Goal: Task Accomplishment & Management: Use online tool/utility

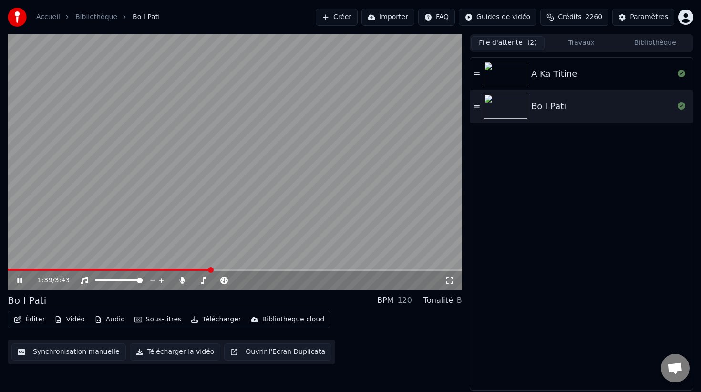
click at [21, 280] on icon at bounding box center [19, 281] width 5 height 6
click at [79, 353] on button "Synchronisation manuelle" at bounding box center [68, 351] width 114 height 17
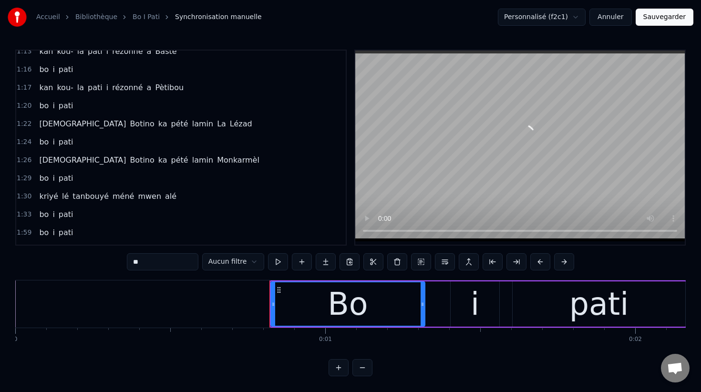
scroll to position [679, 0]
click at [40, 176] on span "bo" at bounding box center [43, 177] width 11 height 11
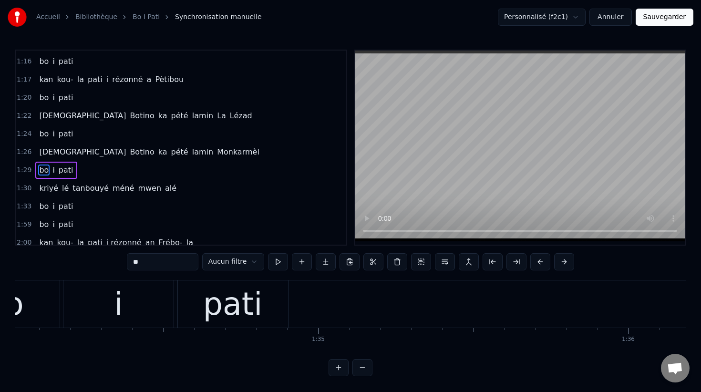
scroll to position [0, 29110]
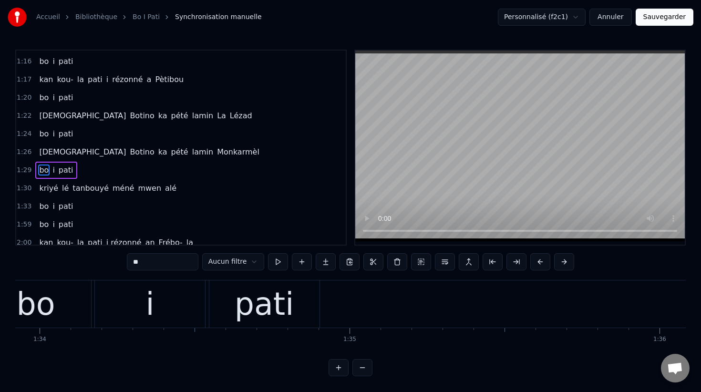
click at [268, 308] on div "pati" at bounding box center [265, 304] width 60 height 47
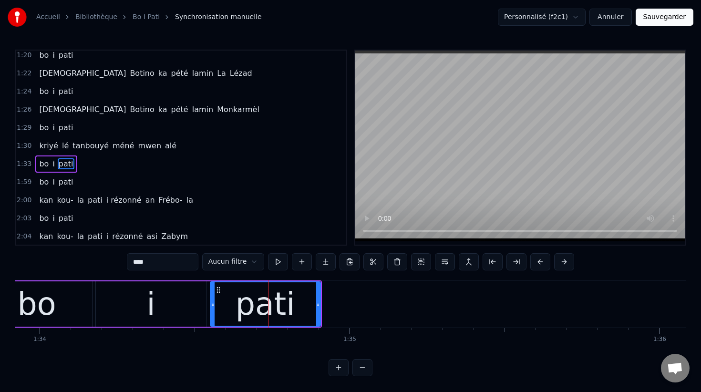
scroll to position [745, 0]
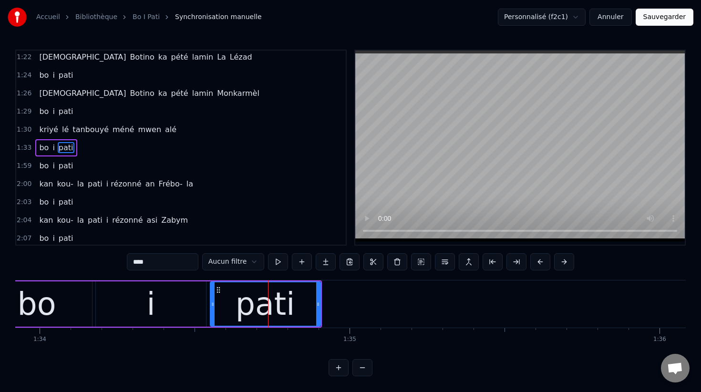
click at [42, 54] on span "[DEMOGRAPHIC_DATA]" at bounding box center [82, 56] width 89 height 11
type input "*****"
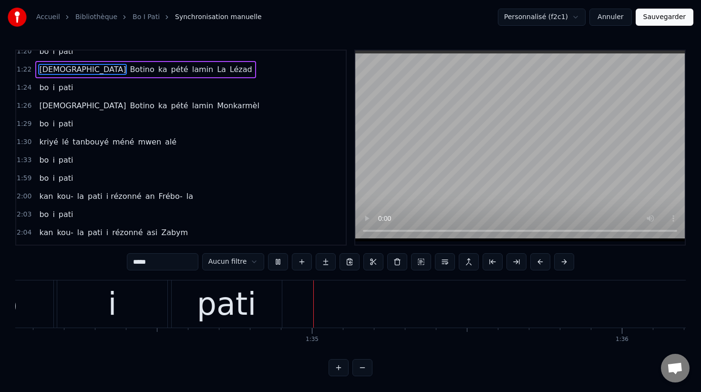
scroll to position [0, 29151]
click at [659, 16] on button "Sauvegarder" at bounding box center [665, 17] width 58 height 17
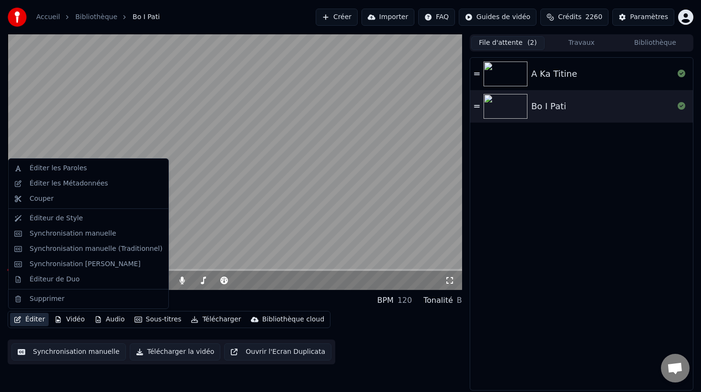
click at [33, 317] on button "Éditer" at bounding box center [29, 319] width 39 height 13
click at [61, 278] on div "Éditeur de Duo" at bounding box center [55, 280] width 50 height 10
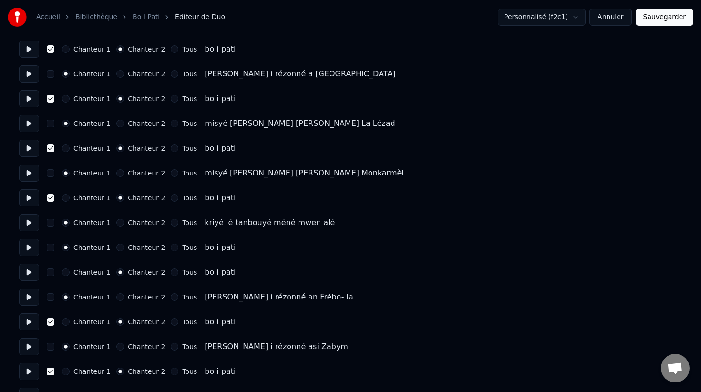
scroll to position [1021, 0]
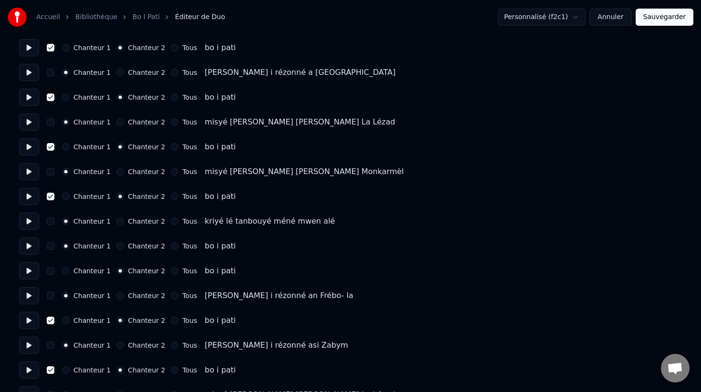
click at [32, 296] on button at bounding box center [29, 295] width 20 height 17
click at [31, 271] on button at bounding box center [29, 270] width 20 height 17
click at [54, 274] on div "Chanteur 1 Chanteur 2 Tous bo i pati" at bounding box center [350, 270] width 663 height 17
click at [50, 272] on button "button" at bounding box center [51, 271] width 8 height 8
click at [29, 246] on button at bounding box center [29, 245] width 20 height 17
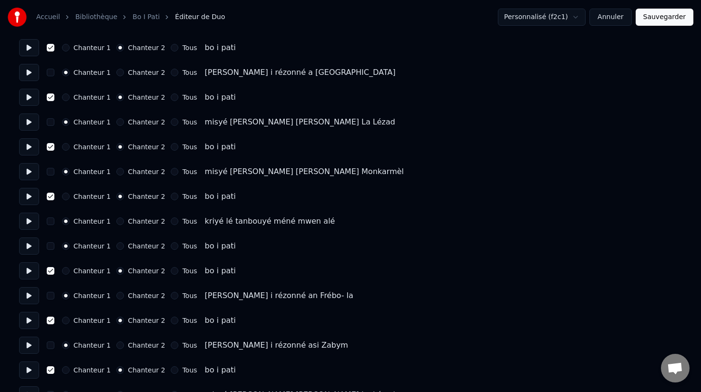
click at [51, 247] on button "button" at bounding box center [51, 246] width 8 height 8
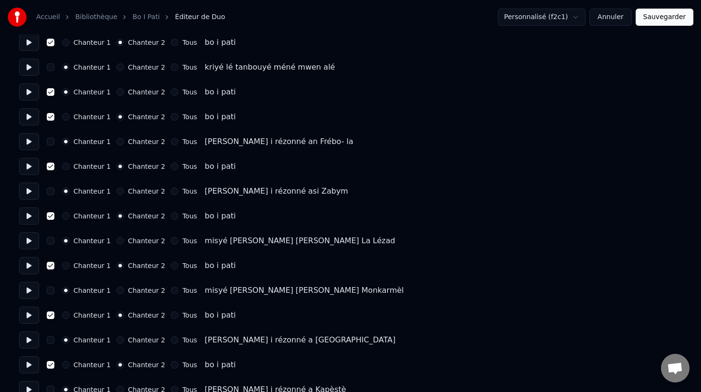
scroll to position [1173, 0]
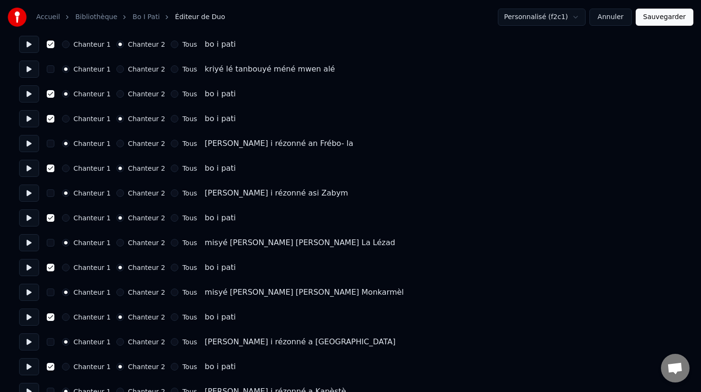
click at [119, 94] on button "Chanteur 2" at bounding box center [120, 94] width 8 height 8
click at [27, 93] on button at bounding box center [29, 93] width 20 height 17
click at [28, 122] on button at bounding box center [29, 118] width 20 height 17
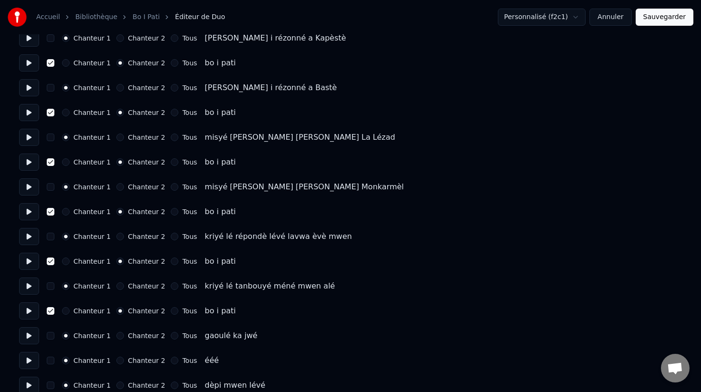
scroll to position [0, 0]
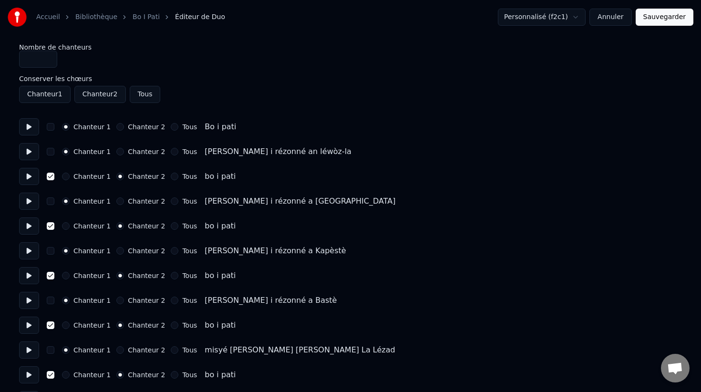
click at [660, 16] on button "Sauvegarder" at bounding box center [665, 17] width 58 height 17
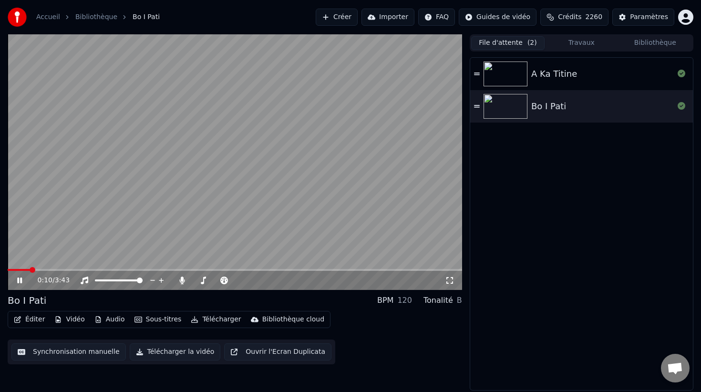
click at [173, 350] on button "Télécharger la vidéo" at bounding box center [175, 351] width 91 height 17
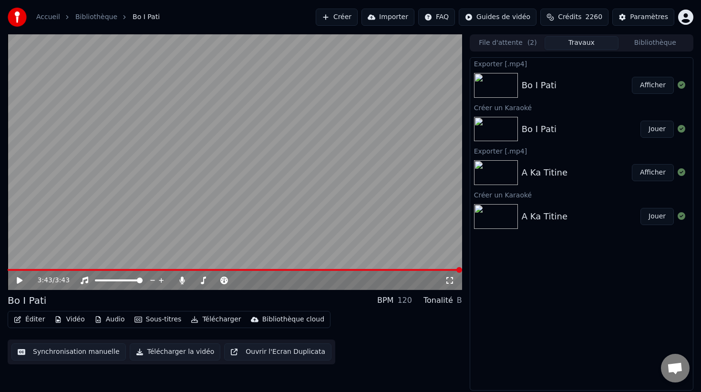
click at [350, 18] on button "Créer" at bounding box center [337, 17] width 42 height 17
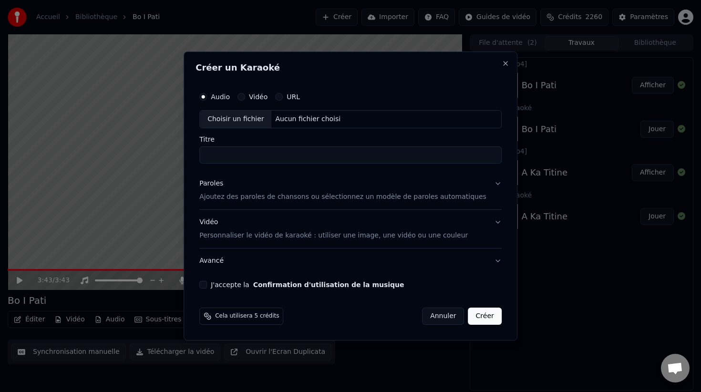
click at [223, 183] on div "Paroles" at bounding box center [211, 184] width 24 height 10
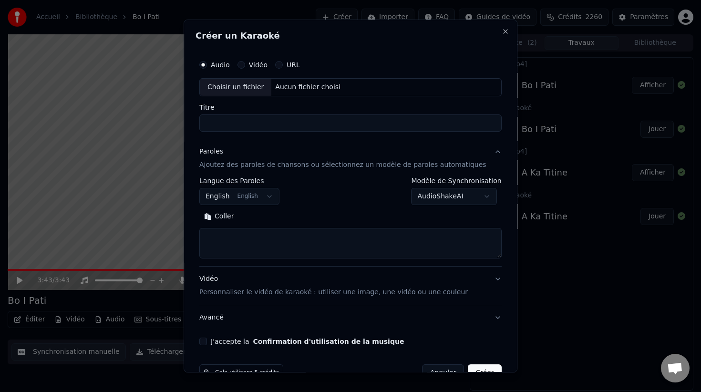
click at [221, 239] on textarea at bounding box center [350, 243] width 302 height 31
paste textarea "**********"
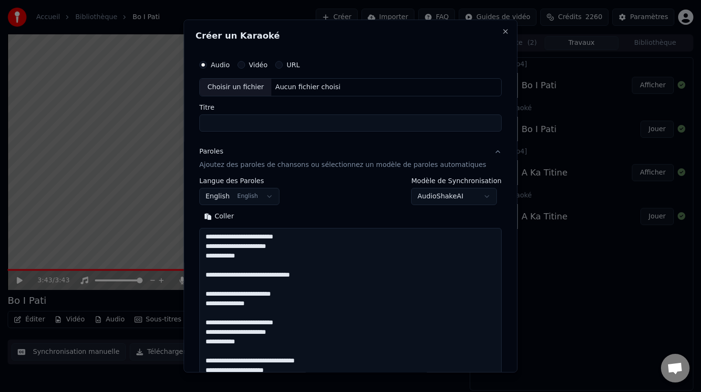
scroll to position [850, 0]
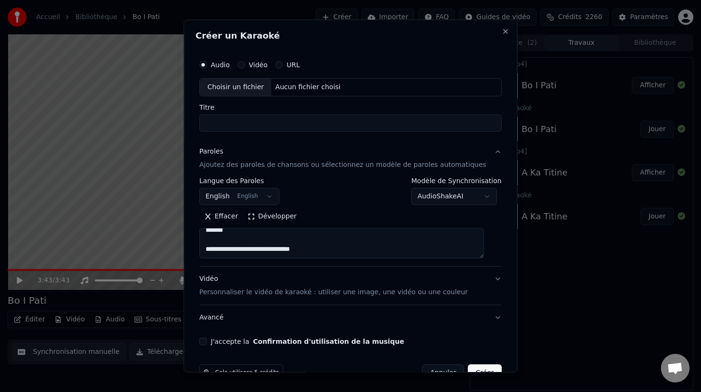
type textarea "**********"
click at [227, 87] on div "Choisir un fichier" at bounding box center [236, 87] width 72 height 17
type input "********"
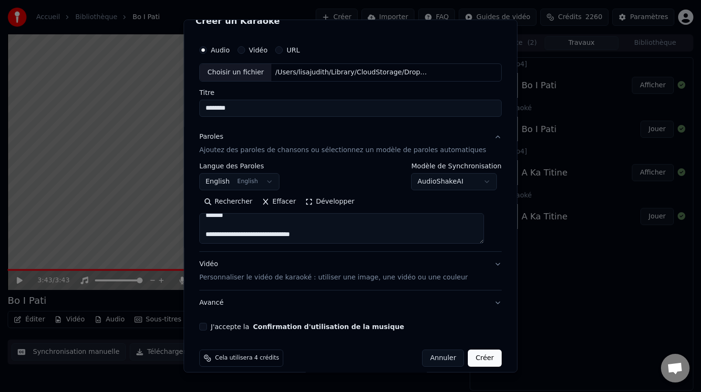
scroll to position [25, 0]
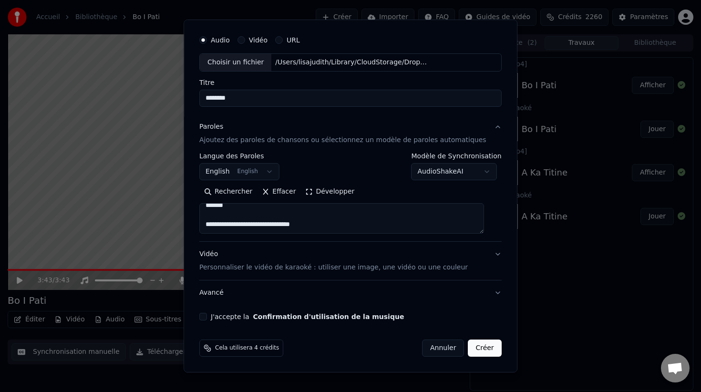
click at [313, 268] on p "Personnaliser le vidéo de karaoké : utiliser une image, une vidéo ou une couleur" at bounding box center [333, 268] width 268 height 10
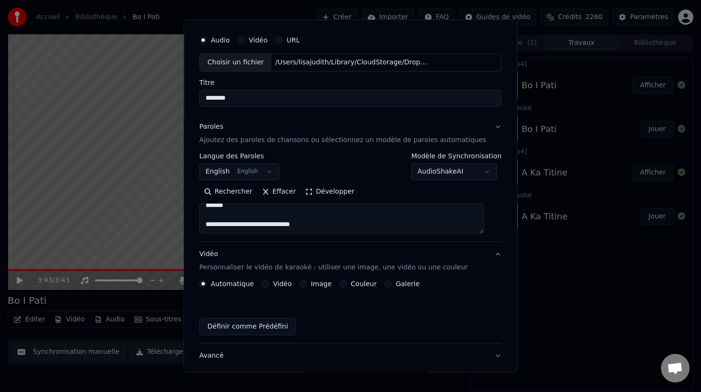
scroll to position [0, 0]
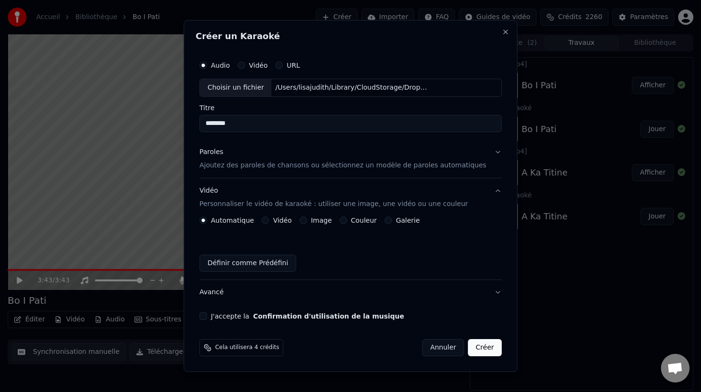
click at [307, 219] on button "Image" at bounding box center [303, 220] width 8 height 8
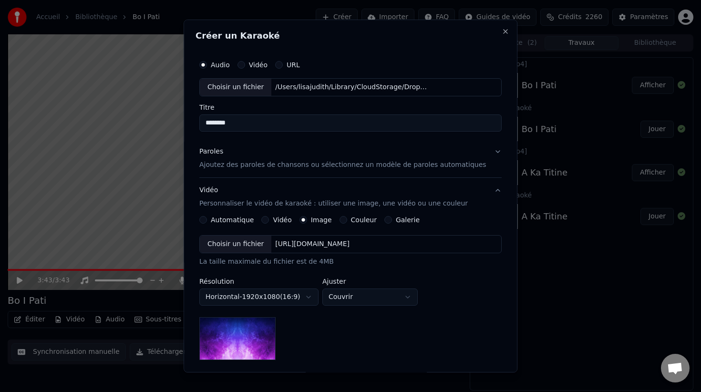
click at [243, 244] on div "Choisir un fichier" at bounding box center [236, 244] width 72 height 17
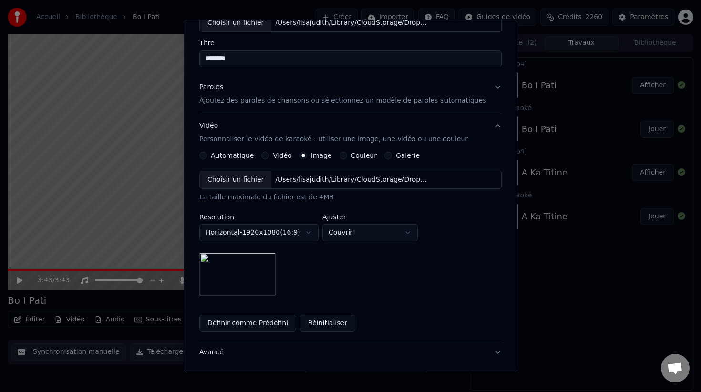
scroll to position [124, 0]
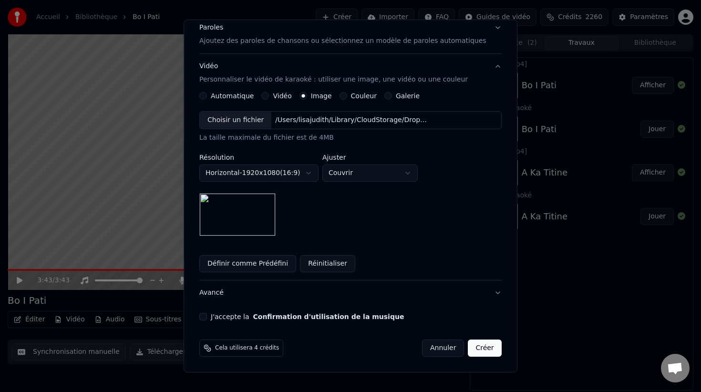
click at [207, 319] on button "J'accepte la Confirmation d'utilisation de la musique" at bounding box center [203, 317] width 8 height 8
click at [476, 347] on button "Créer" at bounding box center [484, 348] width 33 height 17
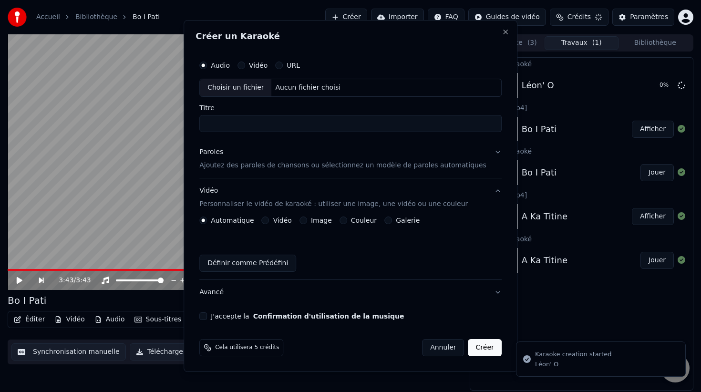
scroll to position [0, 0]
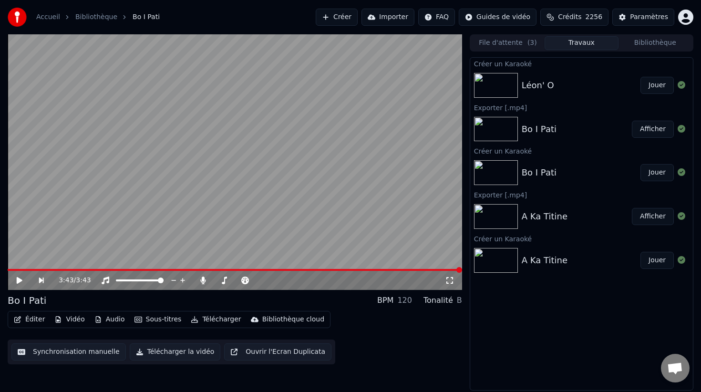
click at [498, 88] on img at bounding box center [496, 85] width 44 height 25
click at [502, 42] on button "File d'attente ( 3 )" at bounding box center [507, 43] width 73 height 14
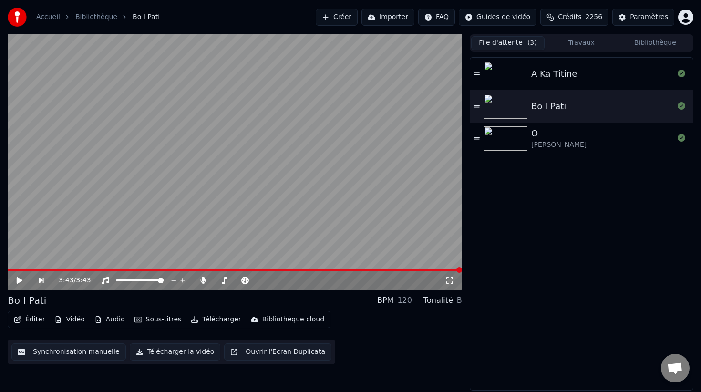
click at [512, 139] on img at bounding box center [506, 138] width 44 height 25
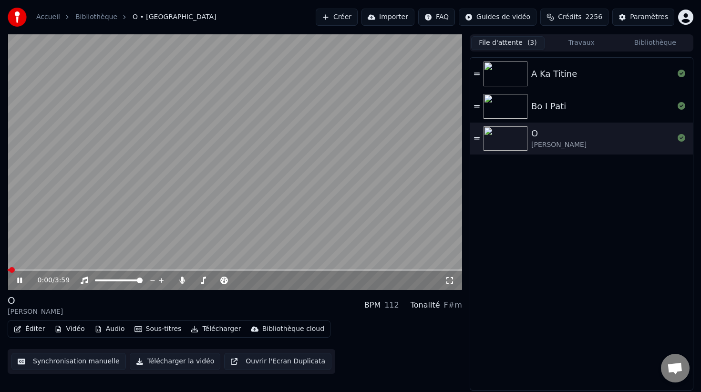
click at [19, 281] on icon at bounding box center [26, 281] width 22 height 8
click at [32, 326] on button "Éditer" at bounding box center [29, 328] width 39 height 13
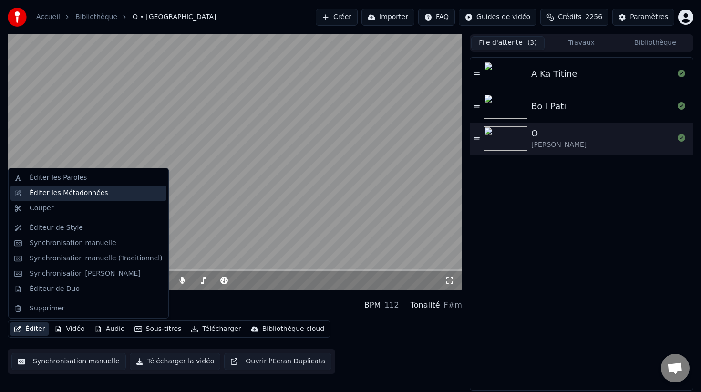
click at [61, 190] on div "Éditer les Métadonnées" at bounding box center [69, 193] width 79 height 10
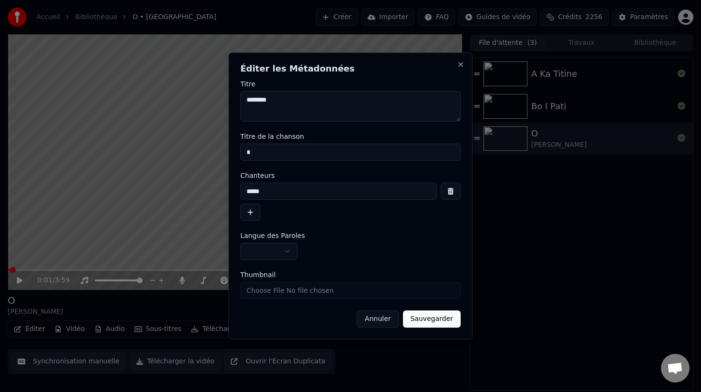
drag, startPoint x: 273, startPoint y: 102, endPoint x: 236, endPoint y: 101, distance: 37.2
click at [236, 101] on div "**********" at bounding box center [350, 195] width 244 height 287
drag, startPoint x: 264, startPoint y: 151, endPoint x: 226, endPoint y: 151, distance: 38.6
click at [226, 151] on body "**********" at bounding box center [350, 196] width 701 height 392
paste input "*******"
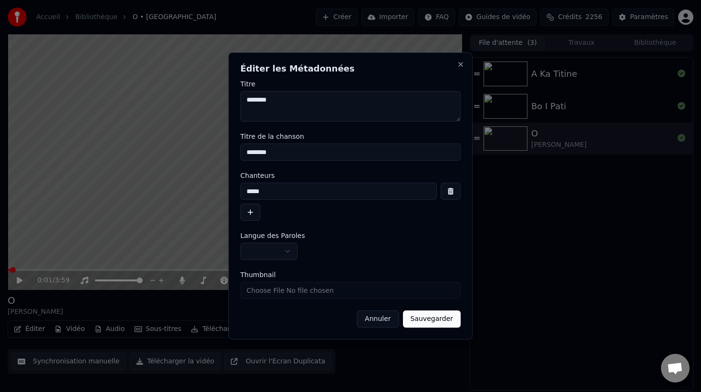
type input "********"
click at [453, 193] on button "button" at bounding box center [451, 191] width 20 height 17
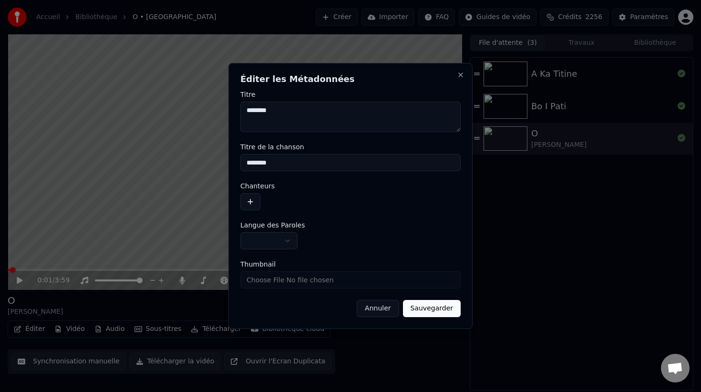
click at [427, 308] on button "Sauvegarder" at bounding box center [432, 308] width 58 height 17
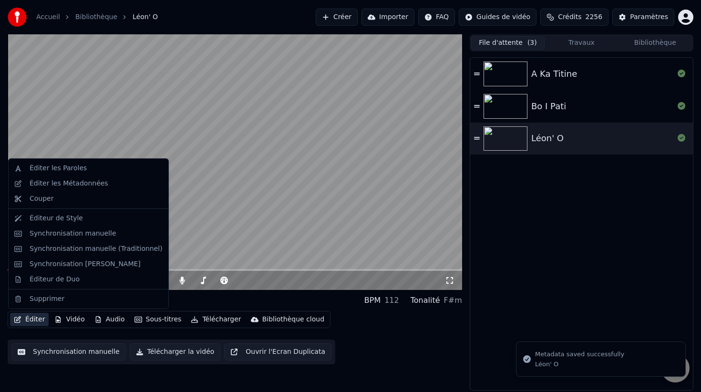
click at [34, 319] on button "Éditer" at bounding box center [29, 319] width 39 height 13
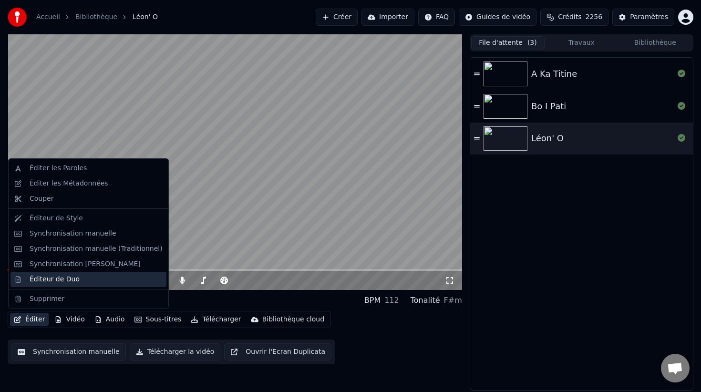
click at [59, 282] on div "Éditeur de Duo" at bounding box center [55, 280] width 50 height 10
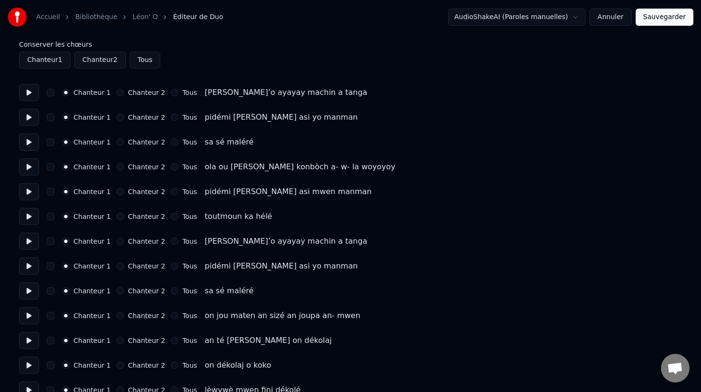
scroll to position [37, 0]
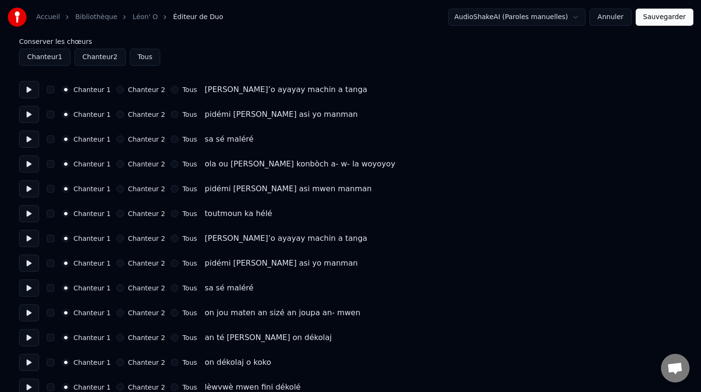
click at [51, 165] on button "button" at bounding box center [51, 164] width 8 height 8
click at [116, 165] on button "Chanteur 2" at bounding box center [120, 164] width 8 height 8
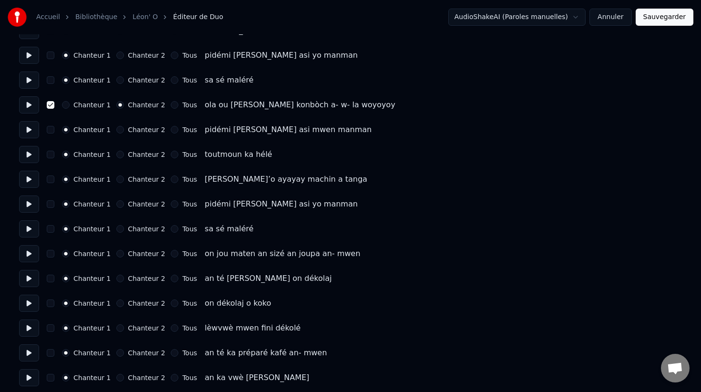
scroll to position [99, 0]
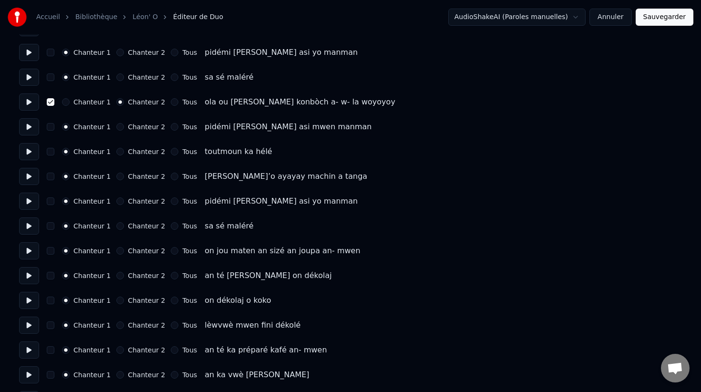
click at [52, 176] on button "button" at bounding box center [51, 177] width 8 height 8
click at [52, 200] on button "button" at bounding box center [51, 201] width 8 height 8
click at [51, 225] on button "button" at bounding box center [51, 226] width 8 height 8
click at [120, 227] on button "Chanteur 2" at bounding box center [120, 226] width 8 height 8
click at [117, 204] on button "Chanteur 2" at bounding box center [120, 201] width 8 height 8
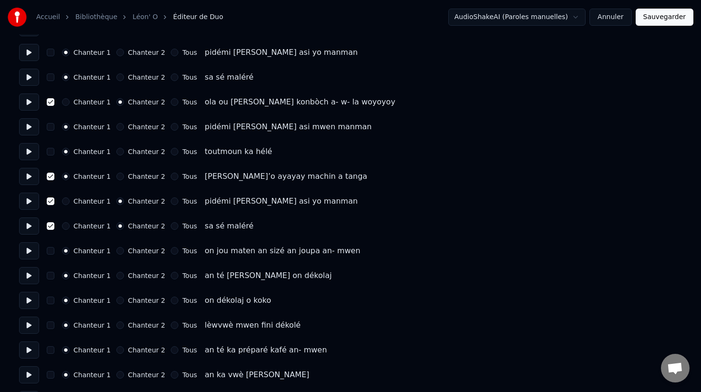
click at [116, 178] on button "Chanteur 2" at bounding box center [120, 177] width 8 height 8
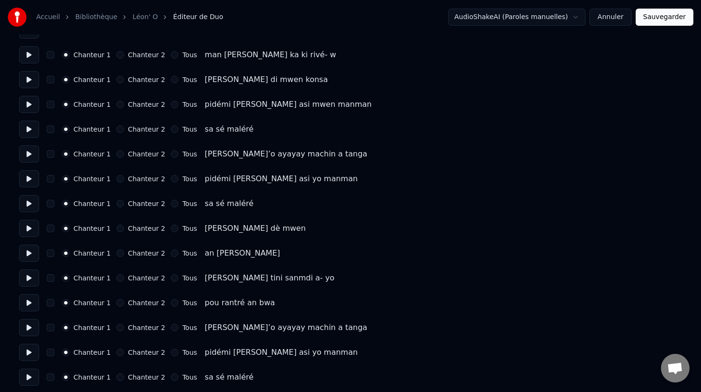
scroll to position [470, 0]
click at [51, 154] on button "button" at bounding box center [51, 153] width 8 height 8
click at [51, 177] on button "button" at bounding box center [51, 178] width 8 height 8
click at [51, 203] on button "button" at bounding box center [51, 203] width 8 height 8
click at [116, 152] on button "Chanteur 2" at bounding box center [120, 153] width 8 height 8
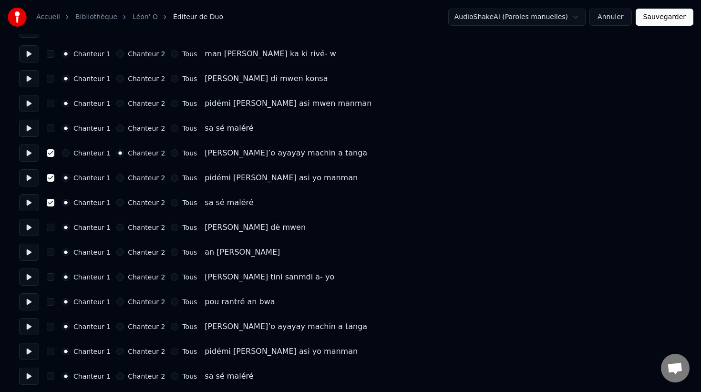
click at [116, 177] on button "Chanteur 2" at bounding box center [120, 178] width 8 height 8
click at [117, 205] on button "Chanteur 2" at bounding box center [120, 203] width 8 height 8
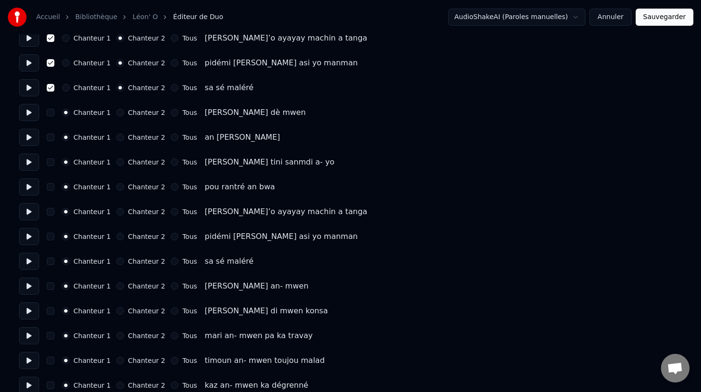
scroll to position [582, 0]
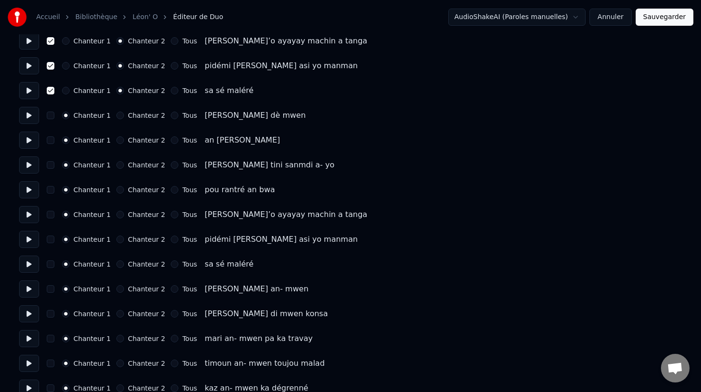
click at [119, 212] on button "Chanteur 2" at bounding box center [120, 215] width 8 height 8
click at [118, 241] on button "Chanteur 2" at bounding box center [120, 240] width 8 height 8
click at [118, 265] on button "Chanteur 2" at bounding box center [120, 264] width 8 height 8
click at [49, 214] on button "button" at bounding box center [51, 215] width 8 height 8
click at [51, 237] on button "button" at bounding box center [51, 240] width 8 height 8
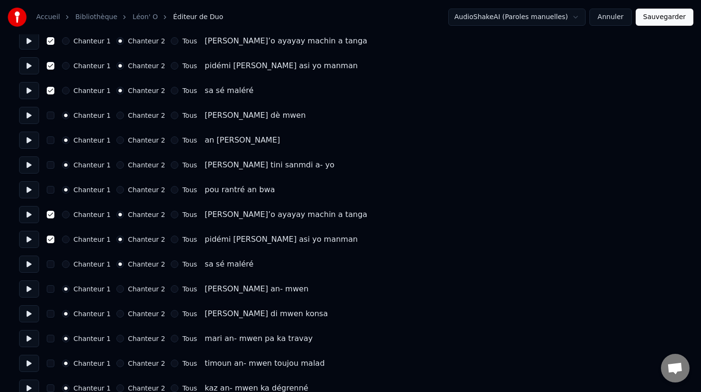
click at [50, 267] on button "button" at bounding box center [51, 264] width 8 height 8
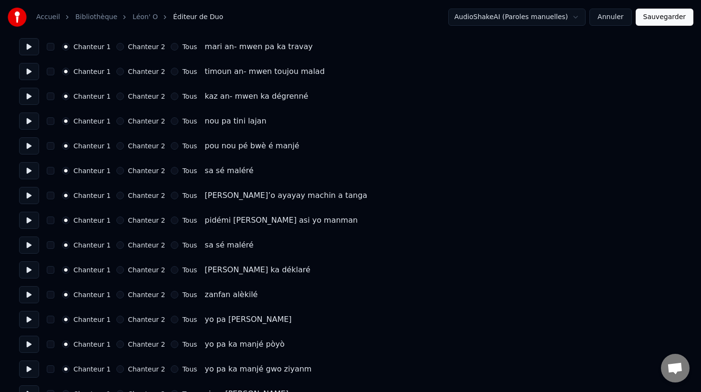
scroll to position [874, 0]
click at [116, 194] on button "Chanteur 2" at bounding box center [120, 195] width 8 height 8
click at [119, 222] on button "Chanteur 2" at bounding box center [120, 220] width 8 height 8
click at [117, 245] on button "Chanteur 2" at bounding box center [120, 245] width 8 height 8
click at [48, 247] on button "button" at bounding box center [51, 245] width 8 height 8
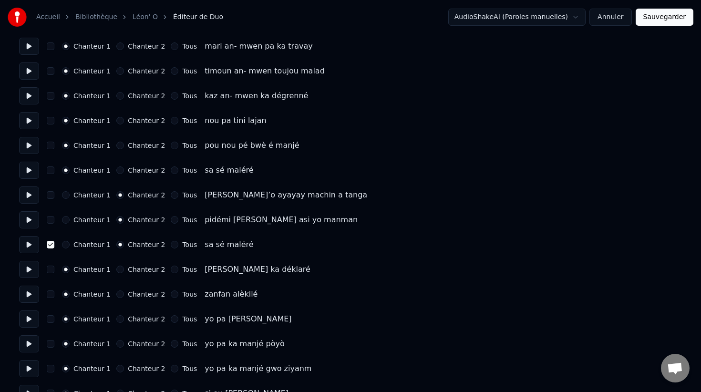
click at [49, 219] on button "button" at bounding box center [51, 220] width 8 height 8
click at [49, 194] on button "button" at bounding box center [51, 195] width 8 height 8
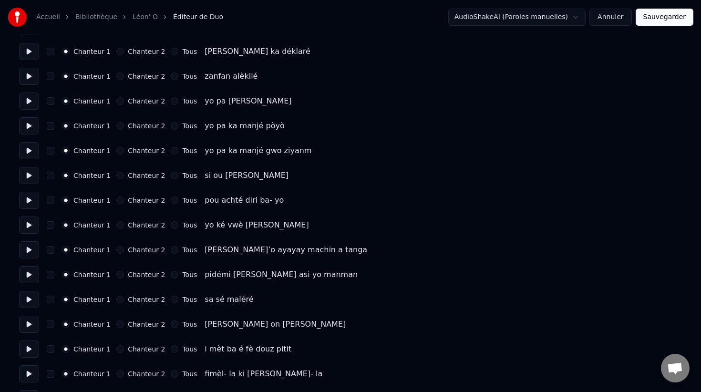
scroll to position [1093, 0]
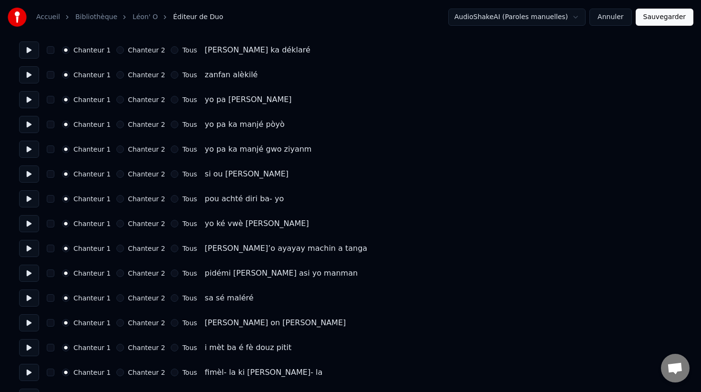
click at [116, 247] on button "Chanteur 2" at bounding box center [120, 249] width 8 height 8
click at [117, 274] on button "Chanteur 2" at bounding box center [120, 273] width 8 height 8
click at [117, 298] on button "Chanteur 2" at bounding box center [120, 298] width 8 height 8
click at [50, 297] on button "button" at bounding box center [51, 298] width 8 height 8
click at [49, 274] on button "button" at bounding box center [51, 273] width 8 height 8
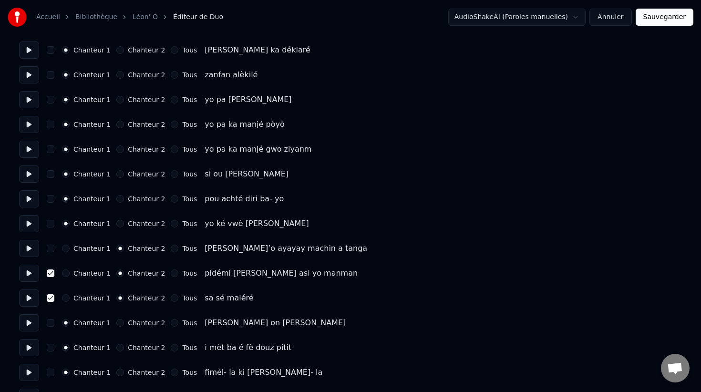
click at [49, 249] on button "button" at bounding box center [51, 249] width 8 height 8
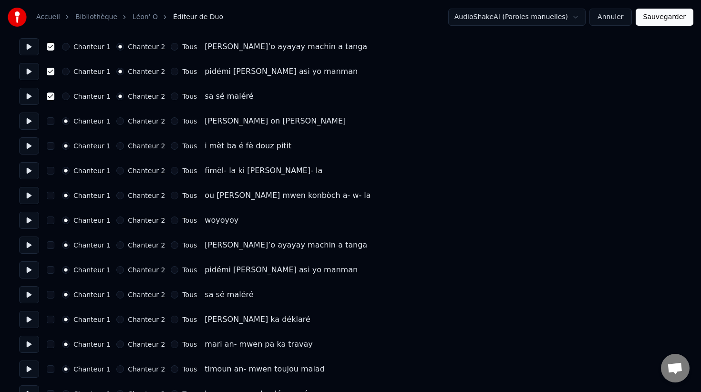
scroll to position [1301, 0]
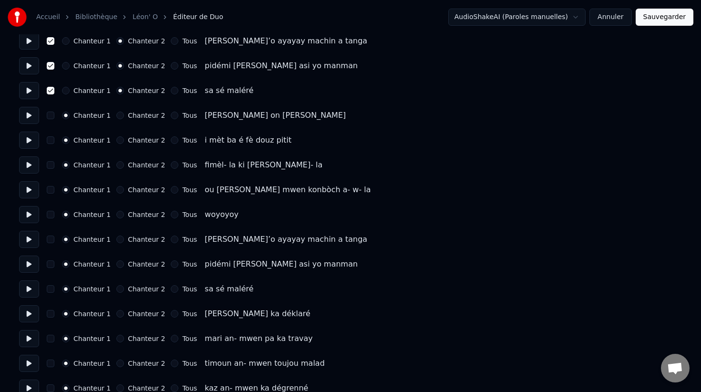
click at [117, 240] on button "Chanteur 2" at bounding box center [120, 240] width 8 height 8
click at [117, 262] on button "Chanteur 2" at bounding box center [120, 264] width 8 height 8
click at [117, 288] on button "Chanteur 2" at bounding box center [120, 289] width 8 height 8
click at [51, 289] on button "button" at bounding box center [51, 289] width 8 height 8
click at [50, 266] on button "button" at bounding box center [51, 264] width 8 height 8
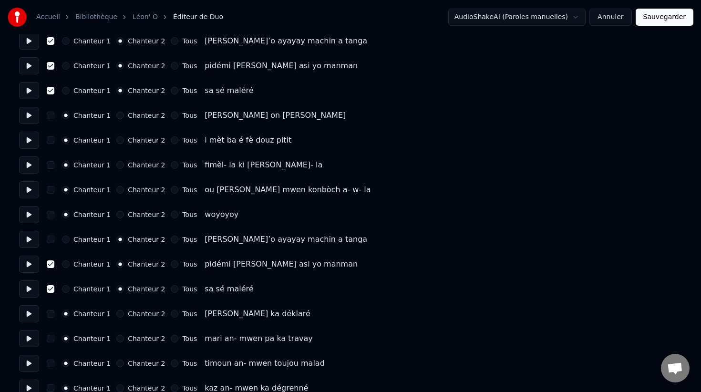
click at [50, 241] on button "button" at bounding box center [51, 240] width 8 height 8
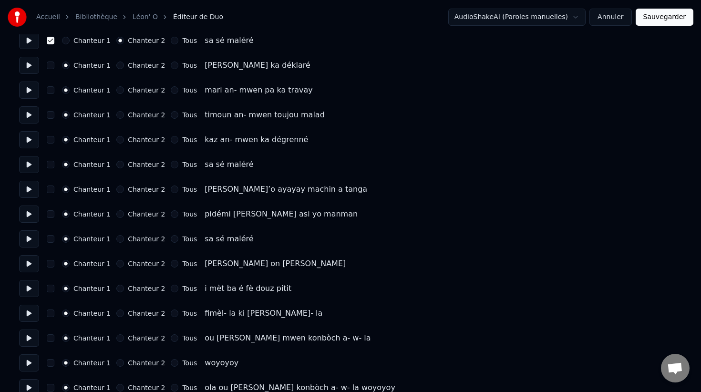
scroll to position [1550, 0]
click at [118, 187] on button "Chanteur 2" at bounding box center [120, 189] width 8 height 8
click at [121, 215] on div "Chanteur 2" at bounding box center [140, 214] width 49 height 8
click at [118, 214] on button "Chanteur 2" at bounding box center [120, 214] width 8 height 8
click at [118, 235] on button "Chanteur 2" at bounding box center [120, 239] width 8 height 8
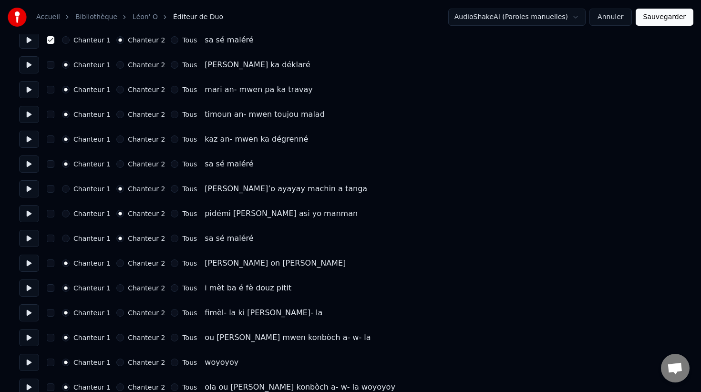
click at [51, 239] on button "button" at bounding box center [51, 239] width 8 height 8
click at [50, 214] on button "button" at bounding box center [51, 214] width 8 height 8
click at [50, 191] on button "button" at bounding box center [51, 189] width 8 height 8
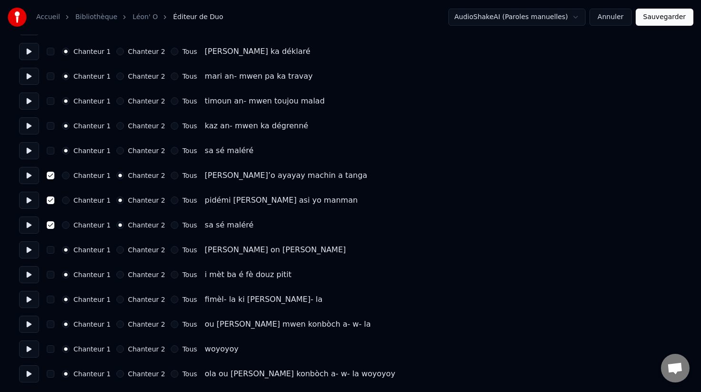
click at [28, 375] on button at bounding box center [29, 373] width 20 height 17
click at [51, 374] on button "button" at bounding box center [51, 374] width 8 height 8
click at [116, 374] on button "Chanteur 2" at bounding box center [120, 374] width 8 height 8
click at [27, 350] on button at bounding box center [29, 348] width 20 height 17
click at [657, 20] on button "Sauvegarder" at bounding box center [665, 17] width 58 height 17
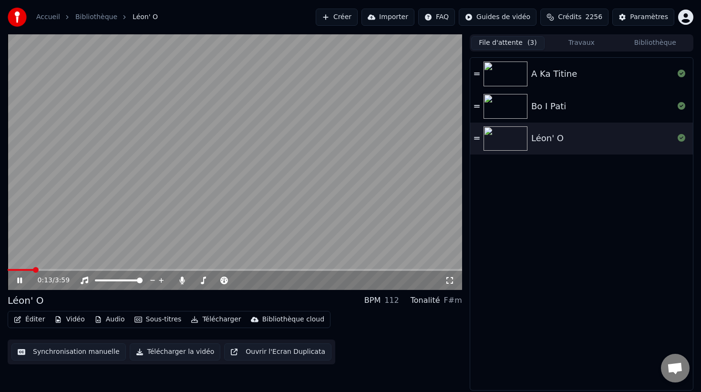
click at [17, 280] on icon at bounding box center [19, 281] width 5 height 6
click at [196, 281] on span at bounding box center [199, 281] width 6 height 6
click at [19, 277] on icon at bounding box center [26, 281] width 22 height 8
click at [18, 278] on icon at bounding box center [19, 281] width 5 height 6
click at [163, 354] on button "Télécharger la vidéo" at bounding box center [175, 351] width 91 height 17
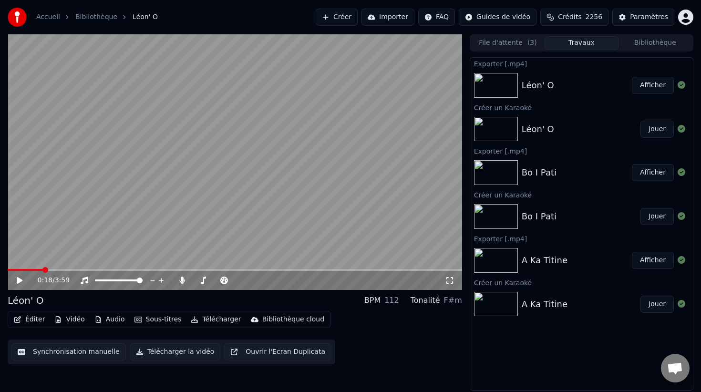
click at [351, 15] on button "Créer" at bounding box center [337, 17] width 42 height 17
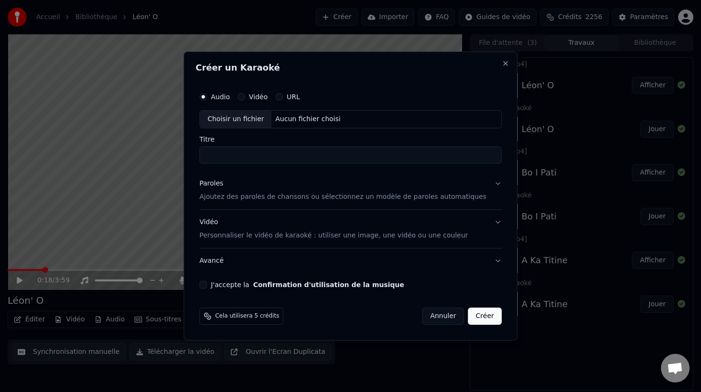
click at [233, 119] on div "Choisir un fichier" at bounding box center [236, 119] width 72 height 17
type input "**********"
click at [286, 197] on p "Ajoutez des paroles de chansons ou sélectionnez un modèle de paroles automatiqu…" at bounding box center [342, 197] width 287 height 10
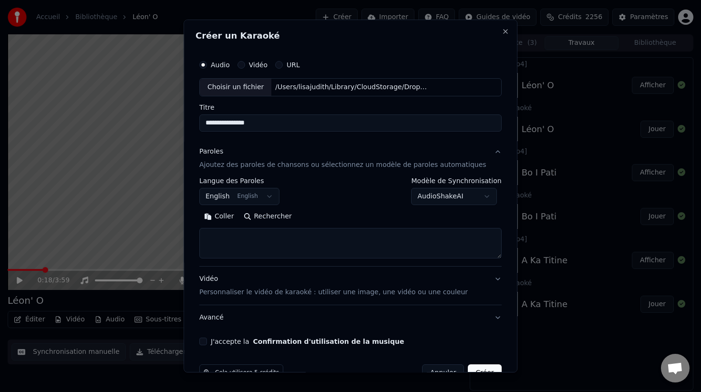
click at [246, 235] on textarea at bounding box center [350, 243] width 302 height 31
paste textarea "**********"
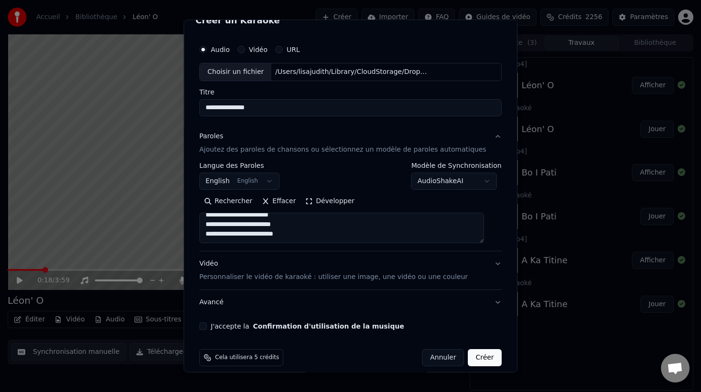
scroll to position [25, 0]
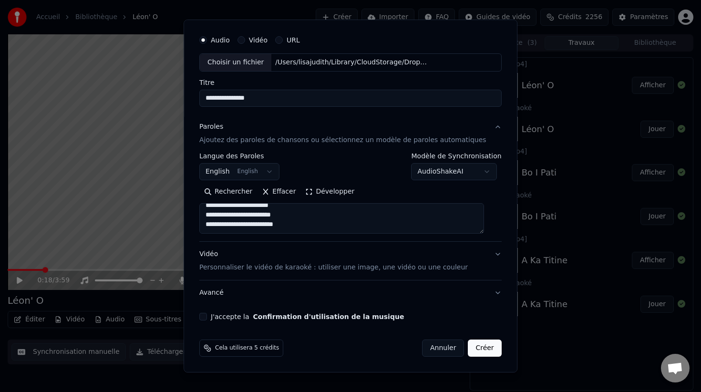
type textarea "**********"
click at [273, 270] on p "Personnaliser le vidéo de karaoké : utiliser une image, une vidéo ou une couleur" at bounding box center [333, 268] width 268 height 10
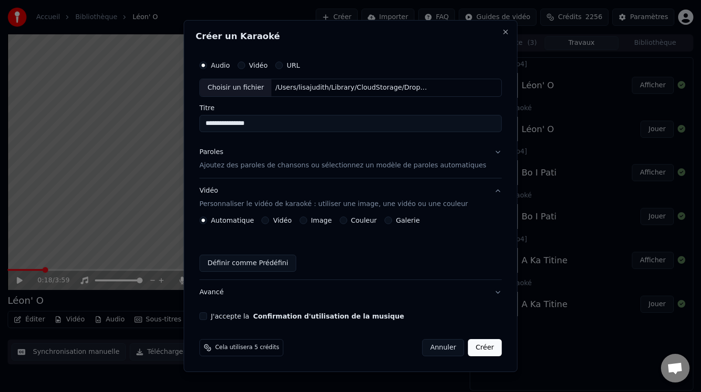
scroll to position [0, 0]
click at [307, 221] on button "Image" at bounding box center [303, 220] width 8 height 8
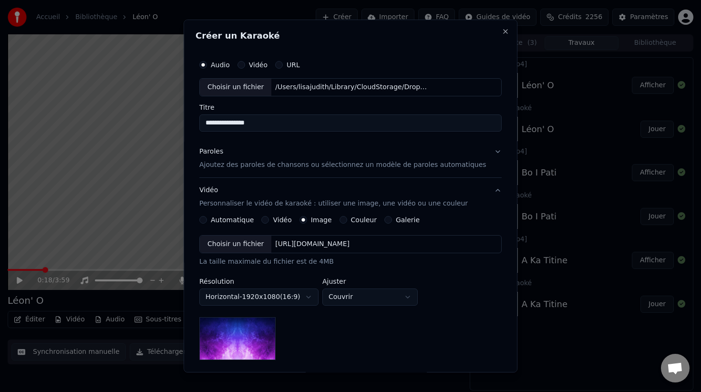
click at [247, 246] on div "Choisir un fichier" at bounding box center [236, 244] width 72 height 17
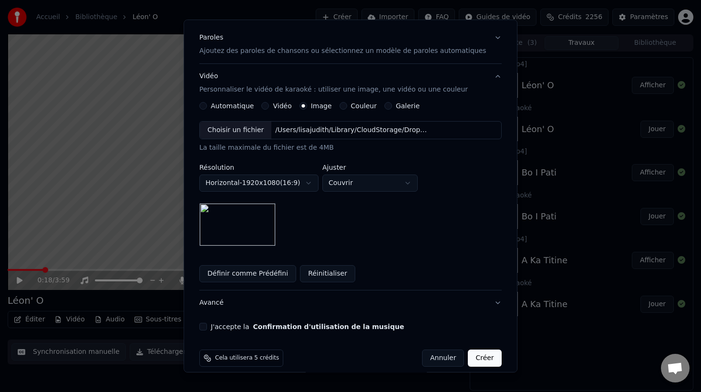
scroll to position [115, 0]
click at [207, 327] on button "J'accepte la Confirmation d'utilisation de la musique" at bounding box center [203, 326] width 8 height 8
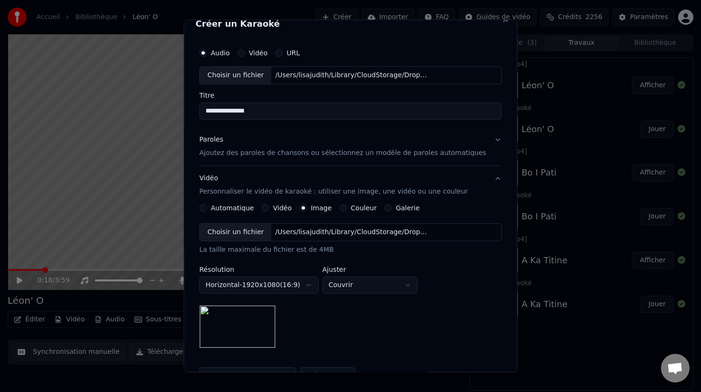
scroll to position [0, 0]
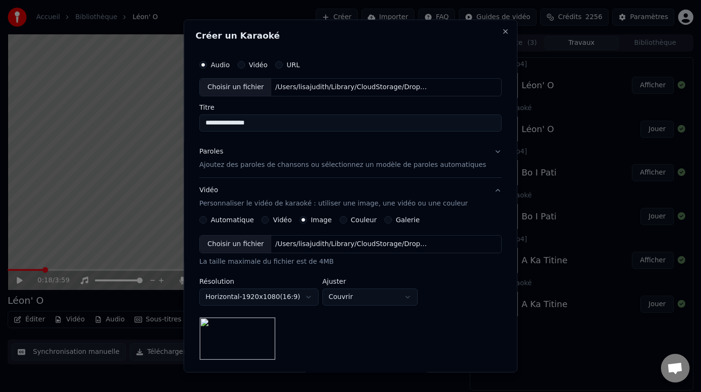
drag, startPoint x: 238, startPoint y: 123, endPoint x: 367, endPoint y: 135, distance: 129.3
click at [367, 136] on div "**********" at bounding box center [351, 249] width 310 height 397
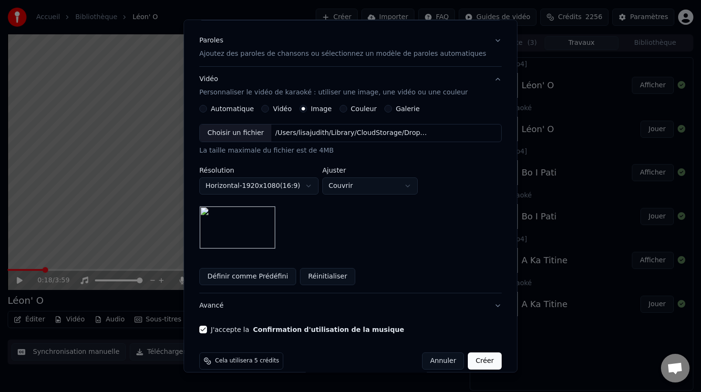
scroll to position [124, 0]
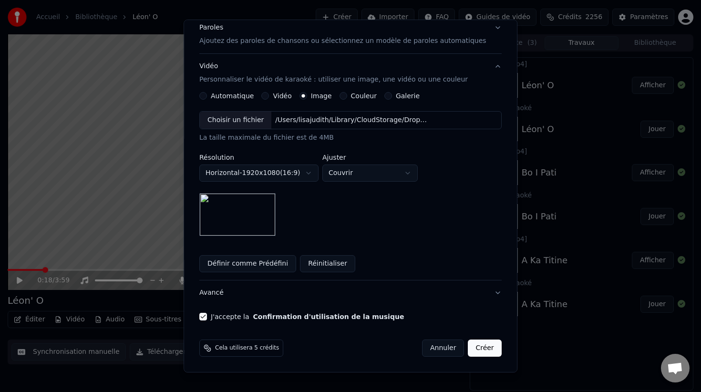
type input "******"
click at [476, 350] on button "Créer" at bounding box center [484, 348] width 33 height 17
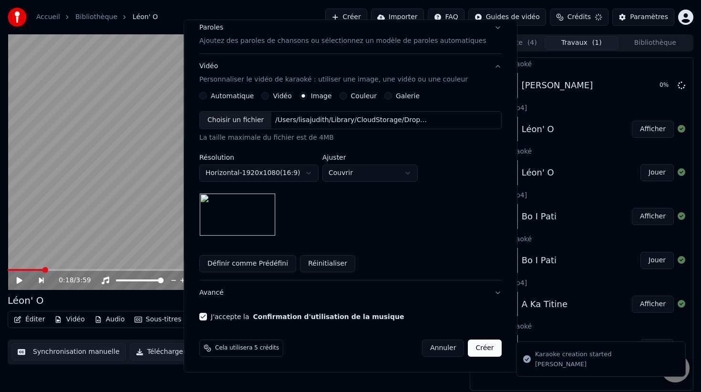
scroll to position [0, 0]
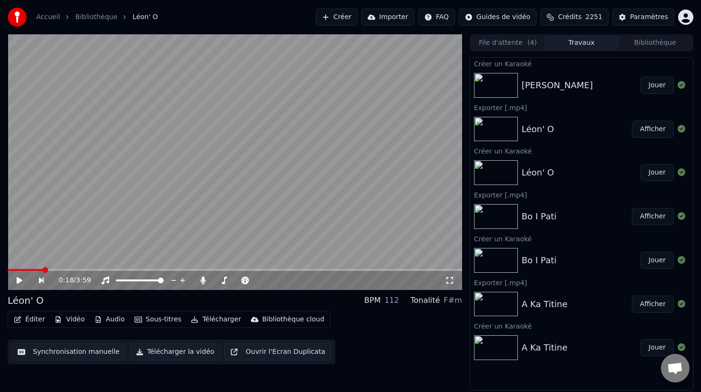
click at [353, 16] on button "Créer" at bounding box center [337, 17] width 42 height 17
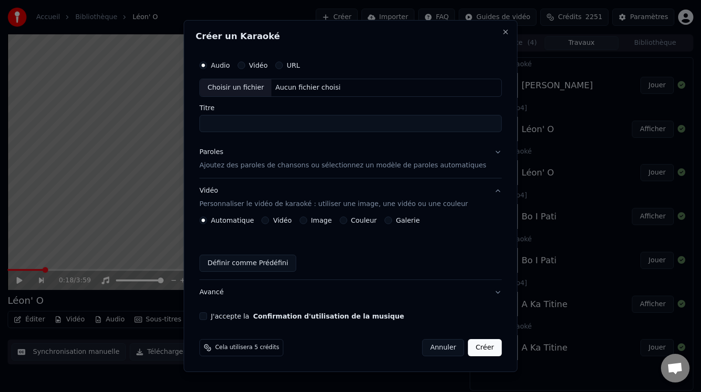
click at [236, 86] on div "Choisir un fichier" at bounding box center [236, 87] width 72 height 17
type input "*****"
click at [246, 167] on p "Ajoutez des paroles de chansons ou sélectionnez un modèle de paroles automatiqu…" at bounding box center [342, 166] width 287 height 10
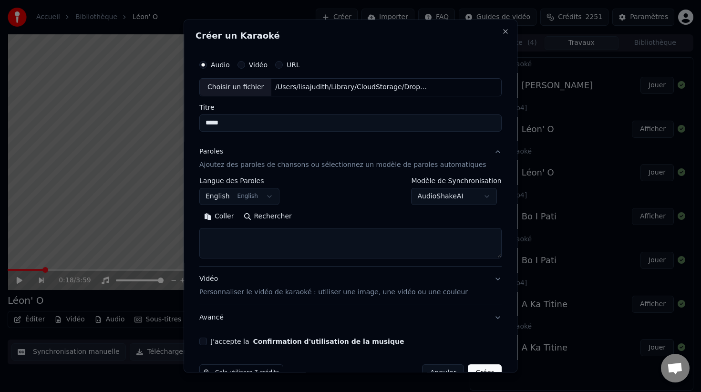
click at [241, 237] on textarea at bounding box center [350, 243] width 302 height 31
paste textarea "**********"
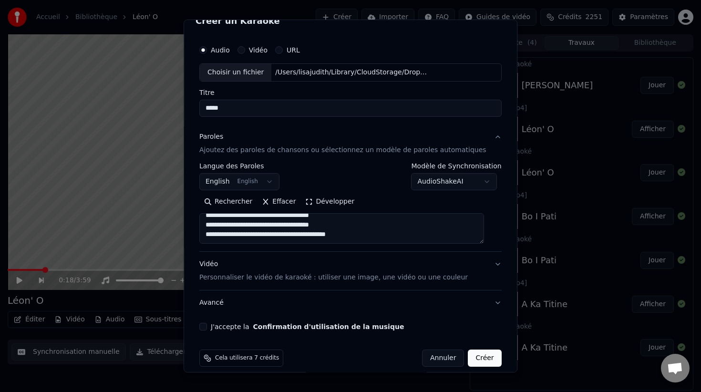
scroll to position [25, 0]
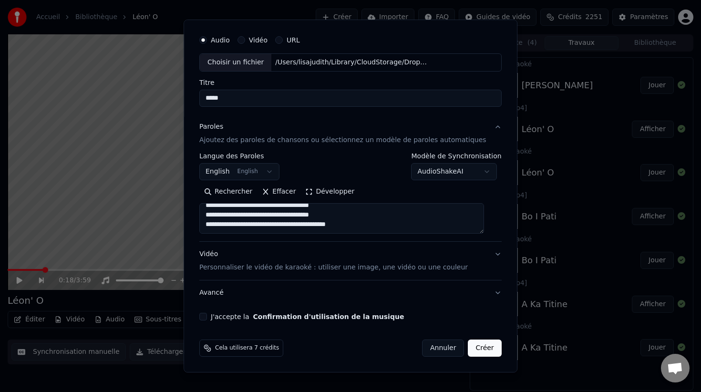
type textarea "**********"
click at [249, 269] on p "Personnaliser le vidéo de karaoké : utiliser une image, une vidéo ou une couleur" at bounding box center [333, 268] width 268 height 10
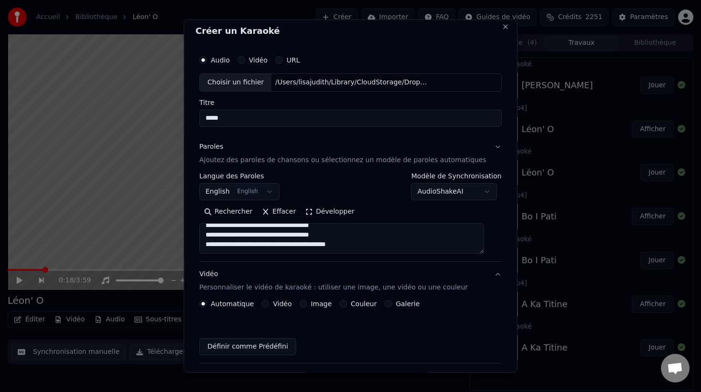
scroll to position [0, 0]
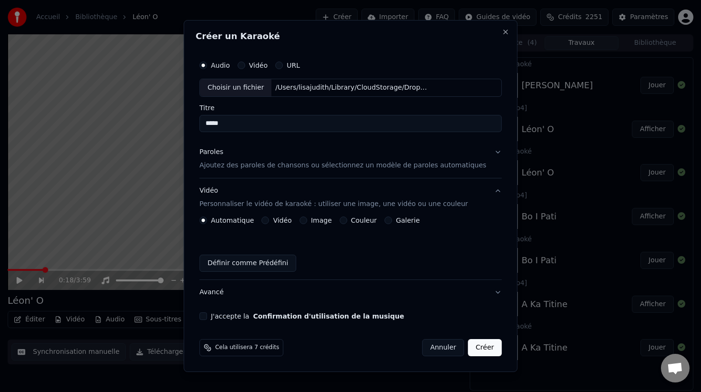
click at [307, 219] on button "Image" at bounding box center [303, 220] width 8 height 8
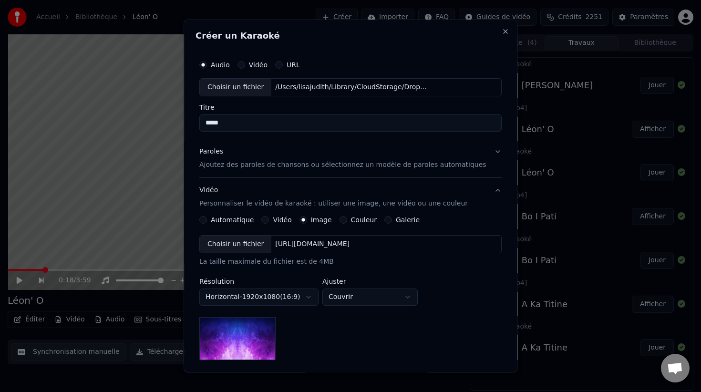
click at [251, 240] on div "Choisir un fichier" at bounding box center [236, 244] width 72 height 17
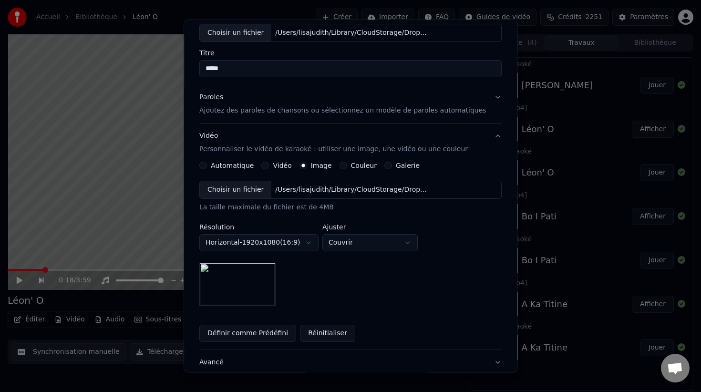
scroll to position [124, 0]
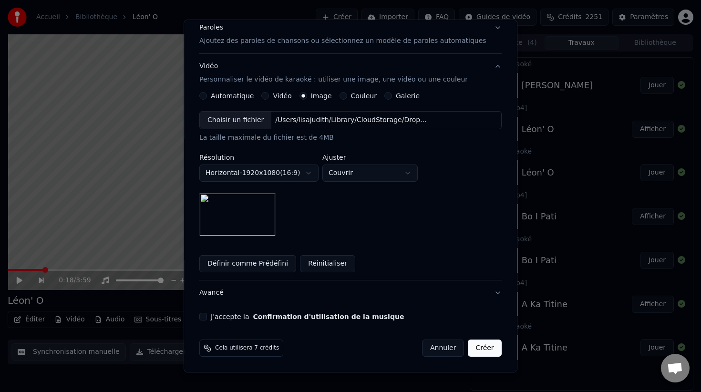
click at [207, 316] on button "J'accepte la Confirmation d'utilisation de la musique" at bounding box center [203, 317] width 8 height 8
click at [475, 346] on button "Créer" at bounding box center [484, 348] width 33 height 17
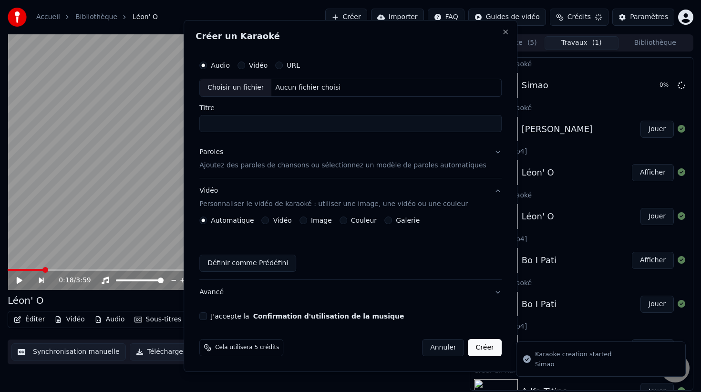
scroll to position [0, 0]
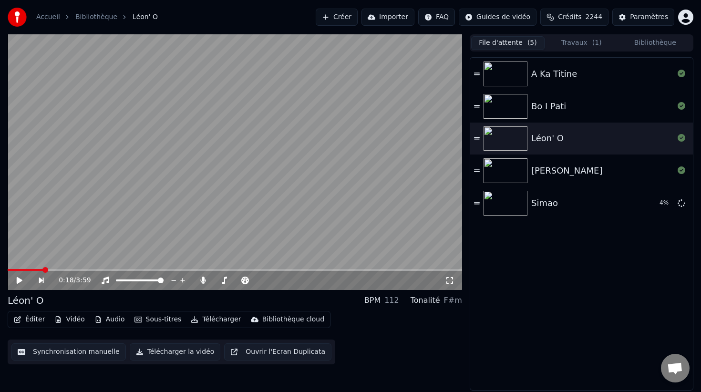
click at [499, 39] on button "File d'attente ( 5 )" at bounding box center [507, 43] width 73 height 14
click at [546, 173] on div "[PERSON_NAME]" at bounding box center [567, 170] width 72 height 13
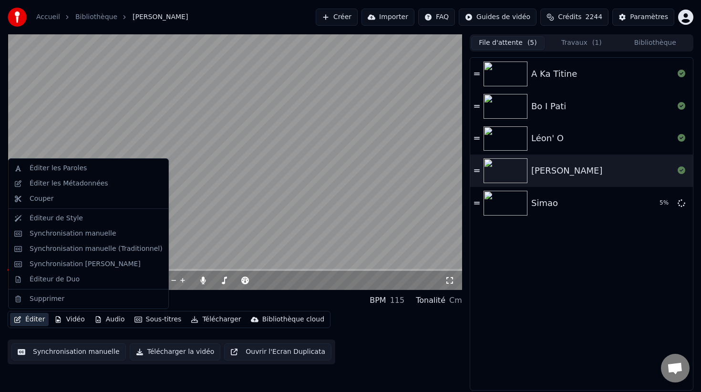
click at [34, 319] on button "Éditer" at bounding box center [29, 319] width 39 height 13
click at [68, 281] on div "Éditeur de Duo" at bounding box center [55, 280] width 50 height 10
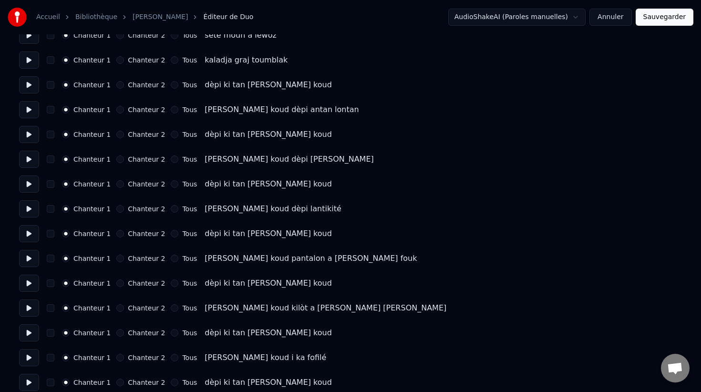
scroll to position [193, 0]
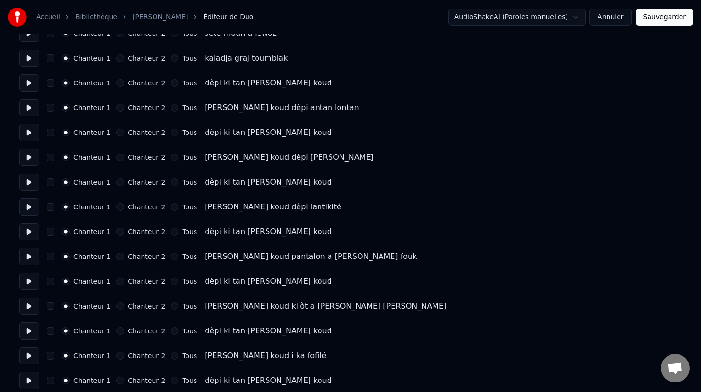
click at [26, 106] on button at bounding box center [29, 107] width 20 height 17
click at [28, 85] on button at bounding box center [29, 82] width 20 height 17
click at [29, 109] on button at bounding box center [29, 107] width 20 height 17
click at [27, 133] on button at bounding box center [29, 132] width 20 height 17
click at [48, 134] on button "button" at bounding box center [51, 133] width 8 height 8
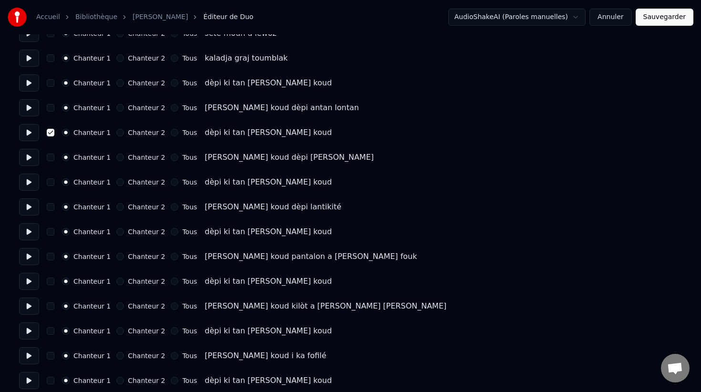
click at [117, 134] on button "Chanteur 2" at bounding box center [120, 133] width 8 height 8
click at [116, 181] on button "Chanteur 2" at bounding box center [120, 182] width 8 height 8
click at [116, 226] on div "Chanteur 1 Chanteur 2 Tous dèpi ki tan [PERSON_NAME] koud" at bounding box center [350, 231] width 663 height 17
click at [118, 233] on button "Chanteur 2" at bounding box center [120, 232] width 8 height 8
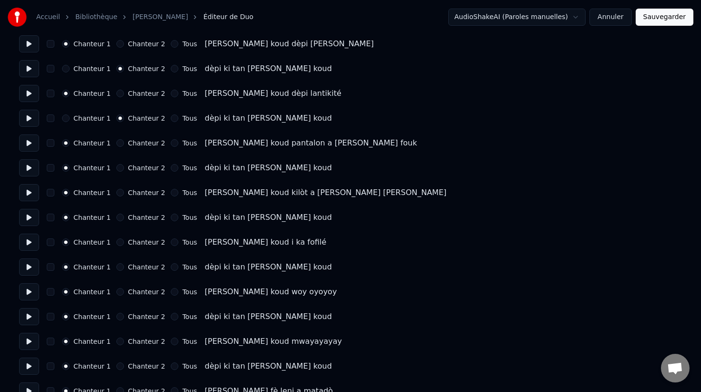
scroll to position [325, 0]
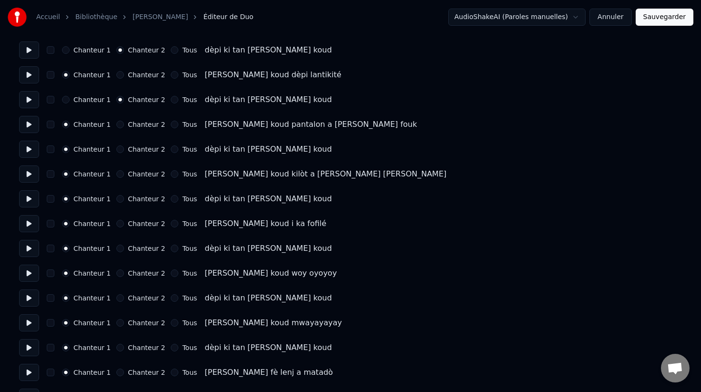
click at [116, 151] on button "Chanteur 2" at bounding box center [120, 149] width 8 height 8
click at [119, 199] on button "Chanteur 2" at bounding box center [120, 199] width 8 height 8
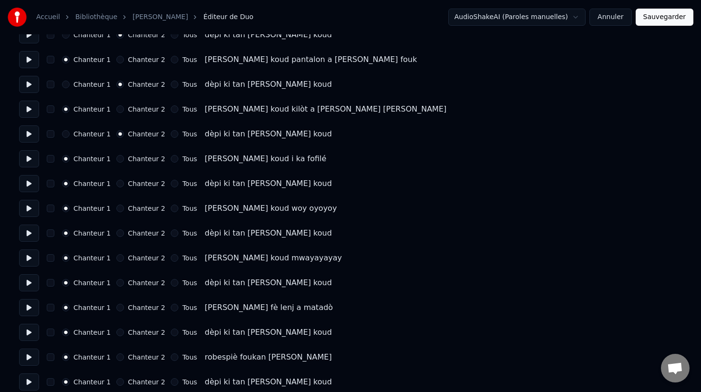
scroll to position [417, 0]
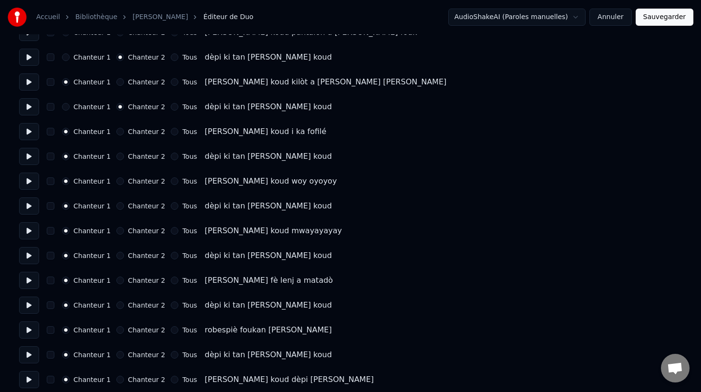
click at [117, 157] on button "Chanteur 2" at bounding box center [120, 157] width 8 height 8
click at [118, 206] on button "Chanteur 2" at bounding box center [120, 206] width 8 height 8
click at [116, 255] on button "Chanteur 2" at bounding box center [120, 256] width 8 height 8
click at [117, 307] on button "Chanteur 2" at bounding box center [120, 305] width 8 height 8
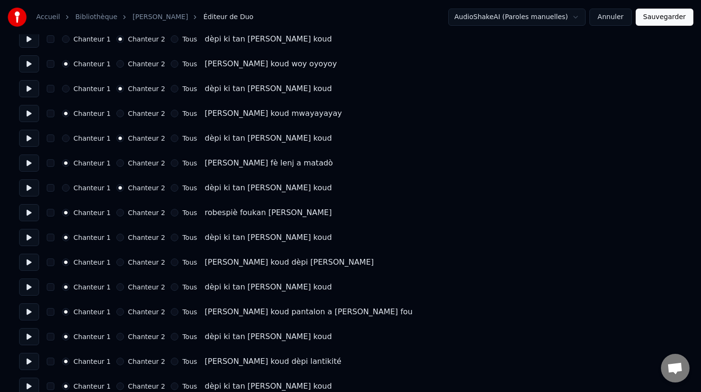
scroll to position [546, 0]
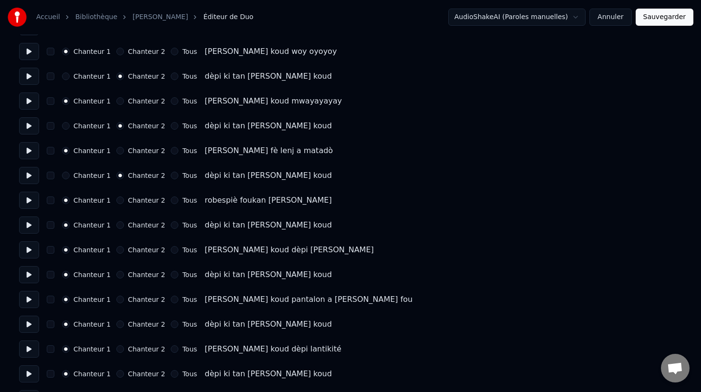
click at [118, 223] on button "Chanteur 2" at bounding box center [120, 225] width 8 height 8
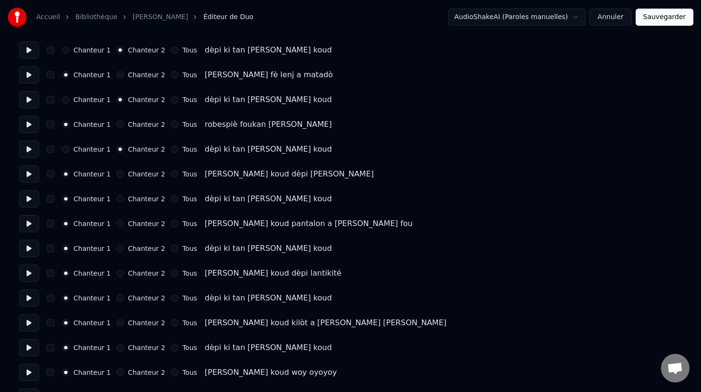
scroll to position [631, 0]
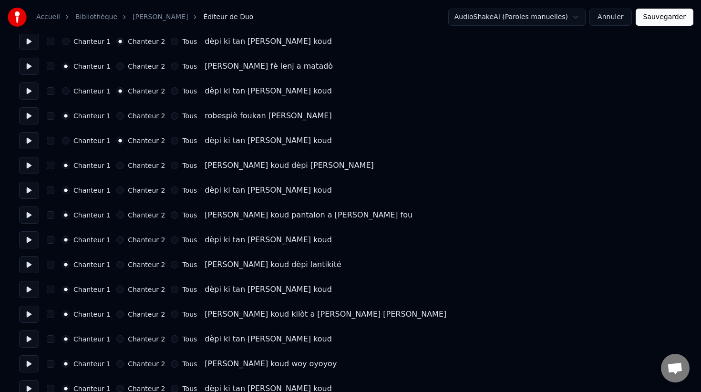
click at [116, 190] on button "Chanteur 2" at bounding box center [120, 190] width 8 height 8
click at [118, 239] on button "Chanteur 2" at bounding box center [120, 240] width 8 height 8
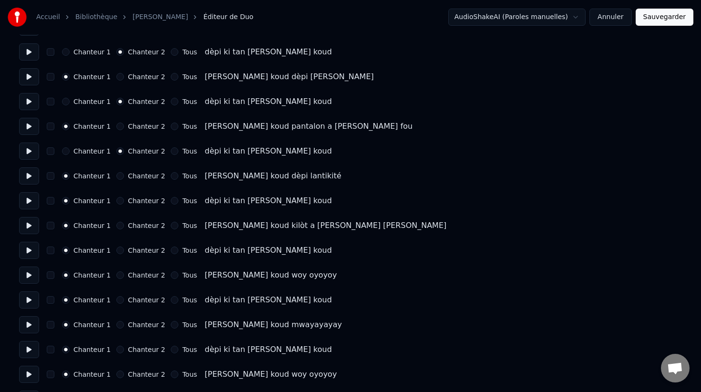
scroll to position [722, 0]
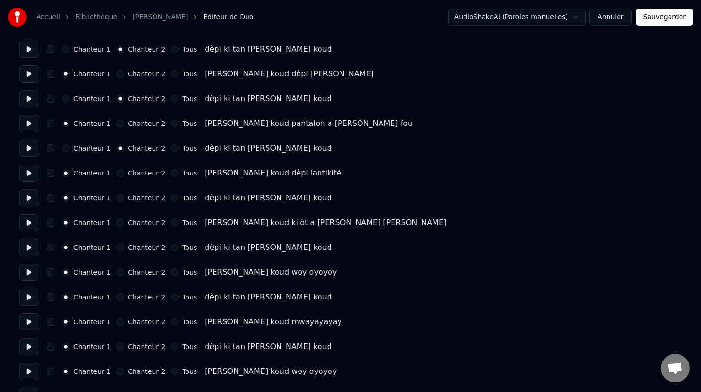
click at [118, 199] on button "Chanteur 2" at bounding box center [120, 198] width 8 height 8
click at [119, 250] on button "Chanteur 2" at bounding box center [120, 248] width 8 height 8
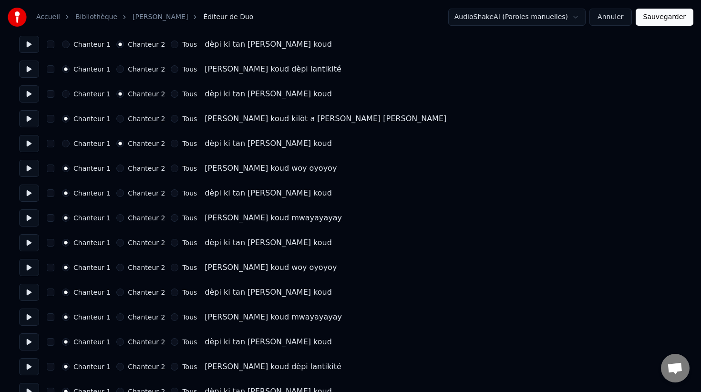
scroll to position [828, 0]
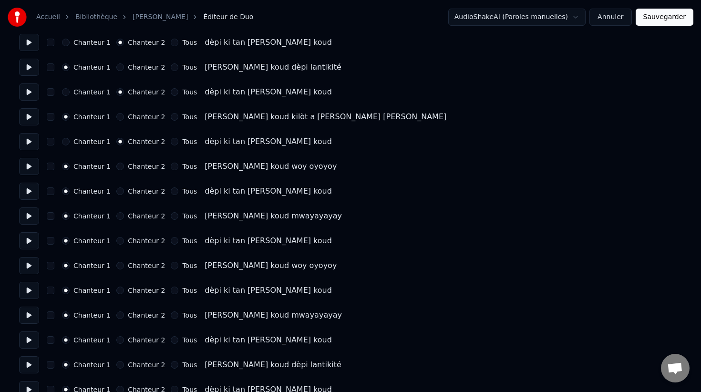
click at [117, 190] on button "Chanteur 2" at bounding box center [120, 191] width 8 height 8
click at [117, 243] on button "Chanteur 2" at bounding box center [120, 241] width 8 height 8
click at [116, 290] on button "Chanteur 2" at bounding box center [120, 291] width 8 height 8
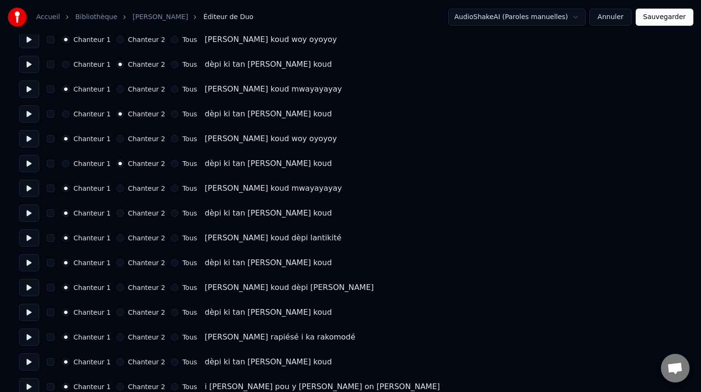
scroll to position [963, 0]
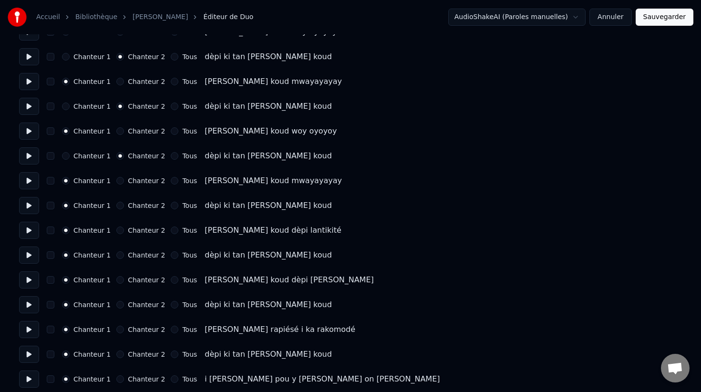
click at [117, 206] on button "Chanteur 2" at bounding box center [120, 206] width 8 height 8
click at [117, 256] on button "Chanteur 2" at bounding box center [120, 255] width 8 height 8
click at [118, 303] on button "Chanteur 2" at bounding box center [120, 305] width 8 height 8
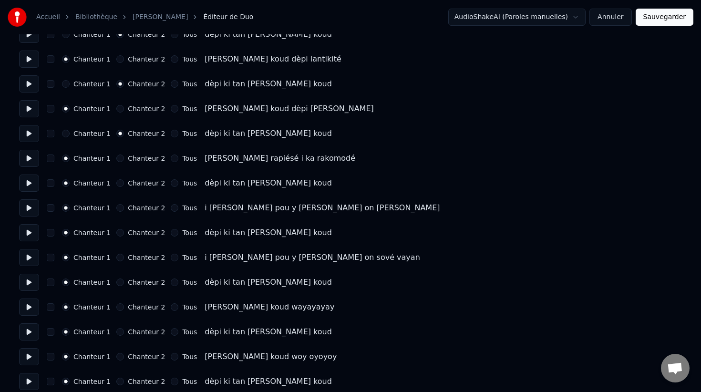
scroll to position [1139, 0]
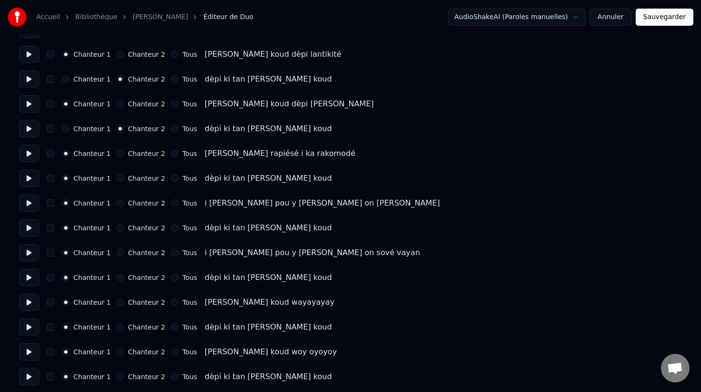
click at [116, 180] on button "Chanteur 2" at bounding box center [120, 179] width 8 height 8
click at [116, 228] on button "Chanteur 2" at bounding box center [120, 228] width 8 height 8
click at [117, 278] on button "Chanteur 2" at bounding box center [120, 278] width 8 height 8
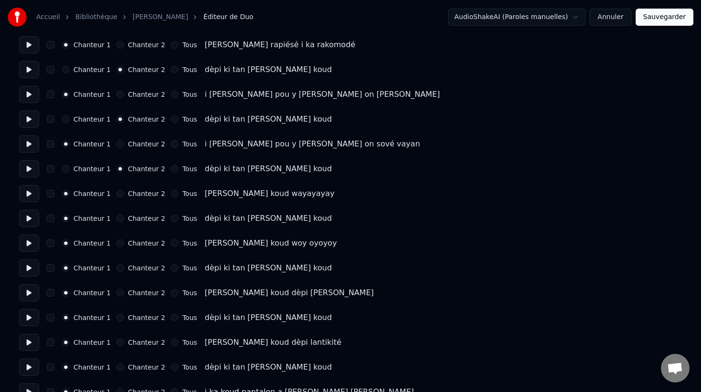
scroll to position [1259, 0]
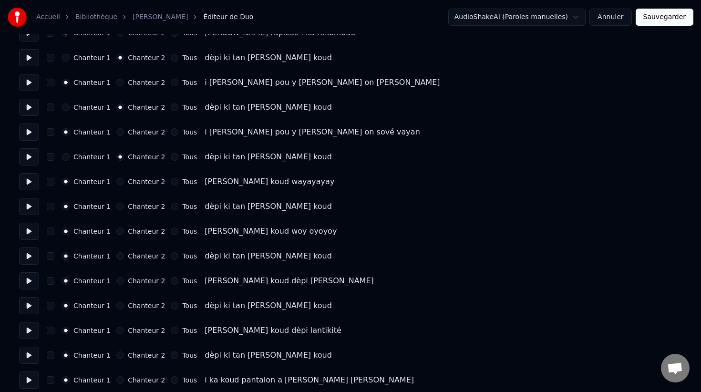
click at [116, 206] on button "Chanteur 2" at bounding box center [120, 207] width 8 height 8
click at [119, 256] on button "Chanteur 2" at bounding box center [120, 256] width 8 height 8
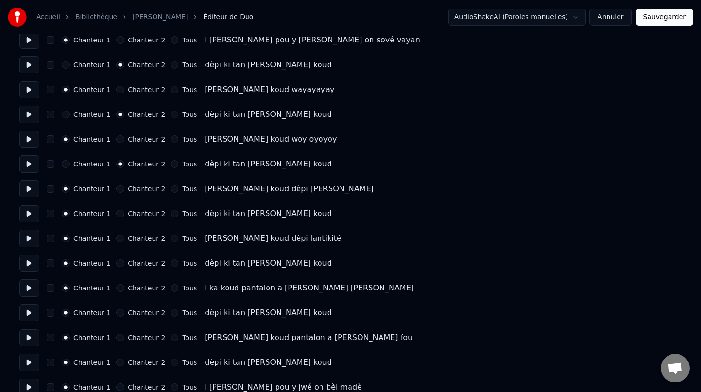
scroll to position [1365, 0]
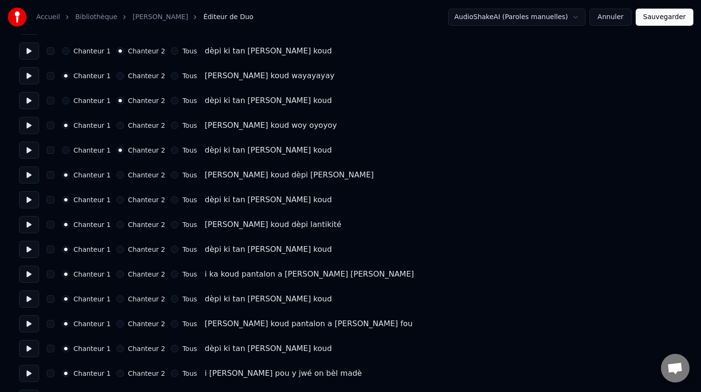
click at [117, 200] on button "Chanteur 2" at bounding box center [120, 200] width 8 height 8
click at [119, 251] on button "Chanteur 2" at bounding box center [120, 250] width 8 height 8
click at [118, 298] on button "Chanteur 2" at bounding box center [120, 299] width 8 height 8
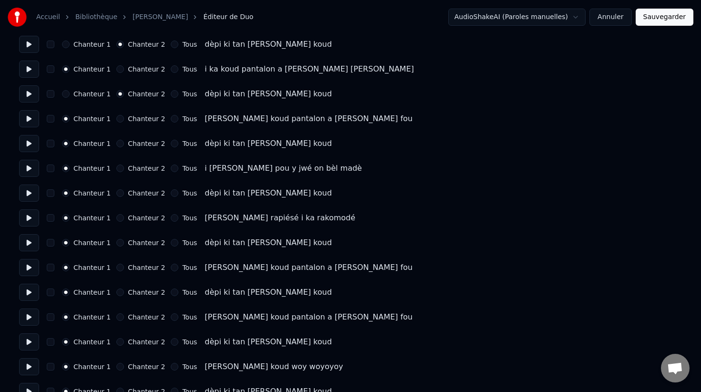
scroll to position [1597, 0]
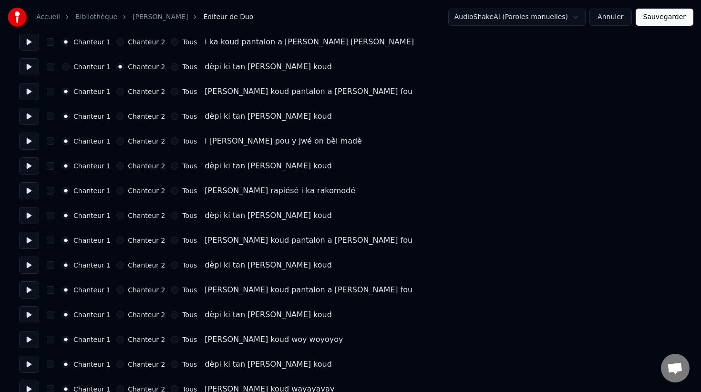
click at [116, 116] on button "Chanteur 2" at bounding box center [120, 117] width 8 height 8
click at [116, 170] on div "Chanteur 1 Chanteur 2 Tous dèpi ki tan [PERSON_NAME] koud" at bounding box center [350, 165] width 663 height 17
click at [116, 169] on button "Chanteur 2" at bounding box center [120, 166] width 8 height 8
click at [116, 216] on button "Chanteur 2" at bounding box center [120, 216] width 8 height 8
click at [116, 265] on button "Chanteur 2" at bounding box center [120, 265] width 8 height 8
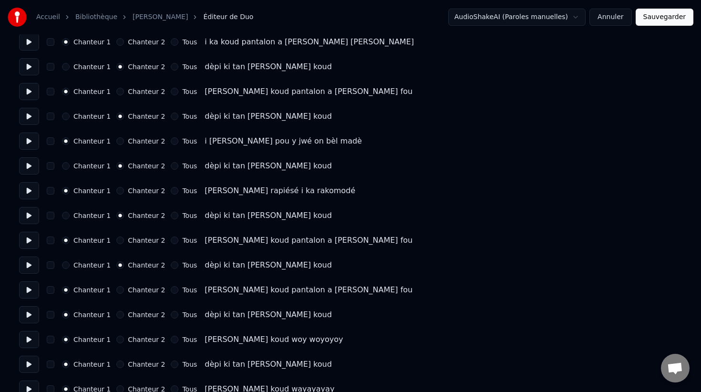
click at [118, 315] on button "Chanteur 2" at bounding box center [120, 315] width 8 height 8
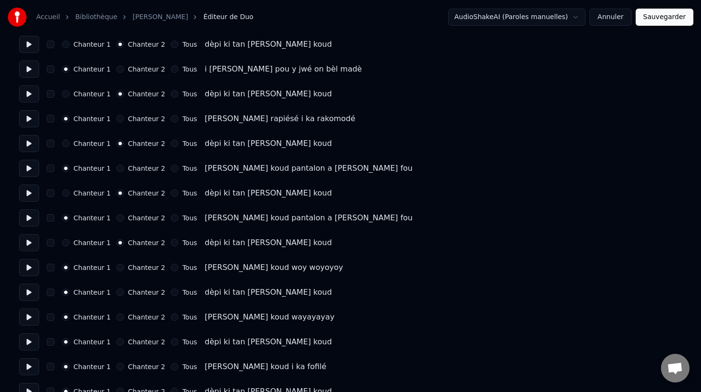
scroll to position [1706, 0]
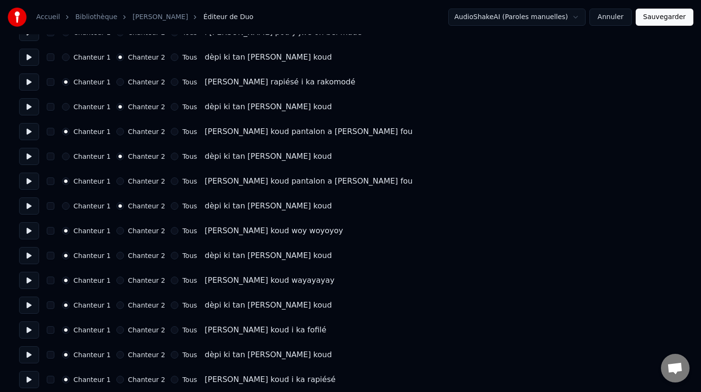
click at [116, 257] on button "Chanteur 2" at bounding box center [120, 256] width 8 height 8
click at [118, 304] on button "Chanteur 2" at bounding box center [120, 305] width 8 height 8
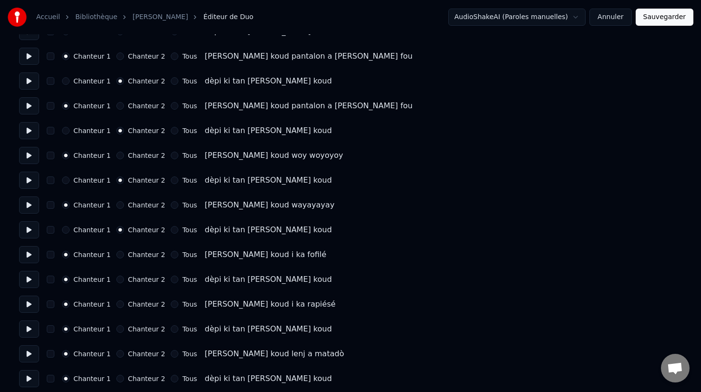
scroll to position [1837, 0]
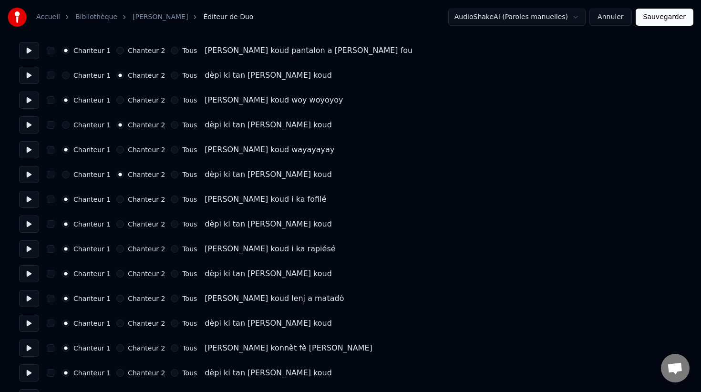
click at [117, 225] on button "Chanteur 2" at bounding box center [120, 224] width 8 height 8
click at [118, 276] on button "Chanteur 2" at bounding box center [120, 274] width 8 height 8
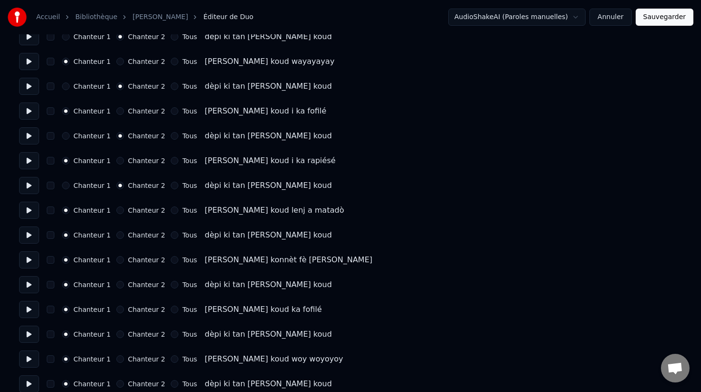
scroll to position [1928, 0]
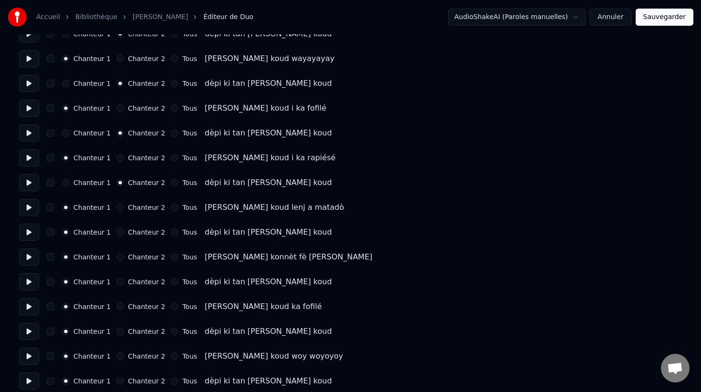
click at [116, 235] on button "Chanteur 2" at bounding box center [120, 232] width 8 height 8
click at [117, 283] on button "Chanteur 2" at bounding box center [120, 282] width 8 height 8
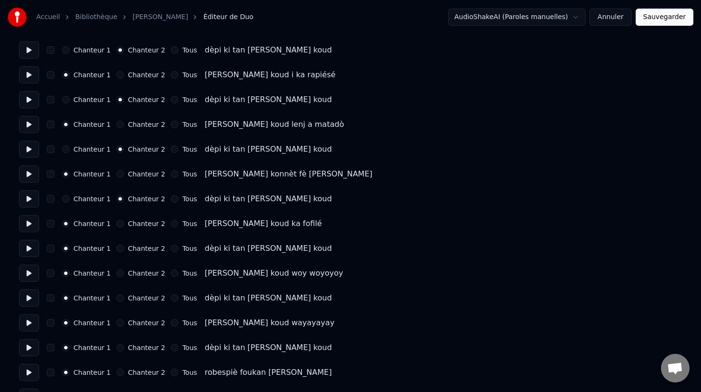
scroll to position [2025, 0]
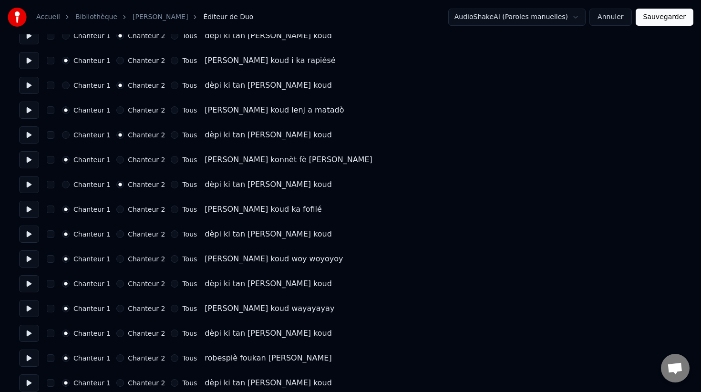
click at [116, 236] on button "Chanteur 2" at bounding box center [120, 234] width 8 height 8
click at [118, 282] on button "Chanteur 2" at bounding box center [120, 284] width 8 height 8
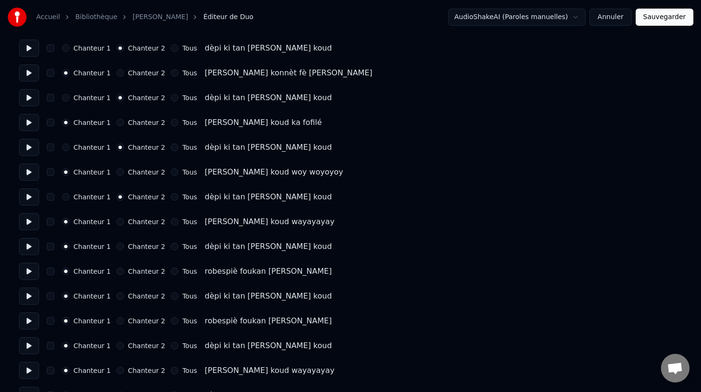
scroll to position [2114, 0]
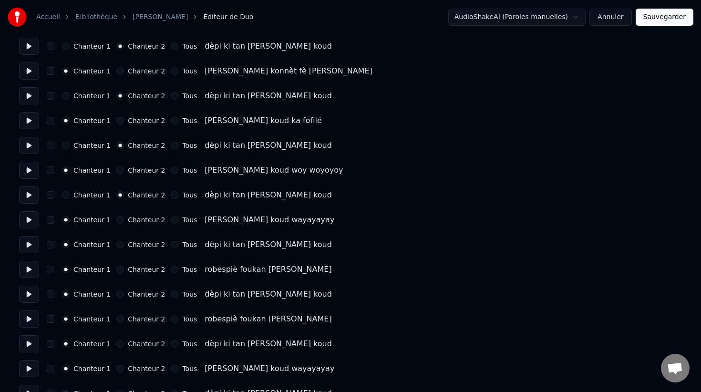
click at [116, 246] on button "Chanteur 2" at bounding box center [120, 245] width 8 height 8
click at [116, 292] on button "Chanteur 2" at bounding box center [120, 294] width 8 height 8
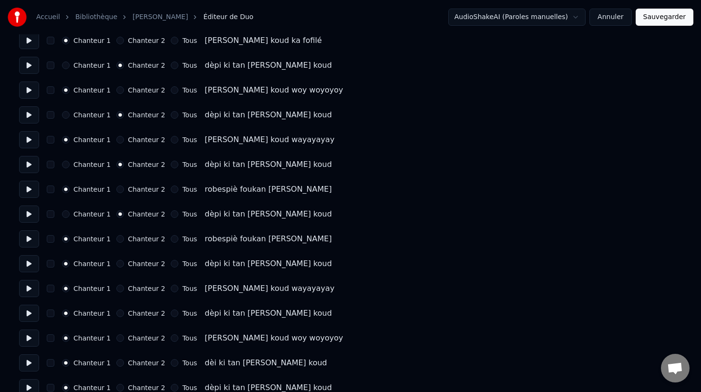
scroll to position [2233, 0]
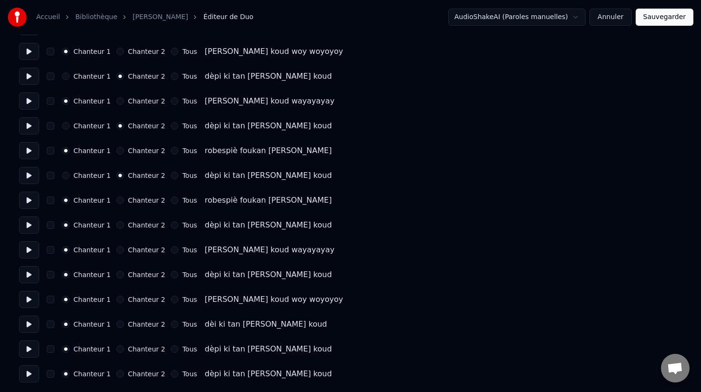
click at [116, 226] on button "Chanteur 2" at bounding box center [120, 225] width 8 height 8
click at [117, 273] on button "Chanteur 2" at bounding box center [120, 275] width 8 height 8
click at [116, 322] on button "Chanteur 2" at bounding box center [120, 324] width 8 height 8
click at [119, 373] on button "Chanteur 2" at bounding box center [120, 374] width 8 height 8
click at [51, 374] on button "button" at bounding box center [51, 374] width 8 height 8
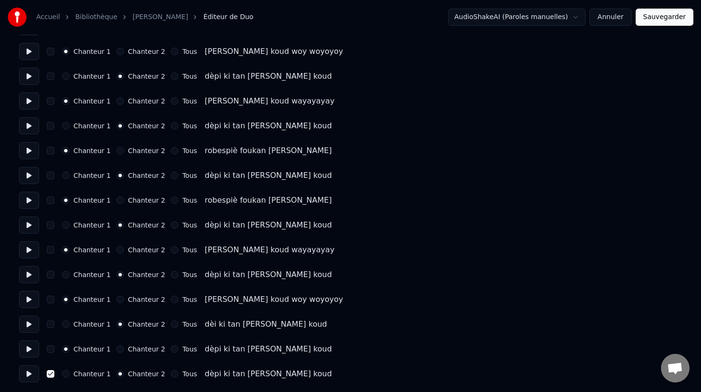
click at [51, 324] on button "button" at bounding box center [51, 324] width 8 height 8
click at [50, 273] on button "button" at bounding box center [51, 275] width 8 height 8
click at [49, 227] on button "button" at bounding box center [51, 225] width 8 height 8
click at [50, 176] on button "button" at bounding box center [51, 176] width 8 height 8
click at [51, 126] on button "button" at bounding box center [51, 126] width 8 height 8
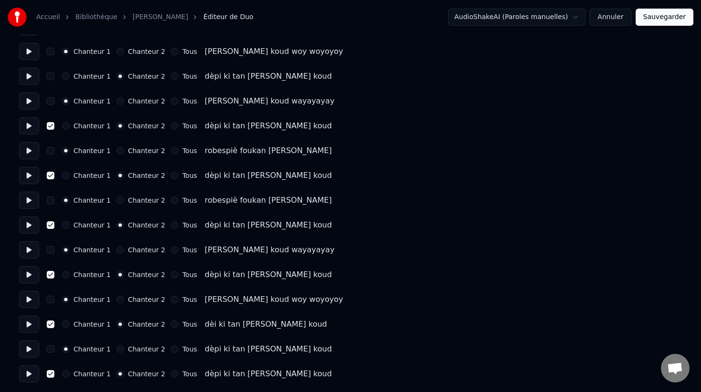
click at [51, 79] on button "button" at bounding box center [51, 76] width 8 height 8
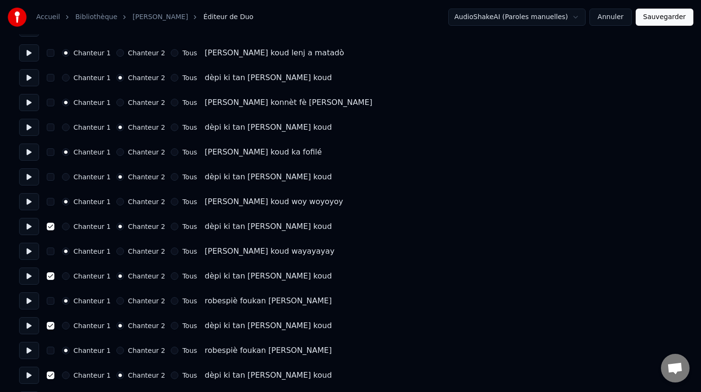
scroll to position [2079, 0]
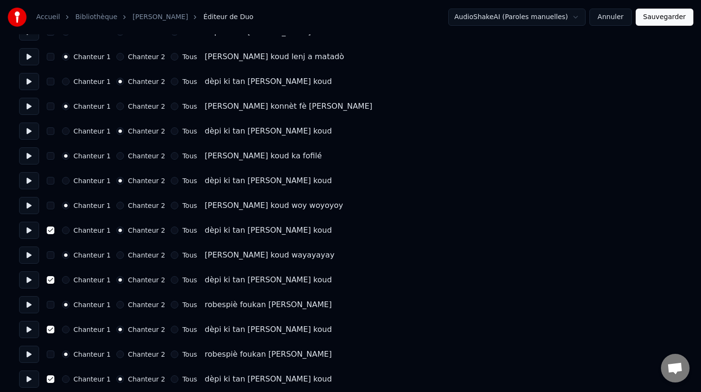
click at [51, 182] on button "button" at bounding box center [51, 181] width 8 height 8
click at [51, 131] on button "button" at bounding box center [51, 131] width 8 height 8
click at [51, 82] on button "button" at bounding box center [51, 82] width 8 height 8
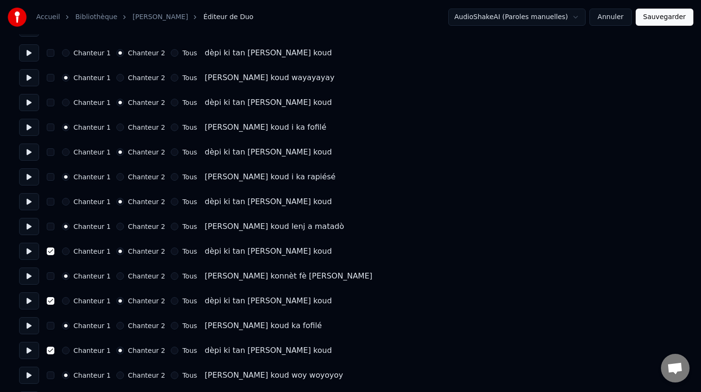
scroll to position [1905, 0]
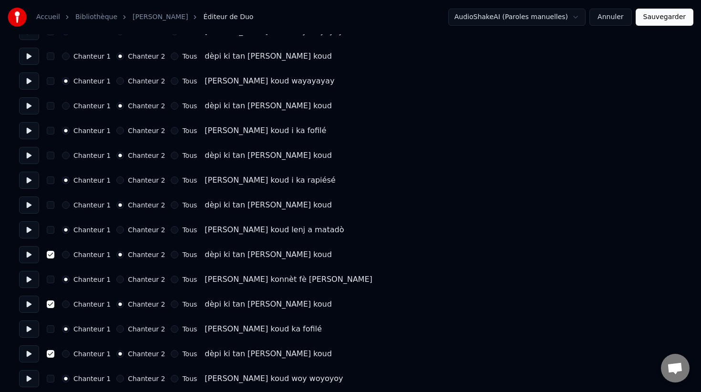
click at [51, 206] on button "button" at bounding box center [51, 205] width 8 height 8
click at [52, 154] on button "button" at bounding box center [51, 156] width 8 height 8
click at [50, 105] on button "button" at bounding box center [51, 106] width 8 height 8
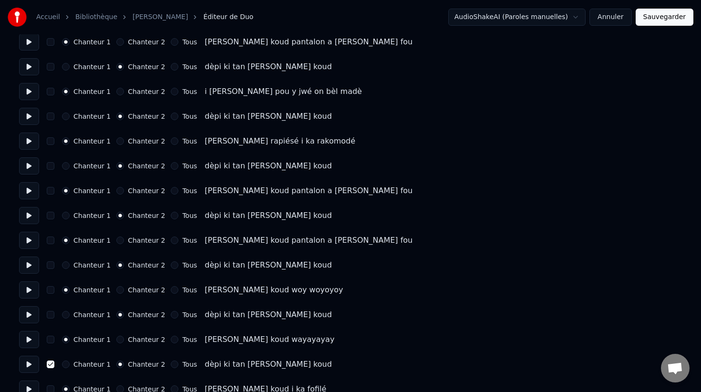
scroll to position [1647, 0]
click at [51, 317] on button "button" at bounding box center [51, 315] width 8 height 8
click at [52, 265] on button "button" at bounding box center [51, 266] width 8 height 8
click at [52, 217] on button "button" at bounding box center [51, 216] width 8 height 8
click at [51, 166] on button "button" at bounding box center [51, 167] width 8 height 8
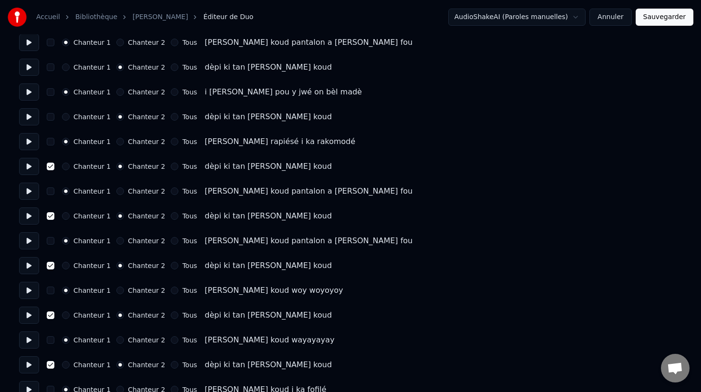
click at [51, 114] on button "button" at bounding box center [51, 117] width 8 height 8
click at [48, 71] on button "button" at bounding box center [51, 67] width 8 height 8
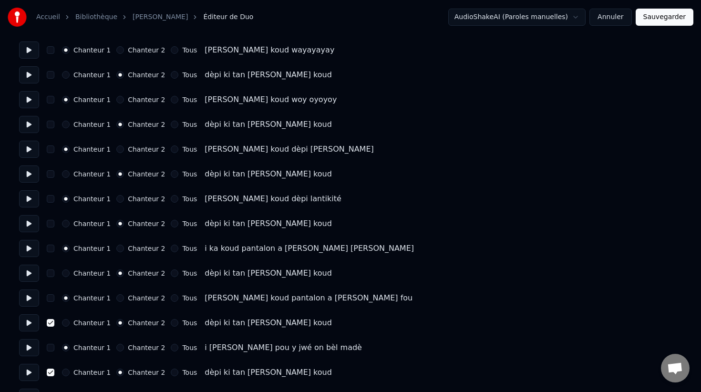
scroll to position [1387, 0]
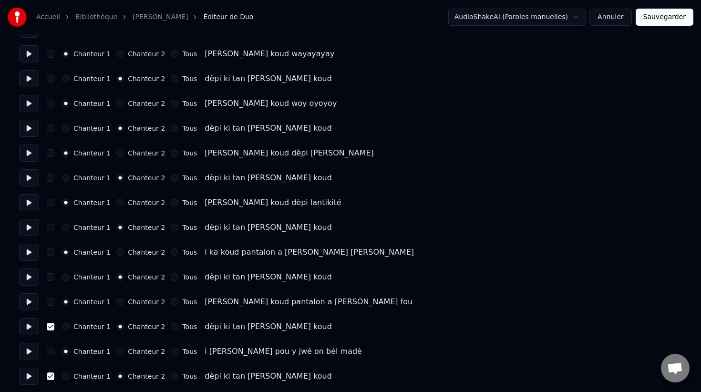
click at [51, 277] on button "button" at bounding box center [51, 277] width 8 height 8
click at [50, 227] on button "button" at bounding box center [51, 228] width 8 height 8
click at [51, 180] on button "button" at bounding box center [51, 178] width 8 height 8
click at [51, 126] on button "button" at bounding box center [51, 128] width 8 height 8
click at [52, 83] on div "Chanteur 1 Chanteur 2 Tous dèpi ki tan [PERSON_NAME] koud" at bounding box center [350, 78] width 663 height 17
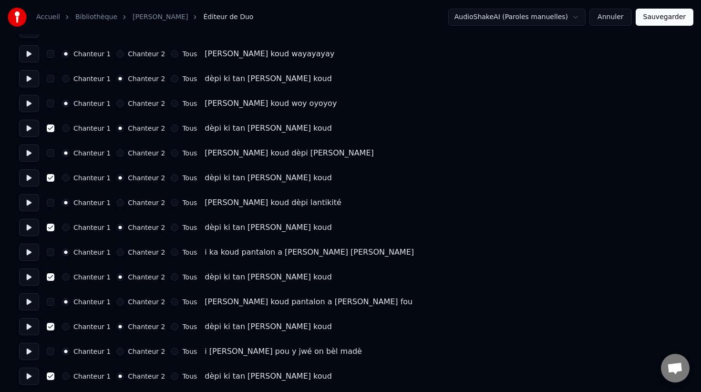
click at [49, 80] on button "button" at bounding box center [51, 79] width 8 height 8
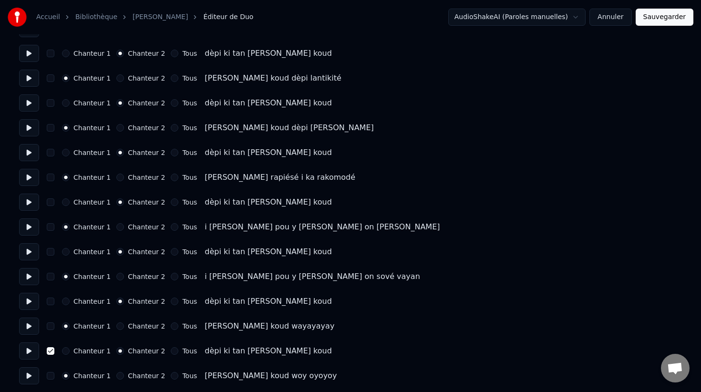
scroll to position [1114, 0]
click at [52, 304] on button "button" at bounding box center [51, 302] width 8 height 8
click at [51, 250] on button "button" at bounding box center [51, 252] width 8 height 8
click at [49, 202] on button "button" at bounding box center [51, 203] width 8 height 8
click at [51, 151] on button "button" at bounding box center [51, 153] width 8 height 8
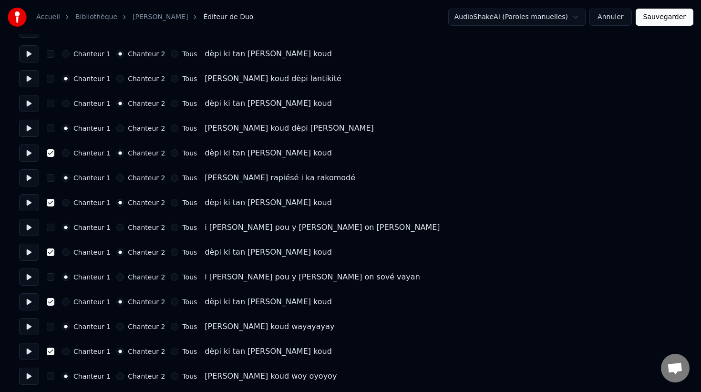
click at [51, 103] on button "button" at bounding box center [51, 104] width 8 height 8
click at [50, 56] on button "button" at bounding box center [51, 54] width 8 height 8
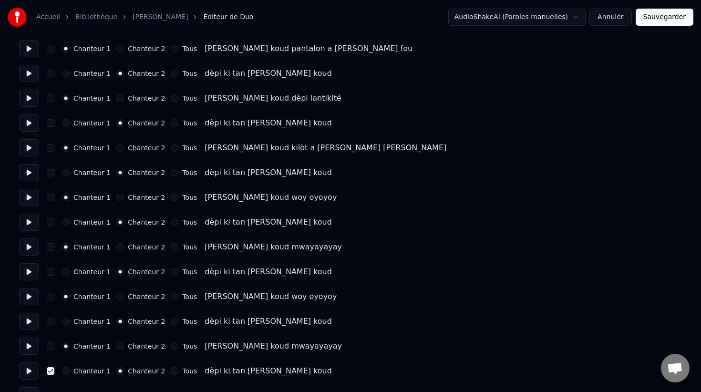
scroll to position [797, 0]
click at [51, 321] on button "button" at bounding box center [51, 322] width 8 height 8
click at [51, 272] on button "button" at bounding box center [51, 272] width 8 height 8
click at [53, 220] on button "button" at bounding box center [51, 223] width 8 height 8
click at [54, 172] on button "button" at bounding box center [51, 173] width 8 height 8
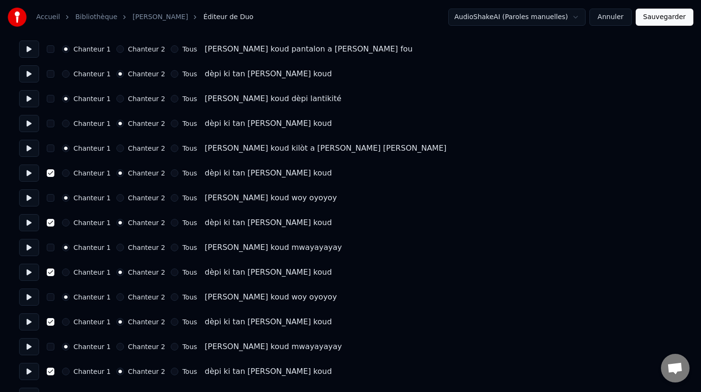
click at [52, 123] on button "button" at bounding box center [51, 124] width 8 height 8
click at [53, 75] on button "button" at bounding box center [51, 74] width 8 height 8
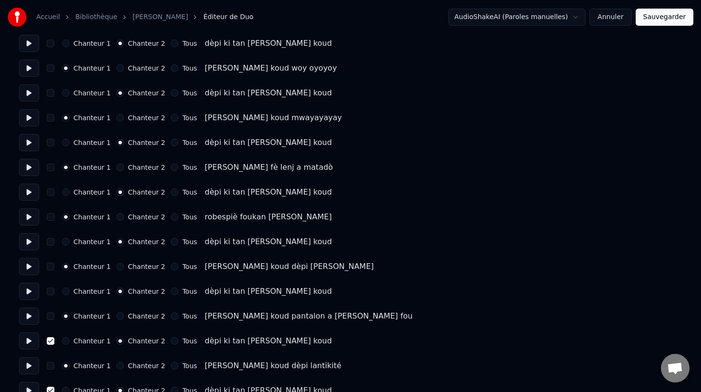
scroll to position [526, 0]
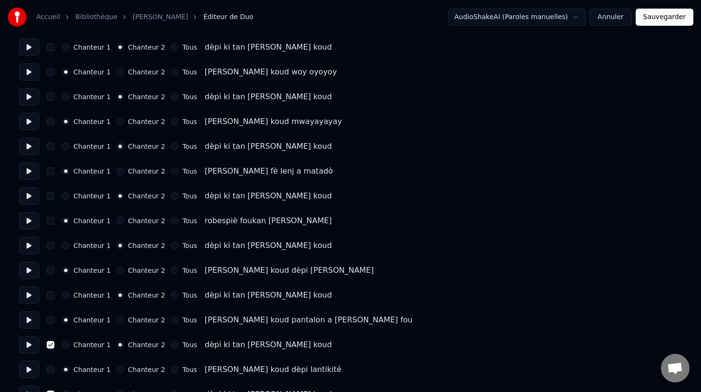
click at [675, 15] on button "Sauvegarder" at bounding box center [665, 17] width 58 height 17
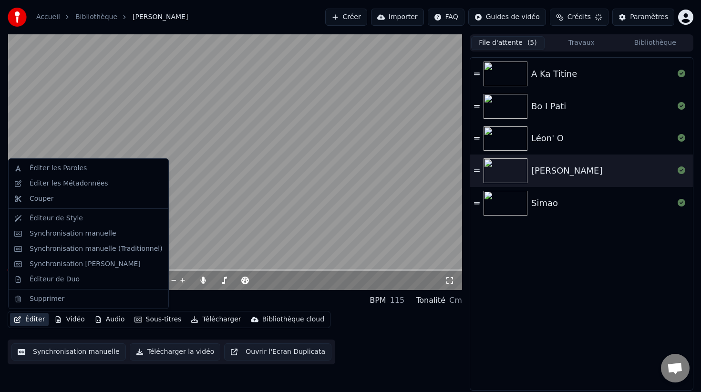
click at [33, 321] on button "Éditer" at bounding box center [29, 319] width 39 height 13
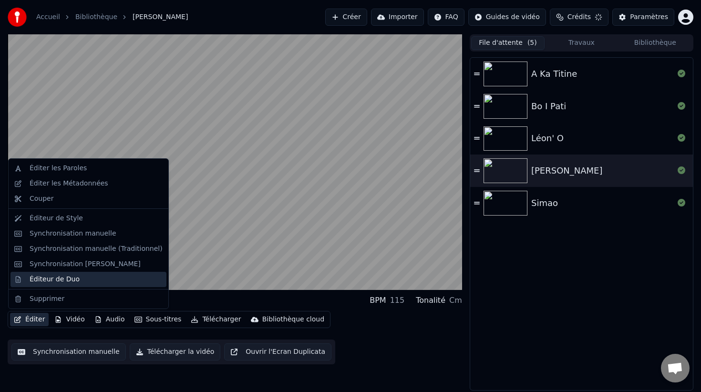
click at [64, 280] on div "Éditeur de Duo" at bounding box center [55, 280] width 50 height 10
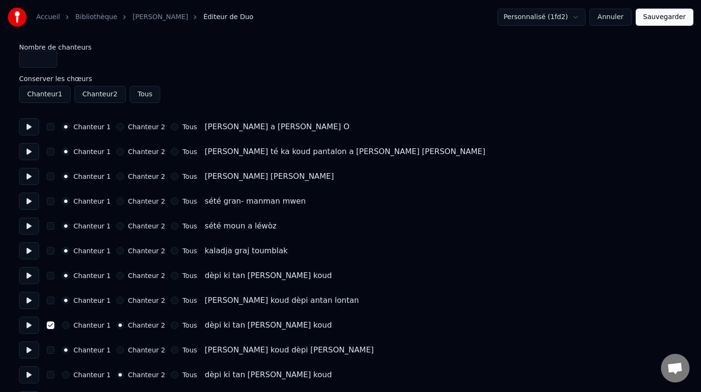
click at [50, 274] on button "button" at bounding box center [51, 276] width 8 height 8
click at [51, 226] on button "button" at bounding box center [51, 226] width 8 height 8
click at [50, 225] on button "button" at bounding box center [51, 226] width 8 height 8
click at [51, 274] on button "button" at bounding box center [51, 276] width 8 height 8
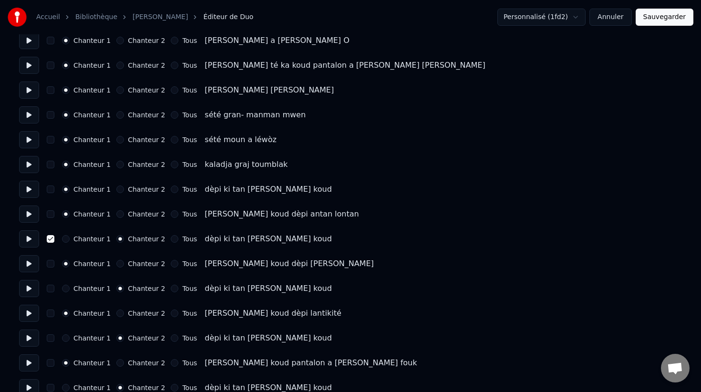
scroll to position [94, 0]
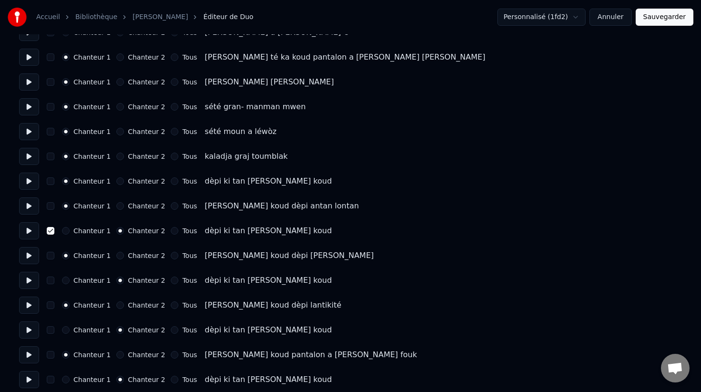
click at [31, 205] on button at bounding box center [29, 205] width 20 height 17
click at [31, 232] on button at bounding box center [29, 230] width 20 height 17
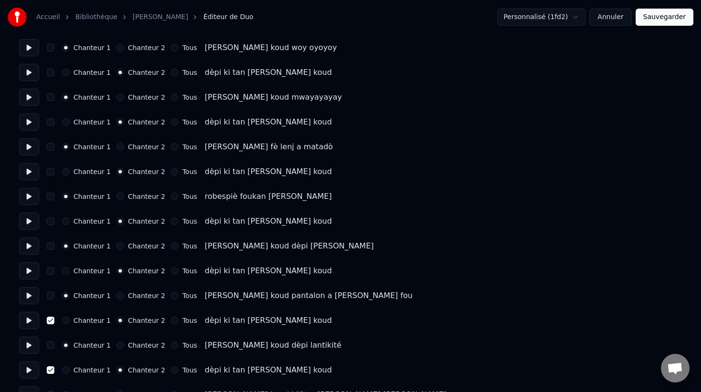
scroll to position [550, 0]
click at [54, 268] on div "Chanteur 1 Chanteur 2 Tous dèpi ki tan [PERSON_NAME] koud" at bounding box center [350, 271] width 663 height 17
click at [52, 269] on button "button" at bounding box center [51, 272] width 8 height 8
click at [51, 223] on button "button" at bounding box center [51, 222] width 8 height 8
click at [51, 172] on button "button" at bounding box center [51, 172] width 8 height 8
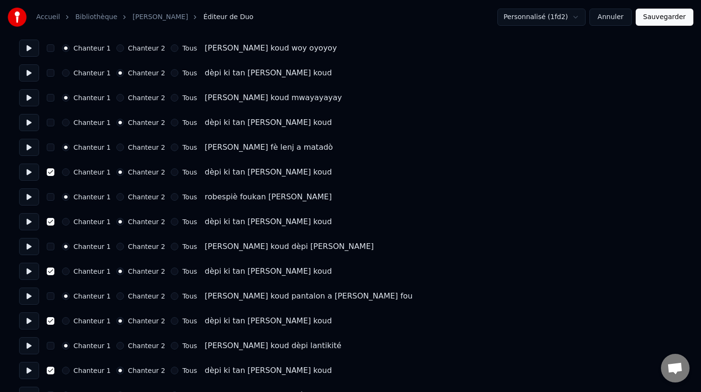
click at [51, 122] on button "button" at bounding box center [51, 123] width 8 height 8
click at [50, 74] on button "button" at bounding box center [51, 73] width 8 height 8
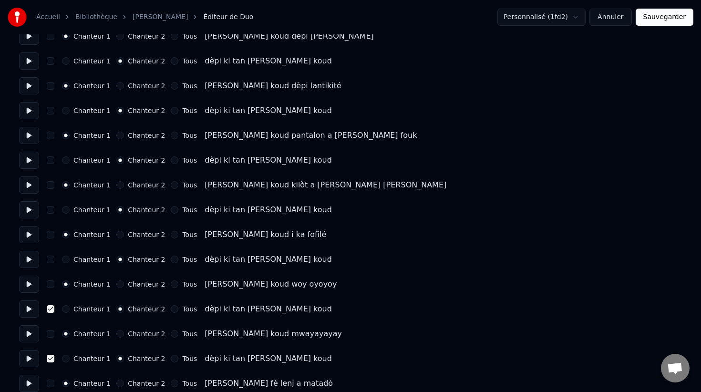
scroll to position [306, 0]
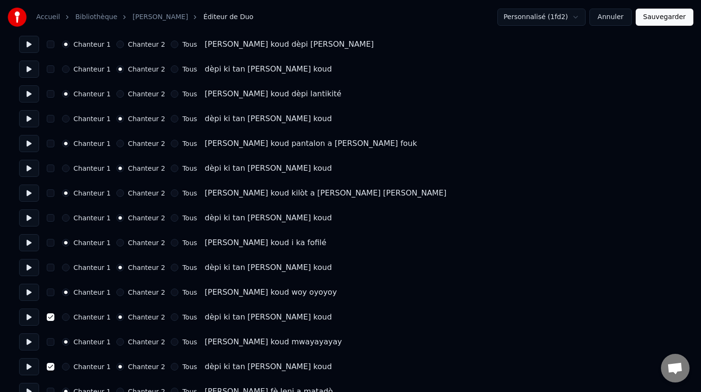
click at [52, 265] on button "button" at bounding box center [51, 268] width 8 height 8
click at [52, 218] on button "button" at bounding box center [51, 218] width 8 height 8
click at [51, 169] on button "button" at bounding box center [51, 169] width 8 height 8
click at [51, 119] on button "button" at bounding box center [51, 119] width 8 height 8
click at [51, 71] on button "button" at bounding box center [51, 69] width 8 height 8
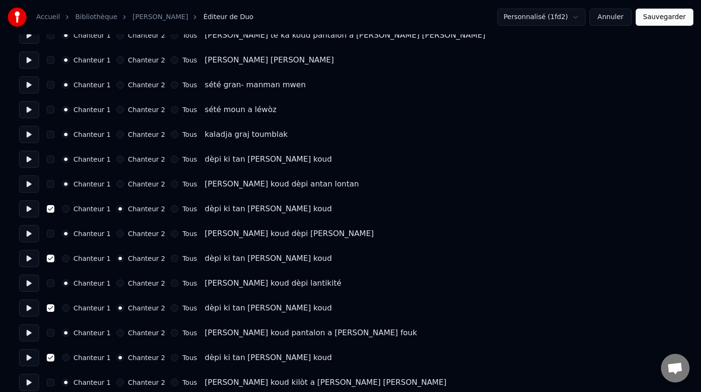
scroll to position [111, 0]
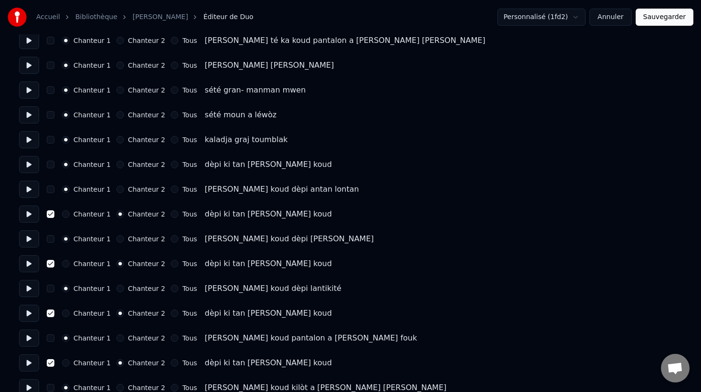
click at [661, 20] on button "Sauvegarder" at bounding box center [665, 17] width 58 height 17
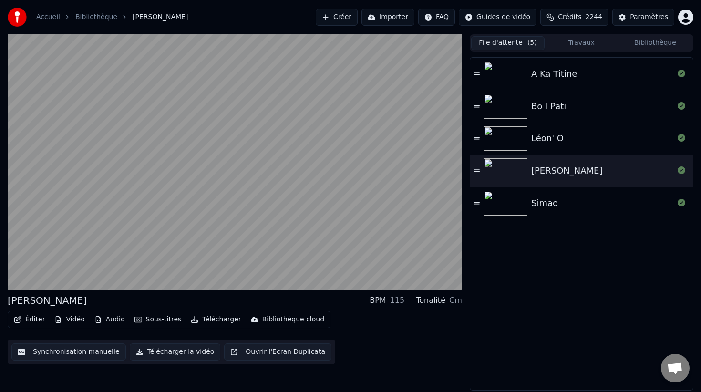
click at [67, 353] on button "Synchronisation manuelle" at bounding box center [68, 351] width 114 height 17
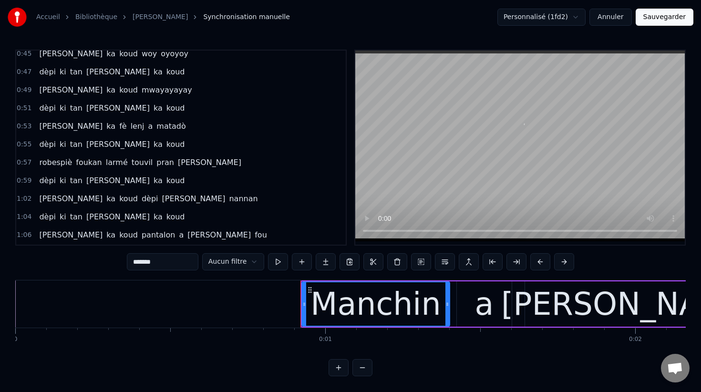
scroll to position [353, 0]
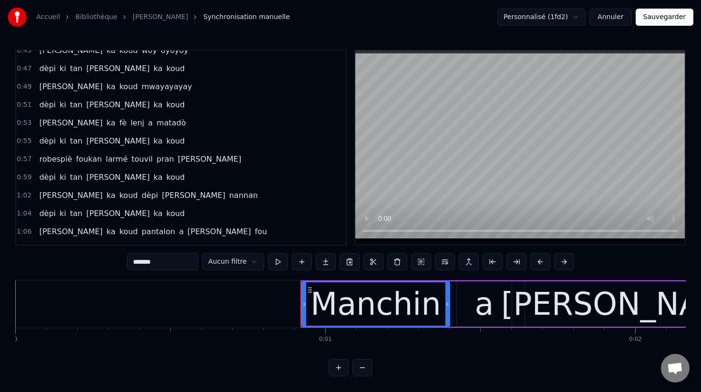
click at [45, 158] on span "robespiè" at bounding box center [55, 159] width 35 height 11
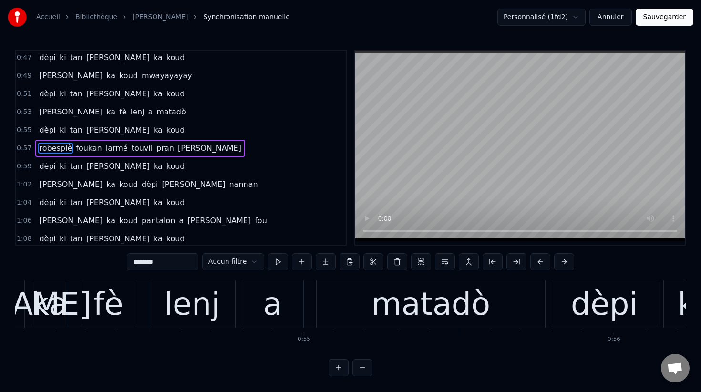
scroll to position [0, 17749]
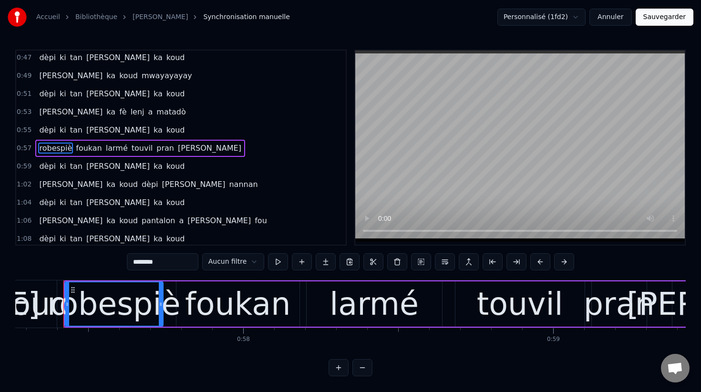
drag, startPoint x: 136, startPoint y: 261, endPoint x: 128, endPoint y: 261, distance: 8.6
click at [128, 261] on input "********" at bounding box center [163, 261] width 72 height 17
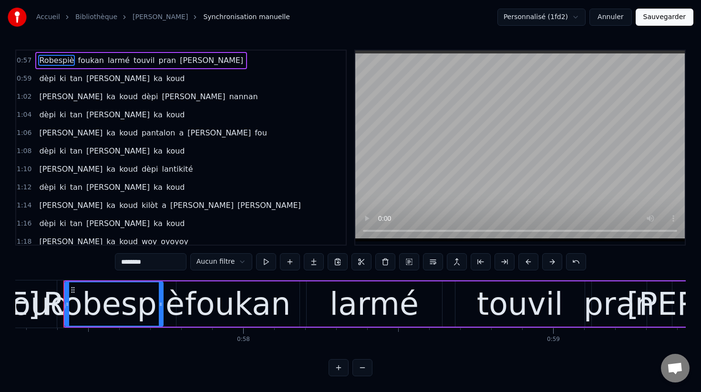
scroll to position [447, 0]
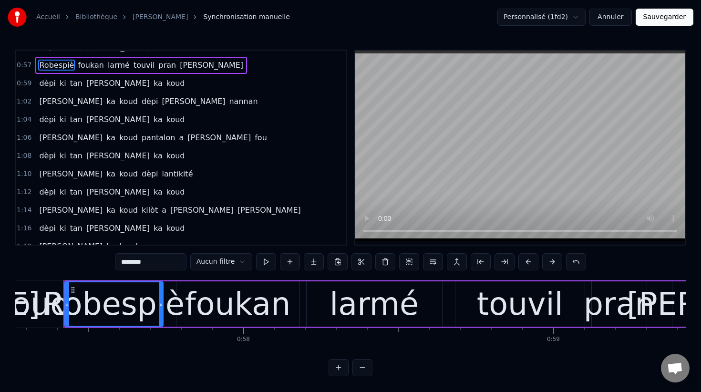
click at [133, 65] on span "touvil" at bounding box center [144, 65] width 23 height 11
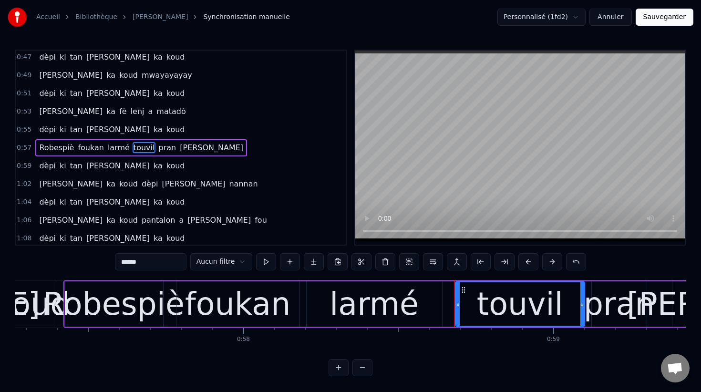
scroll to position [0, 17746]
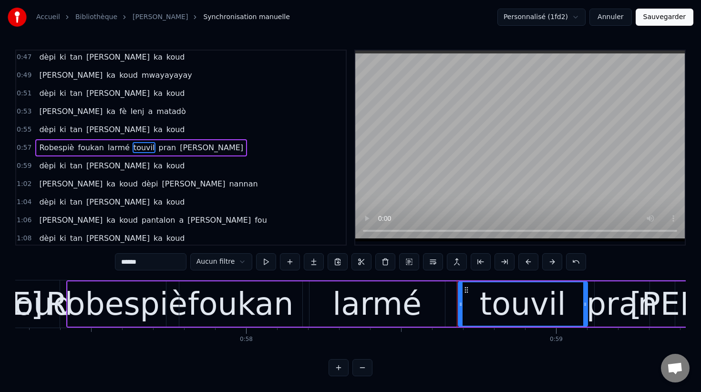
click at [125, 263] on input "******" at bounding box center [151, 261] width 72 height 17
click at [123, 266] on input "*****" at bounding box center [151, 261] width 72 height 17
click at [123, 262] on input "*****" at bounding box center [151, 261] width 72 height 17
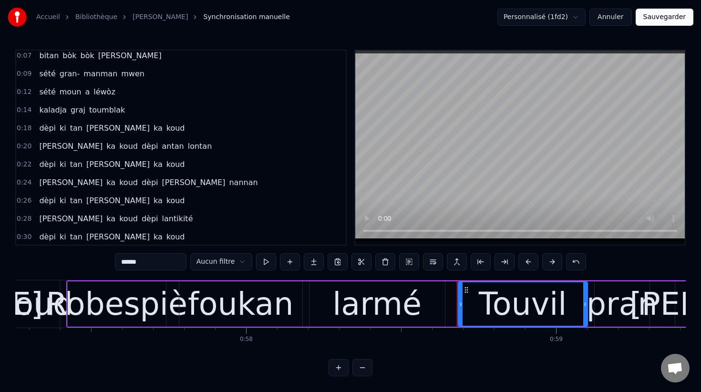
scroll to position [0, 0]
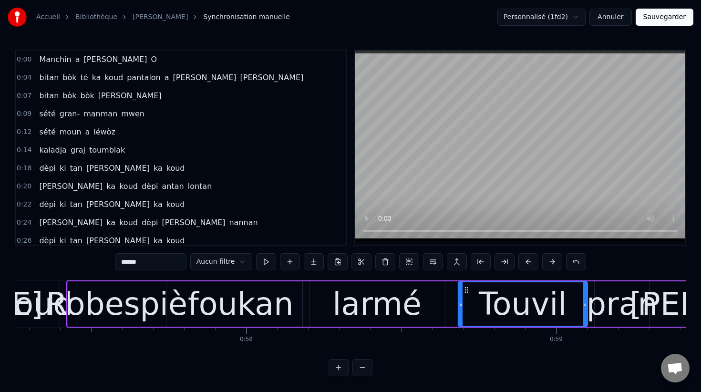
click at [69, 114] on span "gran-" at bounding box center [70, 113] width 22 height 11
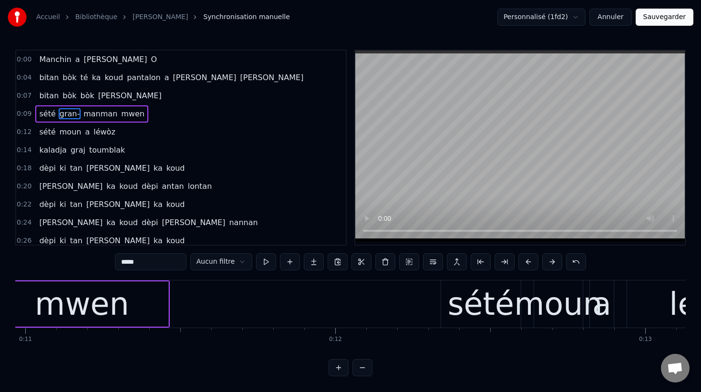
scroll to position [0, 3139]
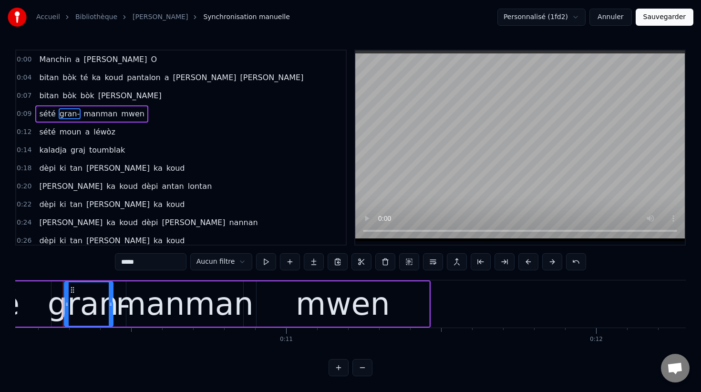
click at [130, 307] on div "manman" at bounding box center [185, 304] width 138 height 47
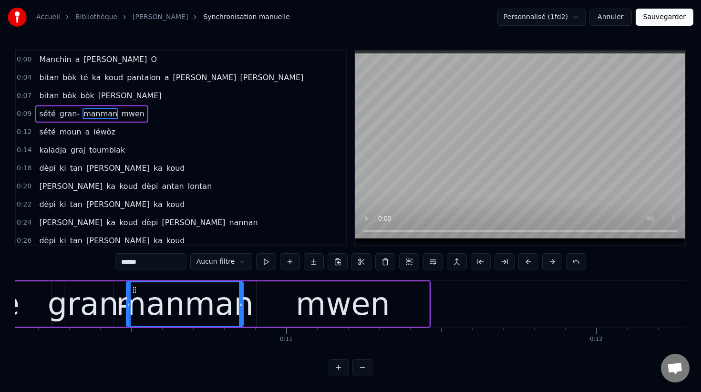
click at [122, 262] on input "******" at bounding box center [151, 261] width 72 height 17
type input "*"
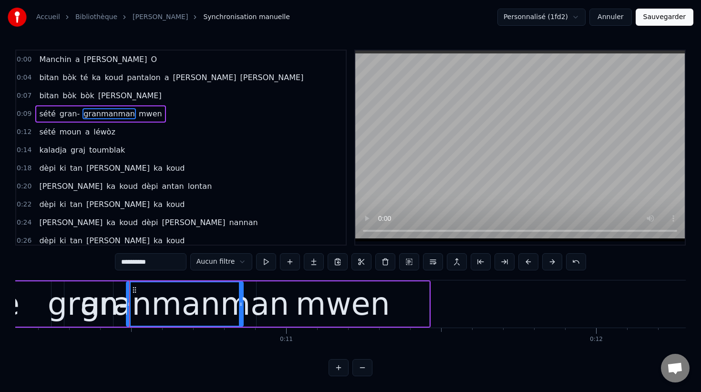
click at [93, 310] on div "gran-" at bounding box center [89, 304] width 82 height 47
type input "*****"
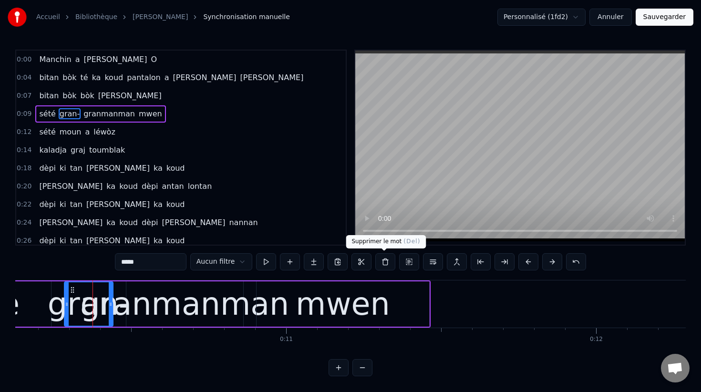
click at [385, 262] on button at bounding box center [385, 261] width 20 height 17
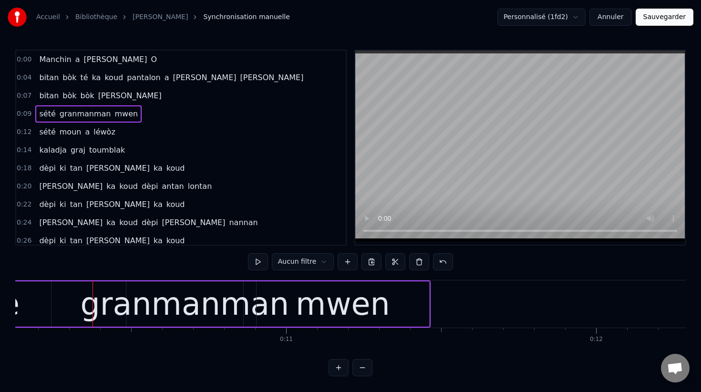
click at [128, 310] on div "granmanman" at bounding box center [185, 304] width 209 height 47
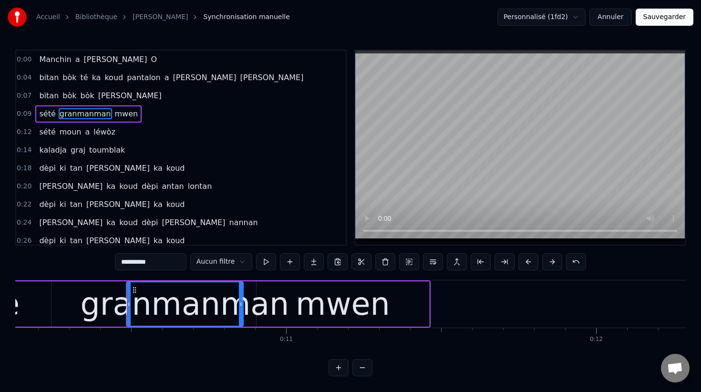
drag, startPoint x: 126, startPoint y: 307, endPoint x: 80, endPoint y: 301, distance: 46.7
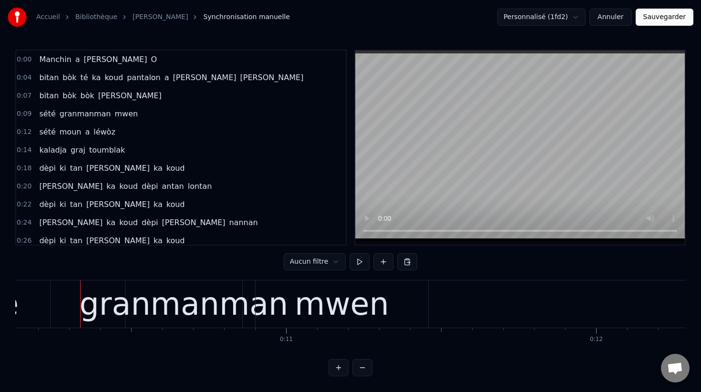
click at [140, 309] on div "granmanman" at bounding box center [184, 304] width 209 height 47
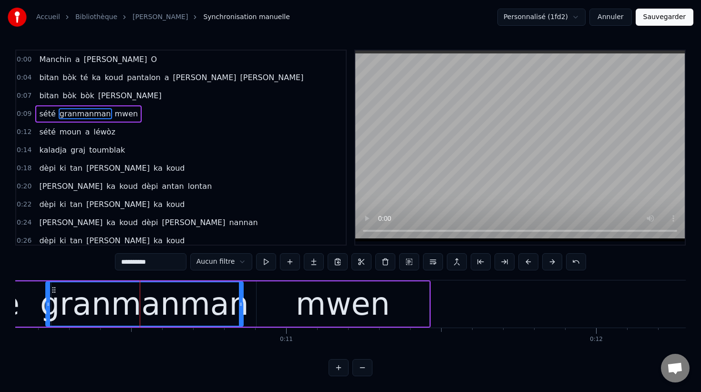
drag, startPoint x: 130, startPoint y: 306, endPoint x: 50, endPoint y: 300, distance: 80.3
click at [49, 300] on icon at bounding box center [48, 304] width 4 height 8
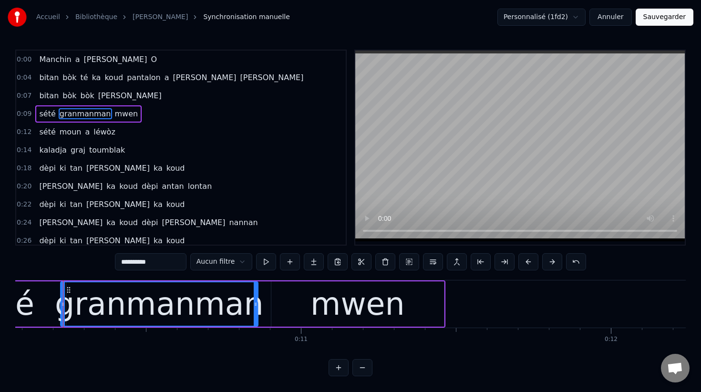
click at [320, 309] on div "mwen" at bounding box center [357, 304] width 94 height 47
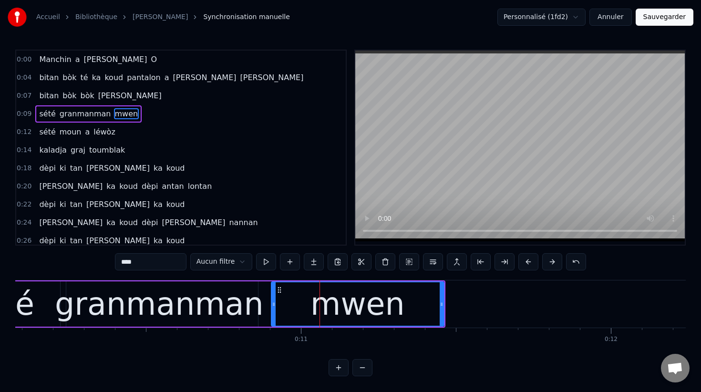
click at [123, 261] on input "****" at bounding box center [151, 261] width 72 height 17
click at [244, 300] on div "granmanman" at bounding box center [159, 304] width 209 height 47
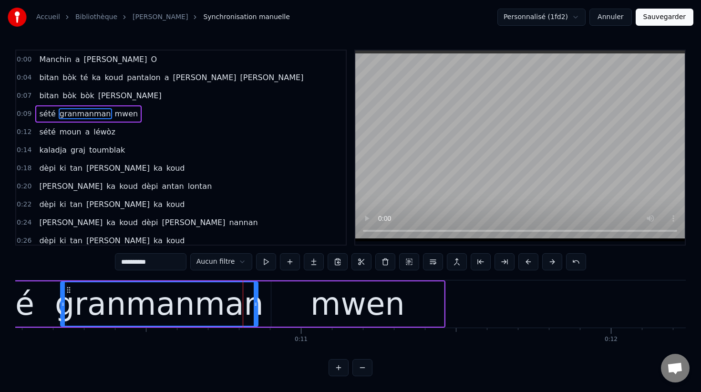
click at [173, 261] on input "**********" at bounding box center [151, 261] width 72 height 17
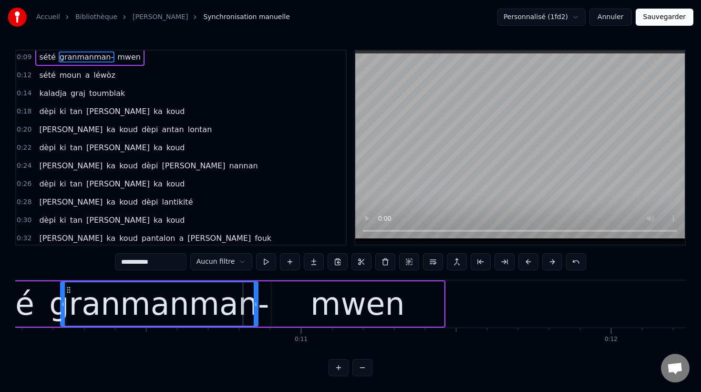
scroll to position [58, 0]
click at [60, 146] on span "ki" at bounding box center [63, 146] width 9 height 11
type input "**"
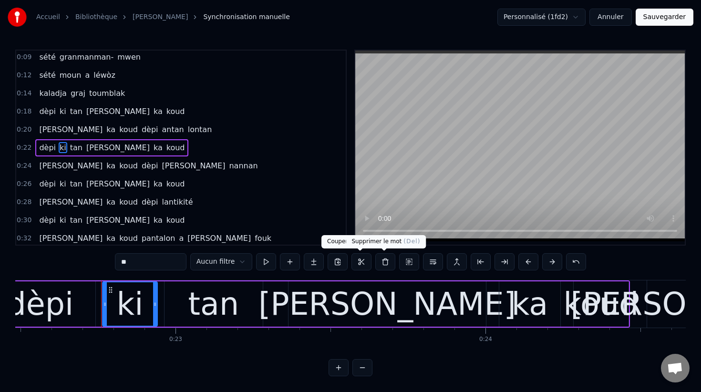
scroll to position [0, 7007]
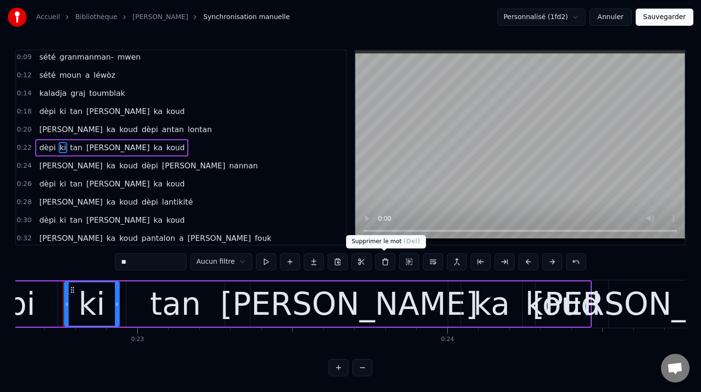
click at [383, 262] on button at bounding box center [385, 261] width 20 height 17
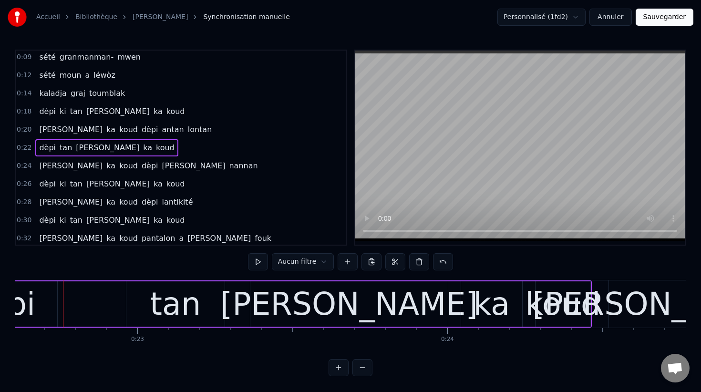
click at [149, 308] on div "tan" at bounding box center [175, 303] width 98 height 45
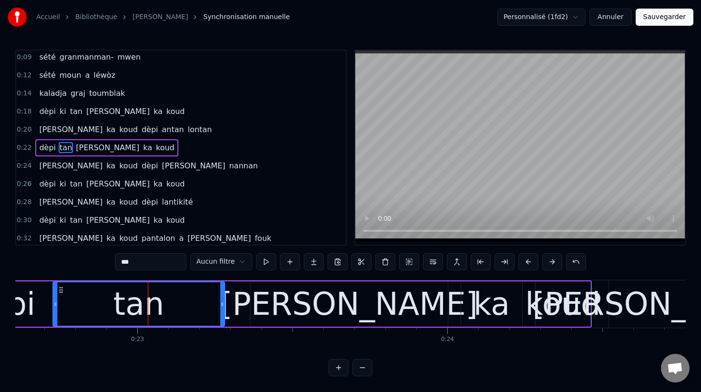
drag, startPoint x: 127, startPoint y: 307, endPoint x: 53, endPoint y: 301, distance: 74.6
click at [53, 301] on icon at bounding box center [55, 304] width 4 height 8
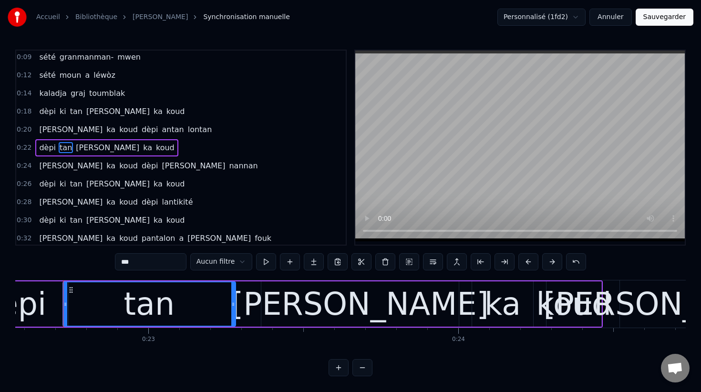
click at [123, 263] on input "***" at bounding box center [151, 261] width 72 height 17
type input "*****"
click at [196, 145] on div "0:22 dèpi kitan [PERSON_NAME] koud" at bounding box center [180, 148] width 329 height 18
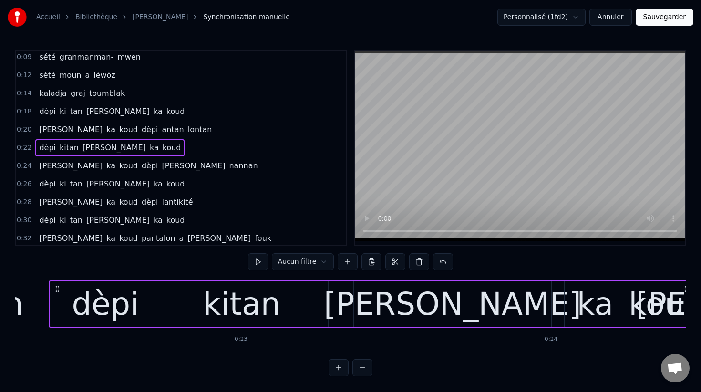
scroll to position [0, 6889]
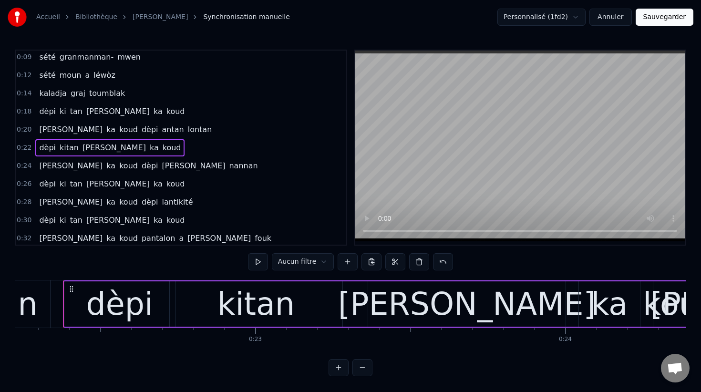
click at [672, 15] on button "Sauvegarder" at bounding box center [665, 17] width 58 height 17
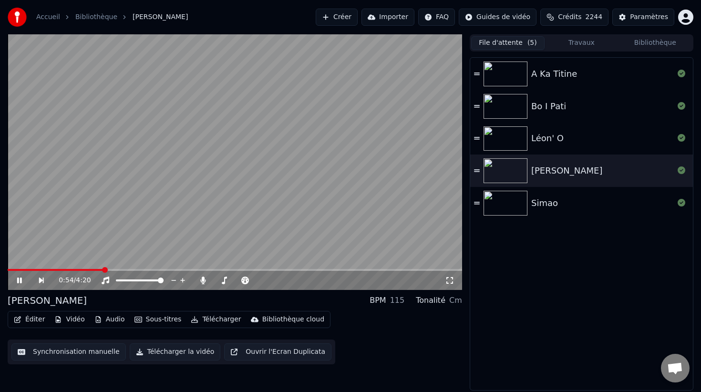
click at [27, 318] on button "Éditer" at bounding box center [29, 319] width 39 height 13
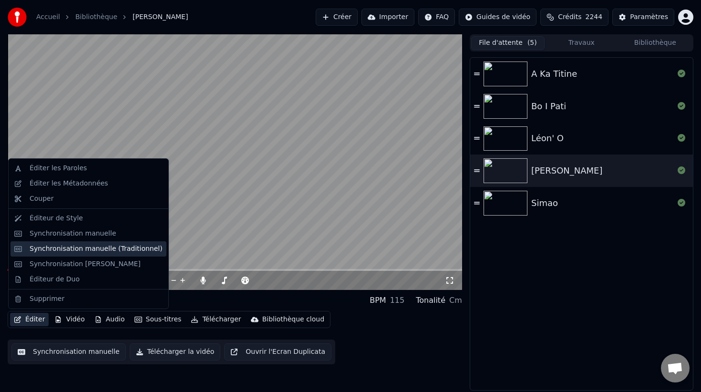
click at [88, 249] on div "Synchronisation manuelle (Traditionnel)" at bounding box center [96, 249] width 133 height 10
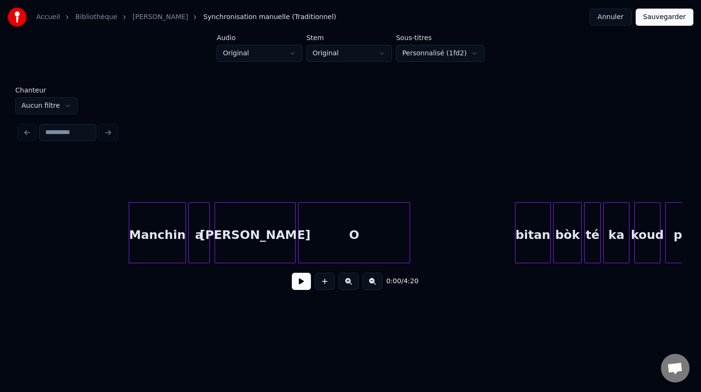
click at [62, 135] on input at bounding box center [67, 132] width 57 height 17
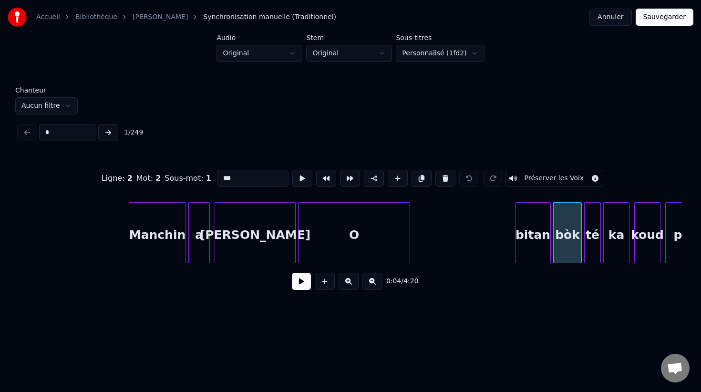
type input "**"
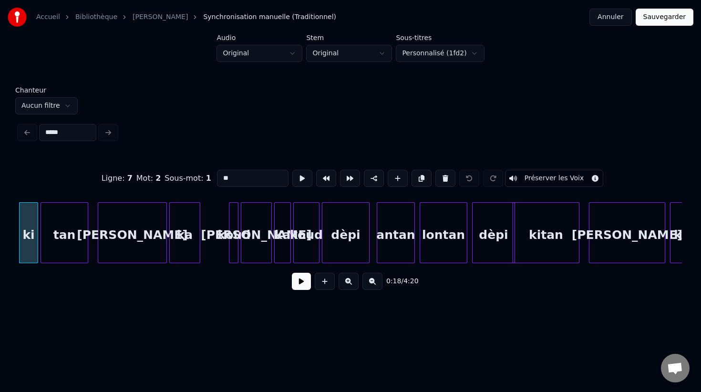
type input "****"
click at [65, 233] on div "tan" at bounding box center [64, 235] width 47 height 65
type input "***"
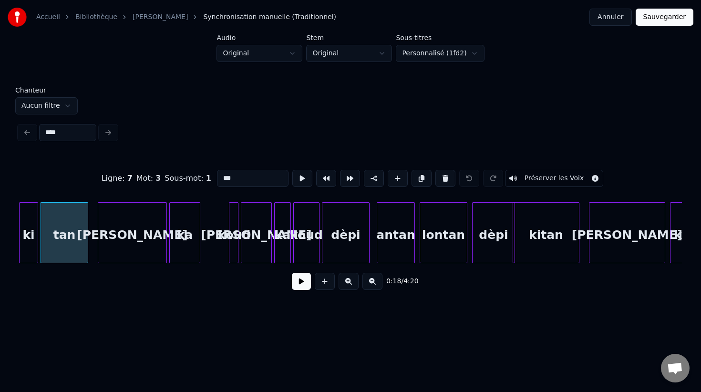
type input "****"
click at [218, 178] on input "***" at bounding box center [253, 178] width 72 height 17
click at [29, 229] on div "ki" at bounding box center [29, 235] width 18 height 65
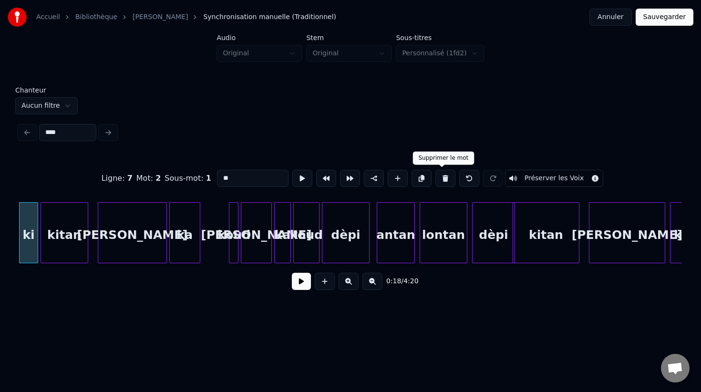
click at [441, 177] on button at bounding box center [445, 178] width 20 height 17
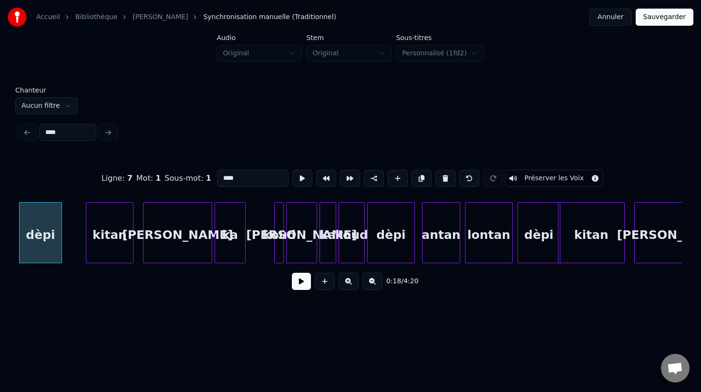
click at [99, 234] on div "kitan" at bounding box center [109, 235] width 47 height 65
type input "*****"
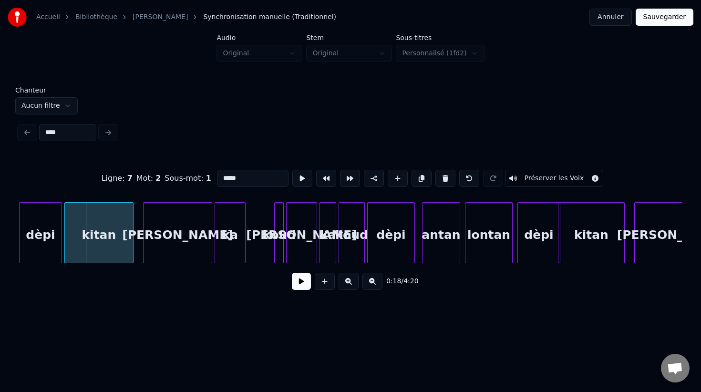
click at [66, 232] on div at bounding box center [66, 233] width 3 height 60
click at [68, 133] on input "****" at bounding box center [67, 132] width 57 height 17
type input "*"
type input "***"
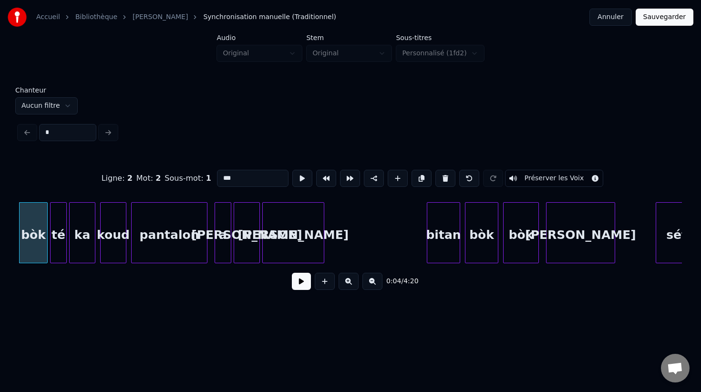
type input "**"
type input "*****"
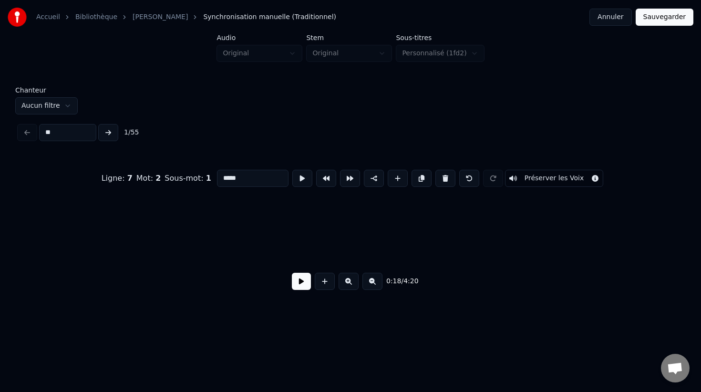
scroll to position [0, 2215]
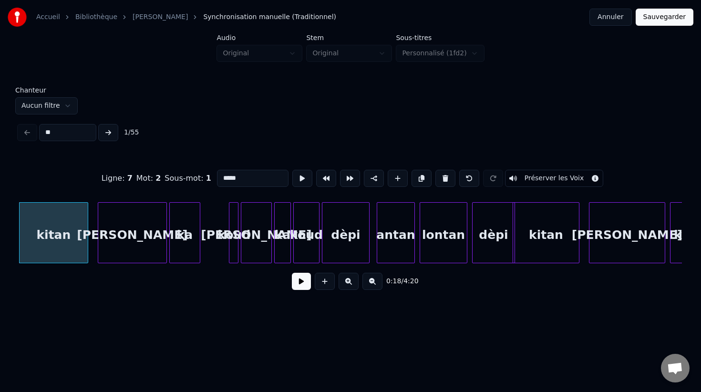
type input "**"
click at [110, 132] on button at bounding box center [108, 132] width 20 height 17
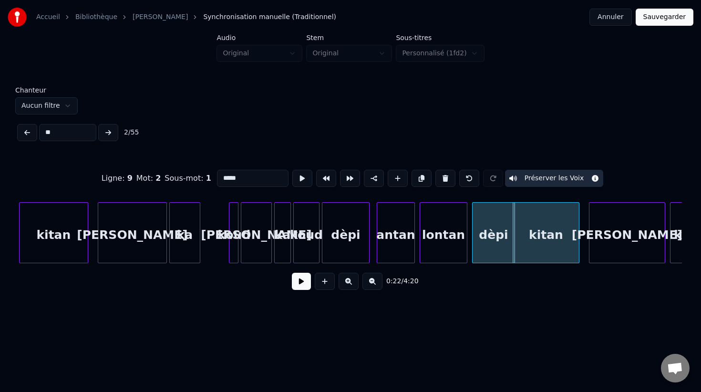
click at [110, 132] on button at bounding box center [108, 132] width 20 height 17
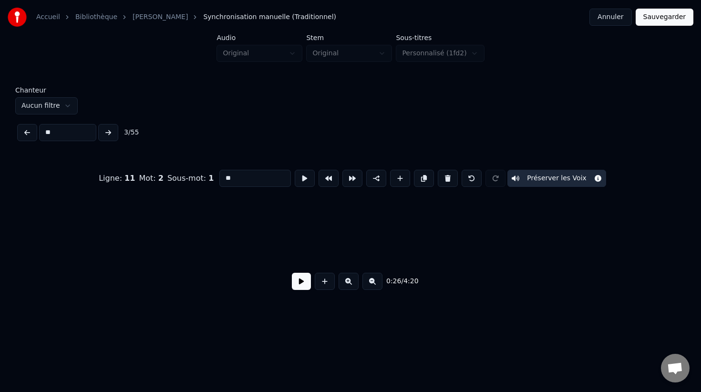
scroll to position [0, 3211]
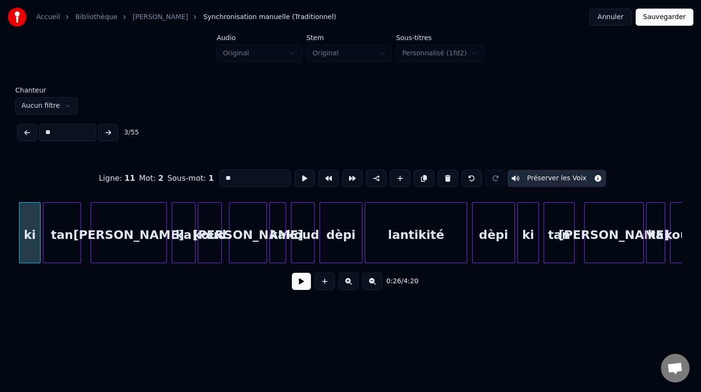
click at [61, 229] on div "tan" at bounding box center [61, 235] width 37 height 65
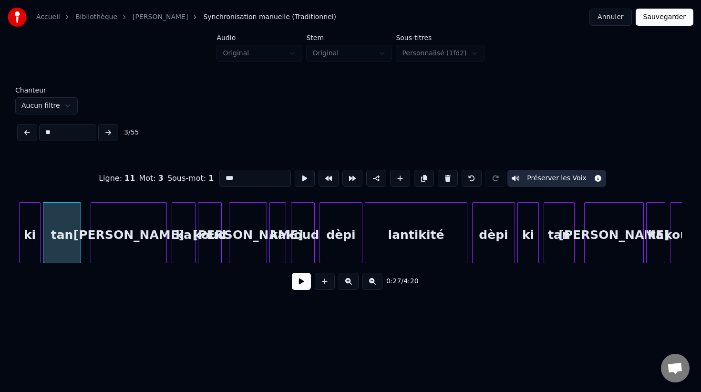
click at [220, 178] on input "***" at bounding box center [255, 178] width 72 height 17
click at [29, 234] on div "ki" at bounding box center [30, 235] width 21 height 65
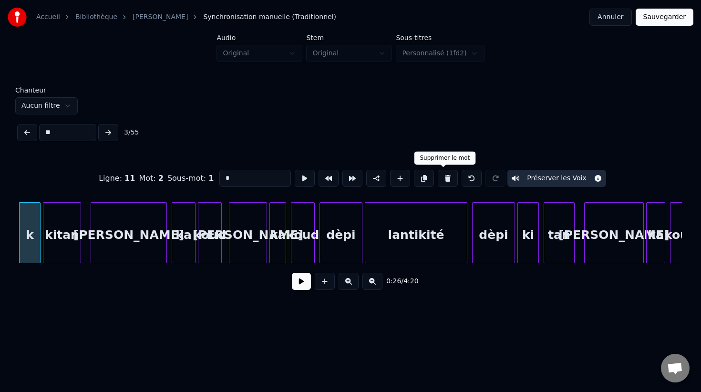
click at [444, 181] on button at bounding box center [448, 178] width 20 height 17
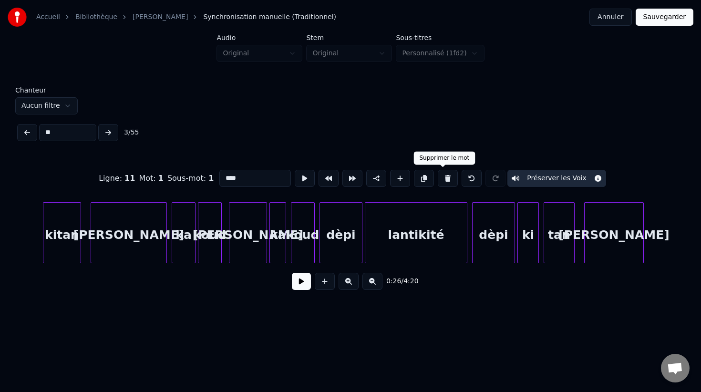
scroll to position [0, 3166]
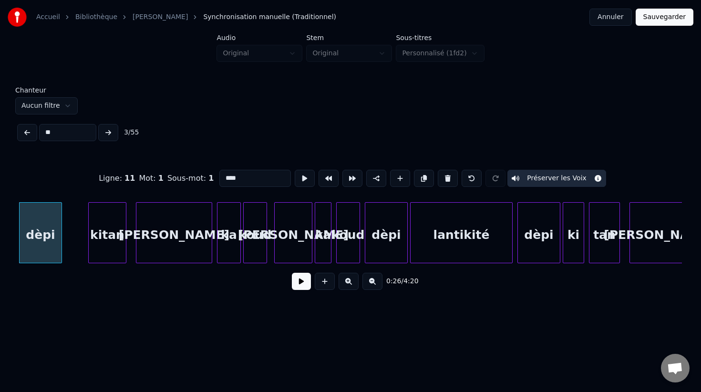
click at [103, 237] on div "kitan" at bounding box center [107, 235] width 37 height 65
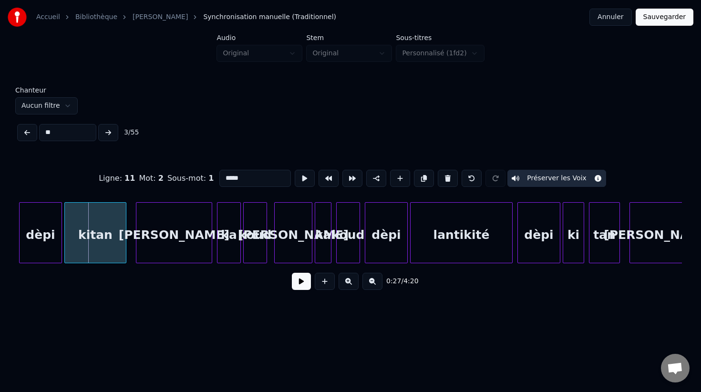
click at [65, 234] on div at bounding box center [66, 233] width 3 height 60
click at [108, 133] on button at bounding box center [108, 132] width 20 height 17
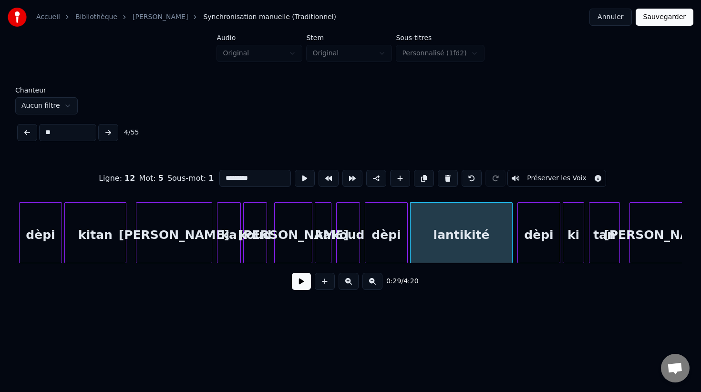
click at [108, 133] on button at bounding box center [108, 132] width 20 height 17
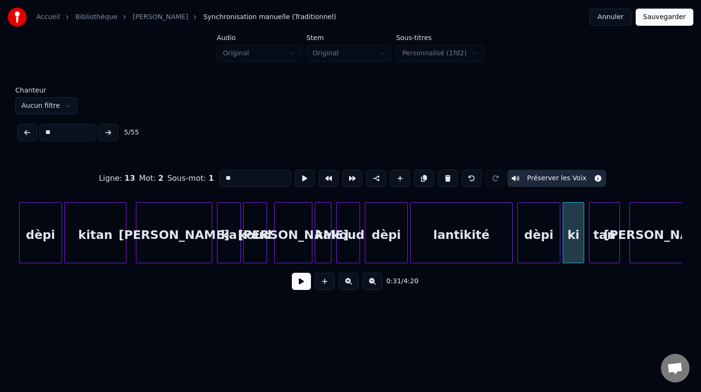
click at [603, 238] on div "tan" at bounding box center [604, 235] width 30 height 65
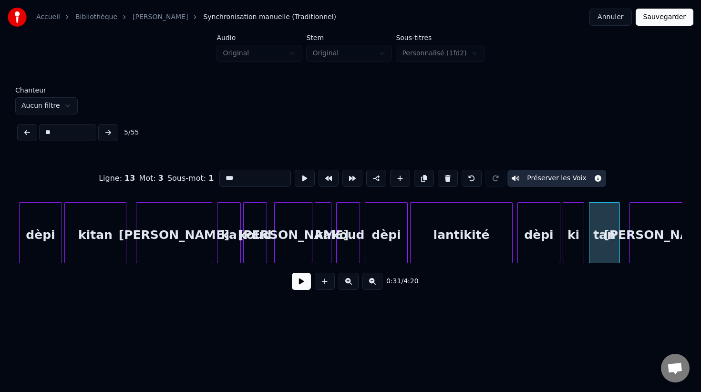
click at [220, 179] on input "***" at bounding box center [255, 178] width 72 height 17
click at [571, 248] on div "ki" at bounding box center [573, 235] width 21 height 65
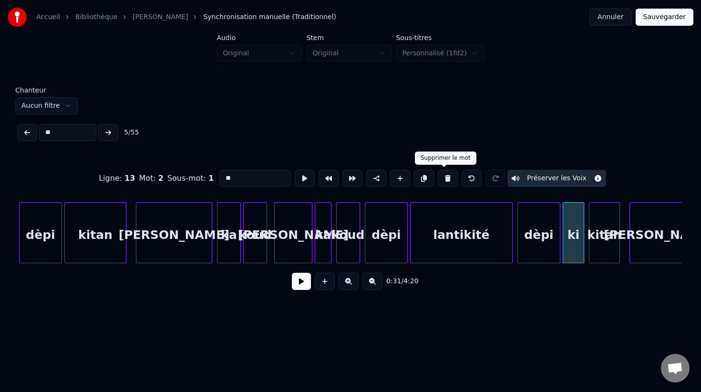
click at [441, 181] on button at bounding box center [448, 178] width 20 height 17
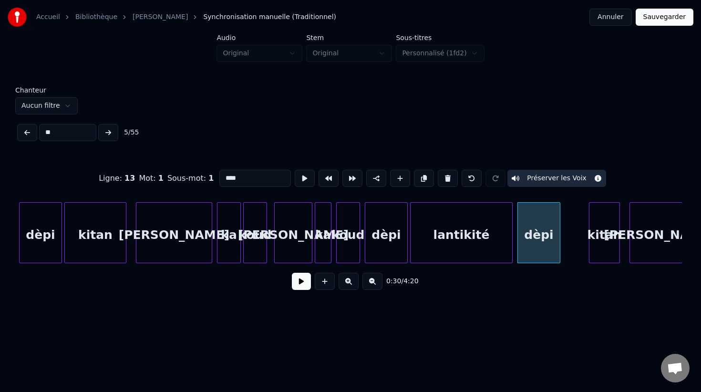
click at [599, 237] on div "kitan" at bounding box center [604, 235] width 30 height 65
type input "*****"
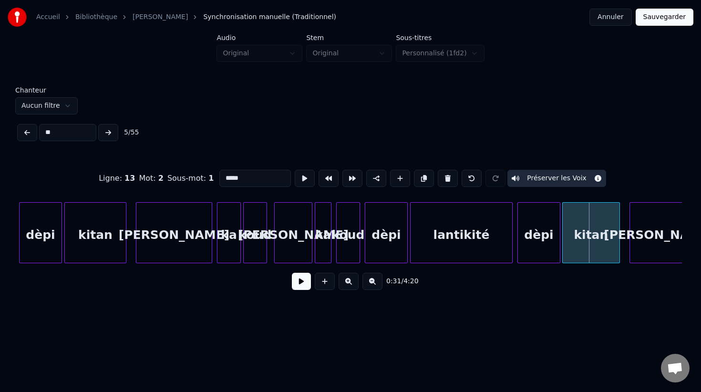
click at [563, 236] on div at bounding box center [564, 233] width 3 height 60
drag, startPoint x: 52, startPoint y: 133, endPoint x: 38, endPoint y: 133, distance: 14.3
click at [38, 133] on div "** 5 / 55" at bounding box center [350, 132] width 670 height 21
type input "*"
type input "******"
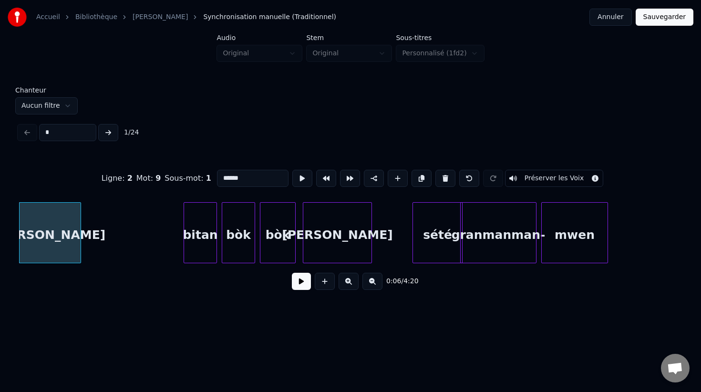
type input "**"
type input "********"
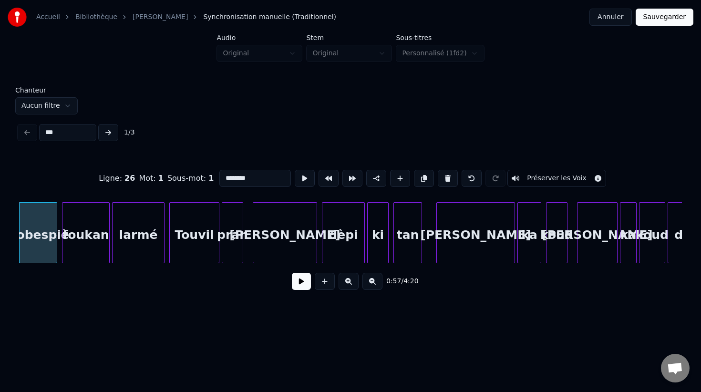
type input "***"
click at [108, 133] on button at bounding box center [108, 132] width 20 height 17
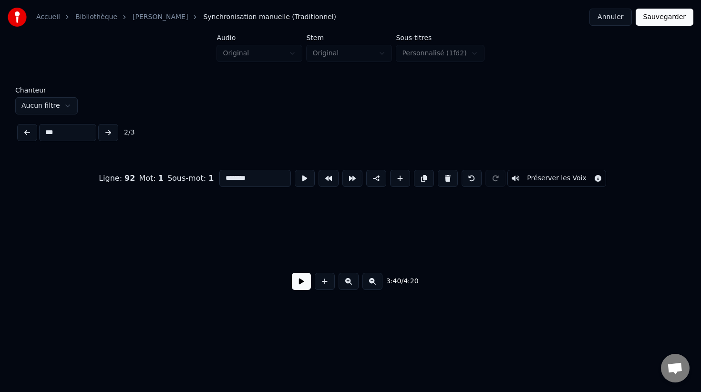
scroll to position [0, 26245]
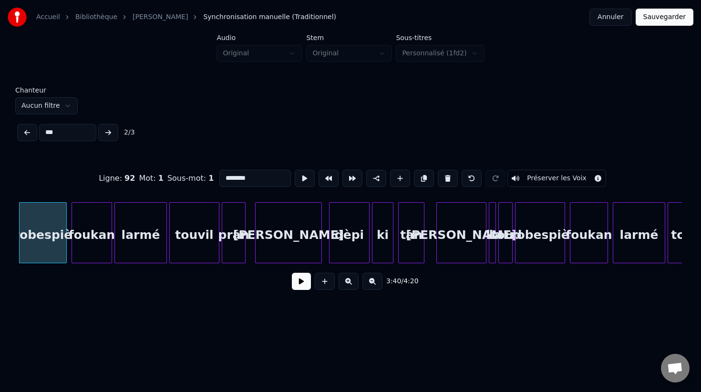
drag, startPoint x: 224, startPoint y: 177, endPoint x: 218, endPoint y: 177, distance: 6.2
click at [219, 177] on input "********" at bounding box center [255, 178] width 72 height 17
click at [107, 129] on button at bounding box center [108, 132] width 20 height 17
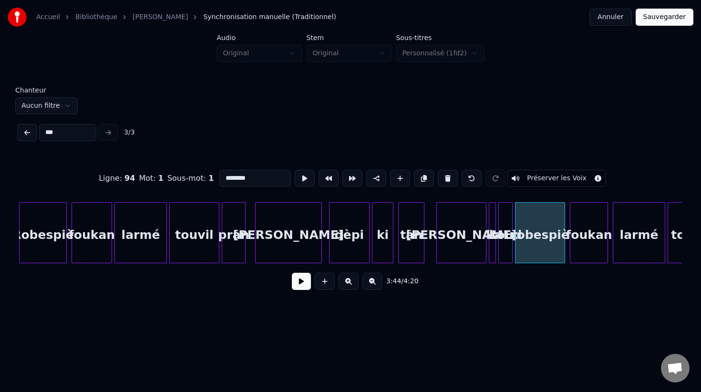
drag, startPoint x: 224, startPoint y: 178, endPoint x: 211, endPoint y: 177, distance: 12.9
click at [211, 177] on div "Ligne : 94 Mot : 1 Sous-mot : 1 ******** Préserver les Voix" at bounding box center [350, 178] width 663 height 48
type input "********"
click at [106, 132] on div "*** 3 / 3" at bounding box center [350, 132] width 670 height 21
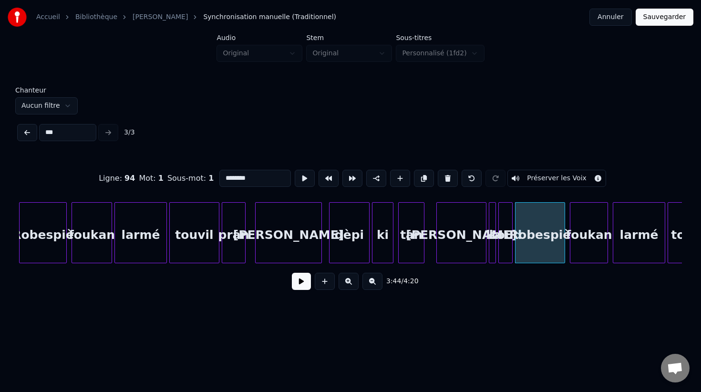
click at [27, 130] on button at bounding box center [27, 132] width 20 height 17
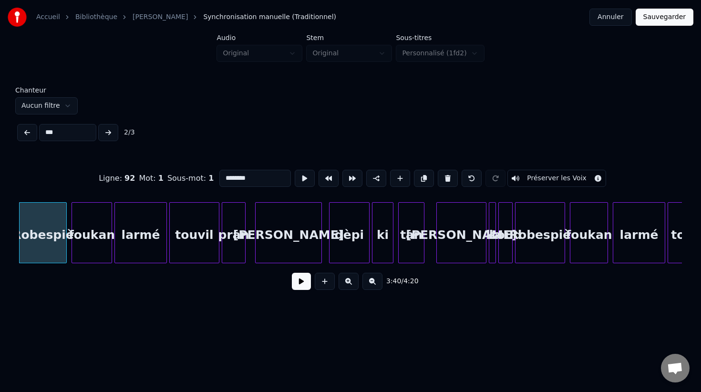
click at [27, 130] on button at bounding box center [27, 132] width 20 height 17
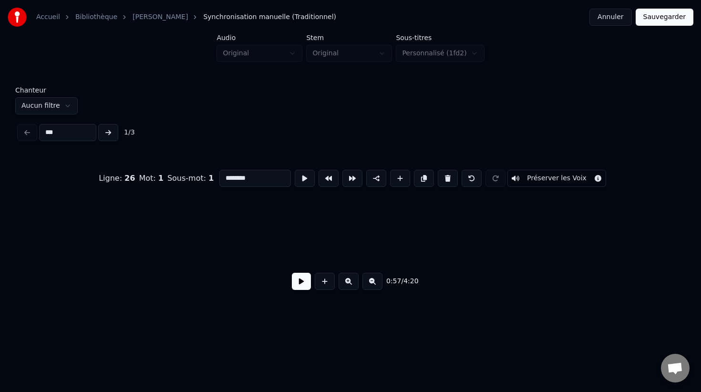
scroll to position [0, 6845]
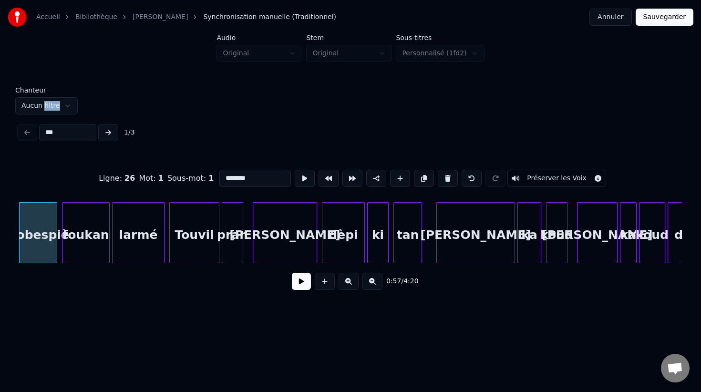
click at [27, 130] on div "*** 1 / 3" at bounding box center [350, 132] width 670 height 21
drag, startPoint x: 66, startPoint y: 130, endPoint x: 31, endPoint y: 130, distance: 35.3
click at [31, 130] on div "*** 1 / 3" at bounding box center [350, 132] width 670 height 21
type input "*"
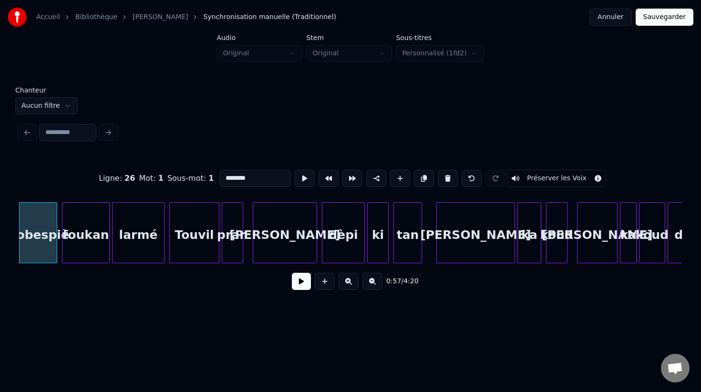
type input "*"
type input "***"
type input "**"
type input "*****"
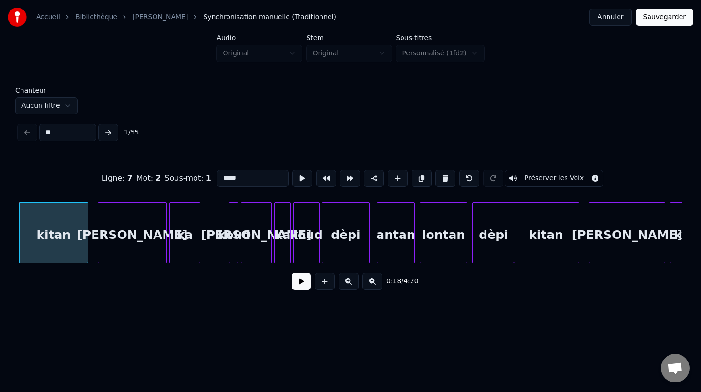
type input "**"
click at [110, 131] on button at bounding box center [108, 132] width 20 height 17
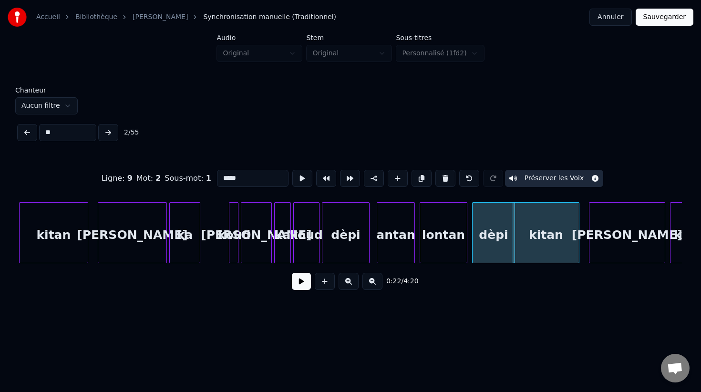
click at [110, 131] on button at bounding box center [108, 132] width 20 height 17
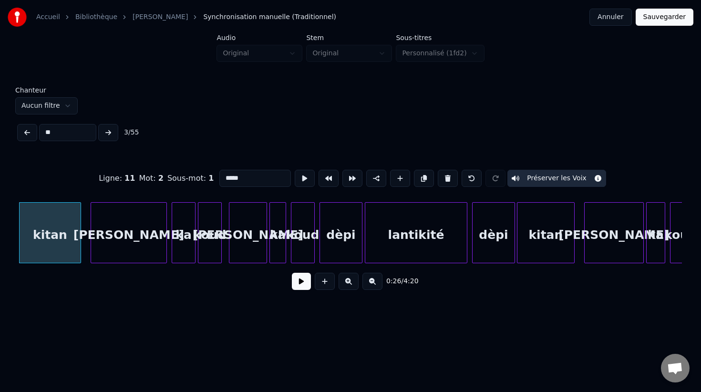
click at [110, 131] on button at bounding box center [108, 132] width 20 height 17
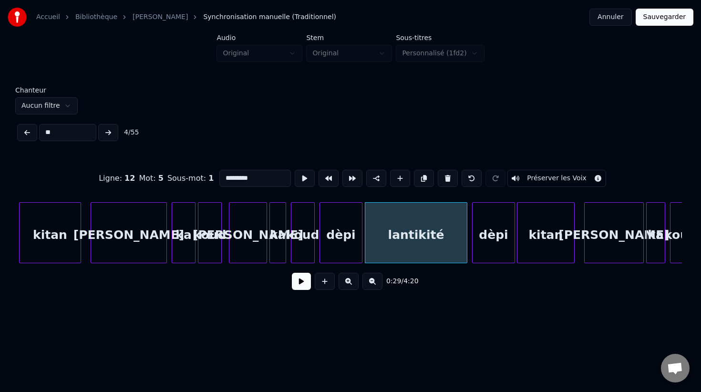
click at [110, 131] on button at bounding box center [108, 132] width 20 height 17
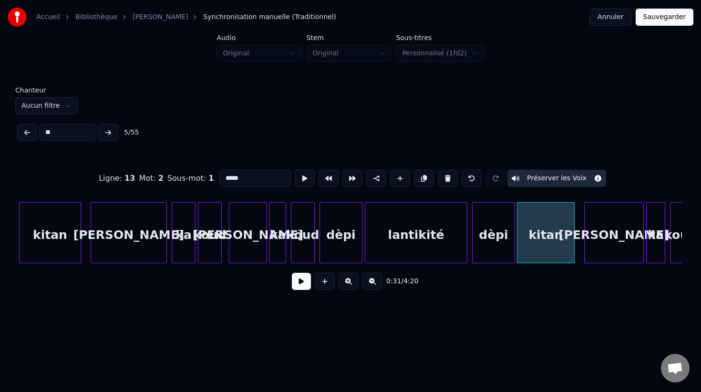
click at [110, 131] on button at bounding box center [108, 132] width 20 height 17
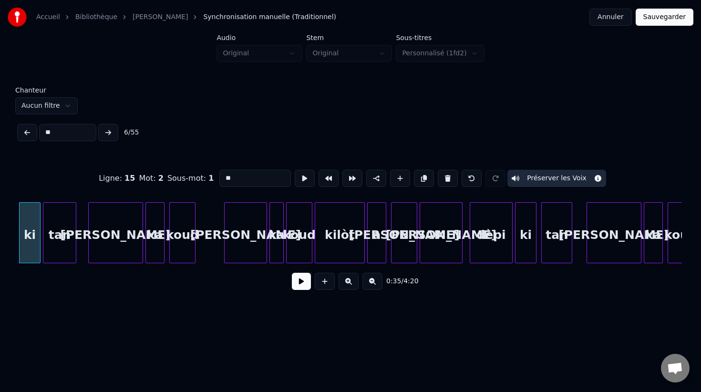
click at [55, 233] on div "tan" at bounding box center [59, 235] width 32 height 65
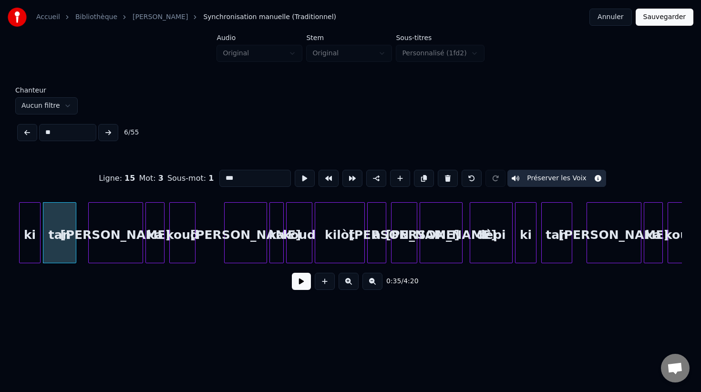
click at [220, 178] on input "***" at bounding box center [255, 178] width 72 height 17
click at [27, 237] on div "ki" at bounding box center [30, 235] width 21 height 65
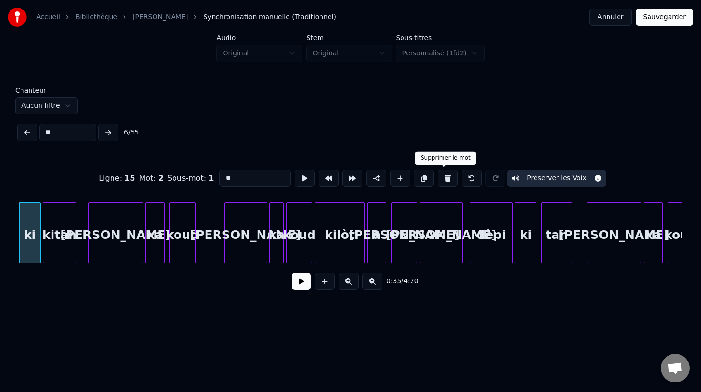
click at [444, 178] on button at bounding box center [448, 178] width 20 height 17
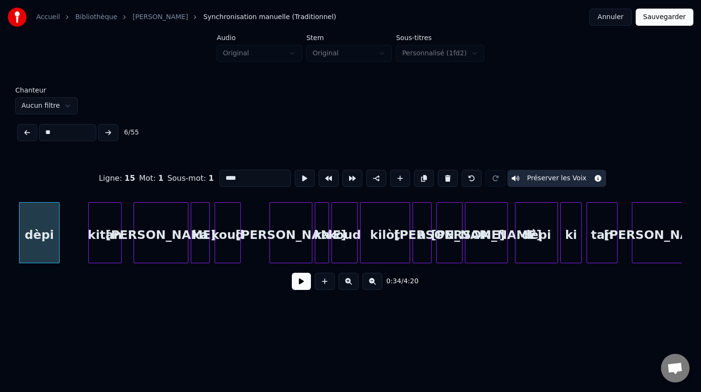
click at [105, 232] on div "kitan" at bounding box center [105, 235] width 32 height 65
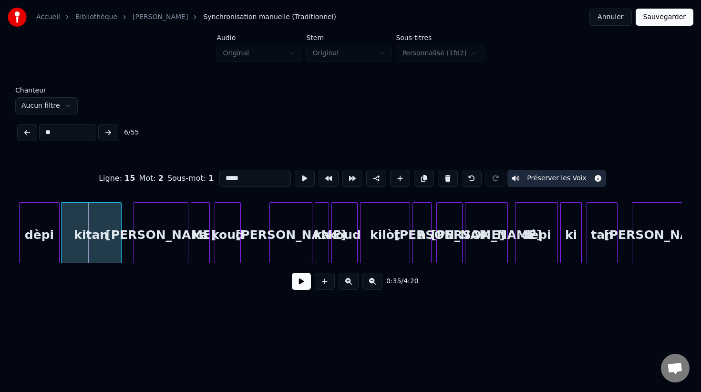
click at [62, 232] on div at bounding box center [63, 233] width 3 height 60
click at [109, 133] on button at bounding box center [108, 132] width 20 height 17
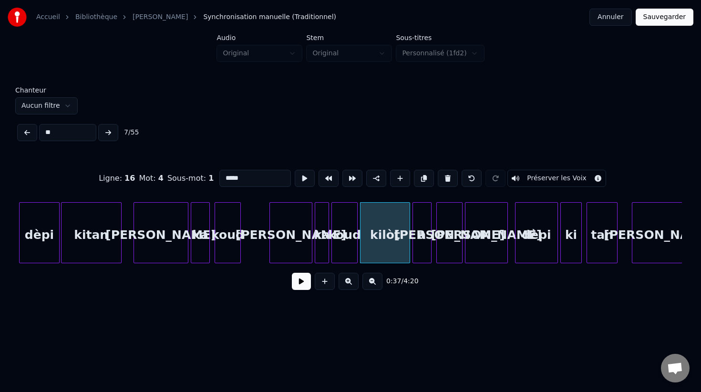
click at [109, 133] on button at bounding box center [108, 132] width 20 height 17
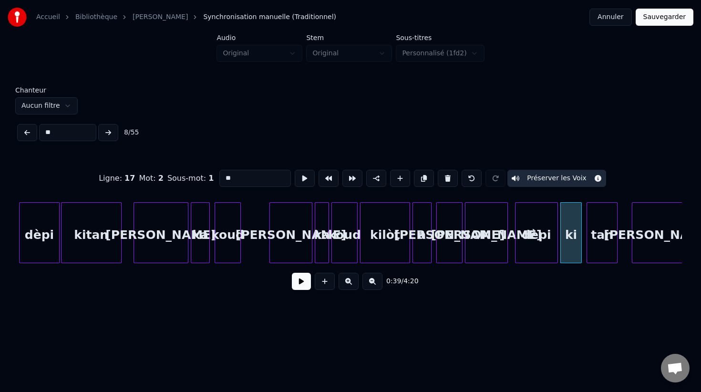
click at [109, 133] on button at bounding box center [108, 132] width 20 height 17
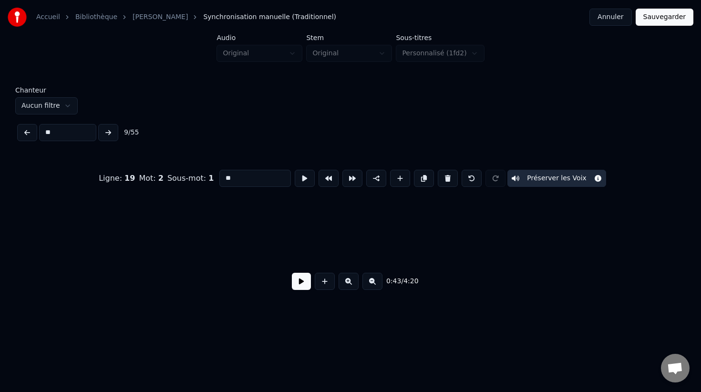
scroll to position [0, 5202]
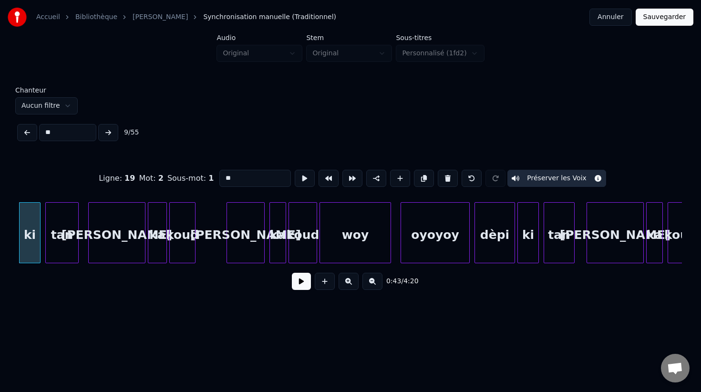
click at [29, 131] on button at bounding box center [27, 132] width 20 height 17
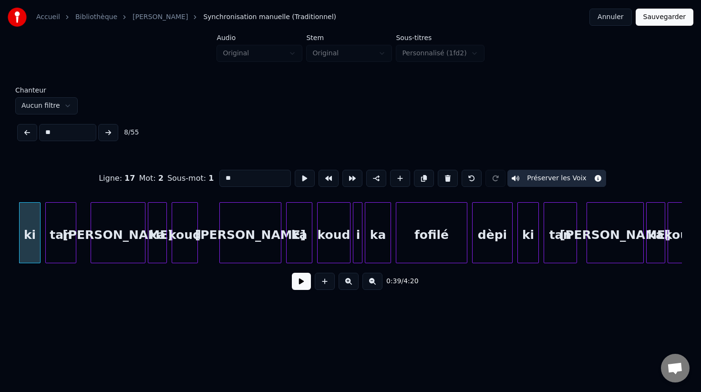
click at [29, 131] on button at bounding box center [27, 132] width 20 height 17
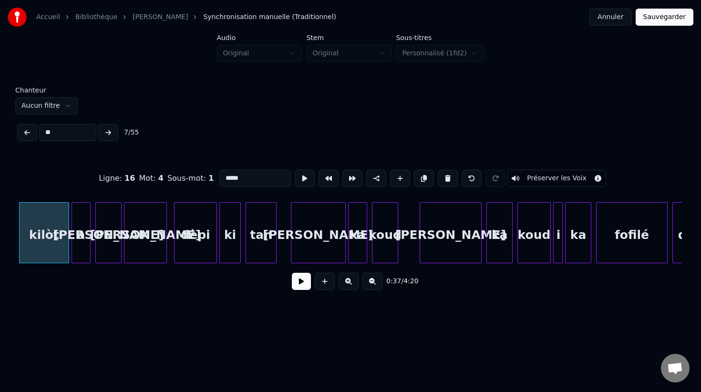
click at [108, 134] on button at bounding box center [108, 132] width 20 height 17
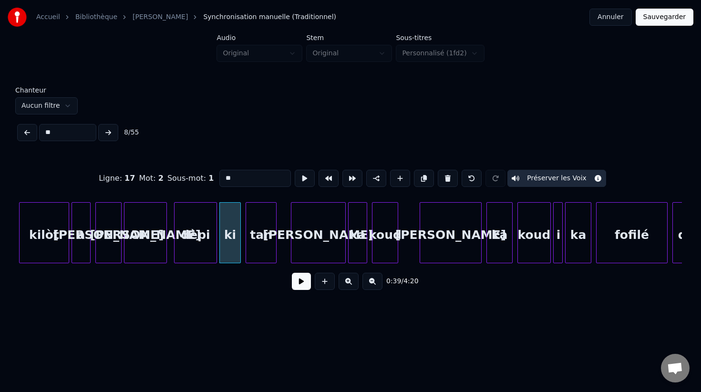
click at [256, 239] on div "tan" at bounding box center [261, 235] width 30 height 65
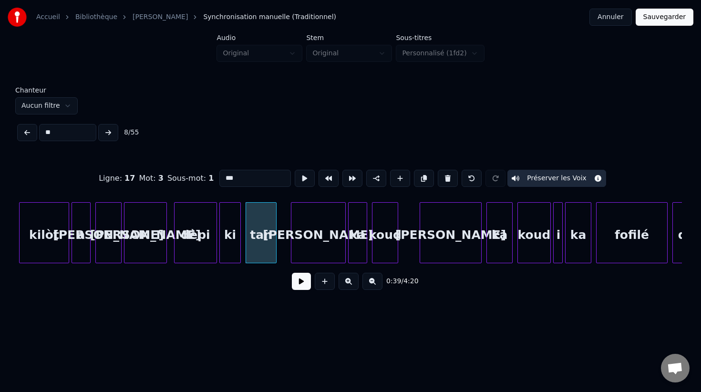
click at [221, 178] on input "***" at bounding box center [255, 178] width 72 height 17
click at [232, 242] on div "ki" at bounding box center [230, 235] width 21 height 65
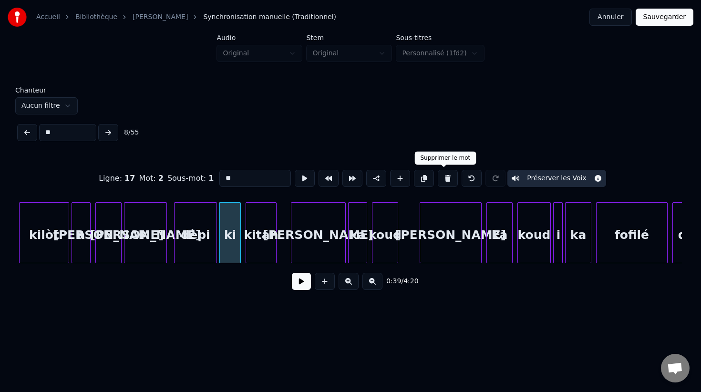
click at [443, 177] on button at bounding box center [448, 178] width 20 height 17
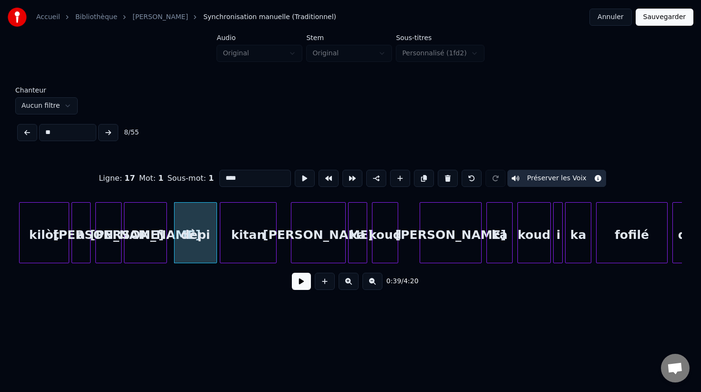
click at [221, 237] on div at bounding box center [221, 233] width 3 height 60
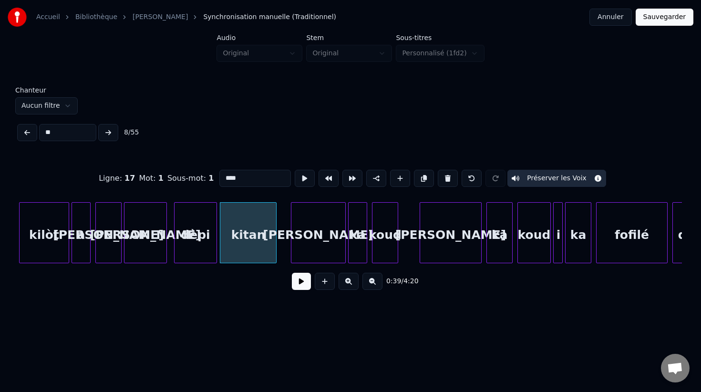
click at [110, 132] on button at bounding box center [108, 132] width 20 height 17
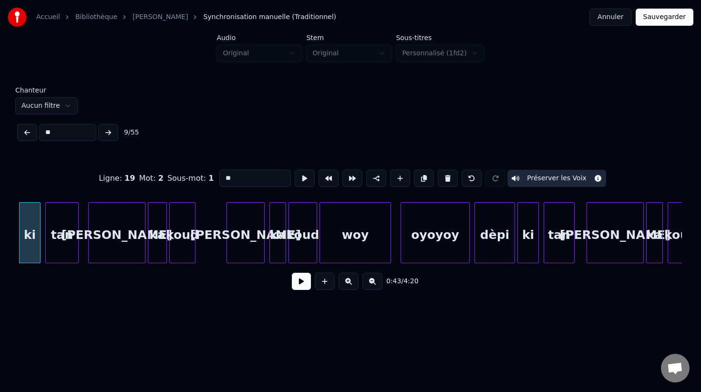
click at [61, 234] on div "tan" at bounding box center [62, 235] width 32 height 65
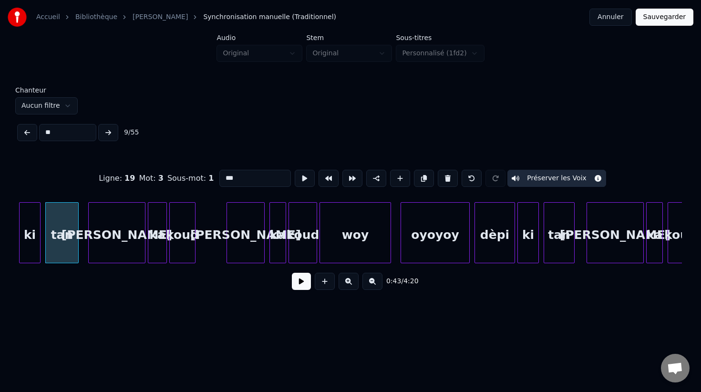
click at [221, 177] on input "***" at bounding box center [255, 178] width 72 height 17
click at [27, 240] on div "ki" at bounding box center [30, 235] width 21 height 65
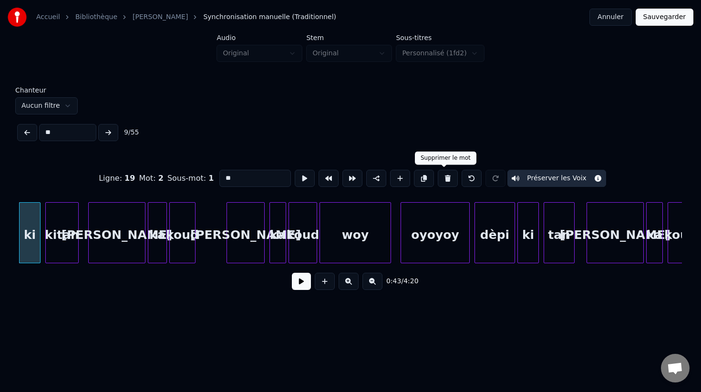
click at [443, 179] on button at bounding box center [448, 178] width 20 height 17
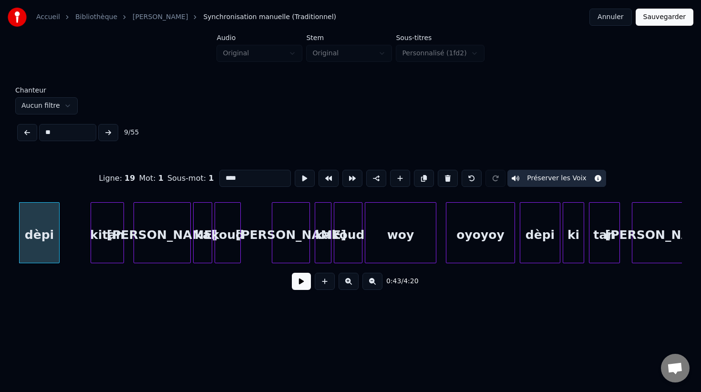
click at [116, 243] on div "kitan" at bounding box center [107, 235] width 32 height 65
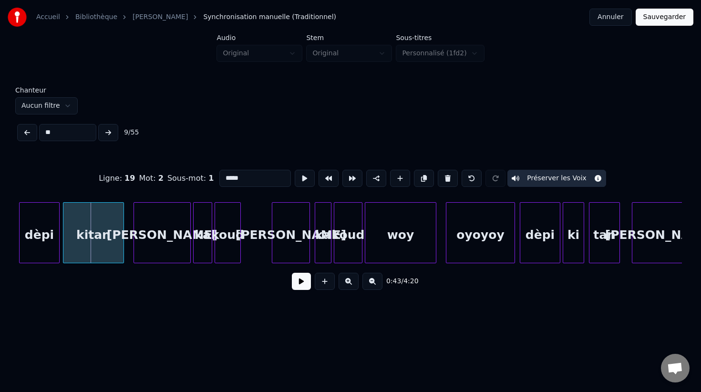
click at [63, 232] on div at bounding box center [64, 233] width 3 height 60
click at [107, 132] on button at bounding box center [108, 132] width 20 height 17
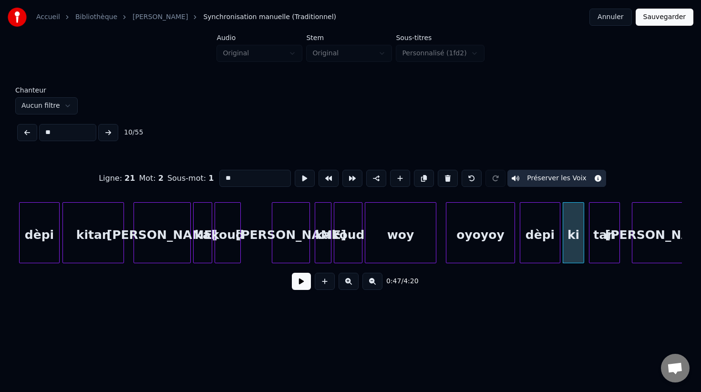
click at [598, 237] on div "tan" at bounding box center [604, 235] width 30 height 65
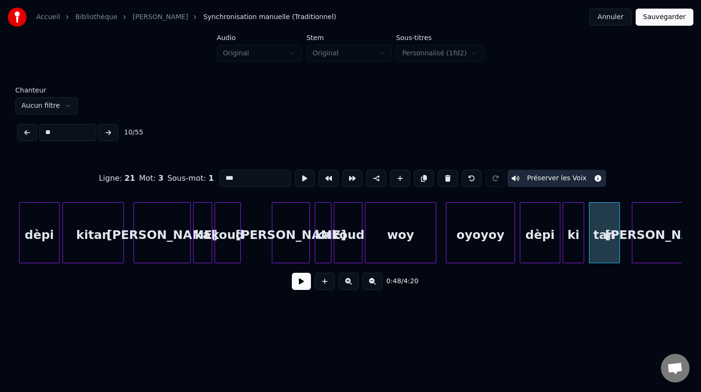
click at [220, 179] on input "***" at bounding box center [255, 178] width 72 height 17
click at [570, 233] on div "ki" at bounding box center [573, 235] width 21 height 65
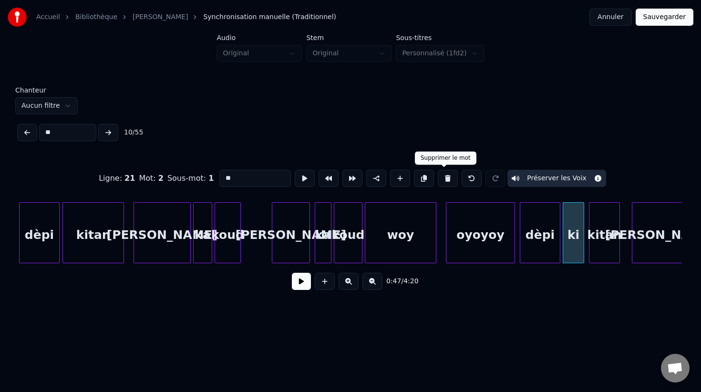
click at [444, 179] on button at bounding box center [448, 178] width 20 height 17
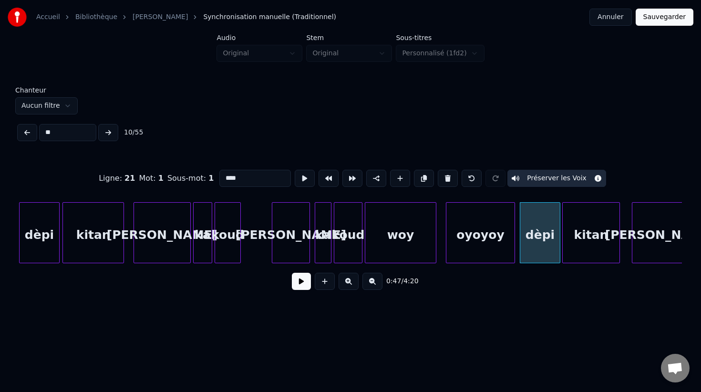
click at [563, 235] on div at bounding box center [564, 233] width 3 height 60
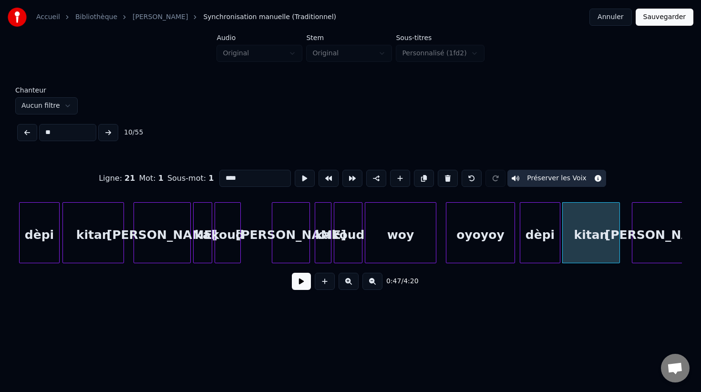
click at [111, 135] on button at bounding box center [108, 132] width 20 height 17
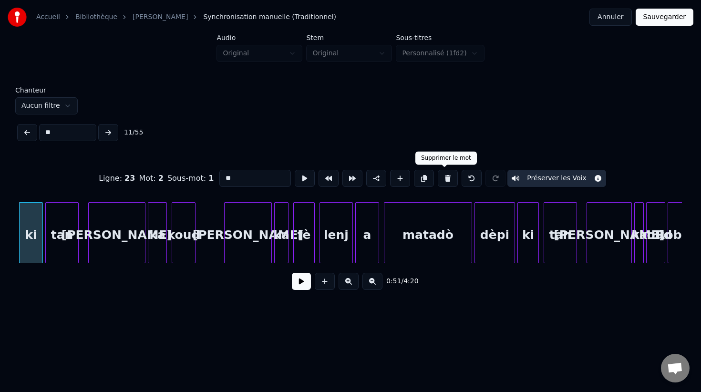
click at [444, 177] on button at bounding box center [448, 178] width 20 height 17
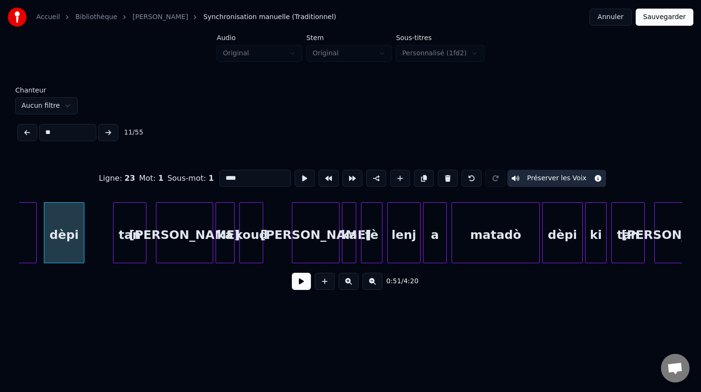
scroll to position [0, 6132]
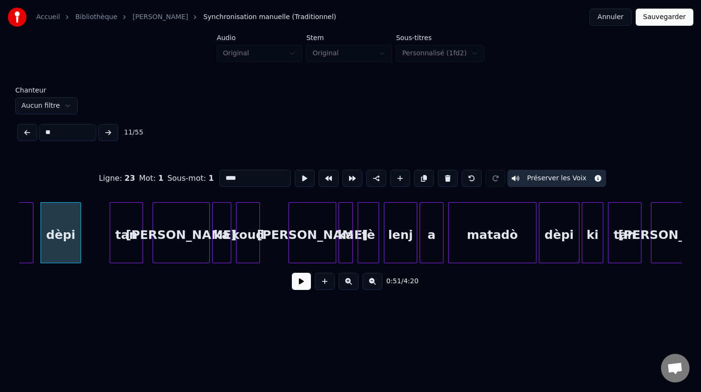
click at [126, 235] on div "tan" at bounding box center [126, 235] width 32 height 65
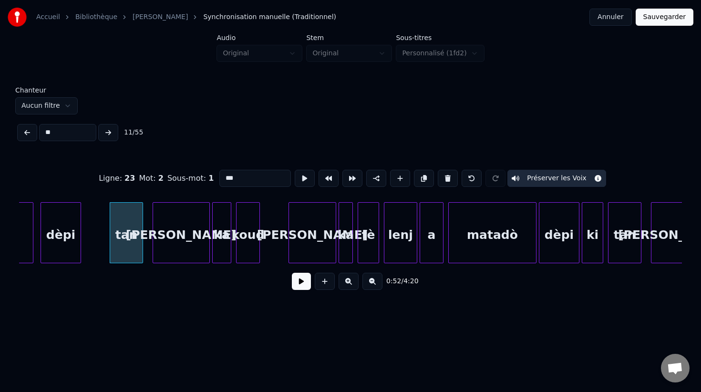
click at [223, 178] on input "***" at bounding box center [255, 178] width 72 height 17
click at [84, 225] on div at bounding box center [85, 233] width 3 height 60
click at [110, 134] on button at bounding box center [108, 132] width 20 height 17
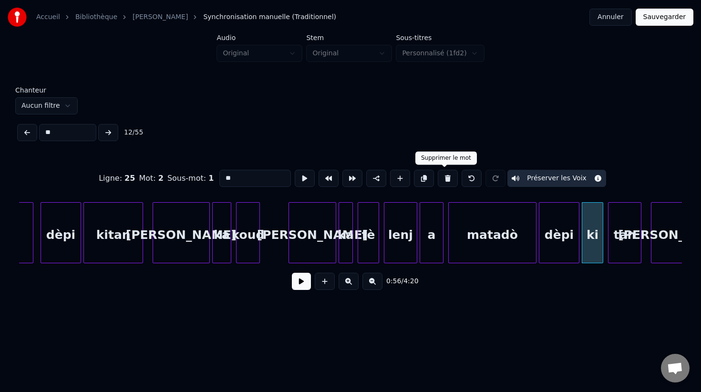
click at [443, 176] on button at bounding box center [448, 178] width 20 height 17
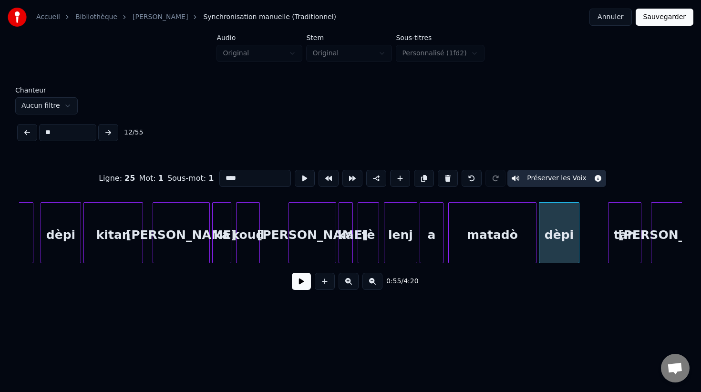
click at [621, 237] on div "tan" at bounding box center [624, 235] width 32 height 65
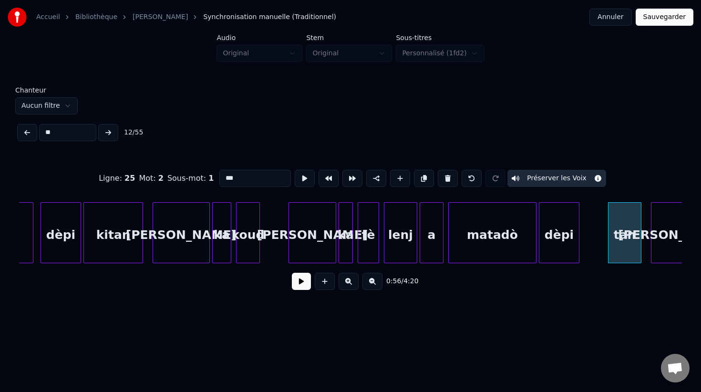
click at [221, 178] on input "***" at bounding box center [255, 178] width 72 height 17
click at [608, 226] on div "kitan" at bounding box center [624, 232] width 33 height 61
click at [582, 230] on div at bounding box center [583, 233] width 3 height 60
click at [107, 129] on button at bounding box center [108, 132] width 20 height 17
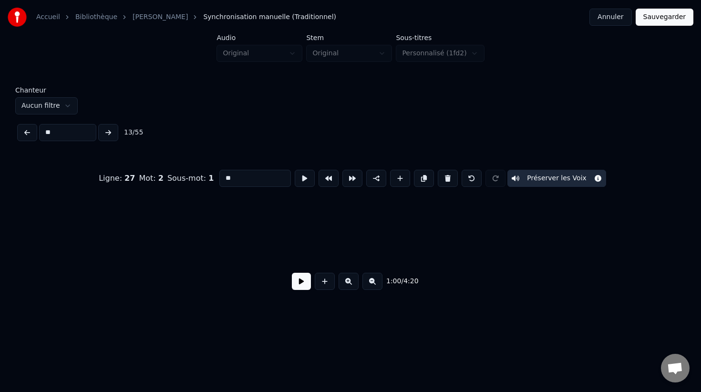
scroll to position [0, 7193]
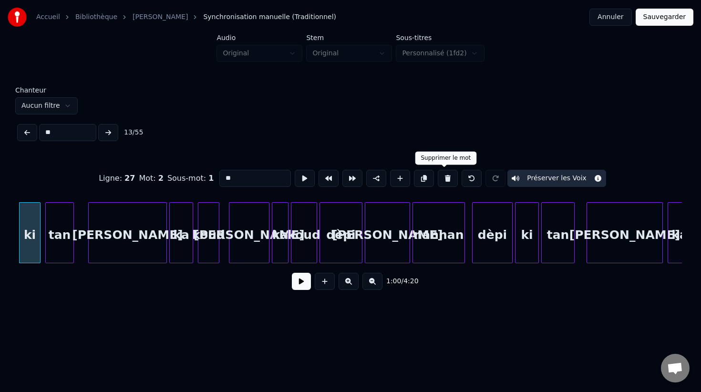
click at [445, 179] on button at bounding box center [448, 178] width 20 height 17
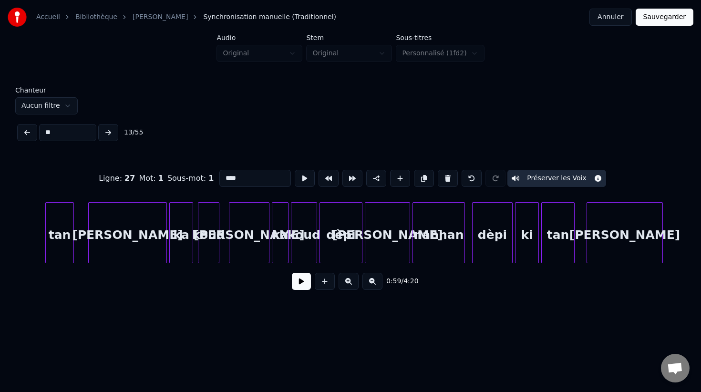
scroll to position [0, 7148]
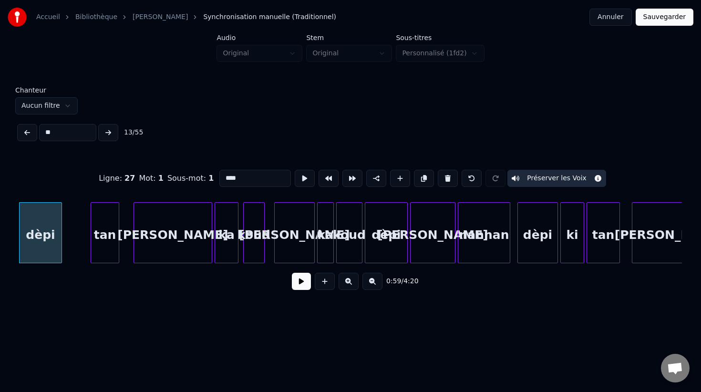
click at [104, 236] on div "tan" at bounding box center [105, 235] width 28 height 65
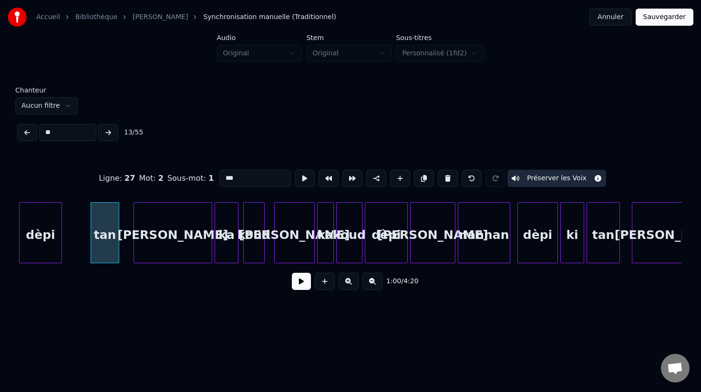
click at [222, 178] on input "***" at bounding box center [255, 178] width 72 height 17
click at [66, 237] on div at bounding box center [65, 233] width 3 height 60
click at [109, 133] on button at bounding box center [108, 132] width 20 height 17
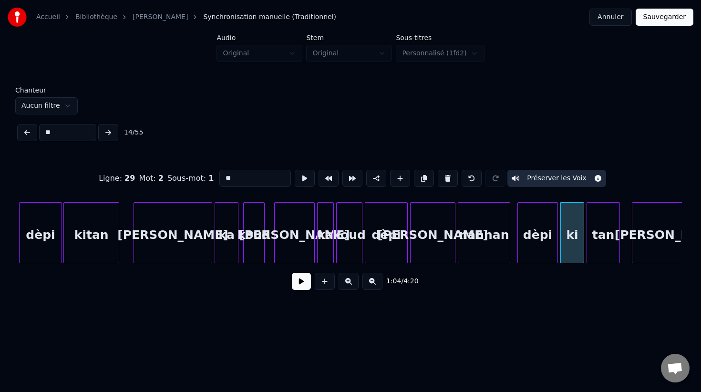
click at [444, 179] on button at bounding box center [448, 178] width 20 height 17
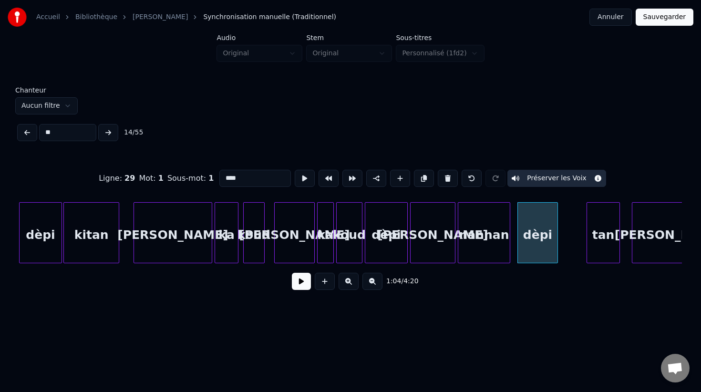
click at [608, 244] on div "tan" at bounding box center [603, 235] width 32 height 65
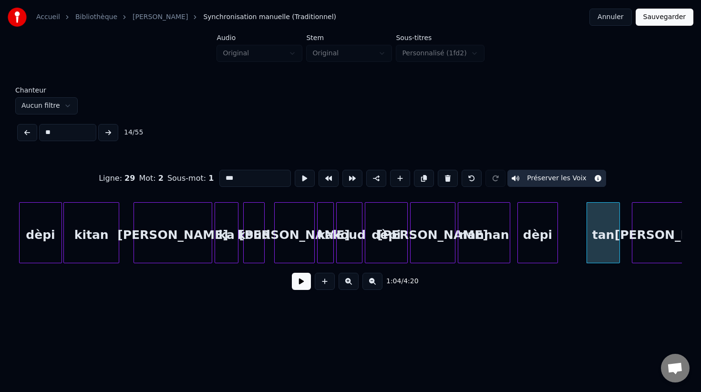
click at [221, 178] on input "***" at bounding box center [255, 178] width 72 height 17
click at [561, 250] on div at bounding box center [562, 233] width 3 height 60
click at [108, 132] on button at bounding box center [108, 132] width 20 height 17
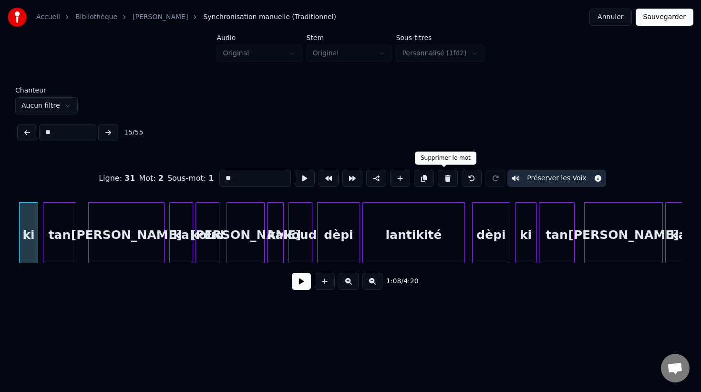
click at [444, 181] on button at bounding box center [448, 178] width 20 height 17
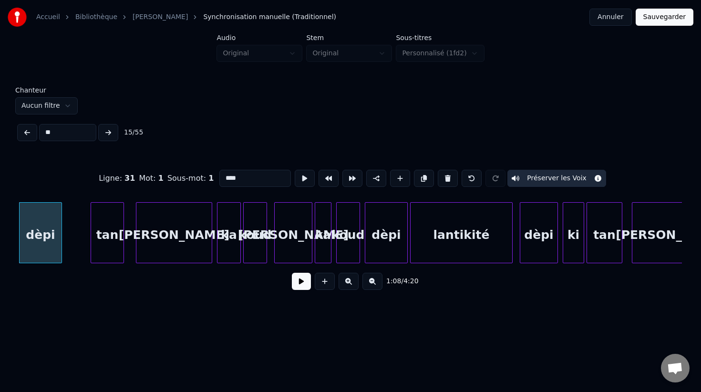
click at [107, 238] on div "tan" at bounding box center [107, 235] width 32 height 65
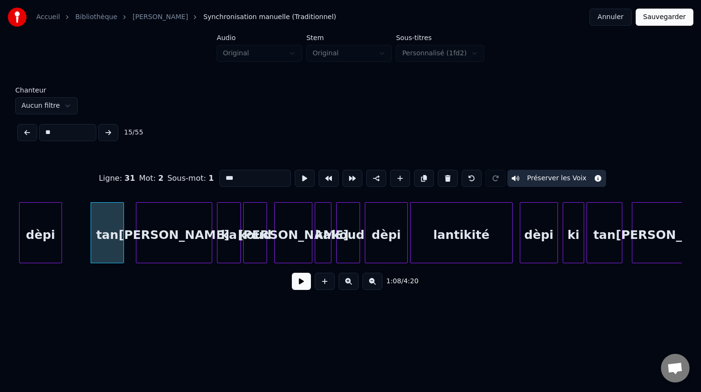
click at [221, 178] on input "***" at bounding box center [255, 178] width 72 height 17
click at [65, 236] on div at bounding box center [66, 233] width 3 height 60
click at [105, 134] on button at bounding box center [108, 132] width 20 height 17
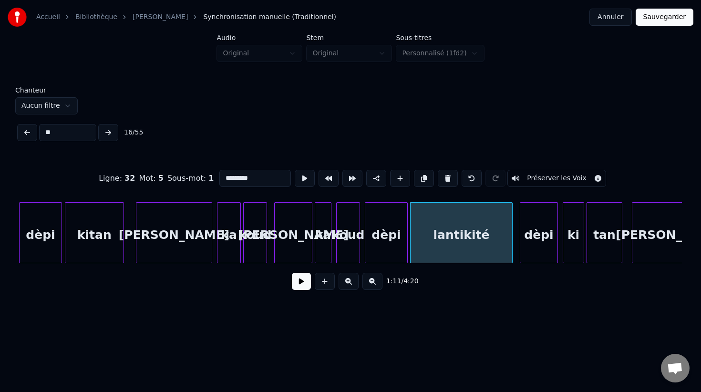
click at [105, 134] on button at bounding box center [108, 132] width 20 height 17
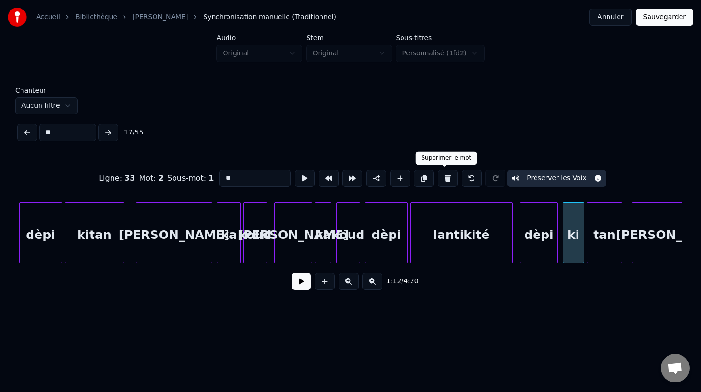
click at [444, 180] on button at bounding box center [448, 178] width 20 height 17
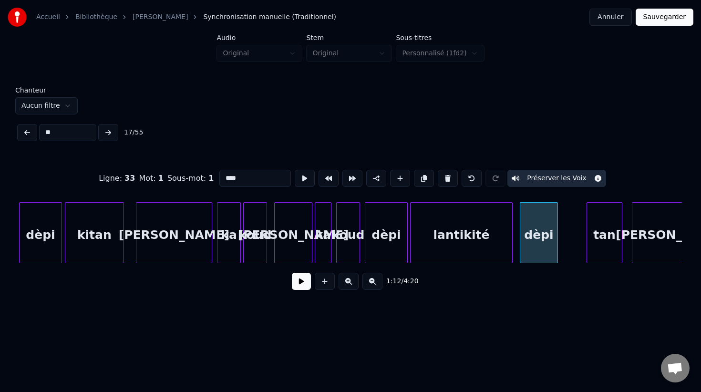
click at [603, 247] on div "tan" at bounding box center [604, 235] width 35 height 65
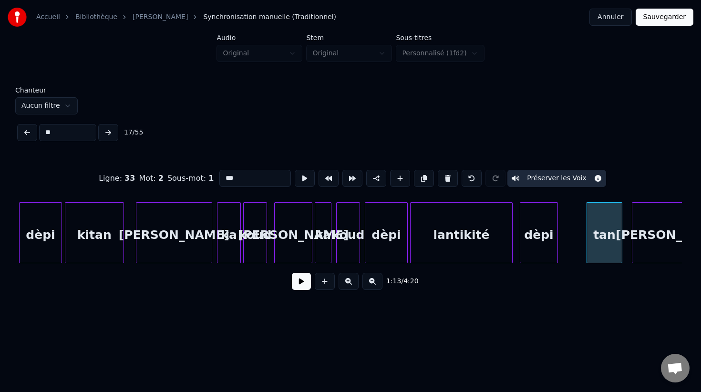
click at [221, 179] on input "***" at bounding box center [255, 178] width 72 height 17
click at [562, 228] on div at bounding box center [562, 233] width 3 height 60
click at [110, 131] on button at bounding box center [108, 132] width 20 height 17
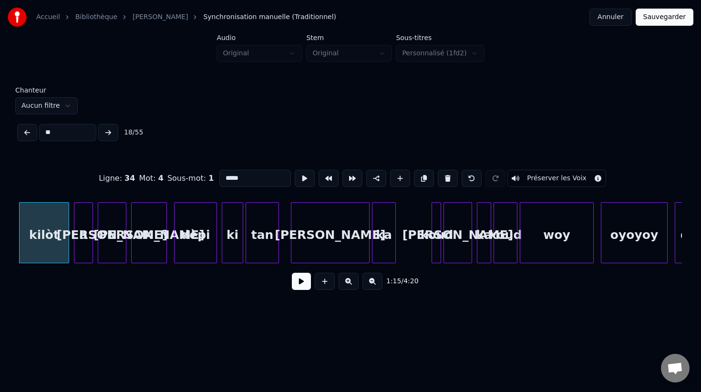
click at [110, 131] on button at bounding box center [108, 132] width 20 height 17
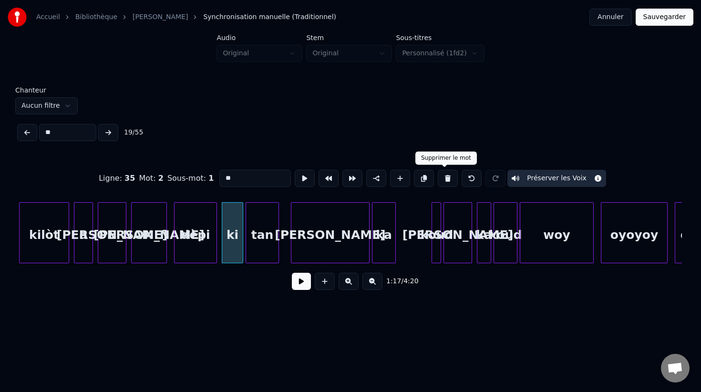
click at [444, 178] on button at bounding box center [448, 178] width 20 height 17
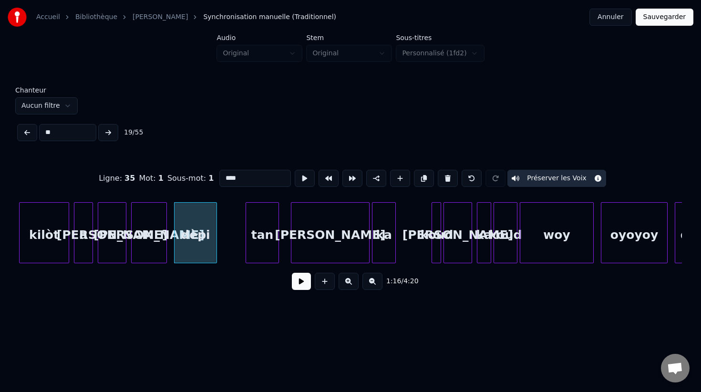
click at [264, 236] on div "tan" at bounding box center [262, 235] width 32 height 65
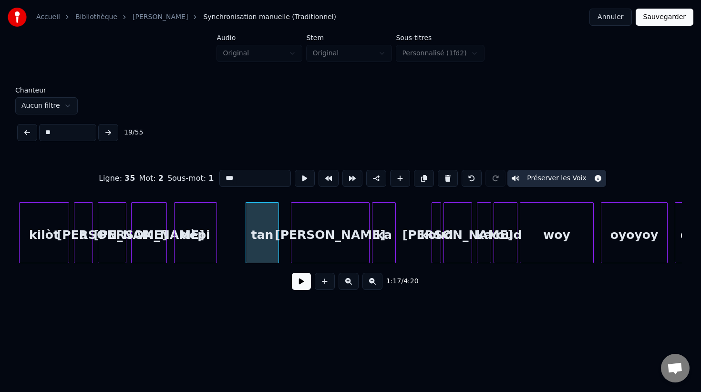
click at [220, 179] on input "***" at bounding box center [255, 178] width 72 height 17
click at [221, 223] on div at bounding box center [222, 233] width 3 height 60
click at [111, 131] on button at bounding box center [108, 132] width 20 height 17
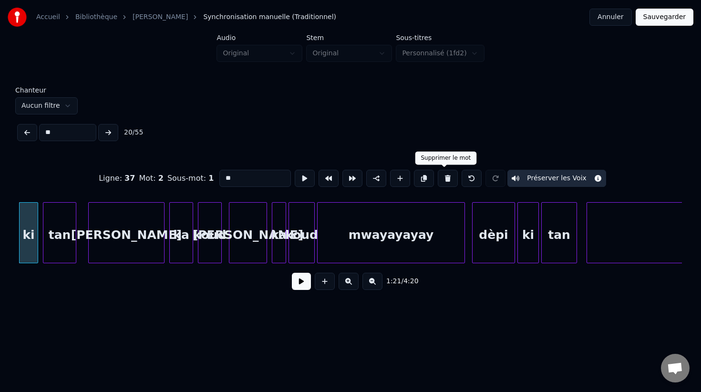
click at [443, 181] on button at bounding box center [448, 178] width 20 height 17
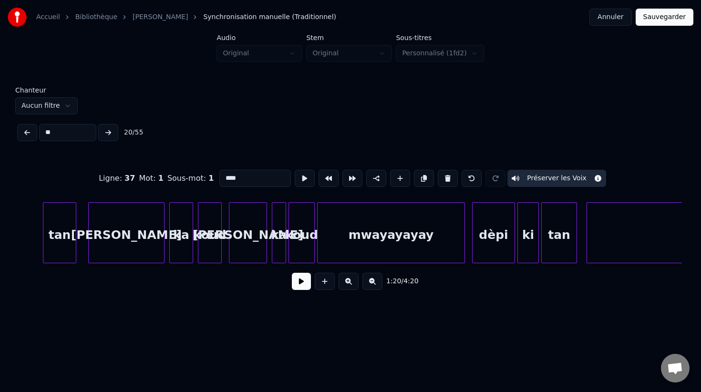
scroll to position [0, 9637]
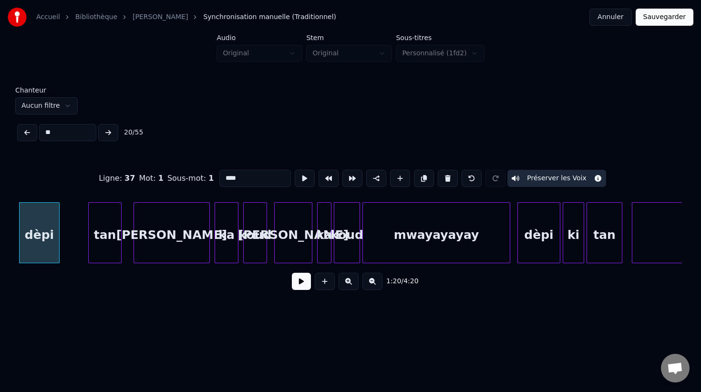
click at [101, 234] on div "tan" at bounding box center [105, 235] width 32 height 65
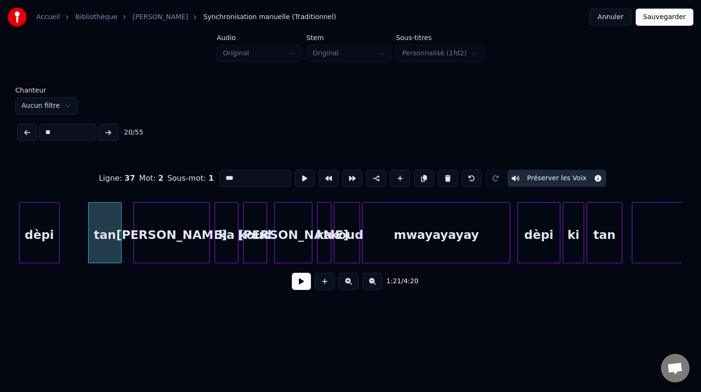
click at [222, 178] on input "***" at bounding box center [255, 178] width 72 height 17
click at [63, 231] on div at bounding box center [63, 233] width 3 height 60
click at [106, 133] on button at bounding box center [108, 132] width 20 height 17
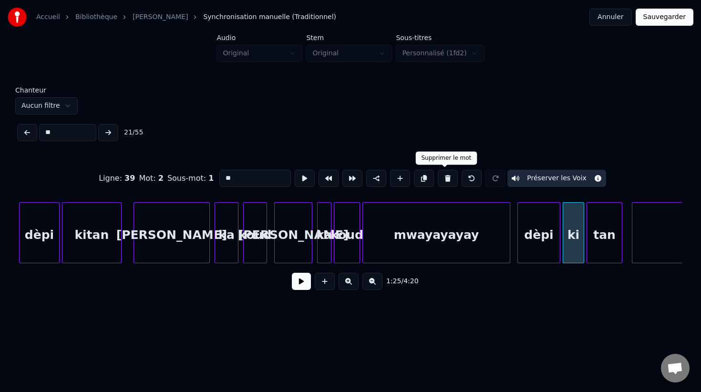
click at [442, 176] on button at bounding box center [448, 178] width 20 height 17
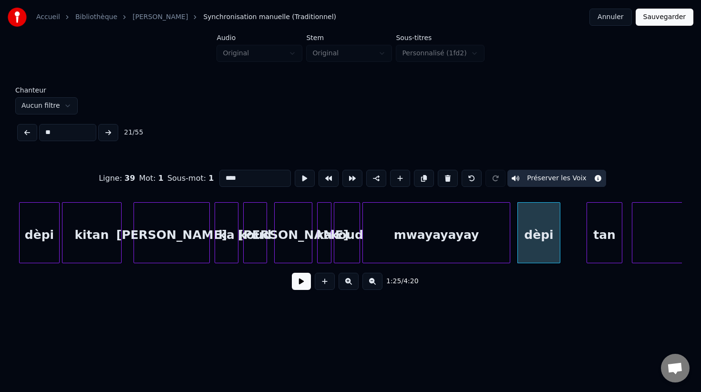
click at [607, 239] on div "tan" at bounding box center [604, 235] width 35 height 65
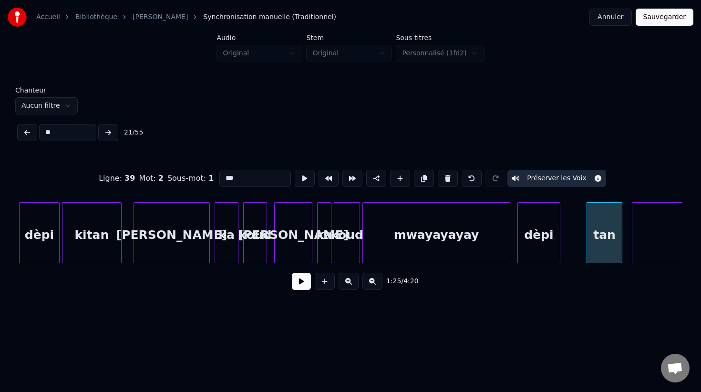
click at [222, 179] on input "***" at bounding box center [255, 178] width 72 height 17
click at [563, 237] on div at bounding box center [564, 233] width 3 height 60
click at [105, 132] on button at bounding box center [108, 132] width 20 height 17
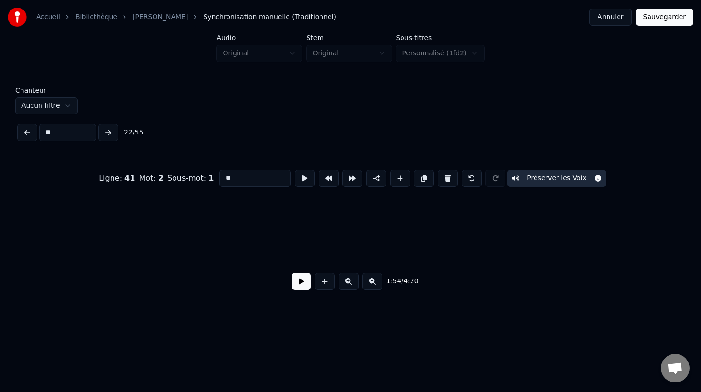
scroll to position [0, 13661]
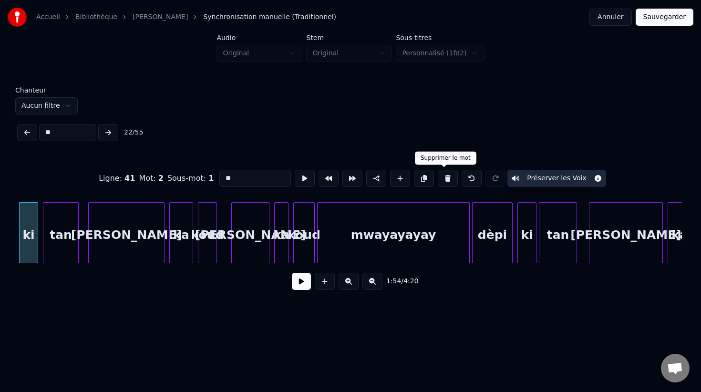
click at [444, 179] on button at bounding box center [448, 178] width 20 height 17
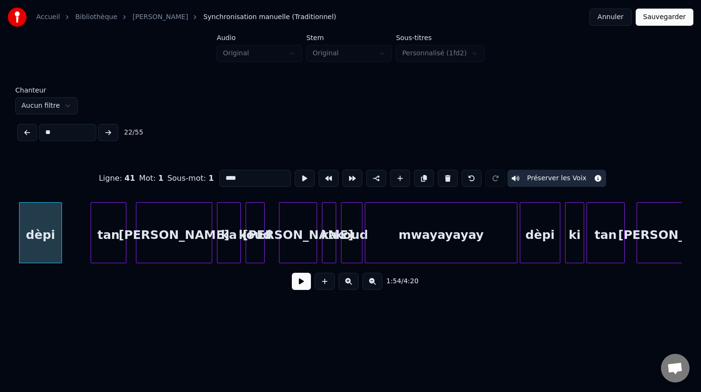
click at [105, 243] on div "tan" at bounding box center [108, 235] width 35 height 65
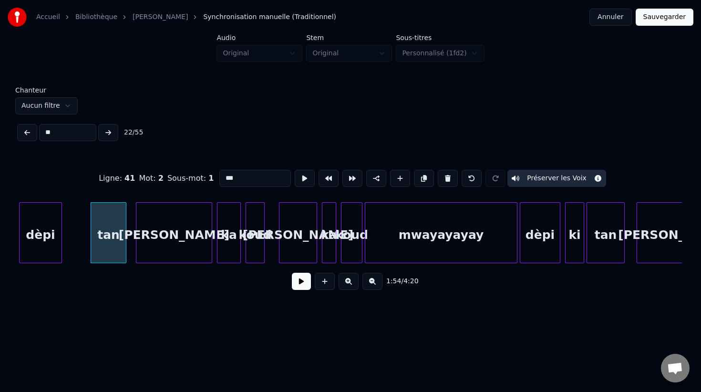
click at [221, 178] on input "***" at bounding box center [255, 178] width 72 height 17
click at [64, 234] on div "kitan" at bounding box center [95, 232] width 62 height 61
click at [27, 130] on button at bounding box center [27, 132] width 20 height 17
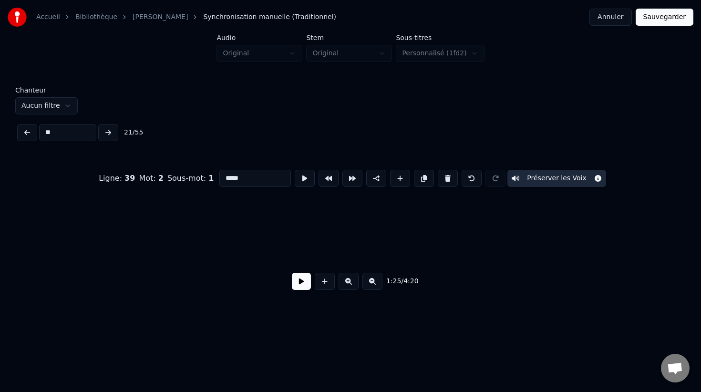
scroll to position [0, 10179]
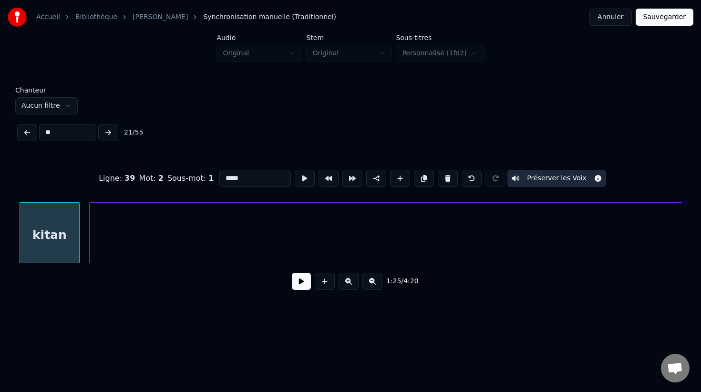
click at [24, 134] on button at bounding box center [27, 132] width 20 height 17
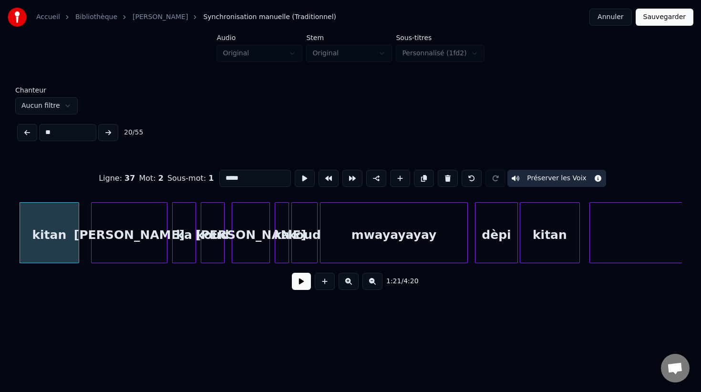
click at [109, 130] on button at bounding box center [108, 132] width 20 height 17
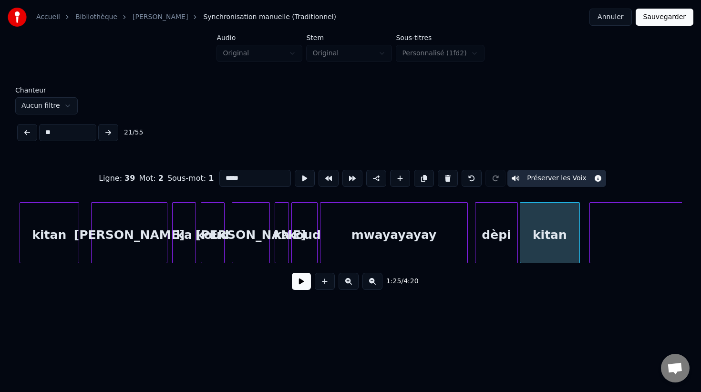
click at [109, 130] on button at bounding box center [108, 132] width 20 height 17
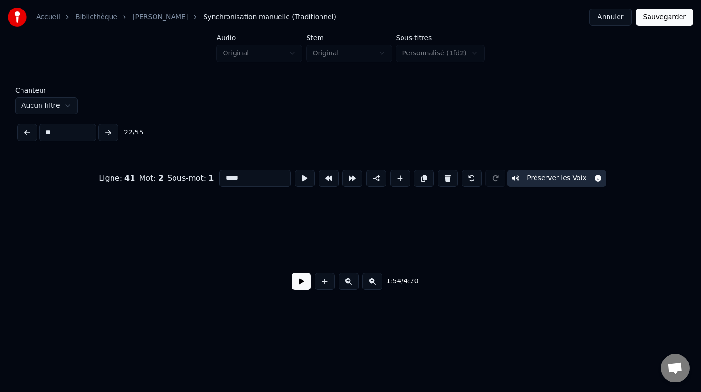
scroll to position [0, 13658]
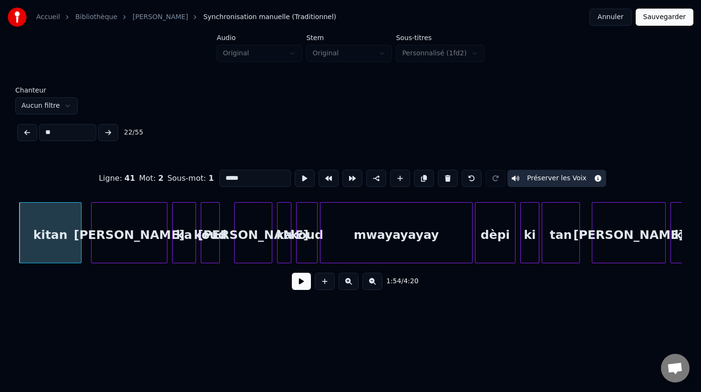
click at [25, 136] on button at bounding box center [27, 132] width 20 height 17
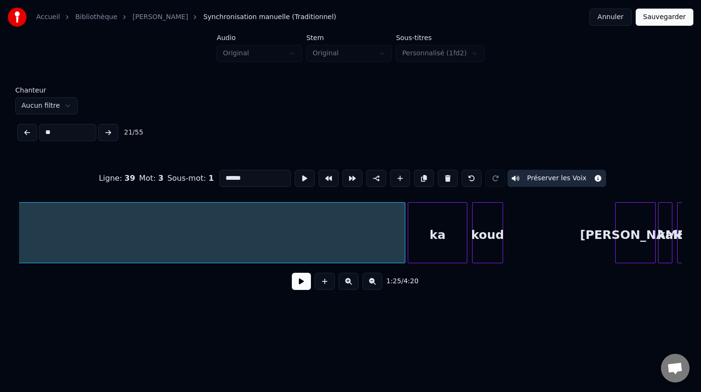
scroll to position [0, 12699]
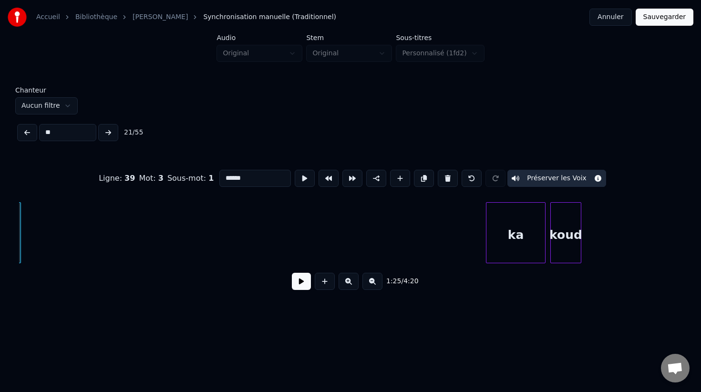
click at [20, 187] on div "Ligne : 39 Mot : 3 Sous-mot : 1 ****** Préserver les Voix 1:25 / 4:20" at bounding box center [350, 226] width 663 height 145
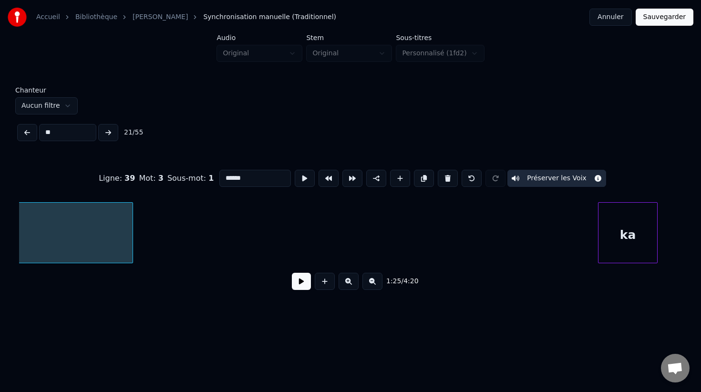
scroll to position [0, 12591]
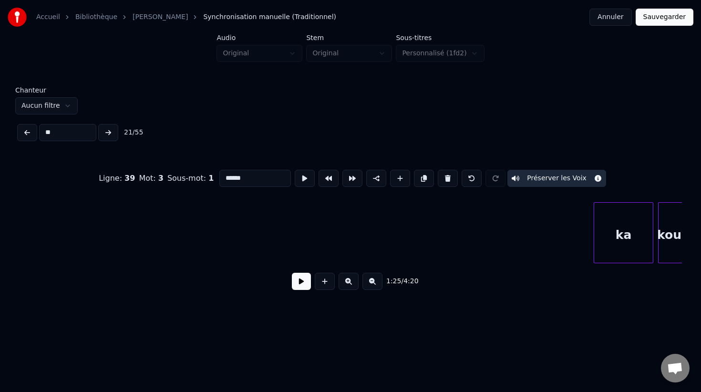
click at [0, 242] on div "Accueil Bibliothèque [PERSON_NAME] manuelle (Traditionnel) Annuler Sauvegarder …" at bounding box center [350, 156] width 701 height 312
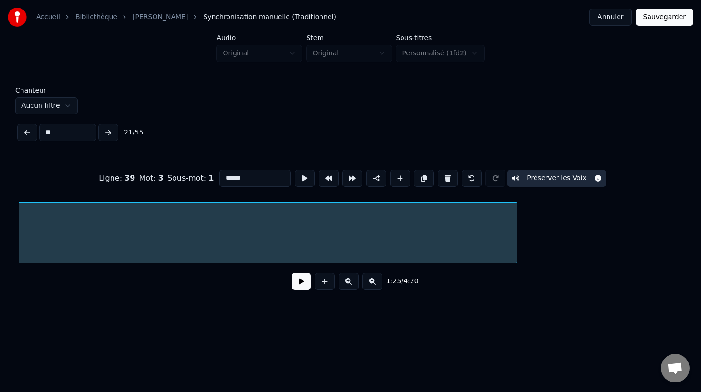
scroll to position [0, 12071]
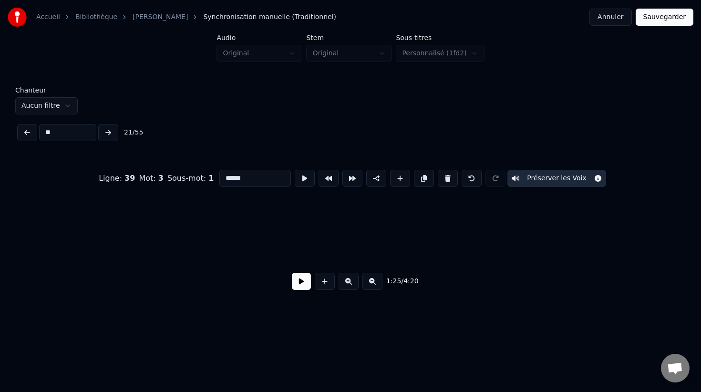
click at [7, 226] on div "Accueil Bibliothèque [PERSON_NAME] manuelle (Traditionnel) Annuler Sauvegarder …" at bounding box center [350, 156] width 701 height 312
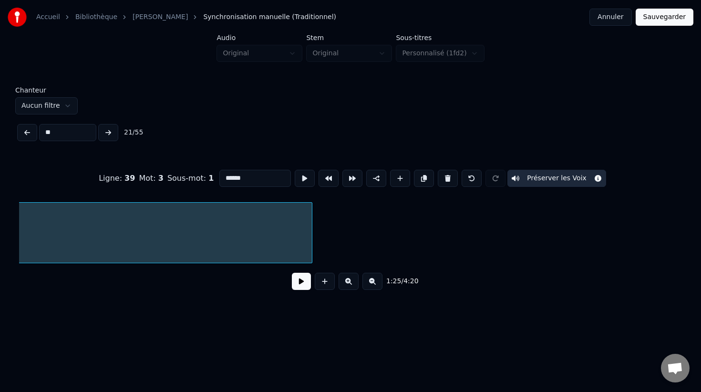
scroll to position [0, 11774]
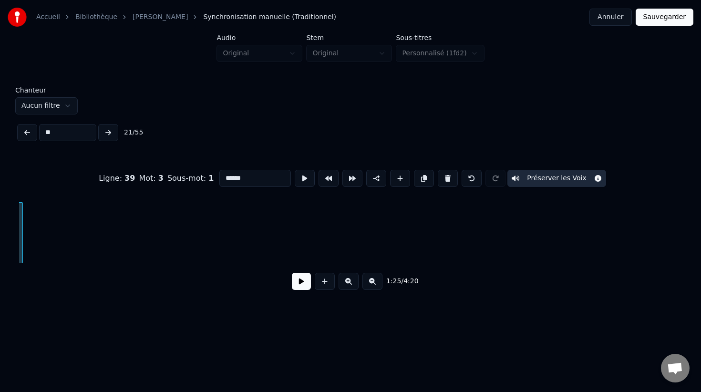
click at [21, 207] on div at bounding box center [21, 233] width 3 height 60
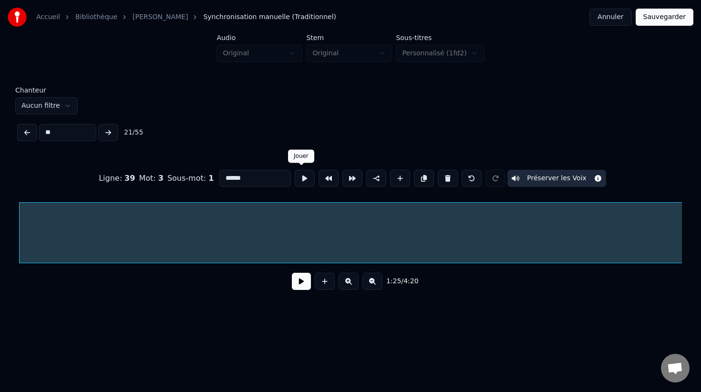
click at [304, 181] on button at bounding box center [305, 178] width 20 height 17
click at [371, 280] on button at bounding box center [372, 281] width 20 height 17
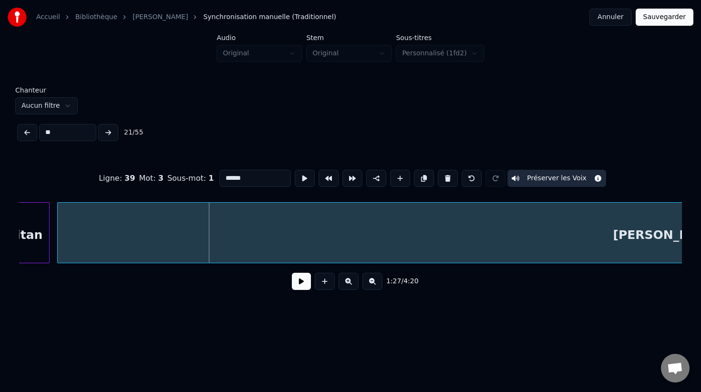
click at [371, 282] on button at bounding box center [372, 281] width 20 height 17
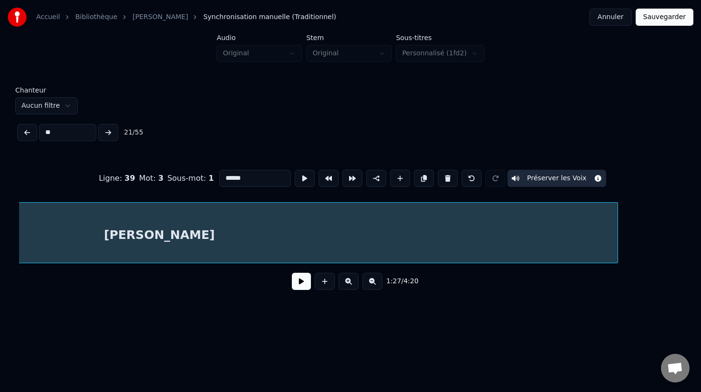
scroll to position [0, 6559]
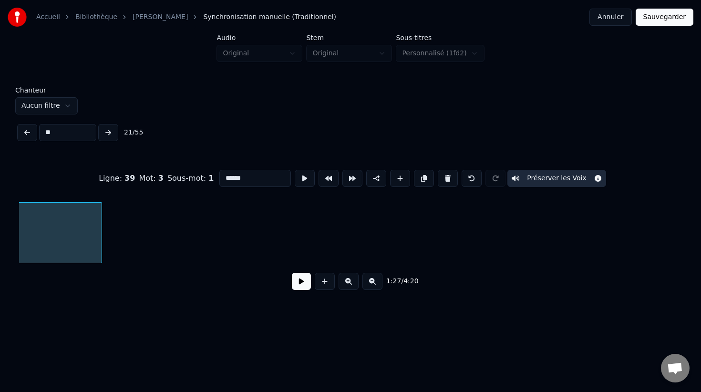
click at [99, 247] on div at bounding box center [100, 233] width 3 height 60
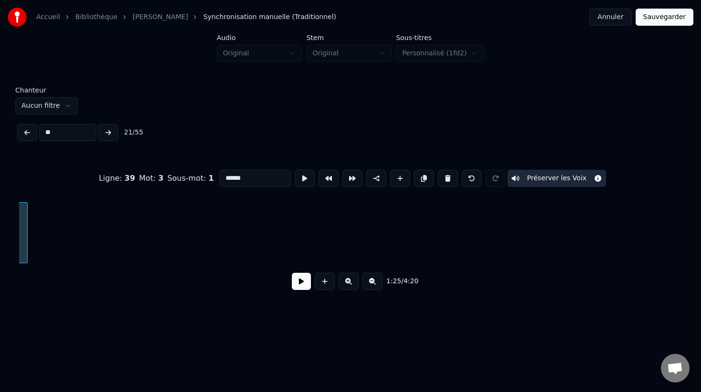
scroll to position [0, 6150]
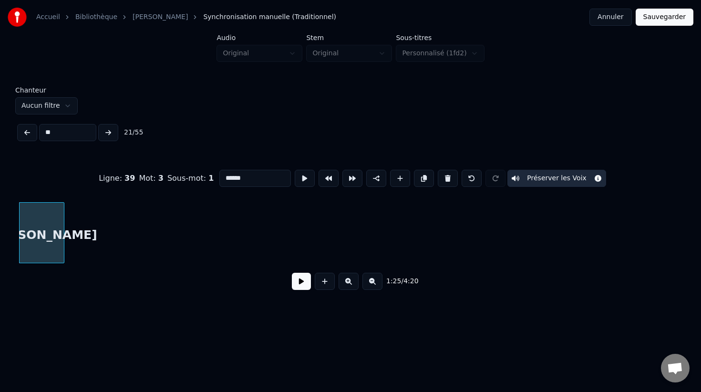
click at [62, 240] on div at bounding box center [62, 233] width 3 height 60
click at [302, 179] on button at bounding box center [305, 178] width 20 height 17
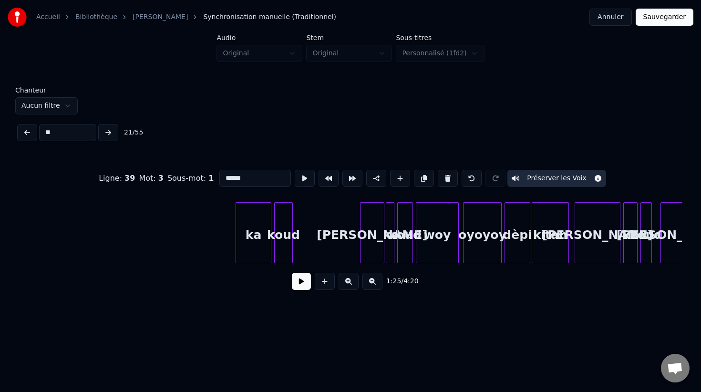
scroll to position [0, 7690]
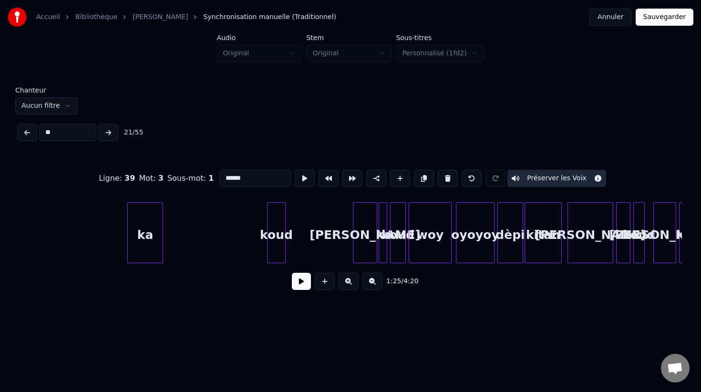
click at [145, 244] on div "ka" at bounding box center [145, 235] width 35 height 65
click at [301, 182] on button at bounding box center [305, 178] width 20 height 17
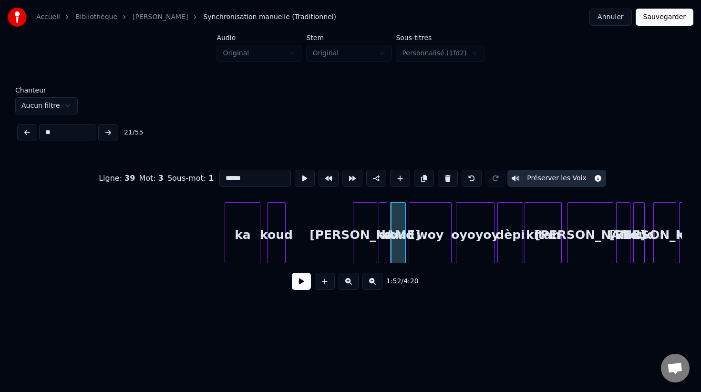
click at [245, 260] on div "ka" at bounding box center [242, 235] width 35 height 65
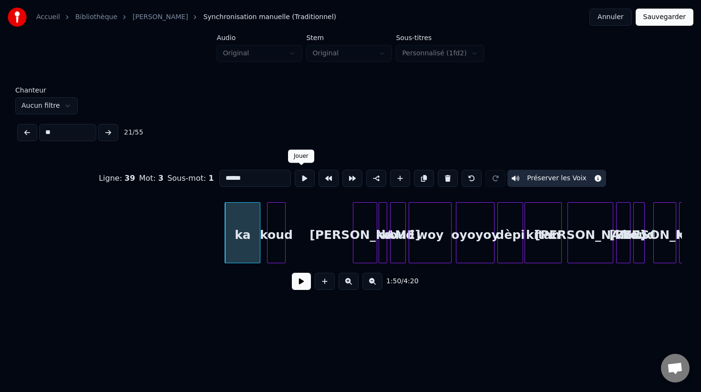
click at [303, 173] on button at bounding box center [305, 178] width 20 height 17
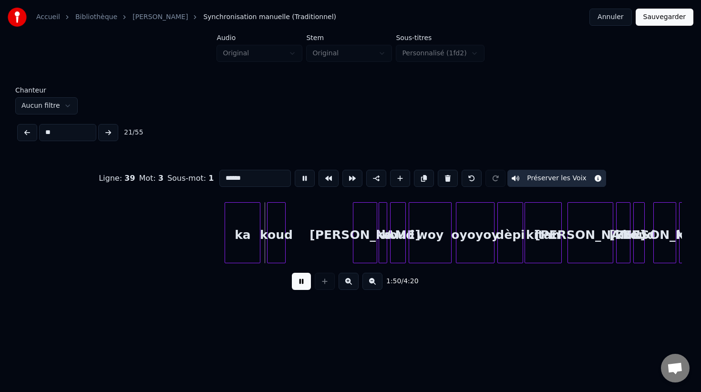
click at [303, 173] on button at bounding box center [305, 178] width 20 height 17
click at [322, 226] on div "koud" at bounding box center [326, 235] width 18 height 65
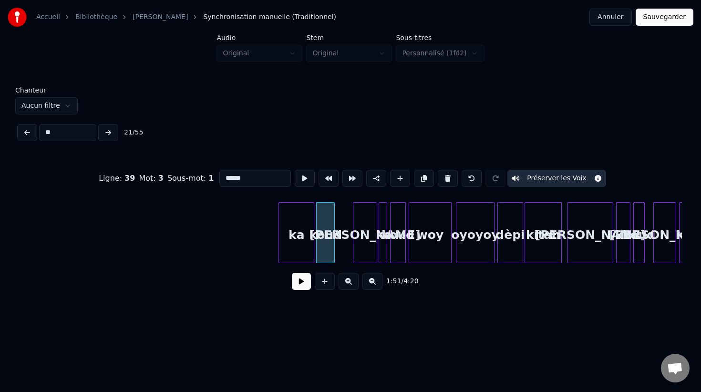
click at [302, 234] on div "ka" at bounding box center [296, 235] width 35 height 65
click at [303, 238] on div at bounding box center [302, 233] width 3 height 60
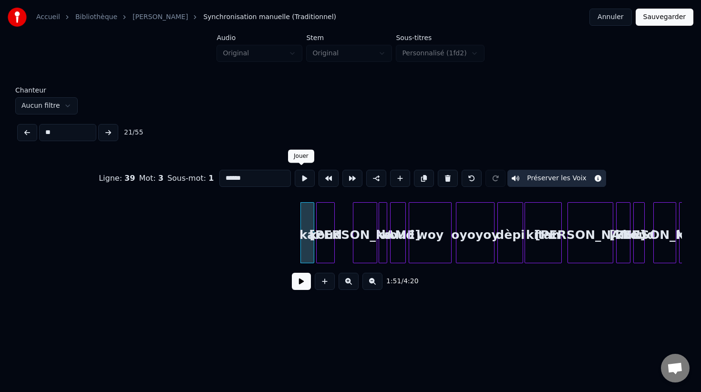
click at [298, 176] on button at bounding box center [305, 178] width 20 height 17
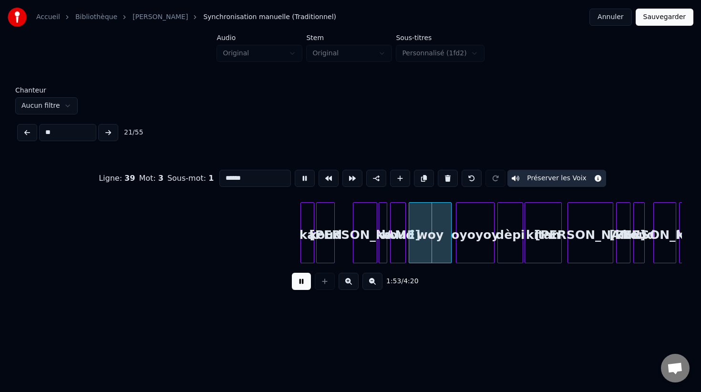
click at [366, 229] on div "[PERSON_NAME]" at bounding box center [364, 235] width 23 height 65
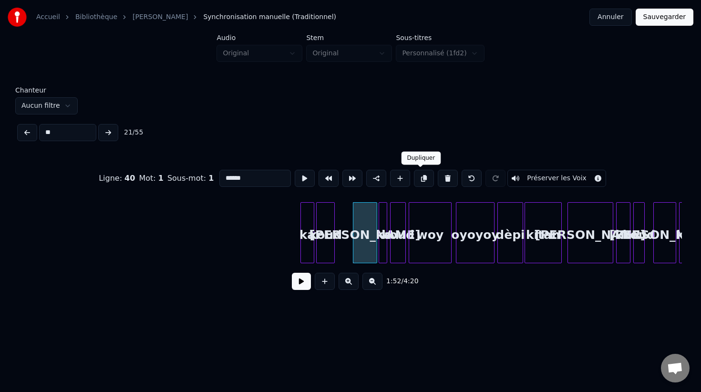
click at [421, 178] on button at bounding box center [424, 178] width 20 height 17
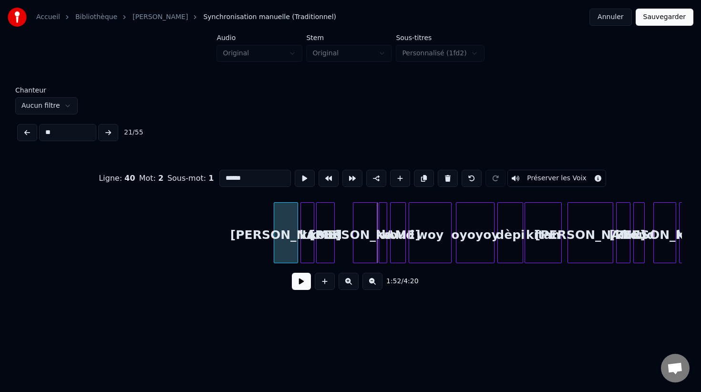
click at [285, 236] on div "[PERSON_NAME]" at bounding box center [285, 235] width 23 height 65
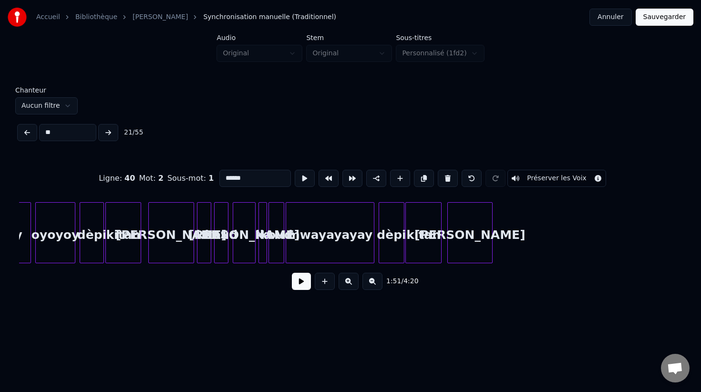
scroll to position [0, 5725]
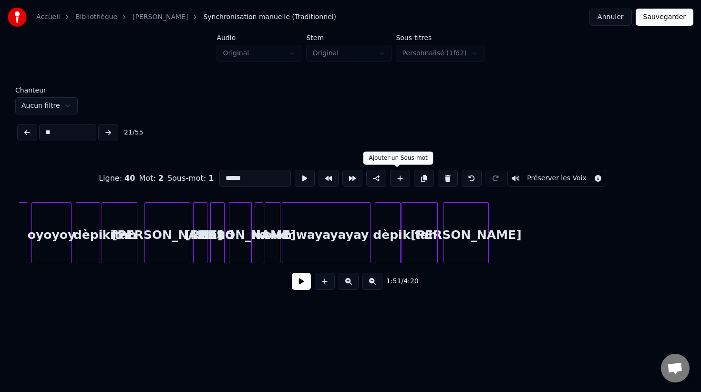
click at [395, 181] on button at bounding box center [400, 178] width 20 height 17
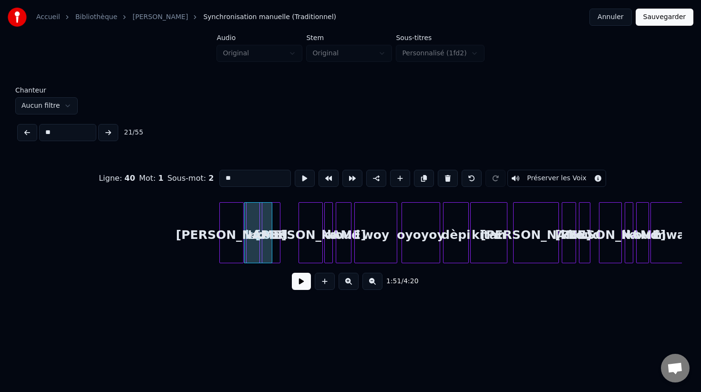
scroll to position [0, 7726]
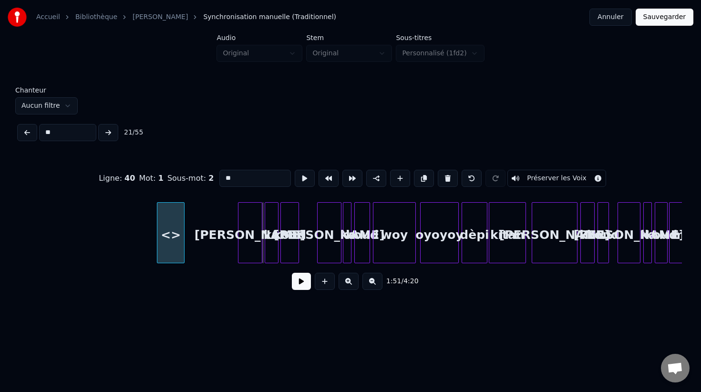
click at [165, 241] on div "<>" at bounding box center [170, 235] width 27 height 65
drag, startPoint x: 234, startPoint y: 176, endPoint x: 212, endPoint y: 176, distance: 21.9
click at [212, 176] on div "Ligne : 40 Mot : 1 Sous-mot : 2 ** Préserver les Voix" at bounding box center [350, 178] width 663 height 48
click at [443, 177] on button at bounding box center [448, 178] width 20 height 17
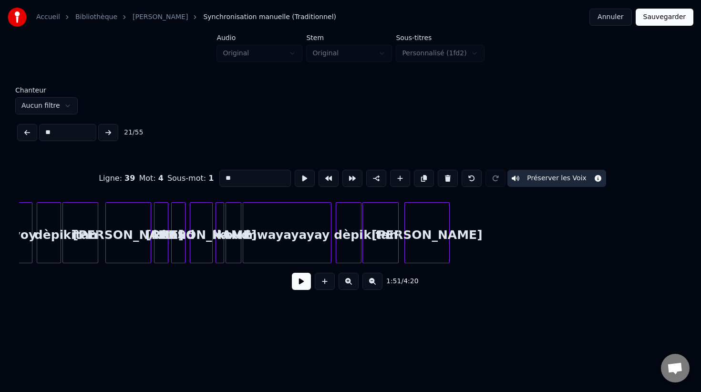
scroll to position [0, 5764]
click at [222, 248] on div at bounding box center [222, 233] width 3 height 60
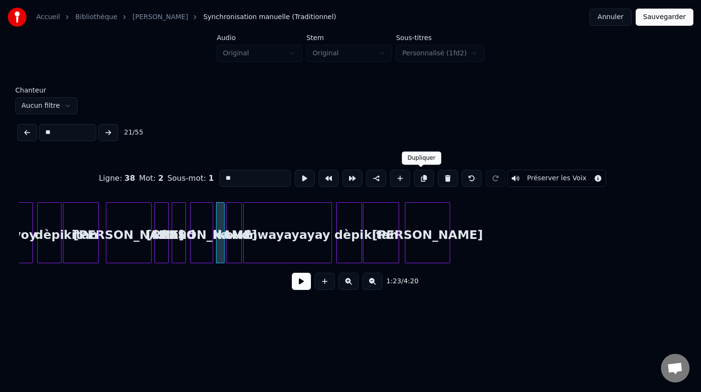
click at [421, 179] on button at bounding box center [424, 178] width 20 height 17
click at [230, 252] on div at bounding box center [231, 233] width 3 height 60
click at [457, 240] on div "ka" at bounding box center [458, 235] width 10 height 65
click at [234, 251] on div "koud" at bounding box center [233, 235] width 15 height 65
click at [420, 178] on button at bounding box center [424, 178] width 20 height 17
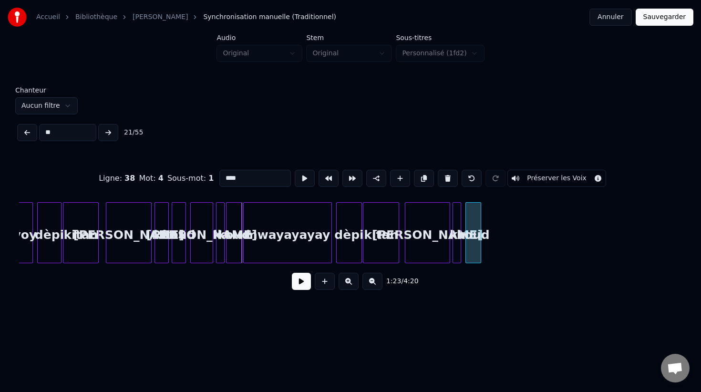
click at [476, 251] on div "koud" at bounding box center [473, 235] width 15 height 65
click at [480, 251] on div "koud" at bounding box center [475, 235] width 15 height 65
click at [386, 254] on div "kitan" at bounding box center [380, 235] width 35 height 65
type input "*****"
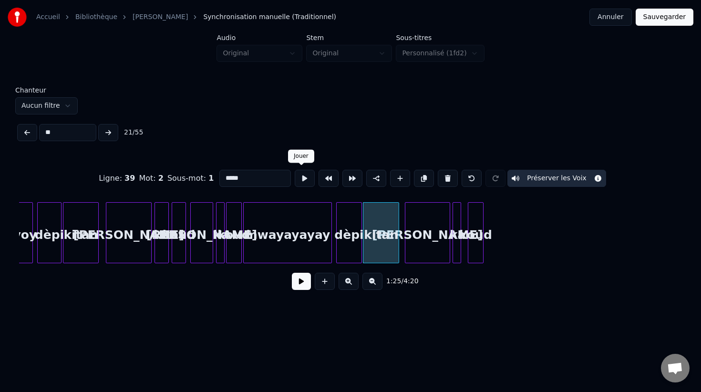
click at [301, 177] on button at bounding box center [305, 178] width 20 height 17
click at [299, 278] on button at bounding box center [301, 281] width 19 height 17
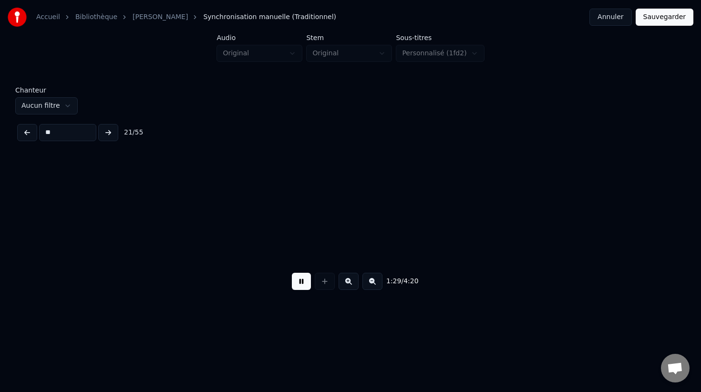
scroll to position [0, 6427]
click at [300, 282] on button at bounding box center [301, 281] width 19 height 17
click at [108, 135] on button at bounding box center [108, 132] width 20 height 17
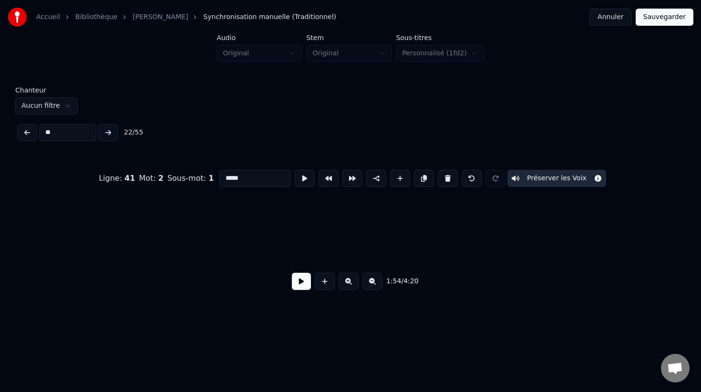
scroll to position [0, 8195]
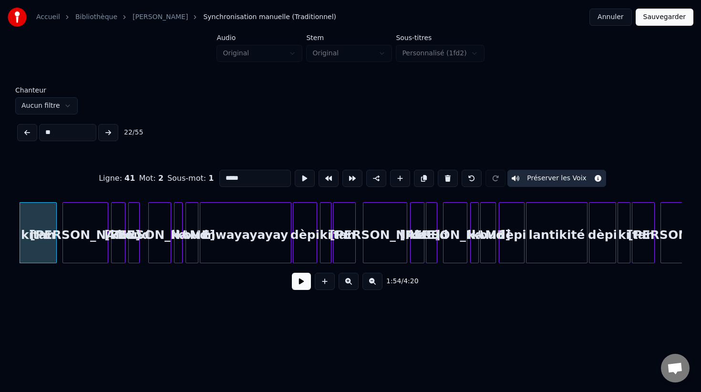
click at [108, 135] on button at bounding box center [108, 132] width 20 height 17
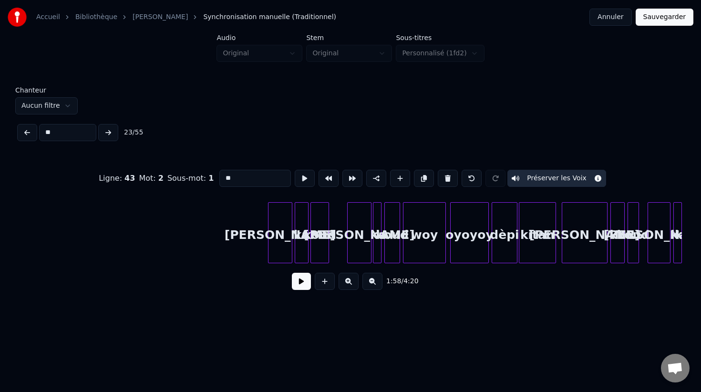
scroll to position [0, 7696]
click at [511, 247] on div "dèpi" at bounding box center [504, 235] width 25 height 65
click at [416, 177] on button at bounding box center [424, 178] width 20 height 17
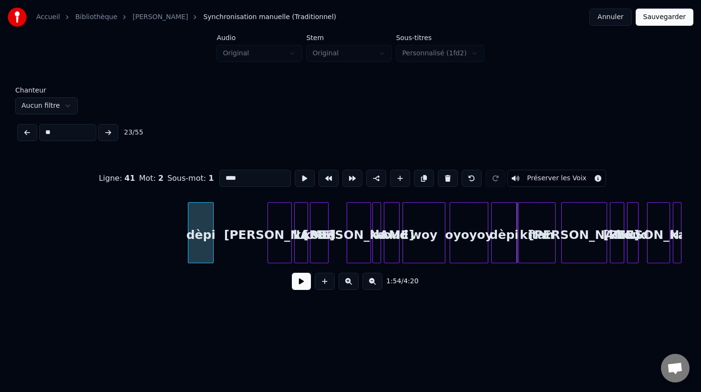
click at [205, 220] on div "dèpi" at bounding box center [200, 235] width 25 height 65
click at [534, 252] on div "kitan" at bounding box center [537, 235] width 36 height 65
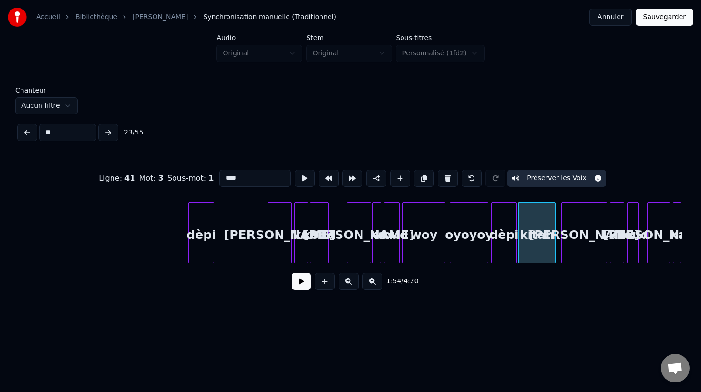
type input "*****"
click at [417, 177] on button at bounding box center [424, 178] width 20 height 17
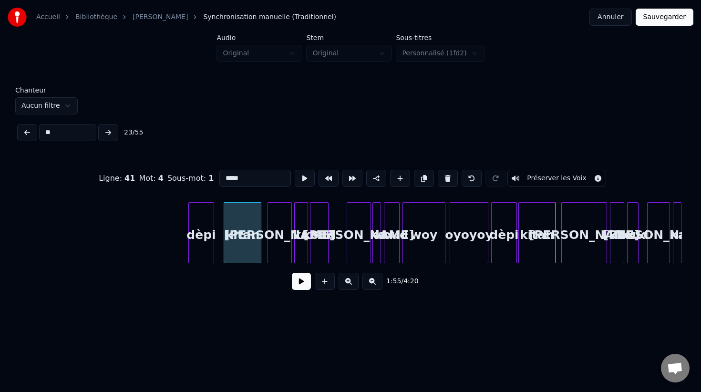
click at [246, 236] on div "kitan" at bounding box center [242, 235] width 36 height 65
click at [298, 180] on button at bounding box center [305, 178] width 20 height 17
click at [299, 282] on button at bounding box center [301, 281] width 19 height 17
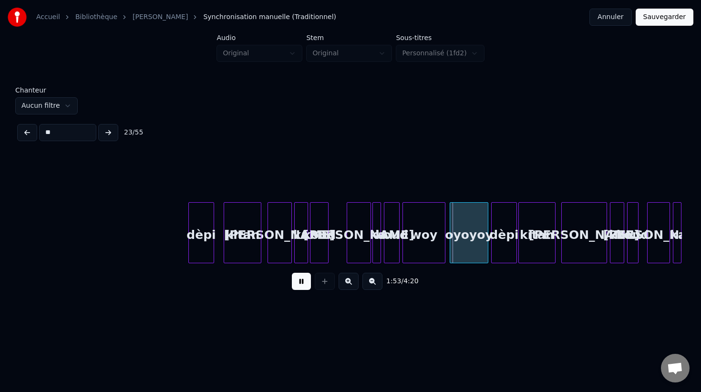
click at [299, 282] on button at bounding box center [301, 281] width 19 height 17
click at [26, 132] on button at bounding box center [27, 132] width 20 height 17
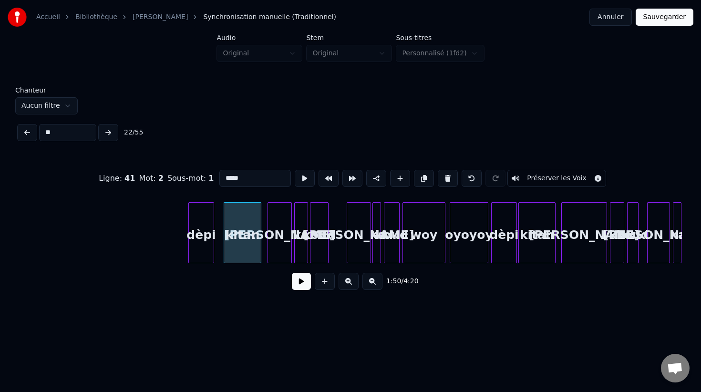
click at [107, 133] on button at bounding box center [108, 132] width 20 height 17
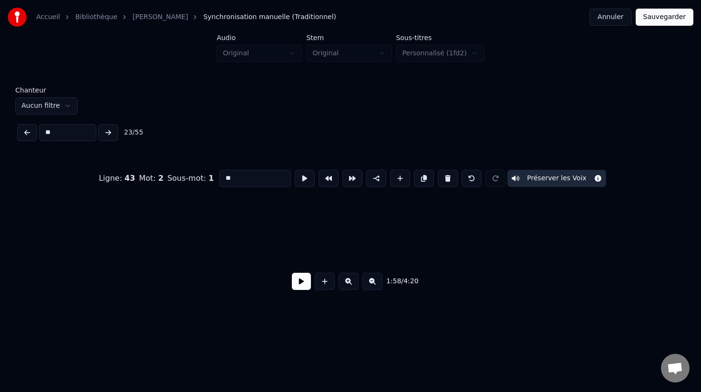
scroll to position [0, 8496]
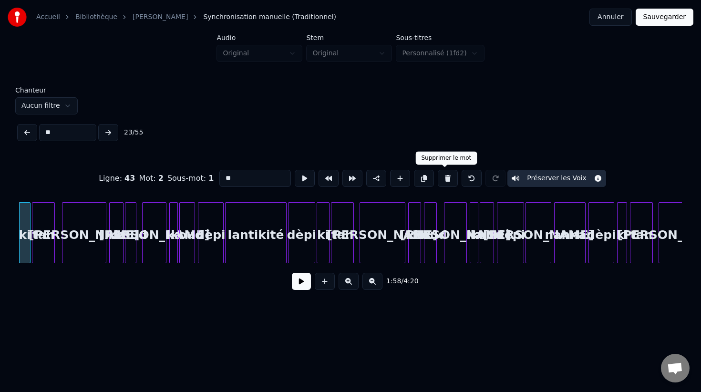
click at [443, 177] on button at bounding box center [448, 178] width 20 height 17
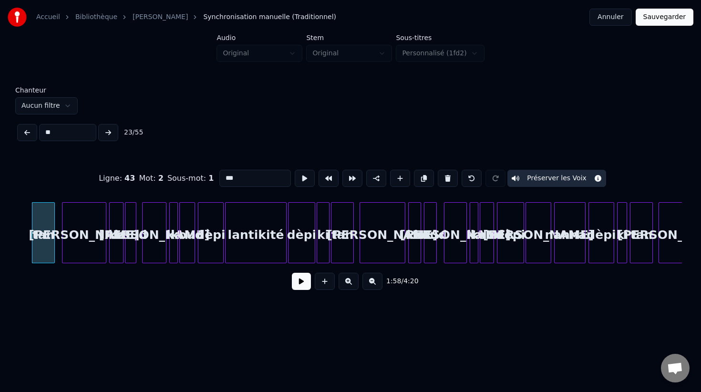
click at [223, 177] on input "***" at bounding box center [255, 178] width 72 height 17
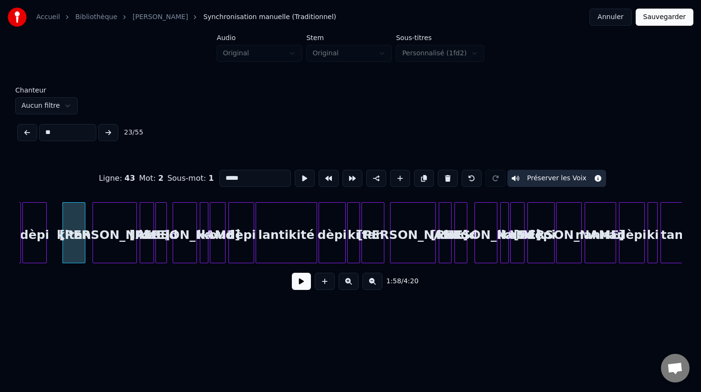
scroll to position [0, 8464]
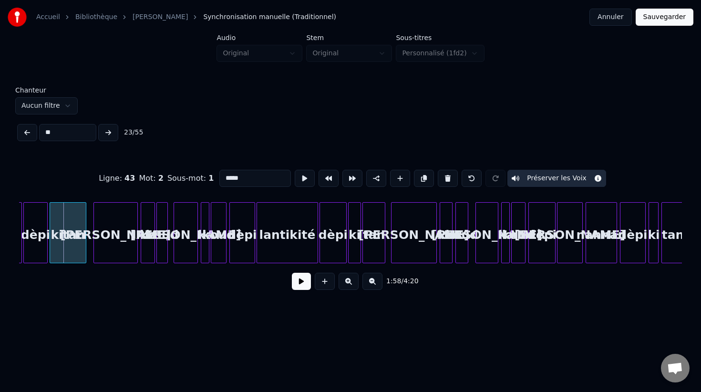
click at [51, 241] on div at bounding box center [51, 233] width 3 height 60
click at [110, 132] on button at bounding box center [108, 132] width 20 height 17
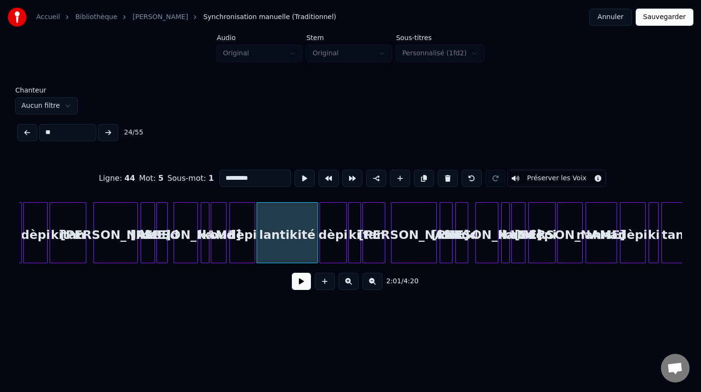
click at [110, 132] on button at bounding box center [108, 132] width 20 height 17
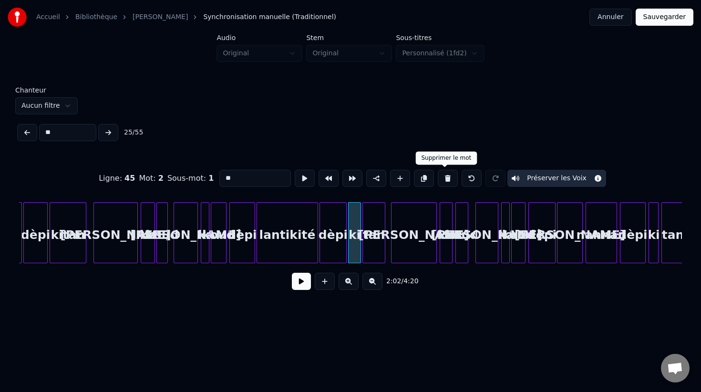
click at [443, 178] on button at bounding box center [448, 178] width 20 height 17
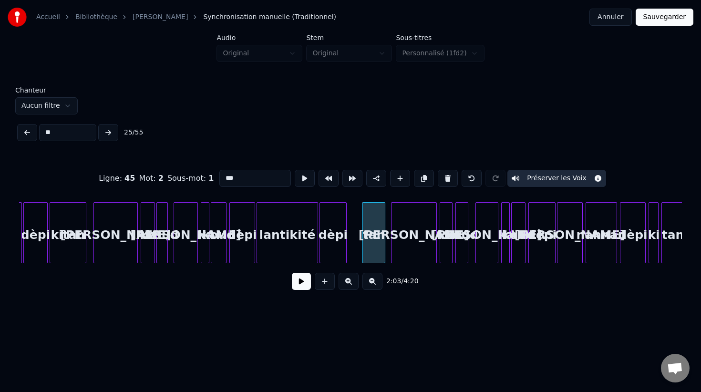
click at [221, 176] on input "***" at bounding box center [255, 178] width 72 height 17
click at [362, 249] on div "kitan" at bounding box center [373, 232] width 23 height 61
click at [350, 249] on div at bounding box center [351, 233] width 3 height 60
click at [109, 130] on button at bounding box center [108, 132] width 20 height 17
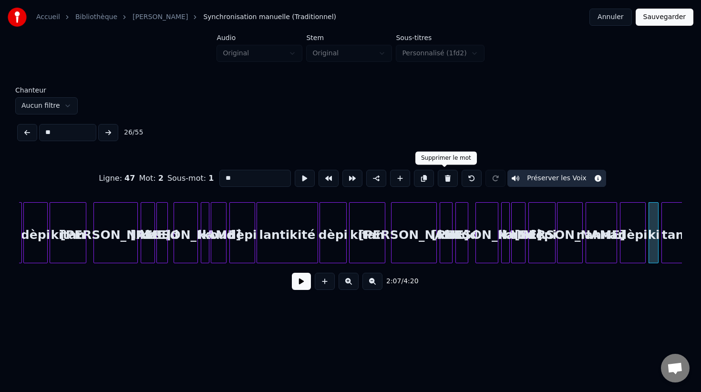
click at [445, 175] on button at bounding box center [448, 178] width 20 height 17
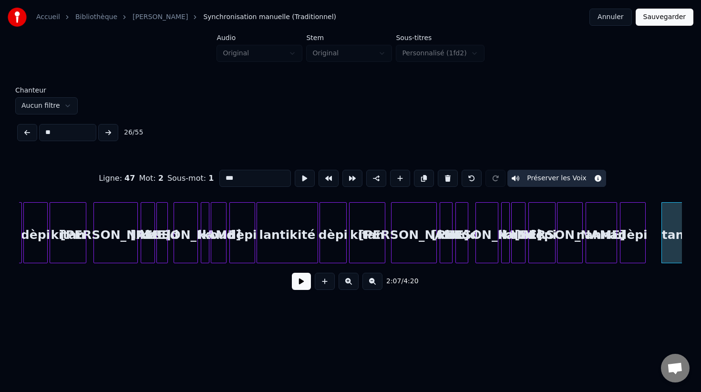
click at [222, 175] on input "***" at bounding box center [255, 178] width 72 height 17
click at [648, 253] on div at bounding box center [649, 233] width 3 height 60
click at [107, 133] on button at bounding box center [108, 132] width 20 height 17
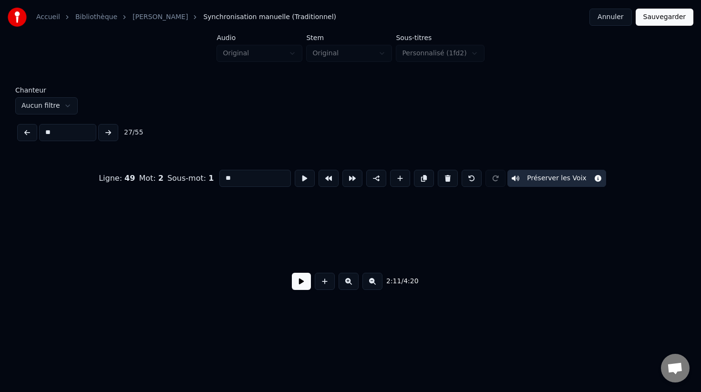
scroll to position [0, 9391]
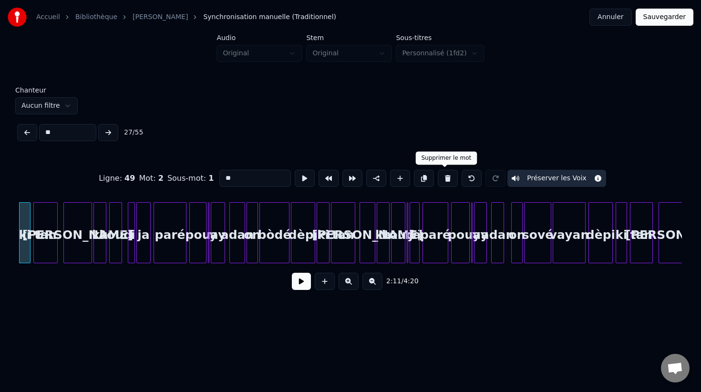
click at [444, 180] on button at bounding box center [448, 178] width 20 height 17
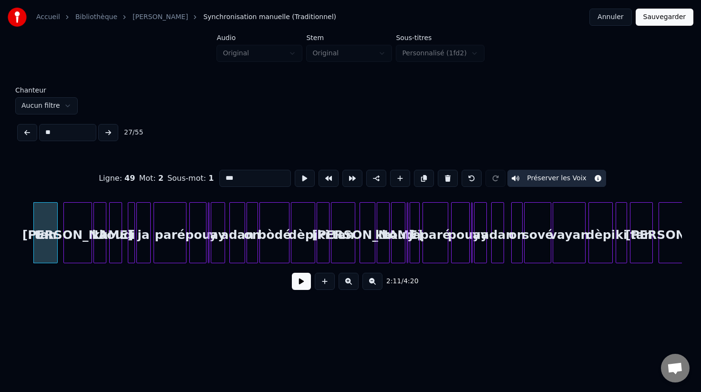
click at [223, 178] on input "***" at bounding box center [255, 178] width 72 height 17
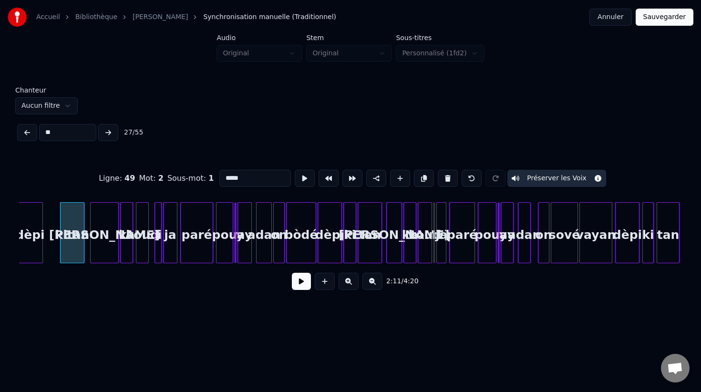
scroll to position [0, 9364]
click at [47, 251] on div at bounding box center [47, 233] width 3 height 60
click at [108, 134] on button at bounding box center [108, 132] width 20 height 17
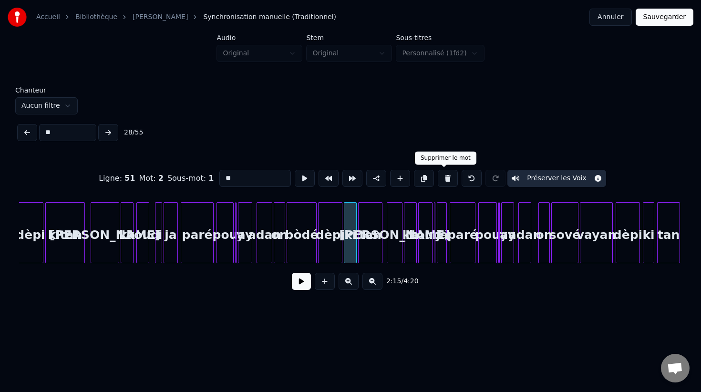
click at [443, 176] on button at bounding box center [448, 178] width 20 height 17
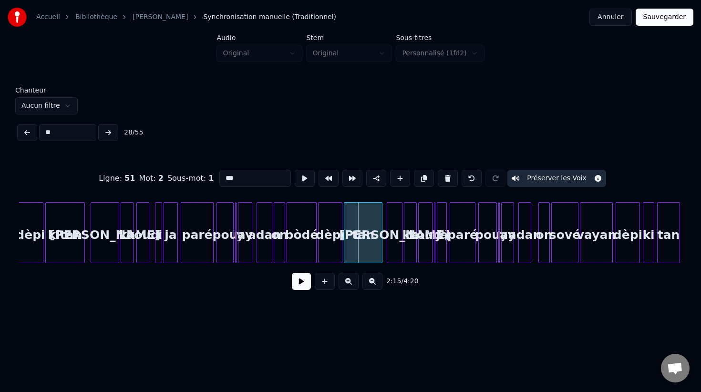
click at [345, 244] on div at bounding box center [345, 233] width 3 height 60
click at [148, 328] on html "Accueil Bibliothèque Osanna Synchronisation manuelle (Traditionnel) Annuler Sau…" at bounding box center [350, 164] width 701 height 328
click at [222, 179] on input "***" at bounding box center [255, 178] width 72 height 17
click at [105, 132] on button at bounding box center [108, 132] width 20 height 17
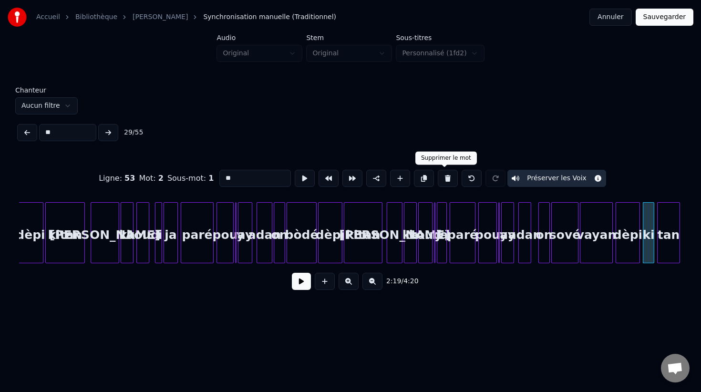
click at [443, 180] on button at bounding box center [448, 178] width 20 height 17
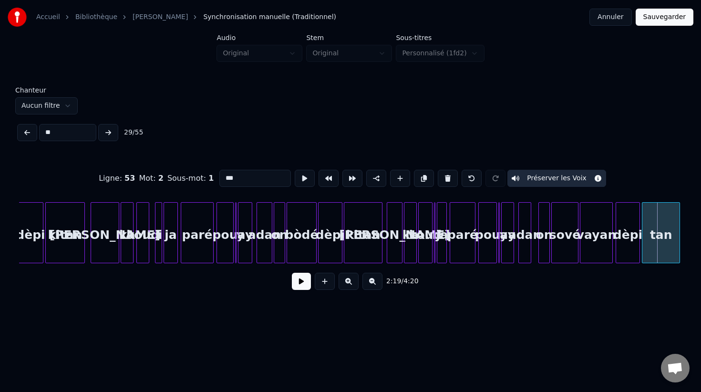
click at [643, 255] on div at bounding box center [643, 233] width 3 height 60
click at [222, 178] on input "***" at bounding box center [255, 178] width 72 height 17
click at [113, 134] on button at bounding box center [108, 132] width 20 height 17
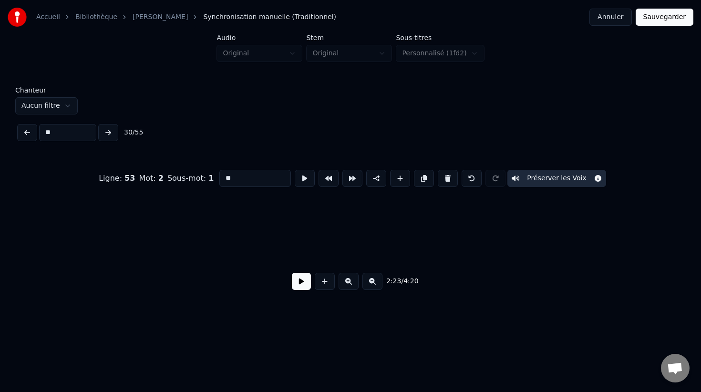
scroll to position [0, 10287]
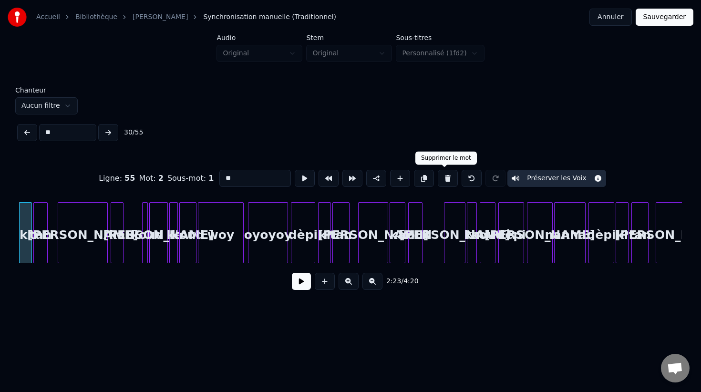
click at [443, 178] on button at bounding box center [448, 178] width 20 height 17
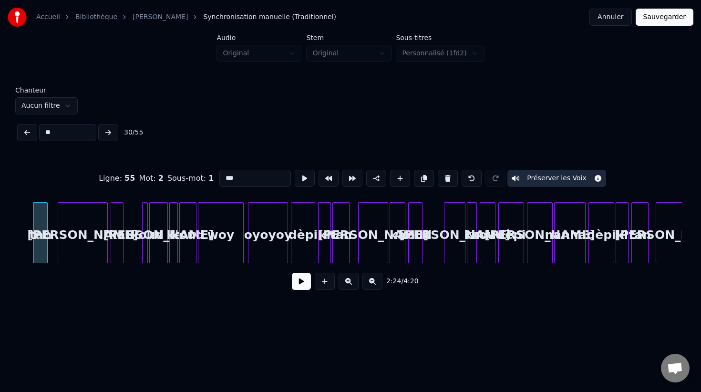
click at [222, 177] on input "***" at bounding box center [255, 178] width 72 height 17
click at [20, 255] on div at bounding box center [21, 233] width 3 height 60
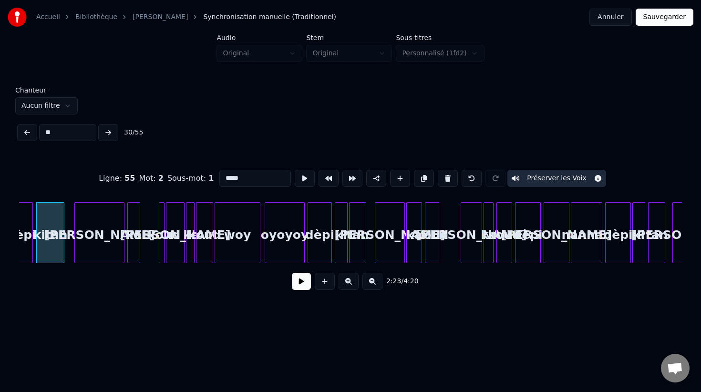
scroll to position [0, 10267]
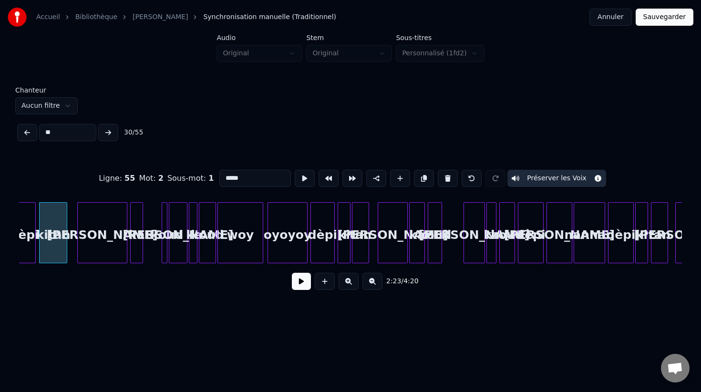
click at [107, 131] on button at bounding box center [108, 132] width 20 height 17
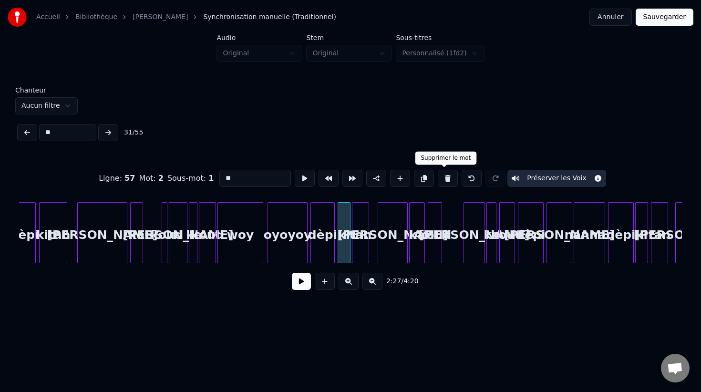
click at [446, 178] on button at bounding box center [448, 178] width 20 height 17
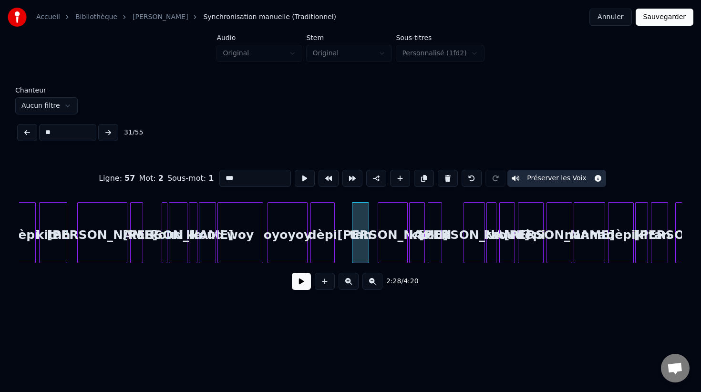
click at [221, 178] on input "***" at bounding box center [255, 178] width 72 height 17
click at [338, 251] on div at bounding box center [339, 233] width 3 height 60
click at [108, 130] on button at bounding box center [108, 132] width 20 height 17
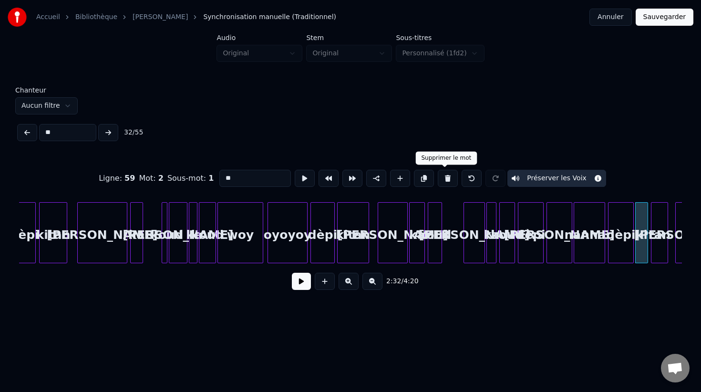
click at [444, 180] on button at bounding box center [448, 178] width 20 height 17
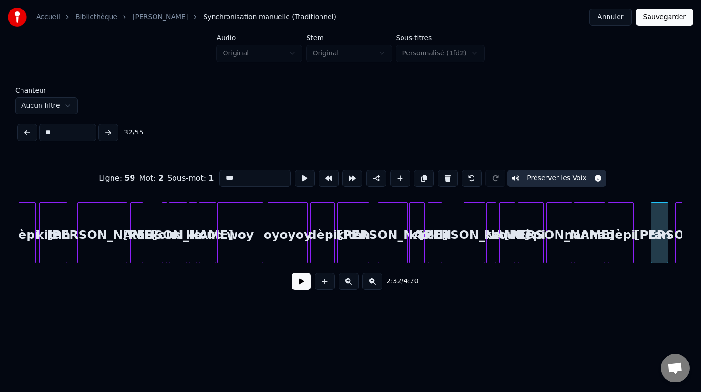
click at [223, 177] on input "***" at bounding box center [255, 178] width 72 height 17
click at [637, 252] on div at bounding box center [637, 233] width 3 height 60
click at [107, 131] on button at bounding box center [108, 132] width 20 height 17
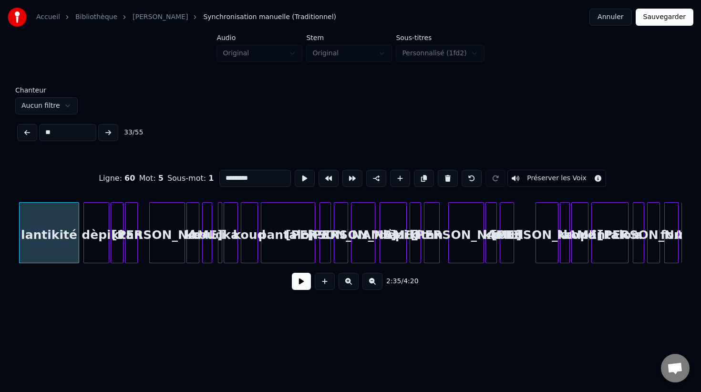
click at [107, 131] on button at bounding box center [108, 132] width 20 height 17
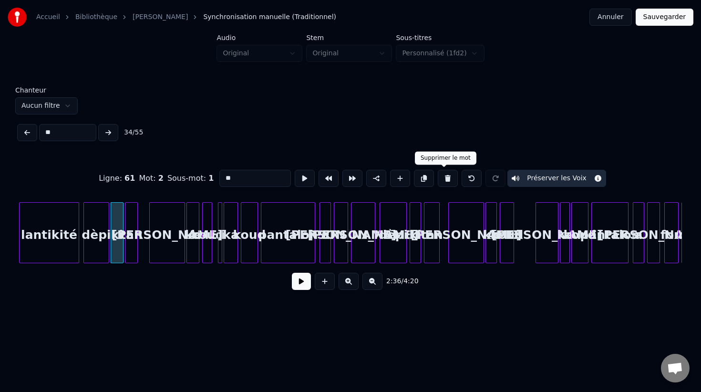
click at [443, 180] on button at bounding box center [448, 178] width 20 height 17
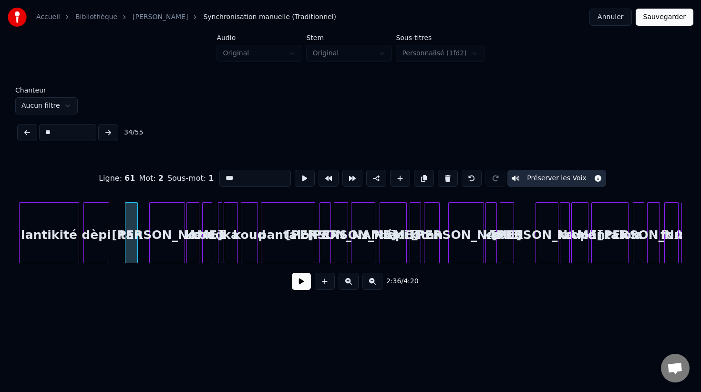
click at [221, 178] on input "***" at bounding box center [255, 178] width 72 height 17
click at [112, 248] on div at bounding box center [113, 233] width 3 height 60
click at [109, 130] on button at bounding box center [108, 132] width 20 height 17
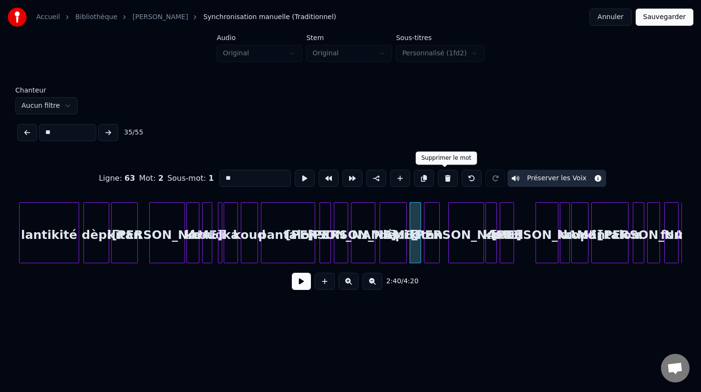
click at [445, 178] on button at bounding box center [448, 178] width 20 height 17
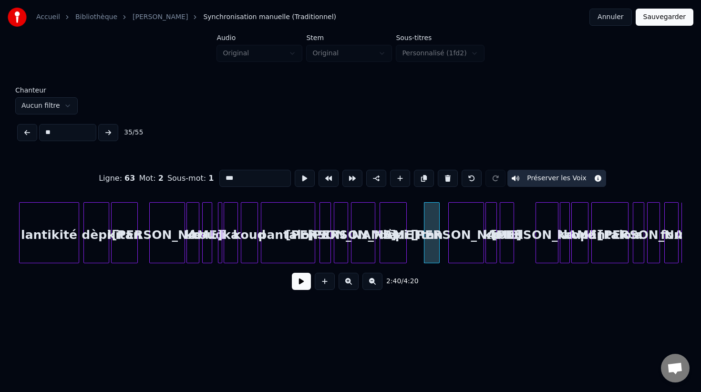
click at [221, 179] on input "***" at bounding box center [255, 178] width 72 height 17
click at [409, 255] on div at bounding box center [410, 233] width 3 height 60
click at [109, 132] on button at bounding box center [108, 132] width 20 height 17
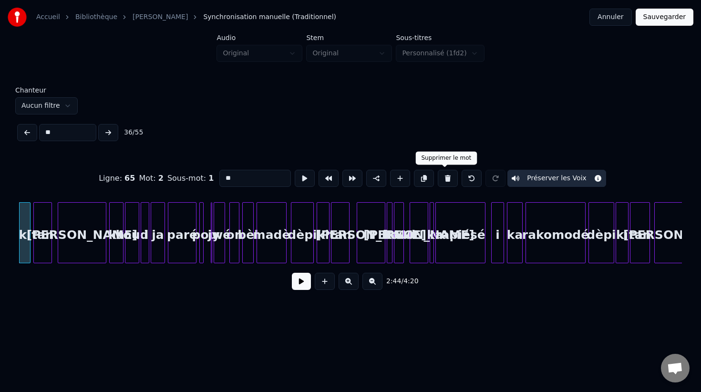
click at [444, 179] on button at bounding box center [448, 178] width 20 height 17
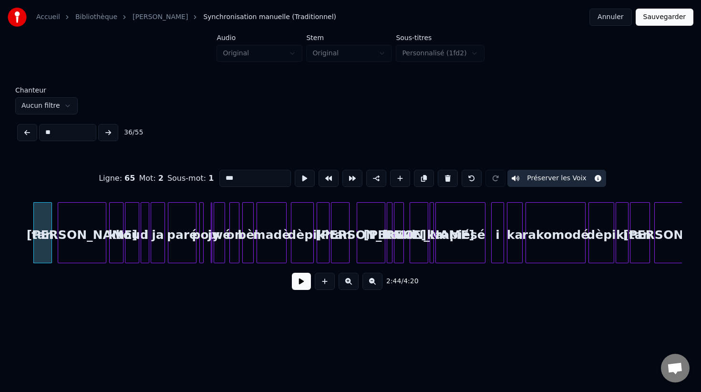
click at [221, 179] on input "***" at bounding box center [255, 178] width 72 height 17
click at [22, 251] on div at bounding box center [23, 233] width 3 height 60
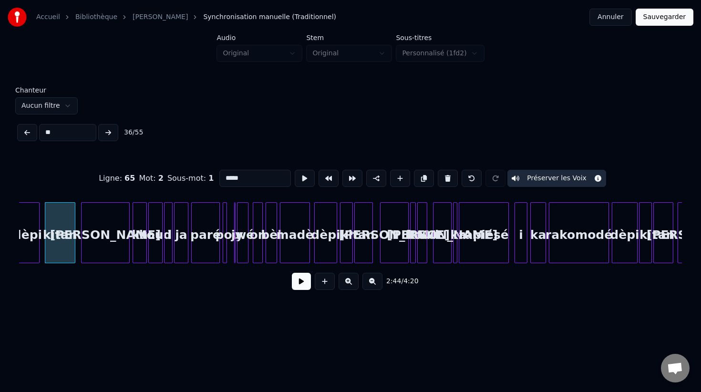
scroll to position [0, 11754]
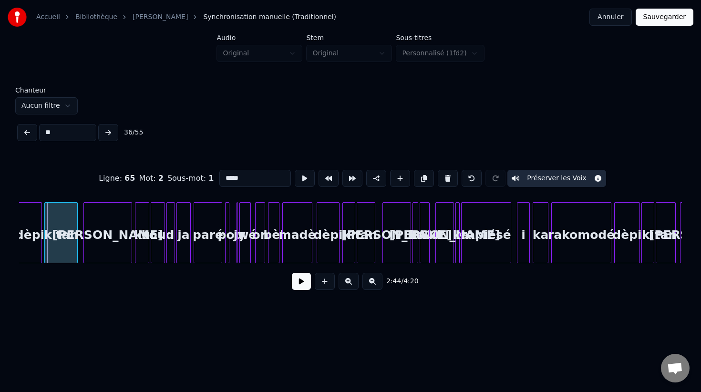
click at [45, 248] on div at bounding box center [46, 233] width 3 height 60
click at [108, 131] on button at bounding box center [108, 132] width 20 height 17
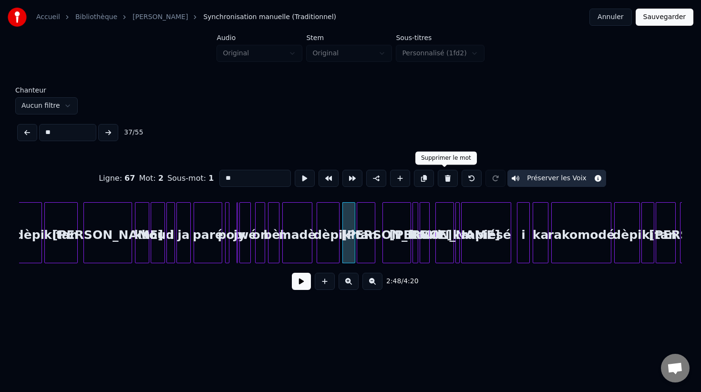
click at [443, 178] on button at bounding box center [448, 178] width 20 height 17
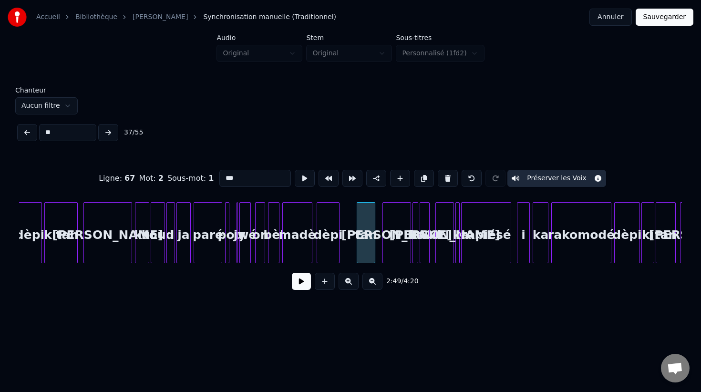
click at [222, 179] on input "***" at bounding box center [255, 178] width 72 height 17
click at [342, 247] on div at bounding box center [342, 233] width 3 height 60
click at [108, 132] on button at bounding box center [108, 132] width 20 height 17
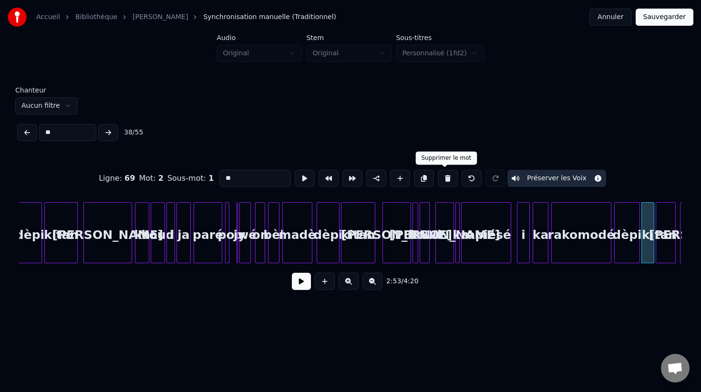
click at [443, 180] on button at bounding box center [448, 178] width 20 height 17
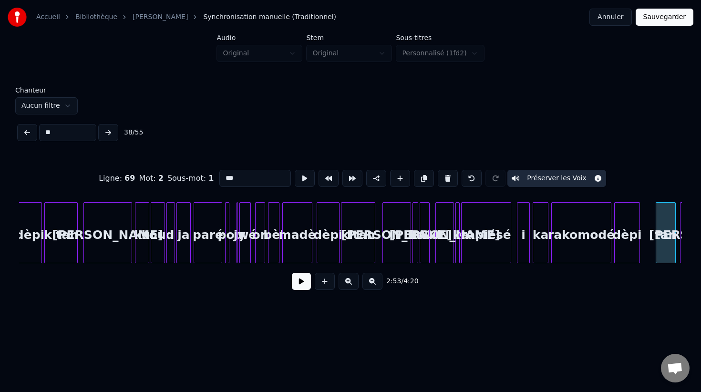
click at [223, 179] on input "***" at bounding box center [255, 178] width 72 height 17
click at [643, 253] on div at bounding box center [643, 233] width 3 height 60
click at [109, 133] on button at bounding box center [108, 132] width 20 height 17
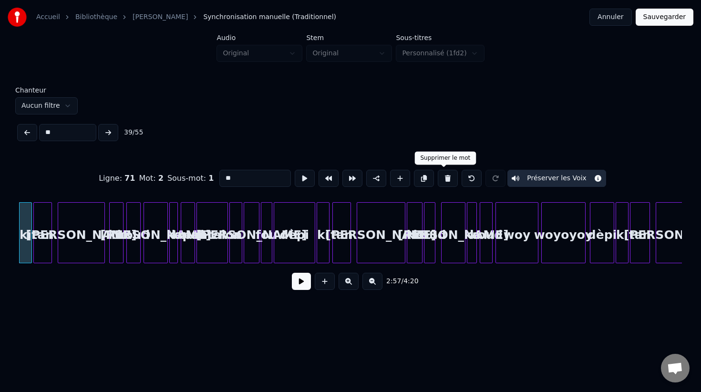
click at [442, 180] on button at bounding box center [448, 178] width 20 height 17
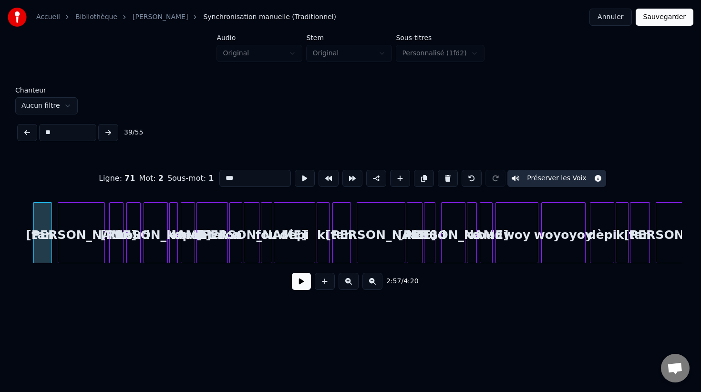
click at [221, 179] on input "***" at bounding box center [255, 178] width 72 height 17
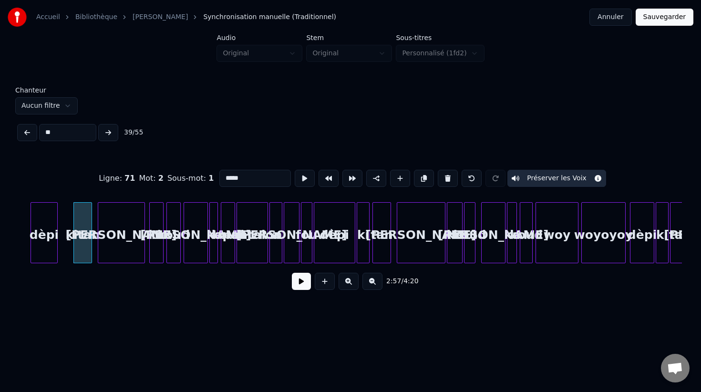
scroll to position [0, 12634]
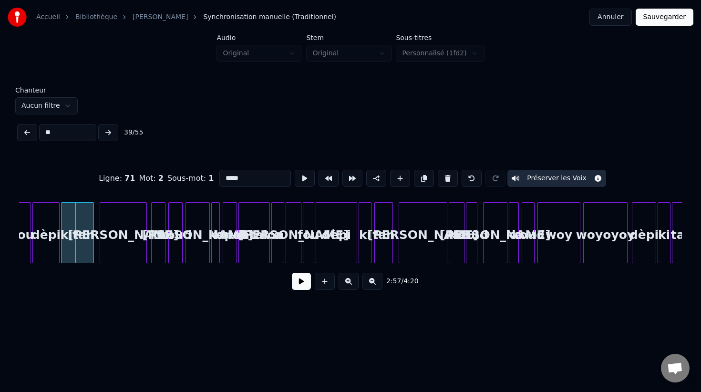
click at [62, 251] on div at bounding box center [63, 233] width 3 height 60
click at [107, 130] on button at bounding box center [108, 132] width 20 height 17
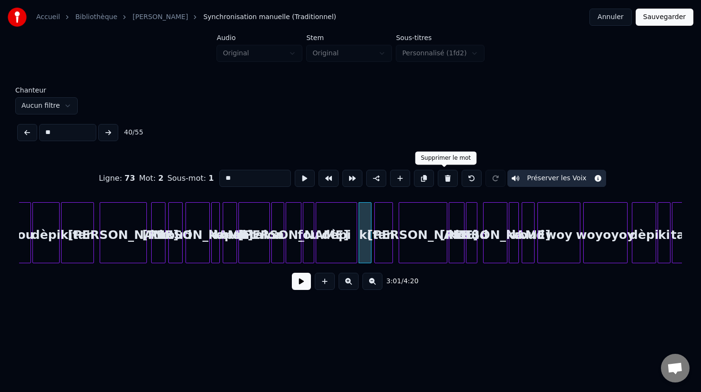
click at [445, 177] on button at bounding box center [448, 178] width 20 height 17
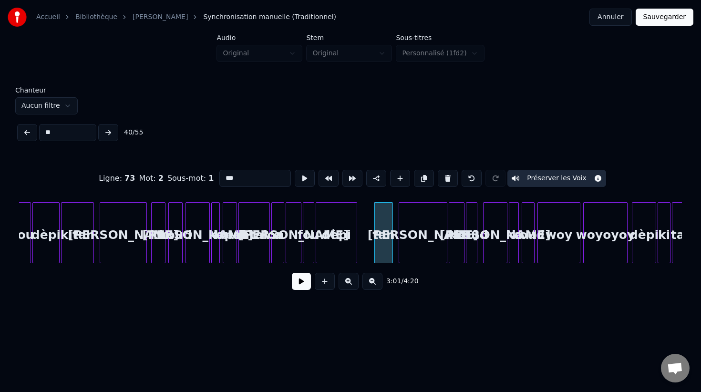
click at [220, 178] on input "***" at bounding box center [255, 178] width 72 height 17
click at [359, 248] on div at bounding box center [360, 233] width 3 height 60
click at [108, 133] on button at bounding box center [108, 132] width 20 height 17
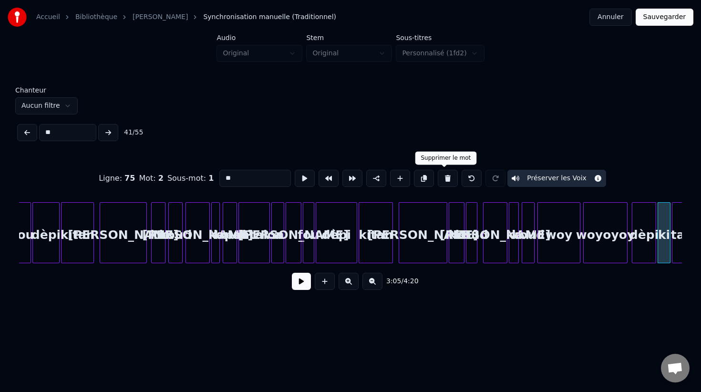
click at [443, 178] on button at bounding box center [448, 178] width 20 height 17
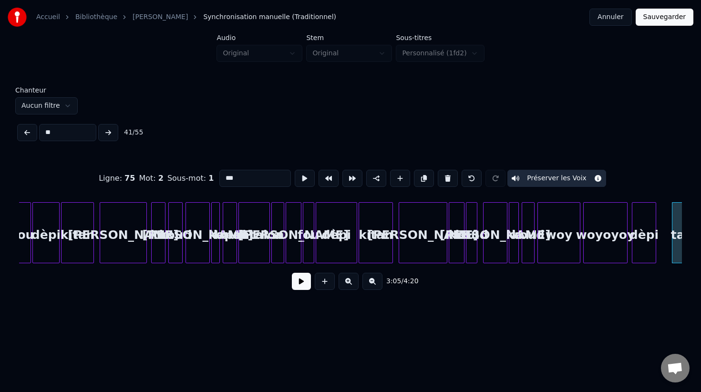
click at [222, 178] on input "***" at bounding box center [255, 178] width 72 height 17
click at [658, 253] on div at bounding box center [659, 233] width 3 height 60
click at [108, 130] on button at bounding box center [108, 132] width 20 height 17
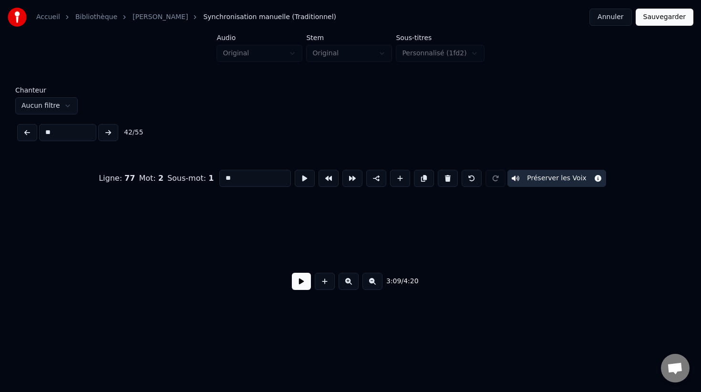
scroll to position [0, 13571]
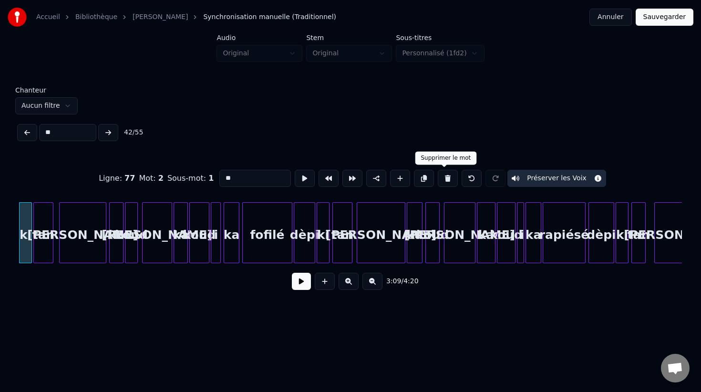
click at [443, 178] on button at bounding box center [448, 178] width 20 height 17
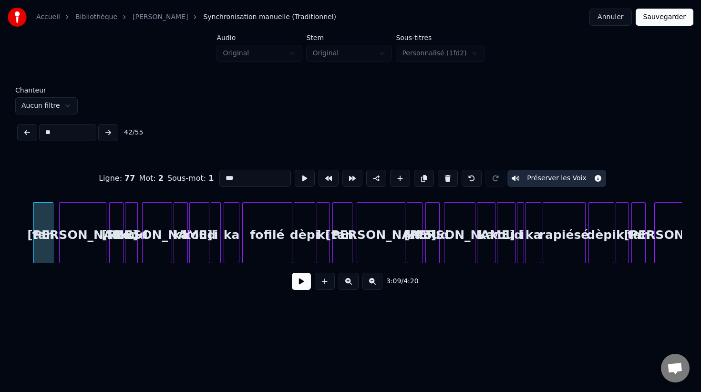
click at [222, 179] on input "***" at bounding box center [255, 178] width 72 height 17
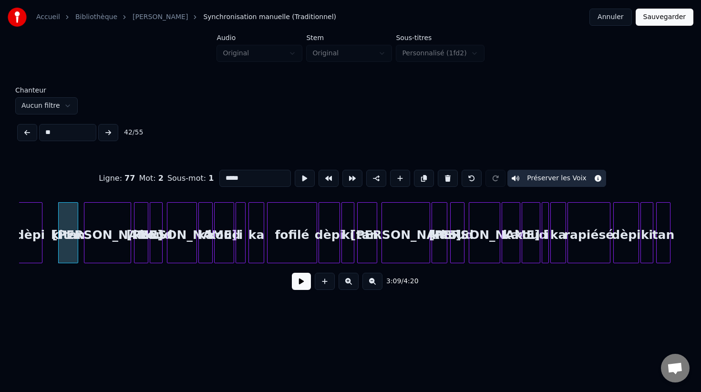
scroll to position [0, 13536]
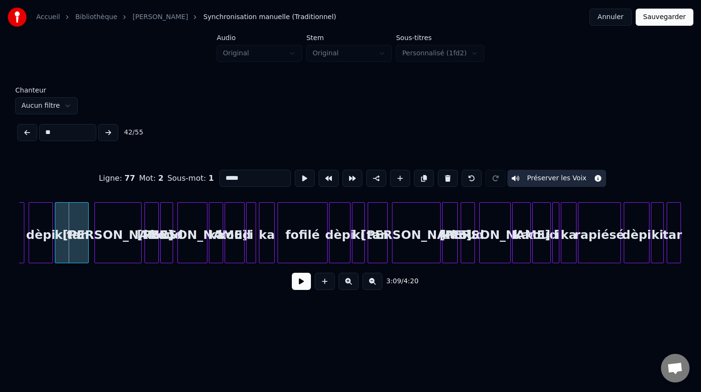
click at [56, 252] on div at bounding box center [56, 233] width 3 height 60
click at [109, 132] on button at bounding box center [108, 132] width 20 height 17
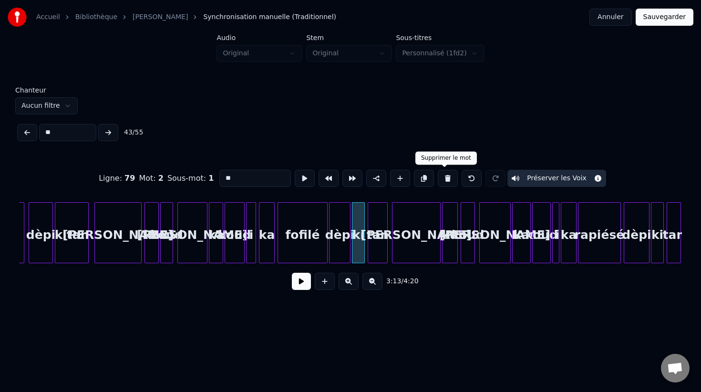
click at [444, 177] on button at bounding box center [448, 178] width 20 height 17
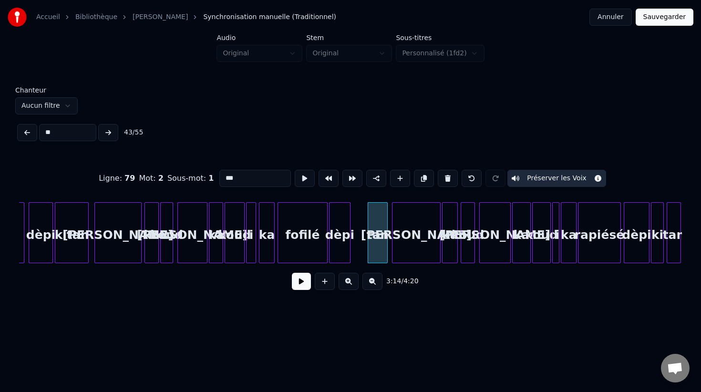
click at [223, 179] on input "***" at bounding box center [255, 178] width 72 height 17
click at [353, 251] on div at bounding box center [354, 233] width 3 height 60
click at [108, 131] on button at bounding box center [108, 132] width 20 height 17
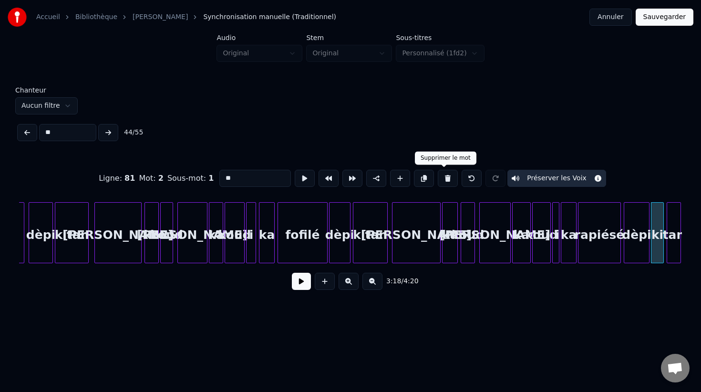
click at [444, 176] on button at bounding box center [448, 178] width 20 height 17
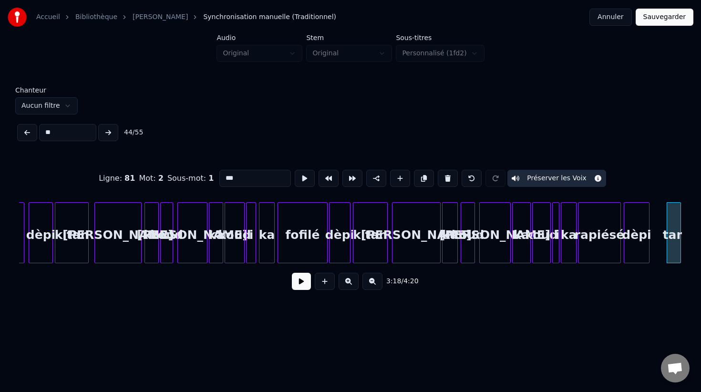
click at [222, 177] on input "***" at bounding box center [255, 178] width 72 height 17
click at [652, 254] on div at bounding box center [653, 233] width 3 height 60
click at [108, 132] on button at bounding box center [108, 132] width 20 height 17
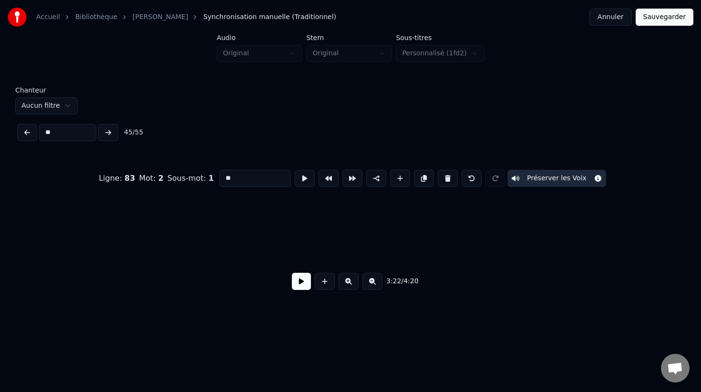
scroll to position [0, 14467]
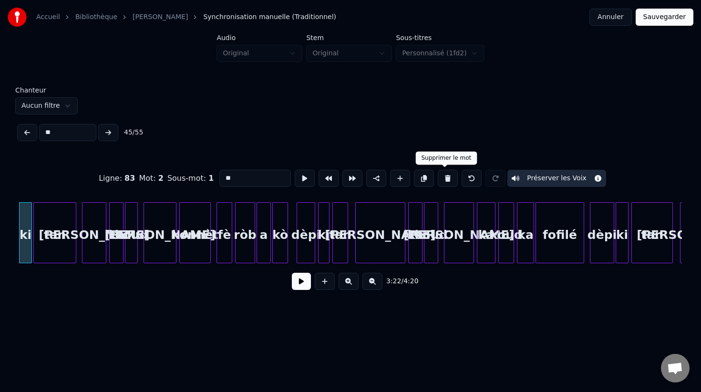
click at [446, 176] on button at bounding box center [448, 178] width 20 height 17
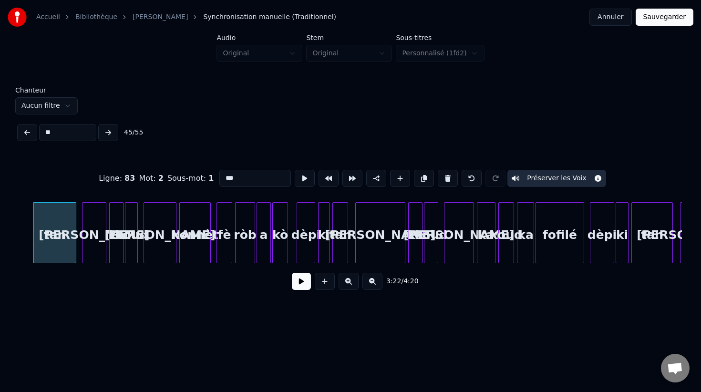
click at [224, 178] on input "***" at bounding box center [255, 178] width 72 height 17
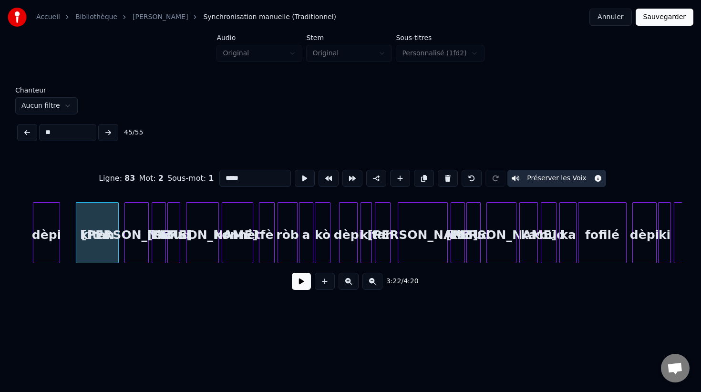
scroll to position [0, 14423]
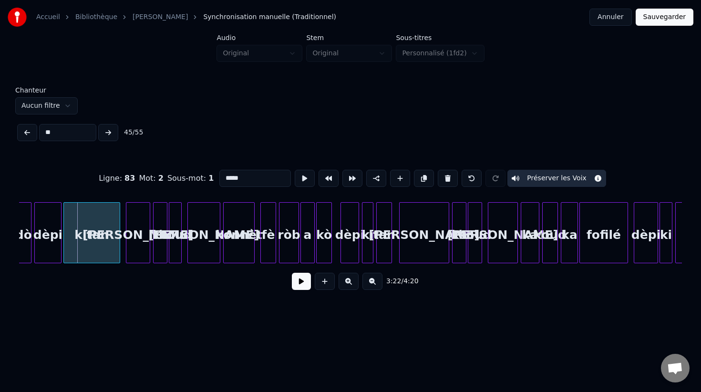
click at [64, 247] on div at bounding box center [65, 233] width 3 height 60
click at [109, 132] on button at bounding box center [108, 132] width 20 height 17
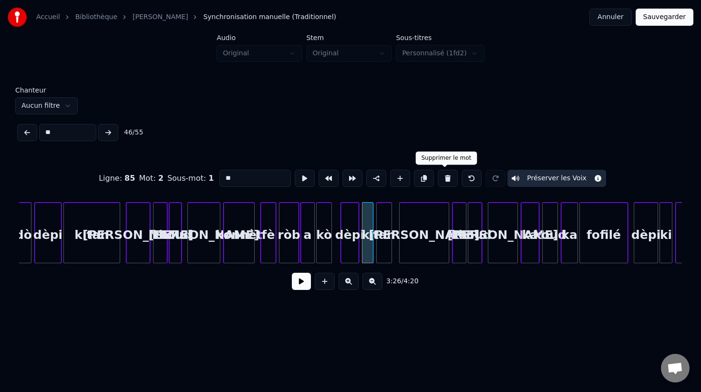
click at [443, 180] on button at bounding box center [448, 178] width 20 height 17
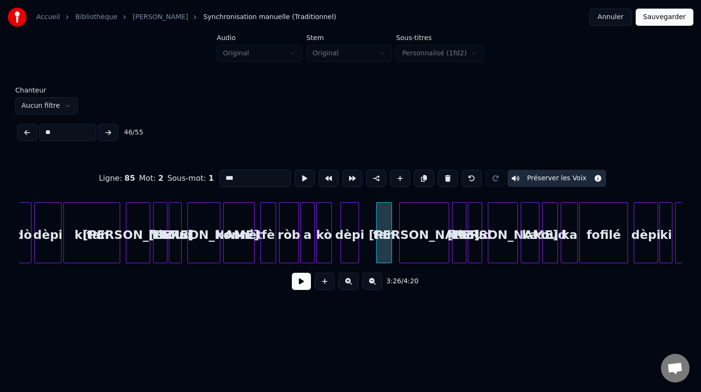
click at [223, 178] on input "***" at bounding box center [255, 178] width 72 height 17
click at [362, 252] on div at bounding box center [362, 233] width 3 height 60
click at [109, 135] on button at bounding box center [108, 132] width 20 height 17
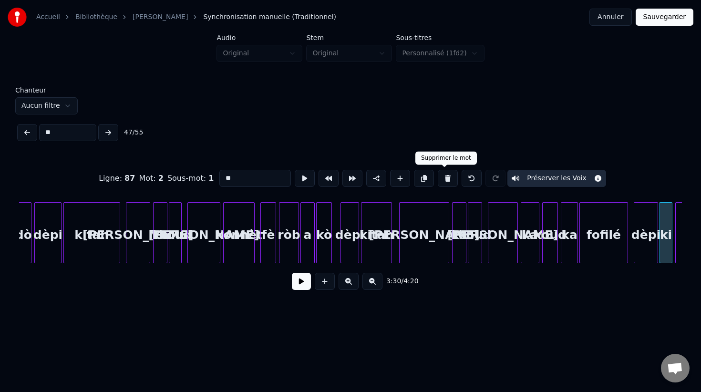
click at [443, 179] on button at bounding box center [448, 178] width 20 height 17
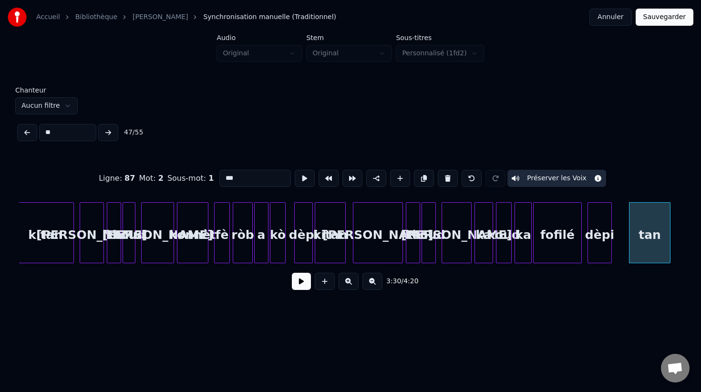
scroll to position [0, 14470]
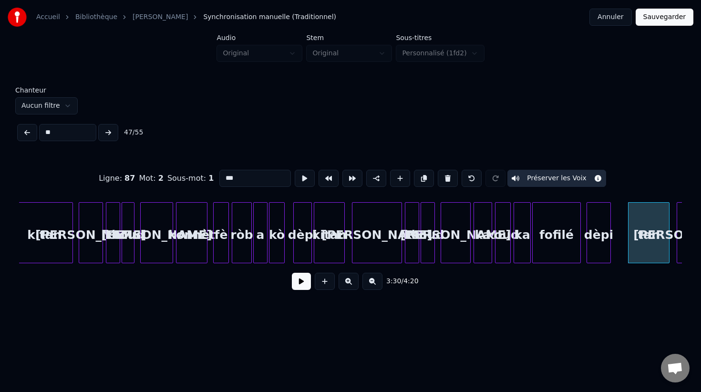
click at [221, 177] on input "***" at bounding box center [255, 178] width 72 height 17
click at [613, 256] on div at bounding box center [614, 233] width 3 height 60
click at [106, 130] on button at bounding box center [108, 132] width 20 height 17
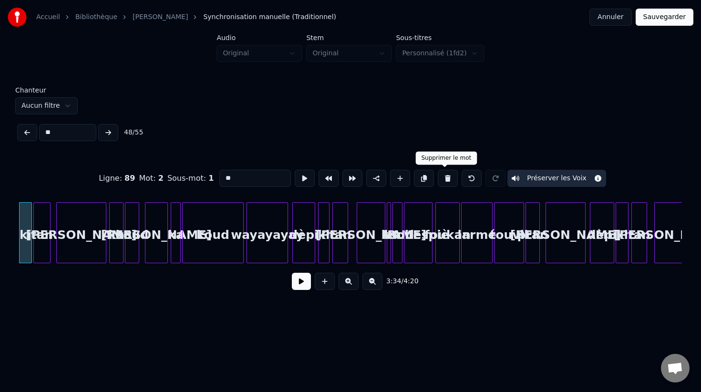
click at [444, 178] on button at bounding box center [448, 178] width 20 height 17
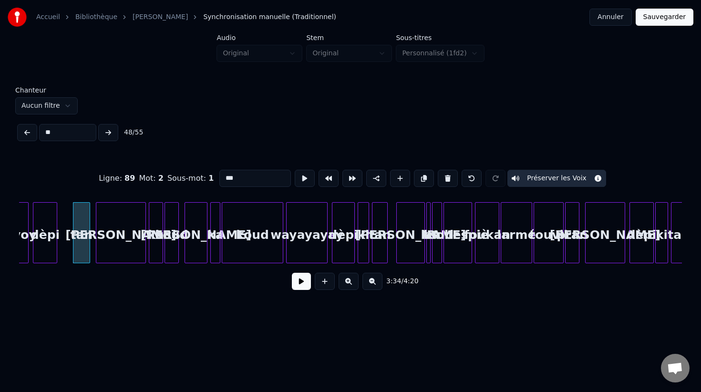
scroll to position [0, 15321]
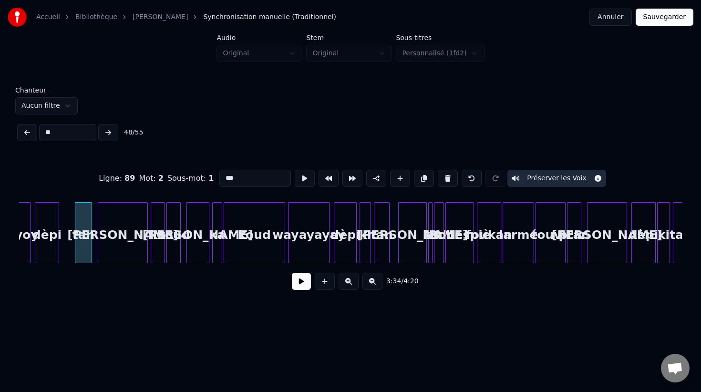
click at [222, 175] on input "***" at bounding box center [255, 178] width 72 height 17
click at [62, 250] on div at bounding box center [62, 233] width 3 height 60
click at [109, 130] on button at bounding box center [108, 132] width 20 height 17
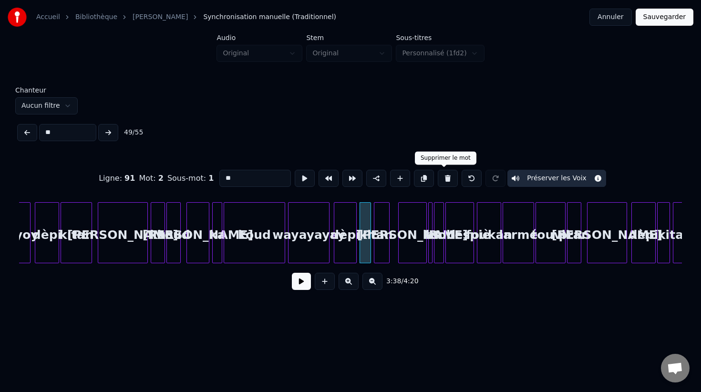
click at [441, 180] on button at bounding box center [448, 178] width 20 height 17
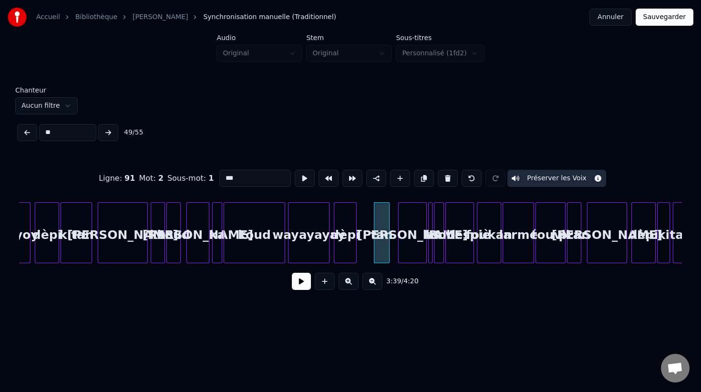
click at [222, 179] on input "***" at bounding box center [255, 178] width 72 height 17
click at [359, 256] on div at bounding box center [360, 233] width 3 height 60
click at [108, 132] on button at bounding box center [108, 132] width 20 height 17
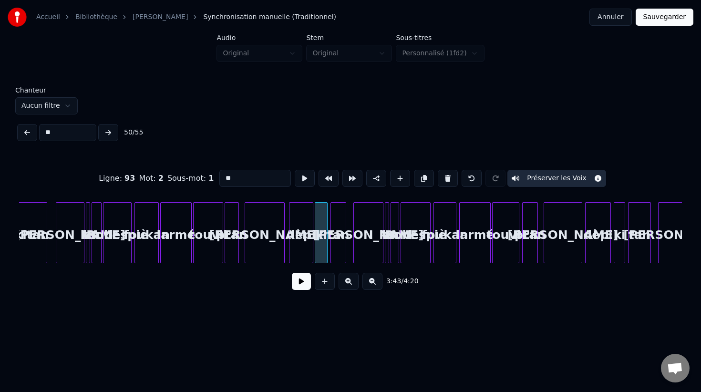
scroll to position [0, 15664]
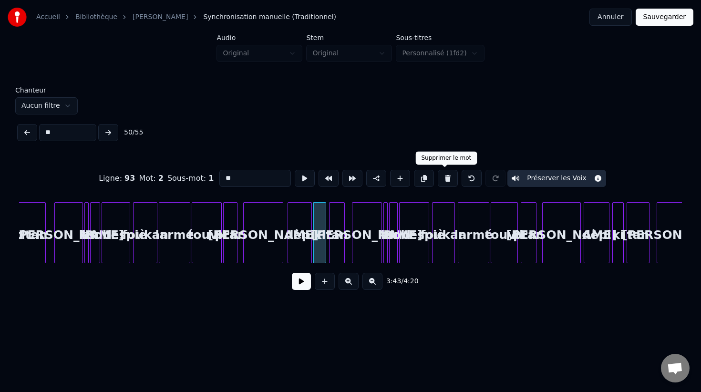
click at [444, 178] on button at bounding box center [448, 178] width 20 height 17
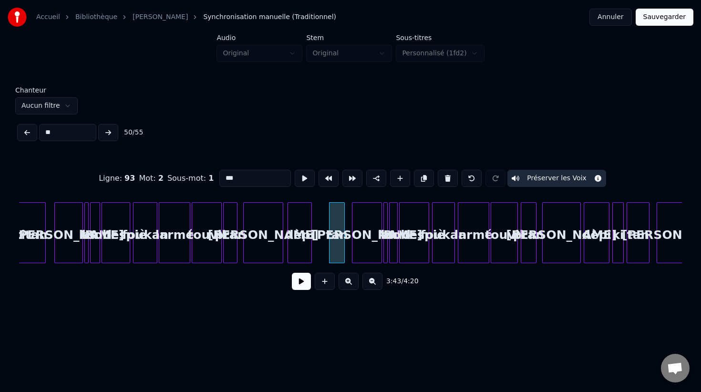
click at [222, 179] on input "***" at bounding box center [255, 178] width 72 height 17
click at [315, 254] on div at bounding box center [315, 233] width 3 height 60
click at [112, 133] on button at bounding box center [108, 132] width 20 height 17
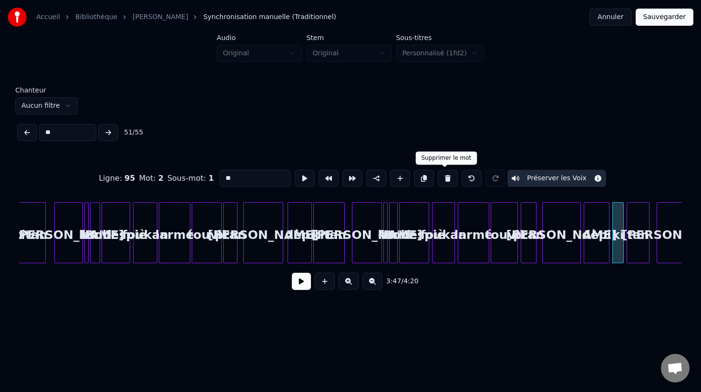
click at [442, 178] on button at bounding box center [448, 178] width 20 height 17
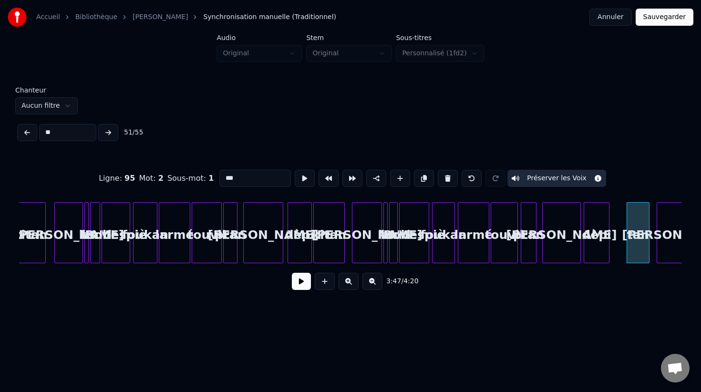
click at [221, 177] on input "***" at bounding box center [255, 178] width 72 height 17
click at [612, 246] on div at bounding box center [612, 233] width 3 height 60
click at [111, 130] on button at bounding box center [108, 132] width 20 height 17
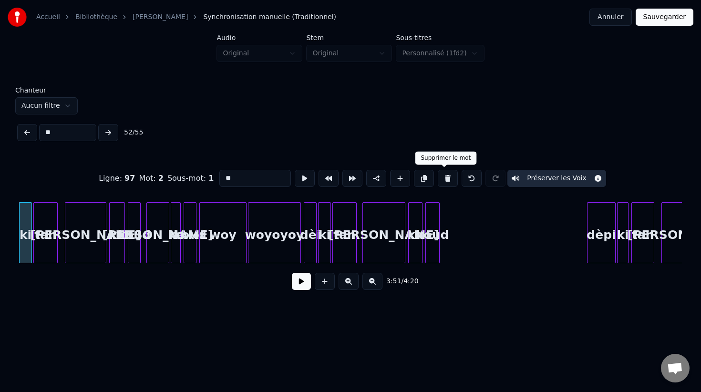
click at [444, 178] on button at bounding box center [448, 178] width 20 height 17
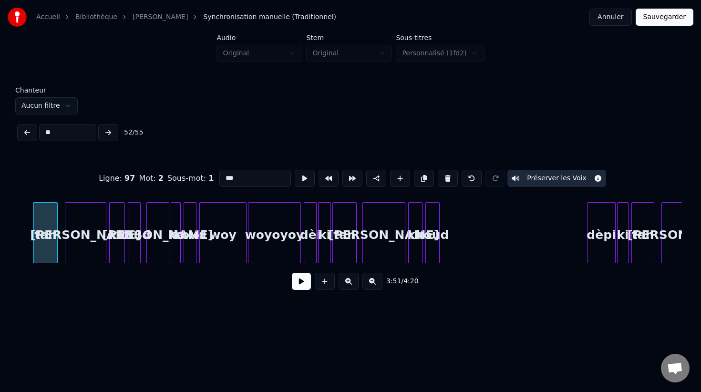
click at [222, 179] on input "***" at bounding box center [255, 178] width 72 height 17
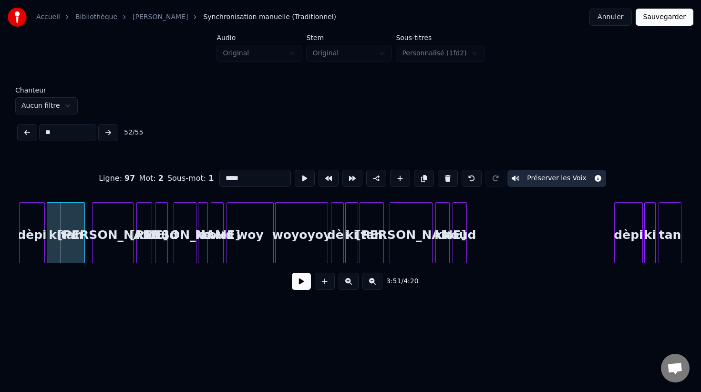
click at [47, 253] on div "kitan" at bounding box center [66, 232] width 38 height 61
click at [112, 133] on button at bounding box center [108, 132] width 20 height 17
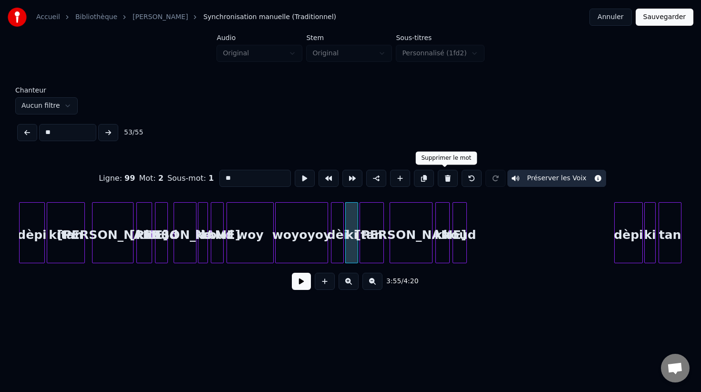
click at [447, 178] on button at bounding box center [448, 178] width 20 height 17
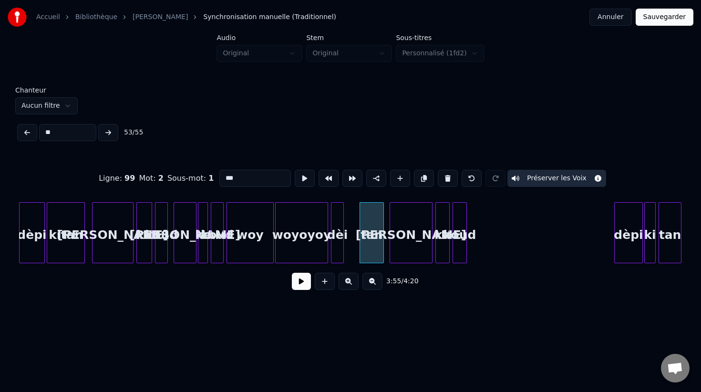
click at [223, 178] on input "***" at bounding box center [255, 178] width 72 height 17
click at [347, 257] on div at bounding box center [348, 233] width 3 height 60
click at [112, 134] on button at bounding box center [108, 132] width 20 height 17
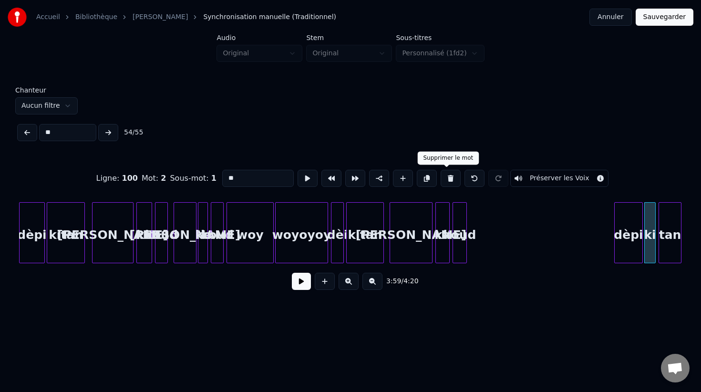
click at [446, 178] on button at bounding box center [451, 178] width 20 height 17
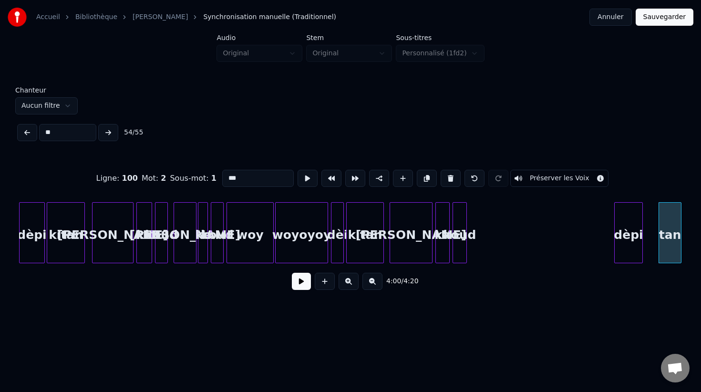
click at [224, 178] on input "***" at bounding box center [258, 178] width 72 height 17
click at [646, 246] on div at bounding box center [646, 233] width 3 height 60
click at [110, 132] on button at bounding box center [108, 132] width 20 height 17
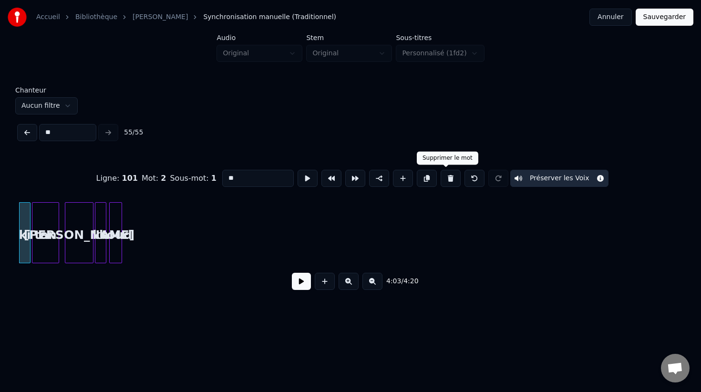
click at [443, 179] on button at bounding box center [451, 178] width 20 height 17
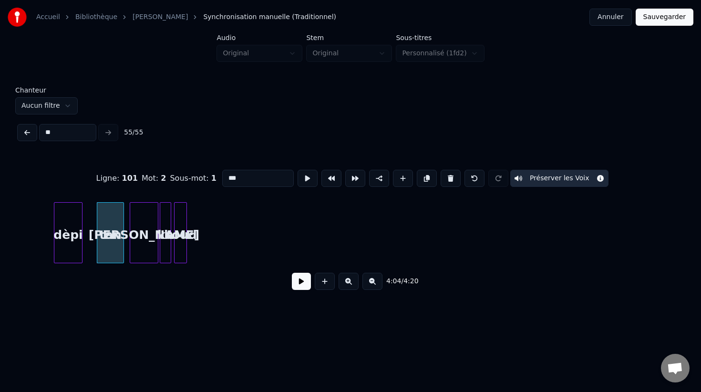
scroll to position [0, 17359]
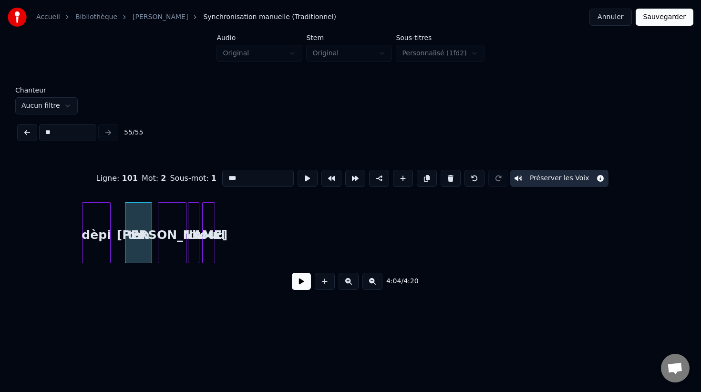
click at [224, 176] on input "***" at bounding box center [258, 178] width 72 height 17
click at [113, 250] on div at bounding box center [114, 233] width 3 height 60
type input "*****"
click at [110, 132] on div "** 55 / 55" at bounding box center [350, 132] width 670 height 21
click at [545, 98] on div "Chanteur Aucun filtre" at bounding box center [350, 101] width 670 height 28
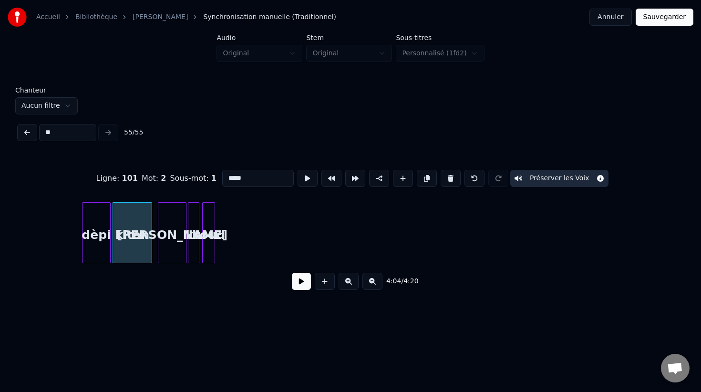
click at [668, 18] on button "Sauvegarder" at bounding box center [665, 17] width 58 height 17
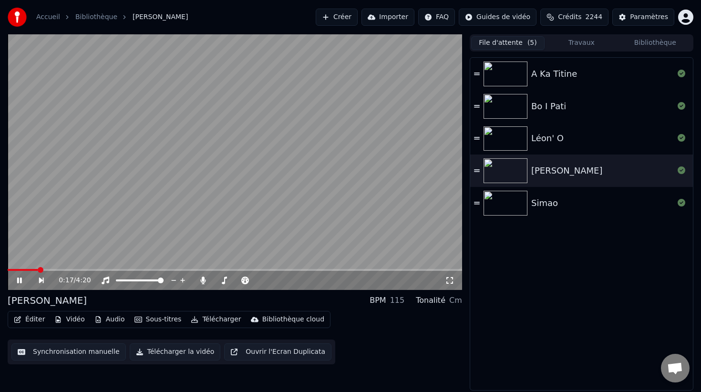
click at [34, 320] on button "Éditer" at bounding box center [29, 319] width 39 height 13
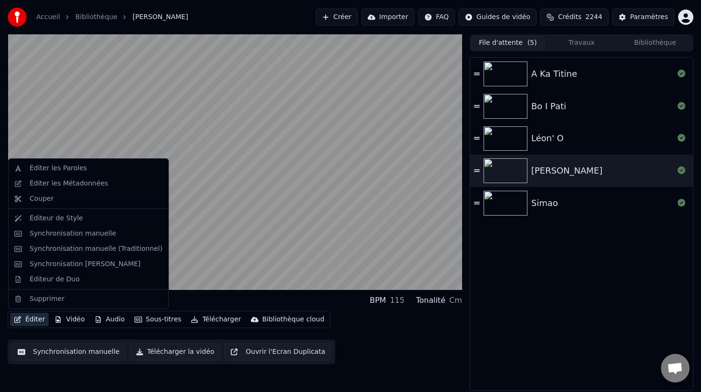
click at [70, 359] on button "Synchronisation manuelle" at bounding box center [68, 351] width 114 height 17
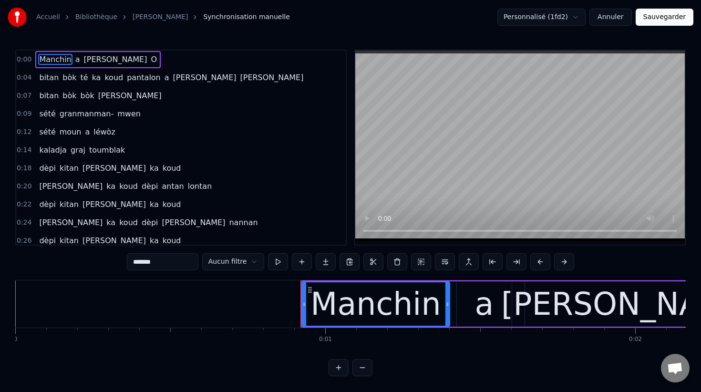
click at [72, 131] on span "moun" at bounding box center [71, 131] width 24 height 11
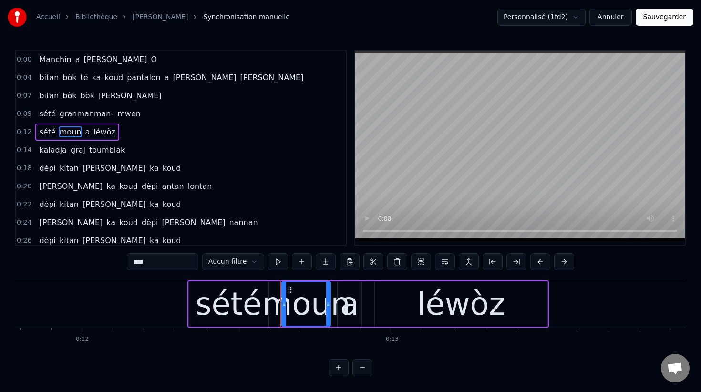
scroll to position [0, 3870]
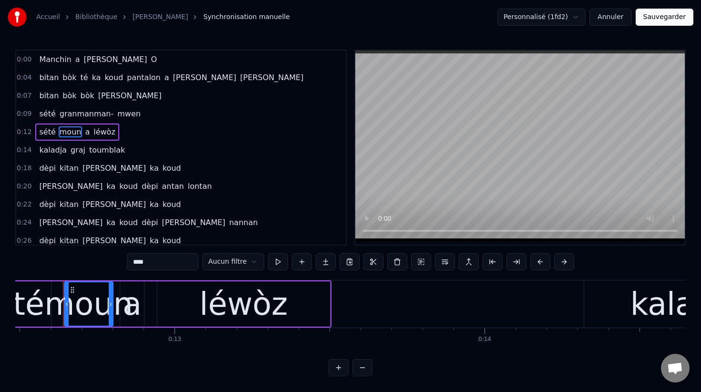
click at [84, 134] on span "a" at bounding box center [87, 131] width 7 height 11
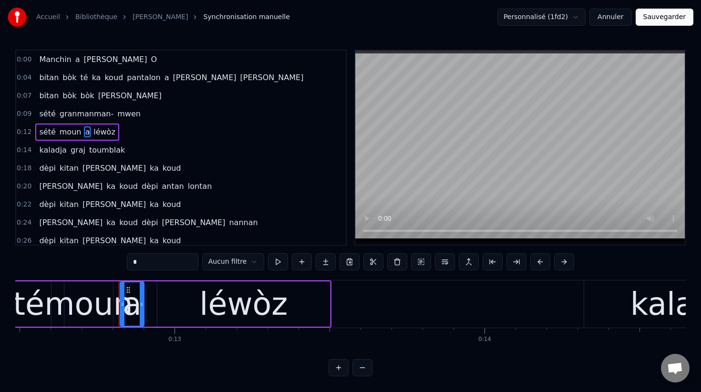
click at [160, 259] on input "*" at bounding box center [163, 261] width 72 height 17
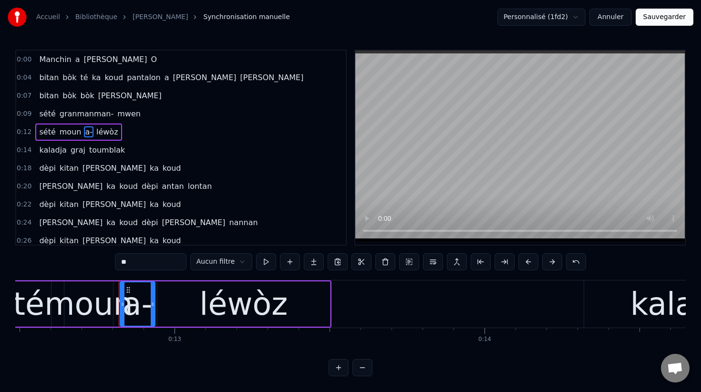
drag, startPoint x: 142, startPoint y: 306, endPoint x: 153, endPoint y: 310, distance: 12.0
click at [153, 310] on div at bounding box center [153, 303] width 4 height 43
click at [70, 132] on span "moun" at bounding box center [71, 131] width 24 height 11
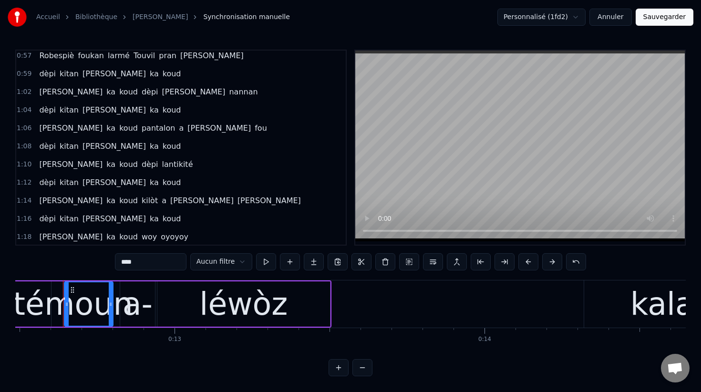
scroll to position [458, 0]
click at [254, 129] on span "fou" at bounding box center [261, 127] width 14 height 11
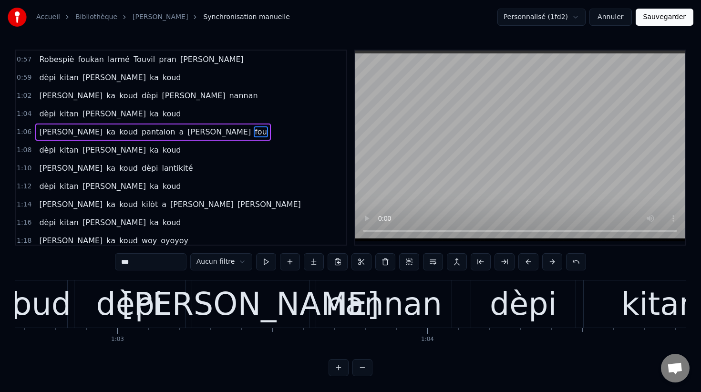
scroll to position [0, 21040]
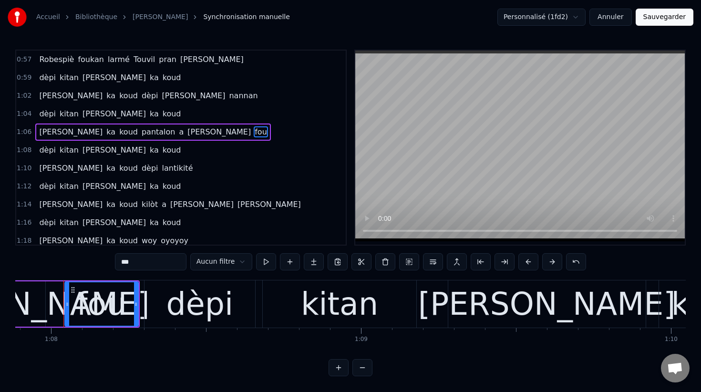
click at [132, 259] on input "***" at bounding box center [151, 261] width 72 height 17
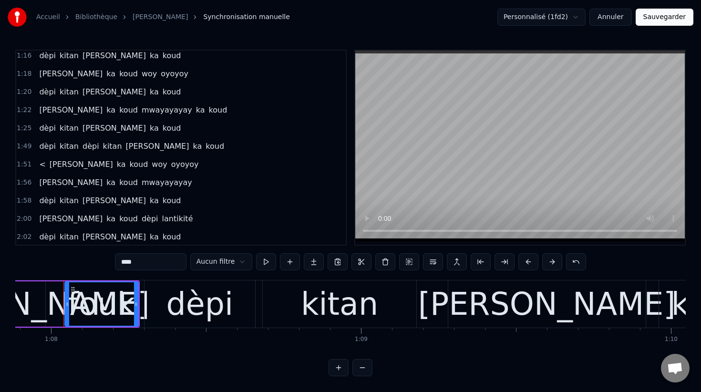
scroll to position [622, 0]
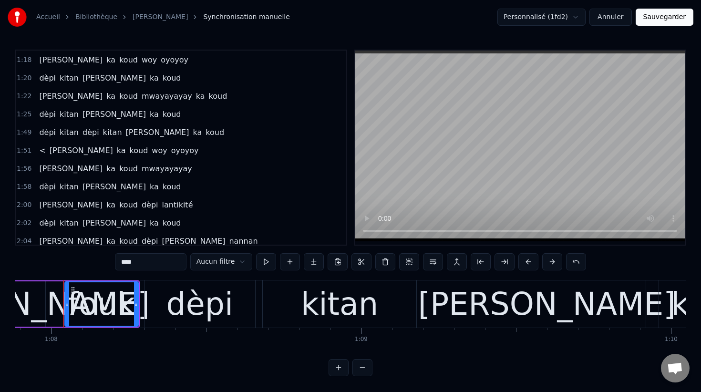
click at [52, 149] on span "[PERSON_NAME]" at bounding box center [81, 150] width 65 height 11
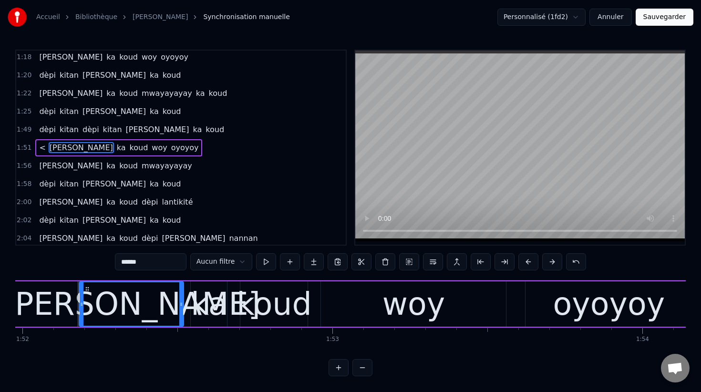
scroll to position [0, 34721]
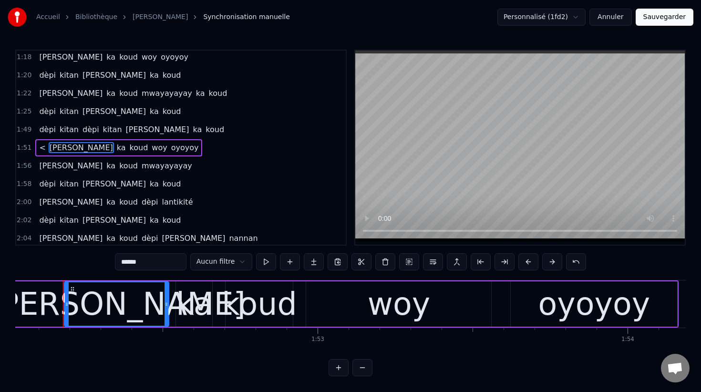
click at [38, 150] on span "<" at bounding box center [42, 147] width 8 height 11
type input "*"
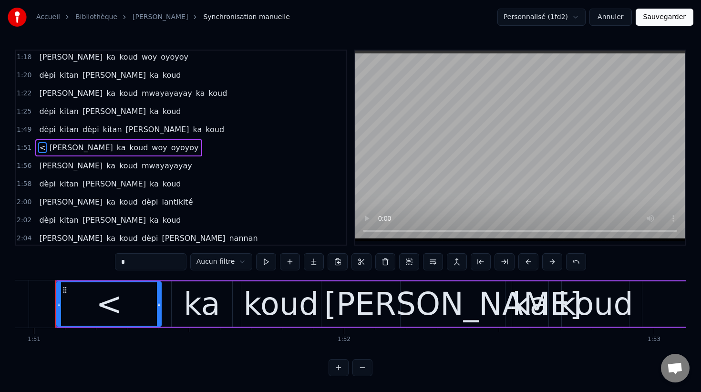
scroll to position [0, 34377]
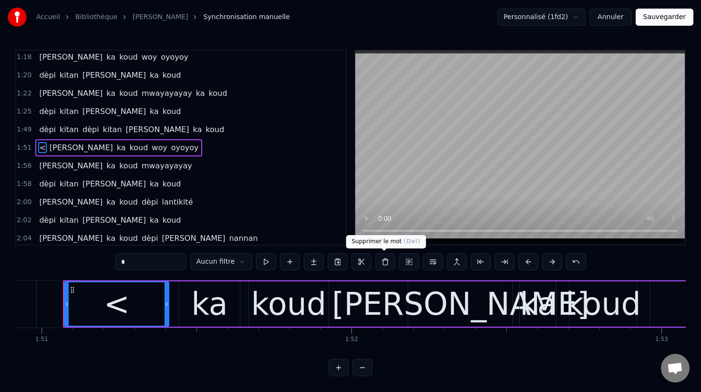
click at [383, 261] on button at bounding box center [385, 261] width 20 height 17
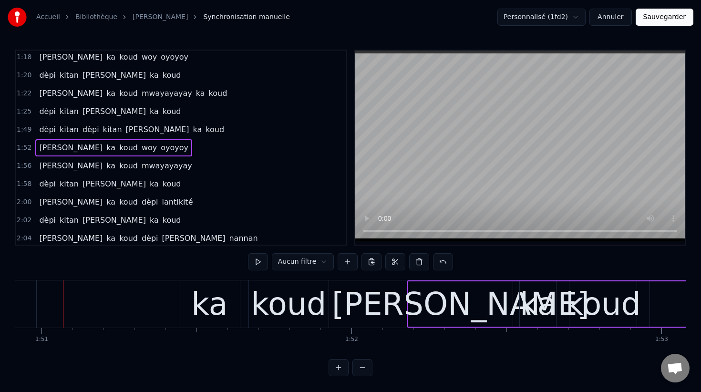
click at [202, 309] on div "dèpi kitan dèpi kitan [PERSON_NAME] koud" at bounding box center [697, 303] width 1953 height 47
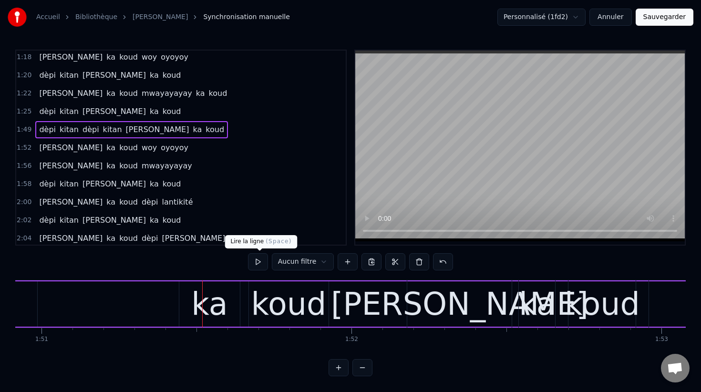
click at [257, 264] on button at bounding box center [258, 261] width 20 height 17
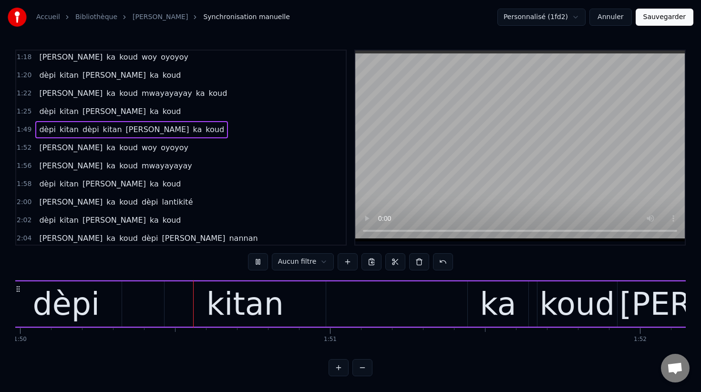
scroll to position [0, 34088]
click at [257, 264] on button at bounding box center [258, 261] width 20 height 17
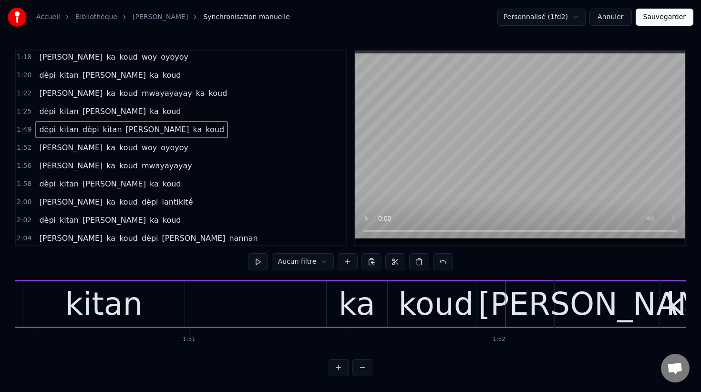
scroll to position [0, 34199]
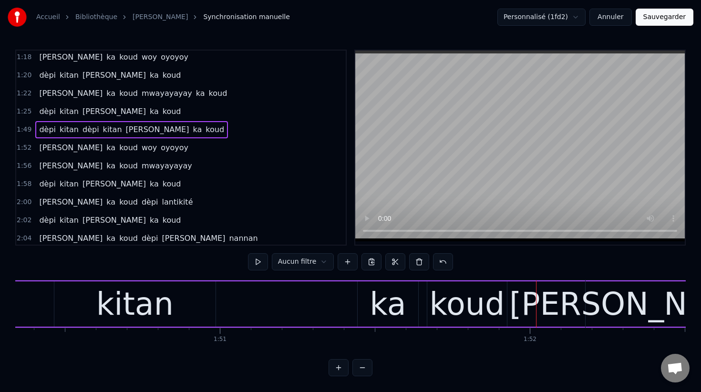
click at [47, 112] on span "dèpi" at bounding box center [47, 111] width 19 height 11
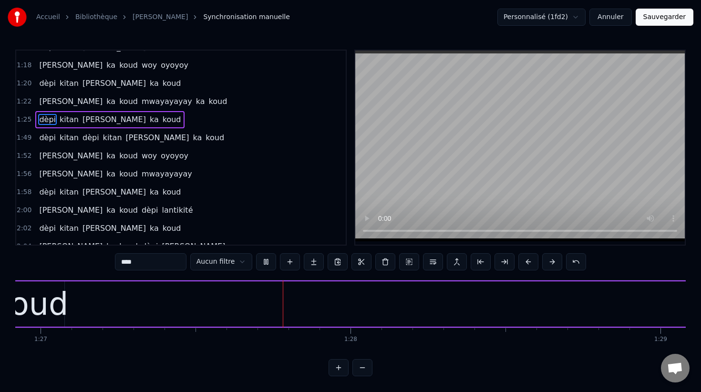
scroll to position [0, 26940]
click at [45, 117] on span "dèpi" at bounding box center [47, 119] width 19 height 11
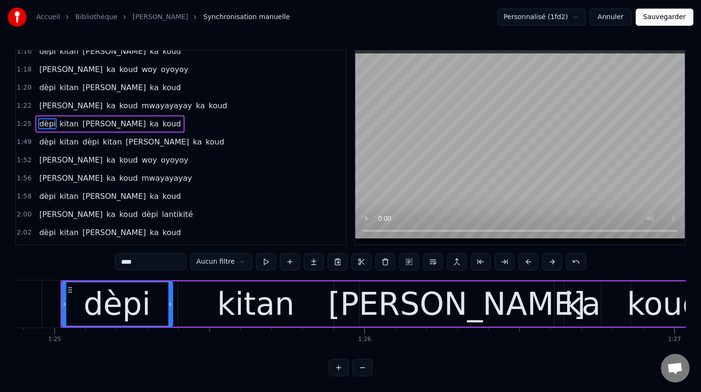
scroll to position [0, 26303]
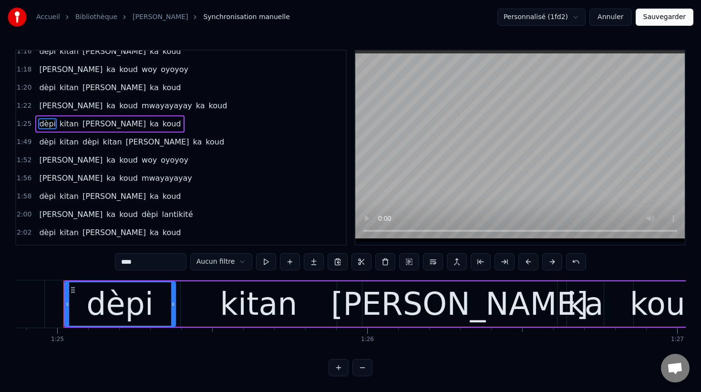
click at [67, 123] on span "kitan" at bounding box center [69, 123] width 21 height 11
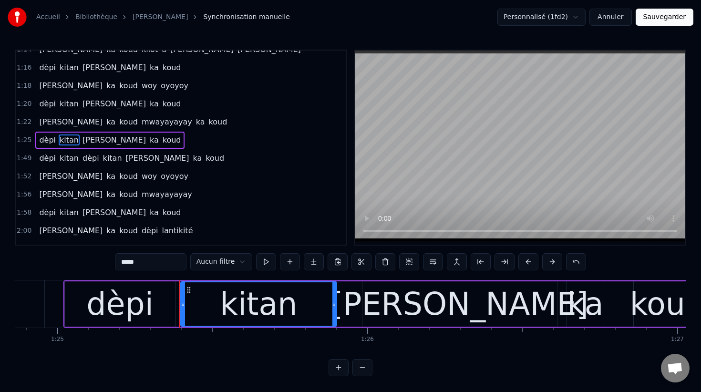
scroll to position [600, 0]
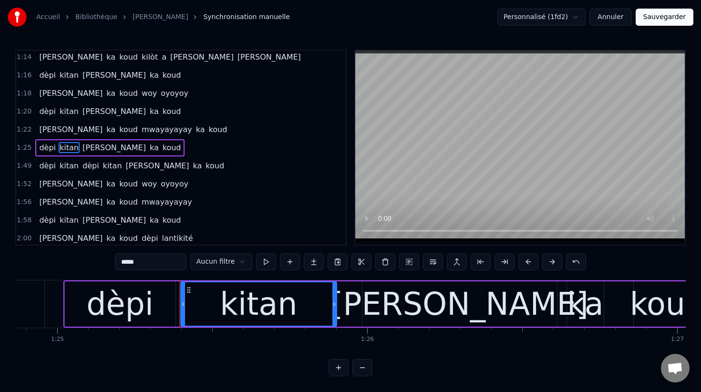
click at [85, 148] on span "[PERSON_NAME]" at bounding box center [114, 147] width 65 height 11
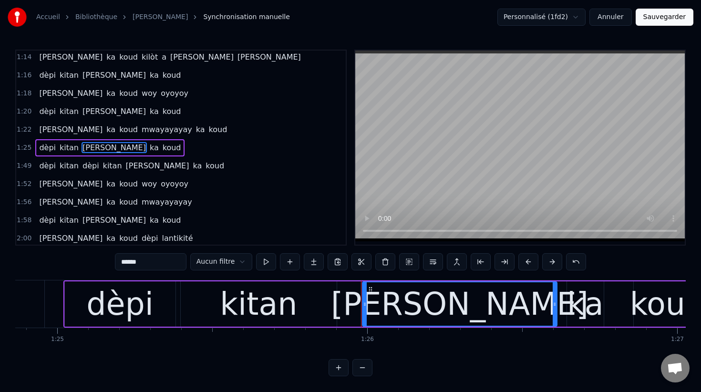
click at [149, 148] on span "ka" at bounding box center [154, 147] width 11 height 11
type input "**"
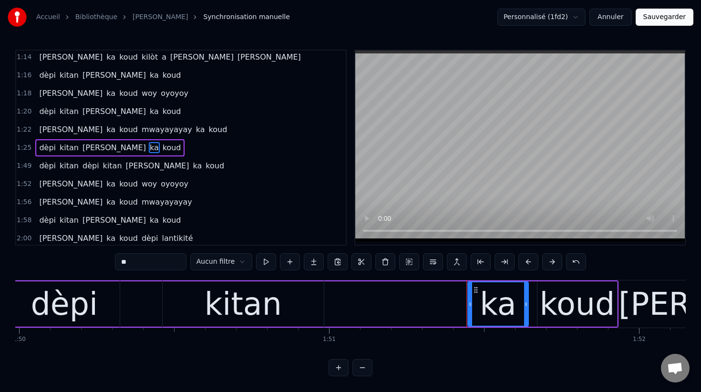
scroll to position [0, 34060]
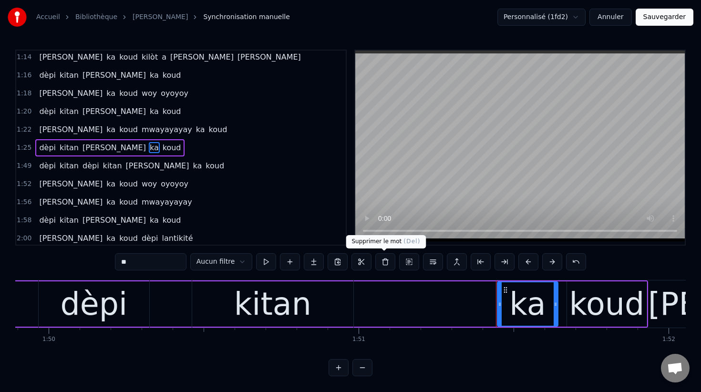
click at [385, 263] on button at bounding box center [385, 261] width 20 height 17
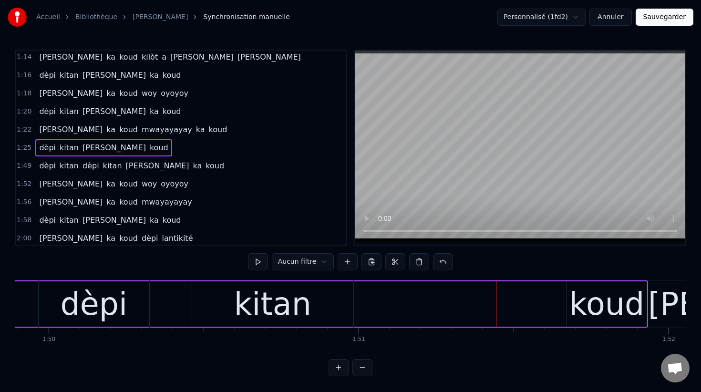
click at [64, 148] on span "kitan" at bounding box center [69, 147] width 21 height 11
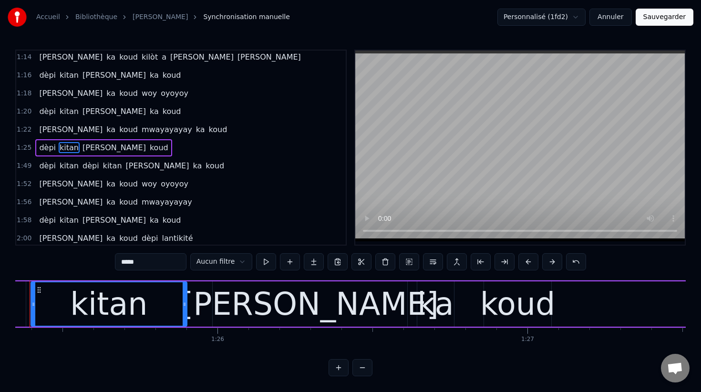
scroll to position [0, 26419]
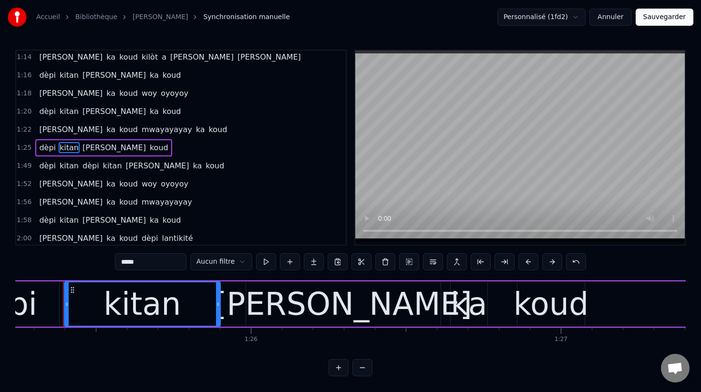
click at [88, 150] on span "[PERSON_NAME]" at bounding box center [114, 147] width 65 height 11
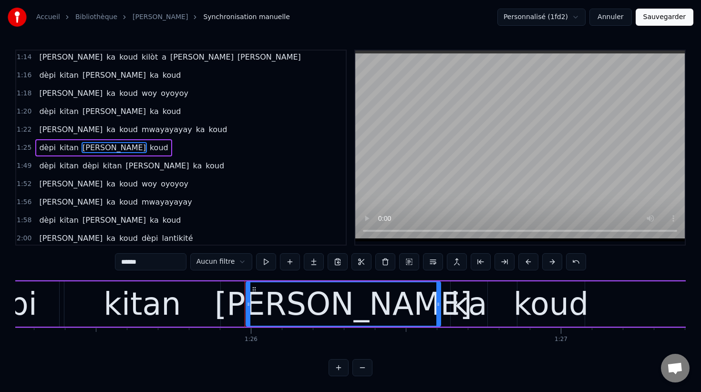
click at [149, 149] on span "koud" at bounding box center [159, 147] width 21 height 11
type input "****"
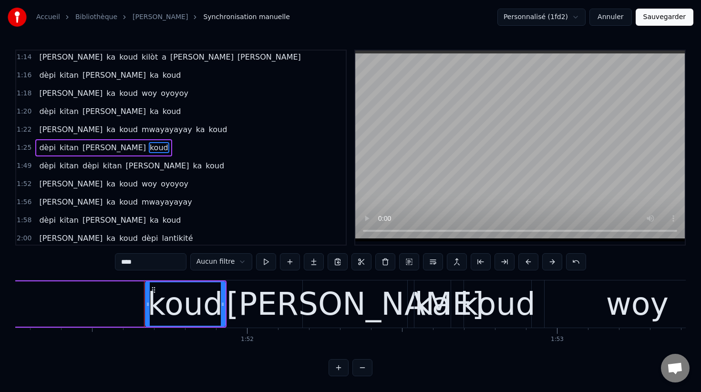
scroll to position [0, 34563]
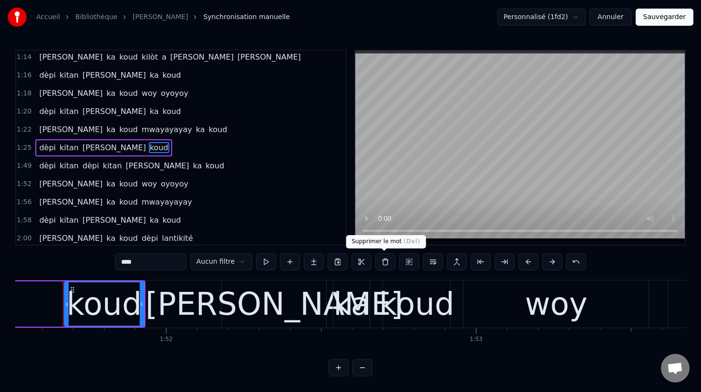
click at [382, 263] on button at bounding box center [385, 261] width 20 height 17
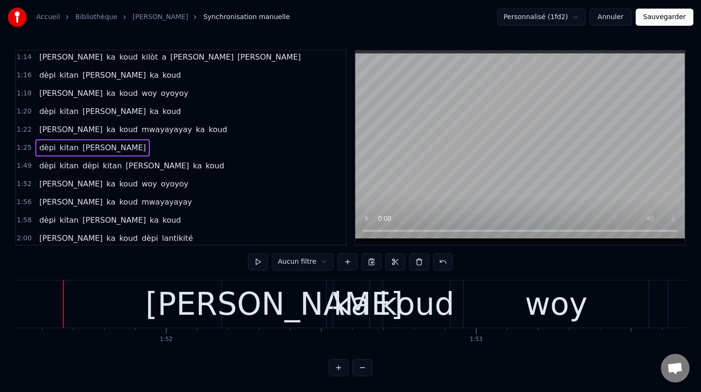
click at [48, 146] on span "dèpi" at bounding box center [47, 147] width 19 height 11
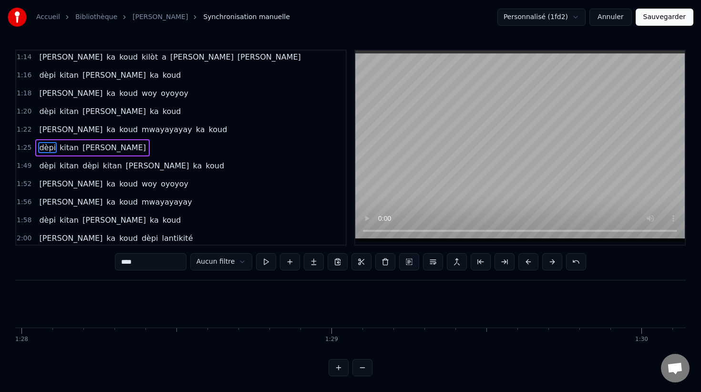
scroll to position [0, 26303]
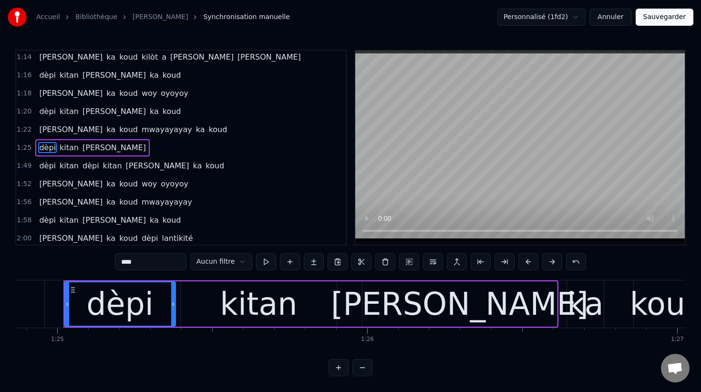
click at [63, 149] on span "kitan" at bounding box center [69, 147] width 21 height 11
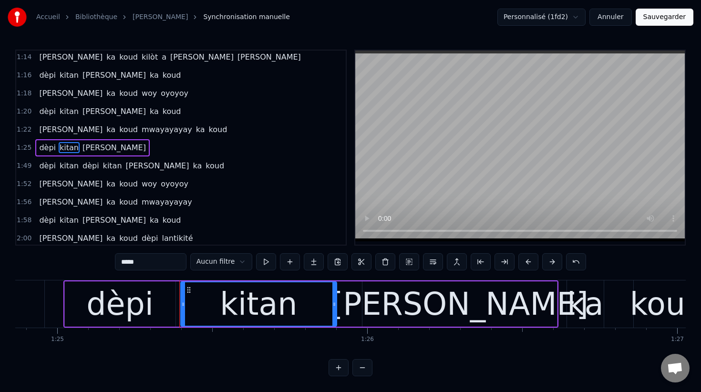
click at [87, 147] on span "[PERSON_NAME]" at bounding box center [114, 147] width 65 height 11
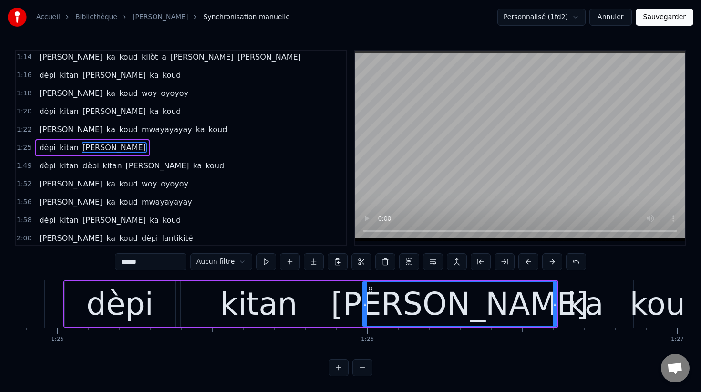
click at [50, 166] on span "dèpi" at bounding box center [47, 165] width 19 height 11
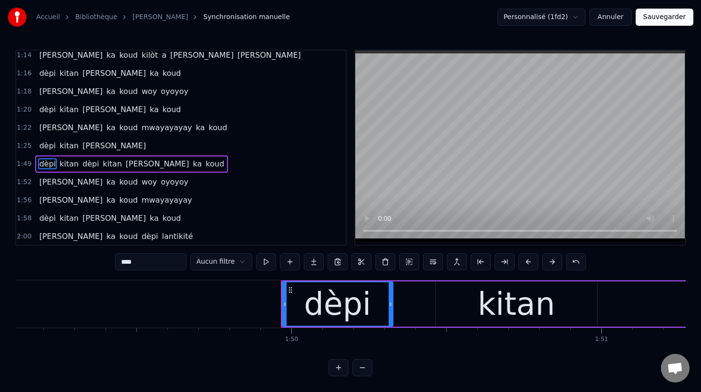
scroll to position [0, 34035]
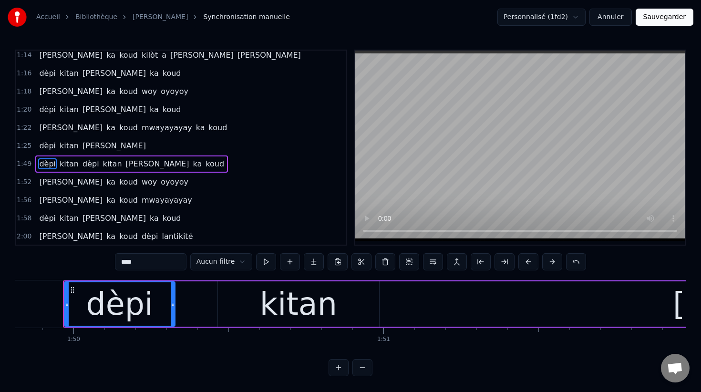
click at [64, 164] on span "kitan" at bounding box center [69, 163] width 21 height 11
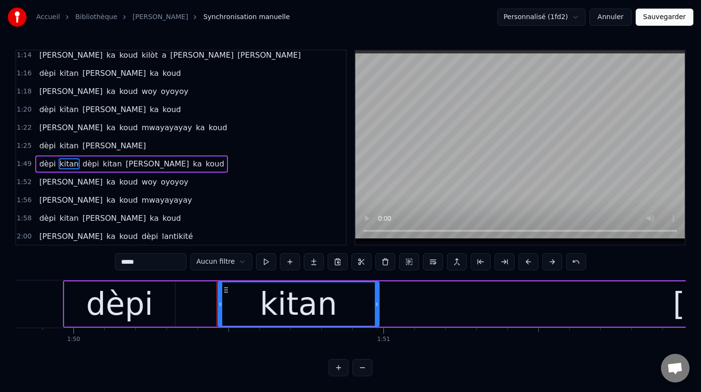
scroll to position [618, 0]
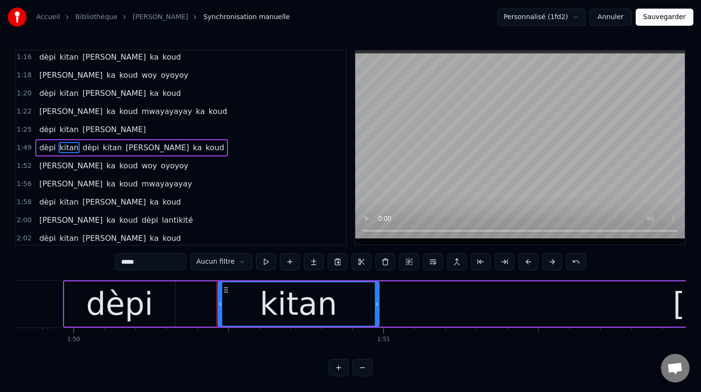
click at [87, 146] on span "dèpi" at bounding box center [91, 147] width 19 height 11
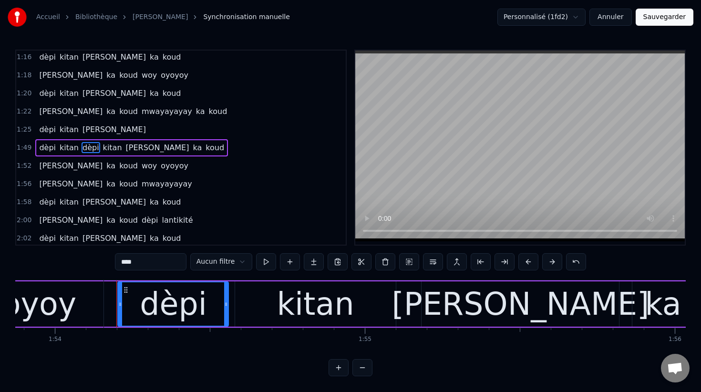
scroll to position [0, 35347]
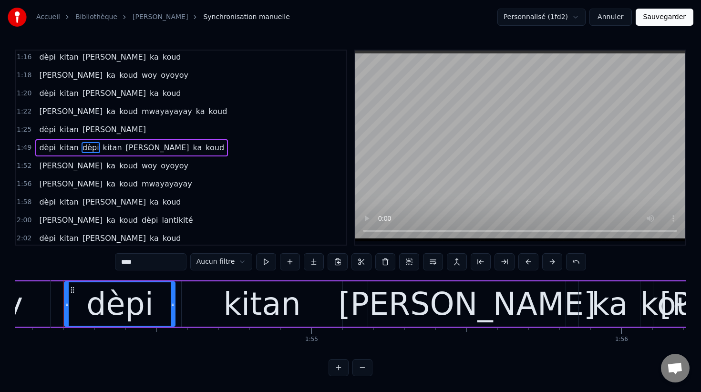
click at [102, 148] on span "kitan" at bounding box center [112, 147] width 21 height 11
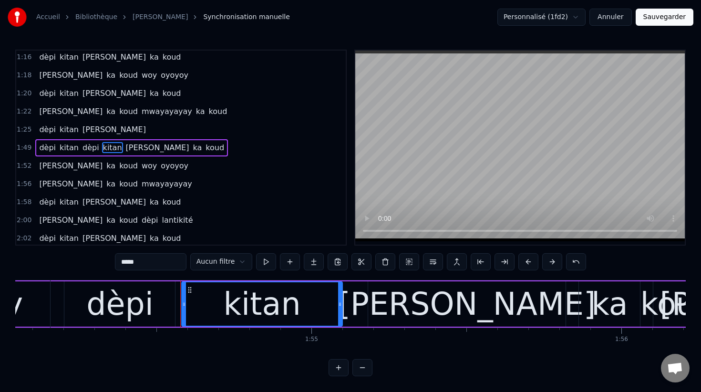
click at [129, 146] on span "[PERSON_NAME]" at bounding box center [157, 147] width 65 height 11
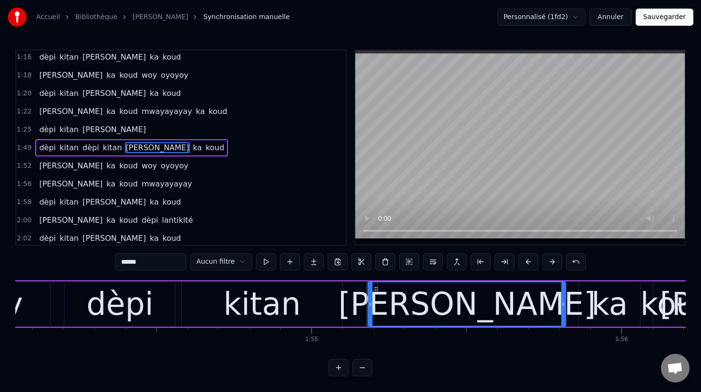
click at [192, 145] on span "ka" at bounding box center [197, 147] width 11 height 11
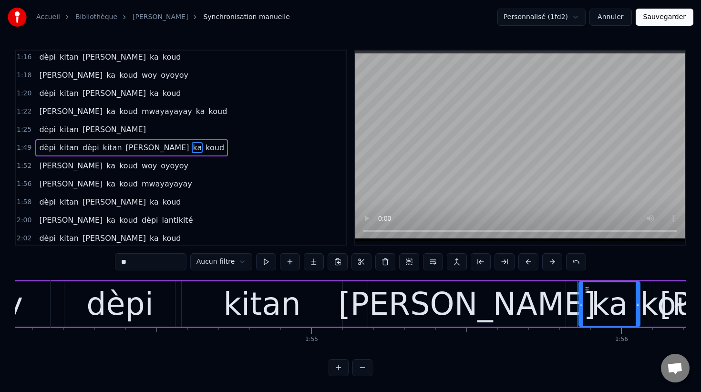
click at [205, 145] on span "koud" at bounding box center [215, 147] width 21 height 11
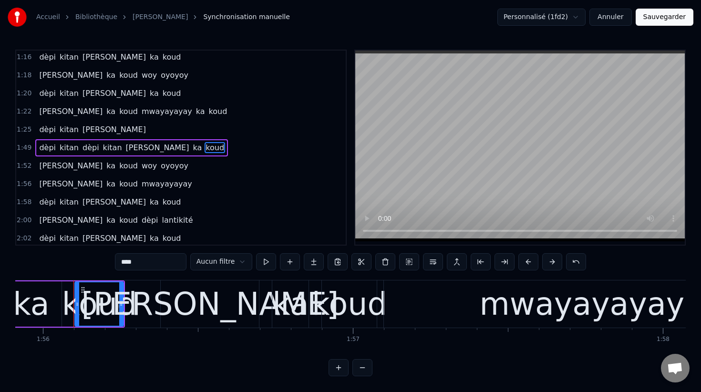
scroll to position [0, 35936]
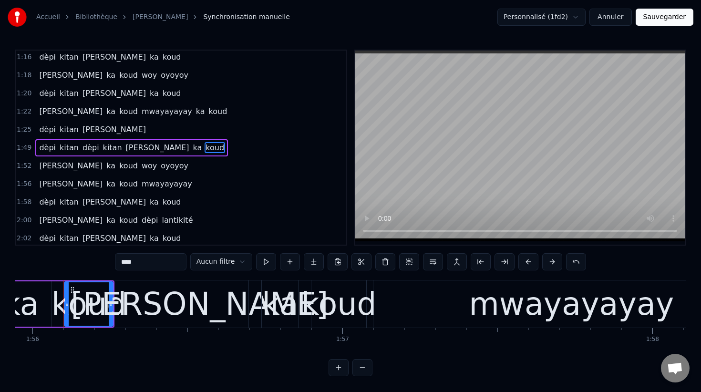
click at [44, 128] on span "dèpi" at bounding box center [47, 129] width 19 height 11
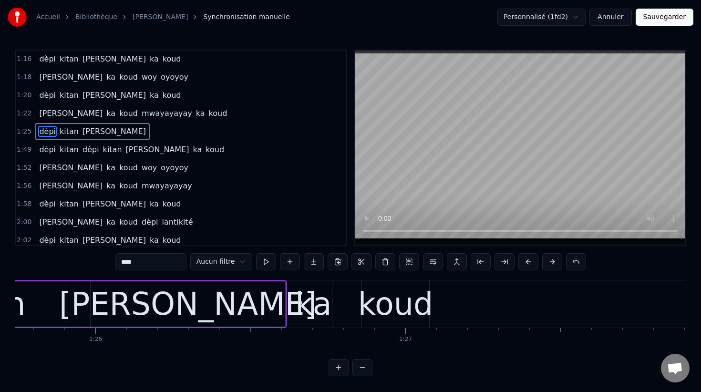
scroll to position [0, 26303]
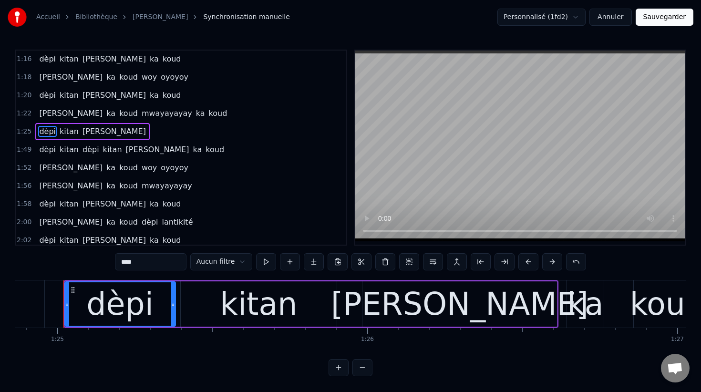
click at [63, 131] on span "kitan" at bounding box center [69, 131] width 21 height 11
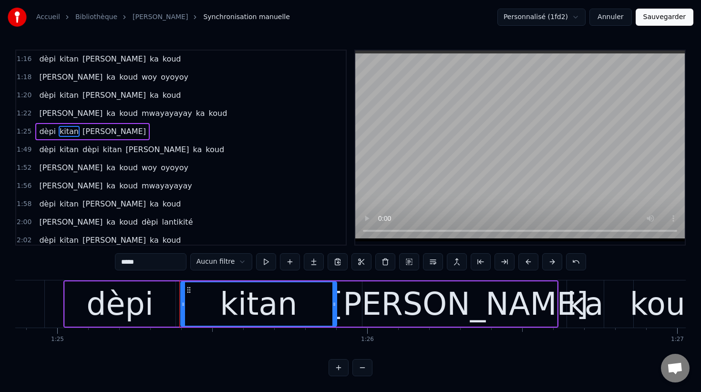
scroll to position [600, 0]
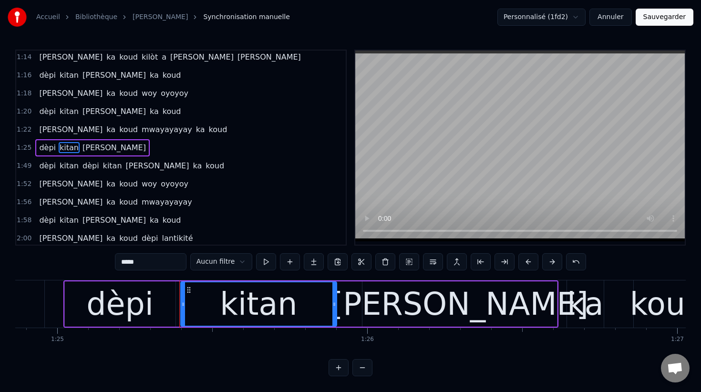
click at [86, 146] on span "[PERSON_NAME]" at bounding box center [114, 147] width 65 height 11
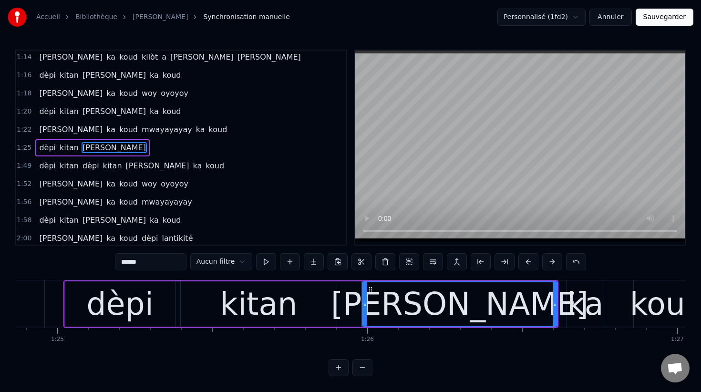
click at [89, 146] on span "[PERSON_NAME]" at bounding box center [114, 147] width 65 height 11
click at [587, 309] on div "ka" at bounding box center [585, 304] width 36 height 47
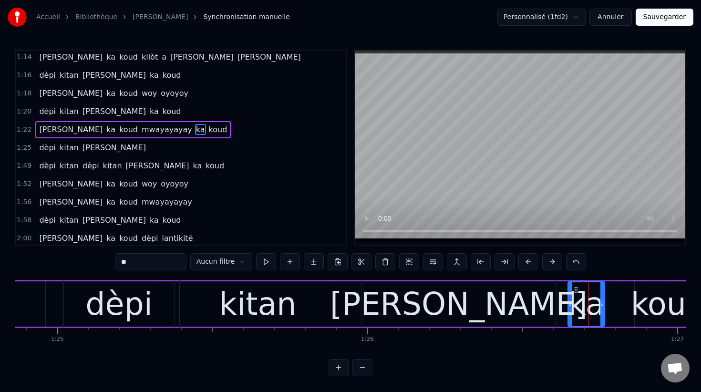
scroll to position [582, 0]
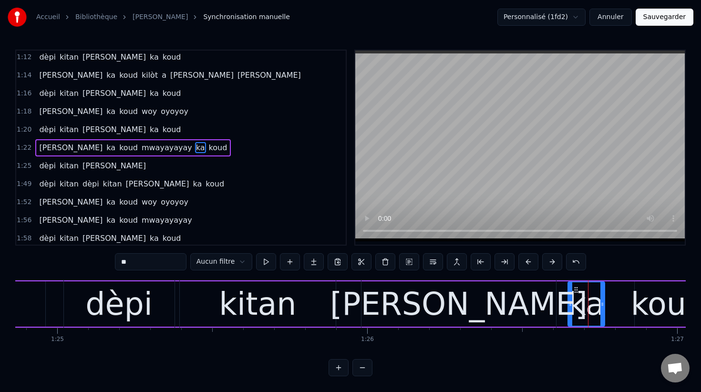
click at [195, 148] on span "ka" at bounding box center [200, 147] width 11 height 11
click at [432, 262] on button at bounding box center [433, 261] width 20 height 17
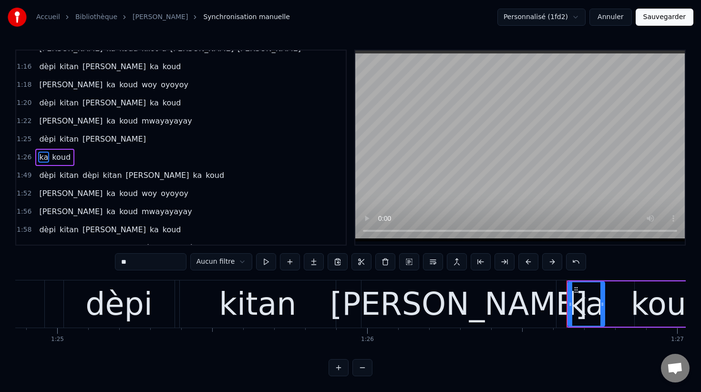
scroll to position [618, 0]
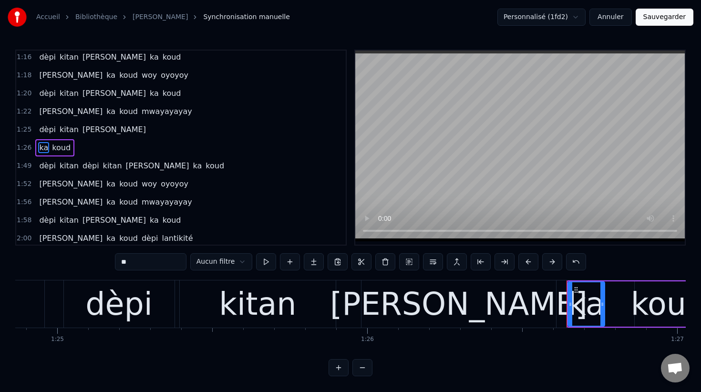
click at [86, 129] on span "[PERSON_NAME]" at bounding box center [114, 129] width 65 height 11
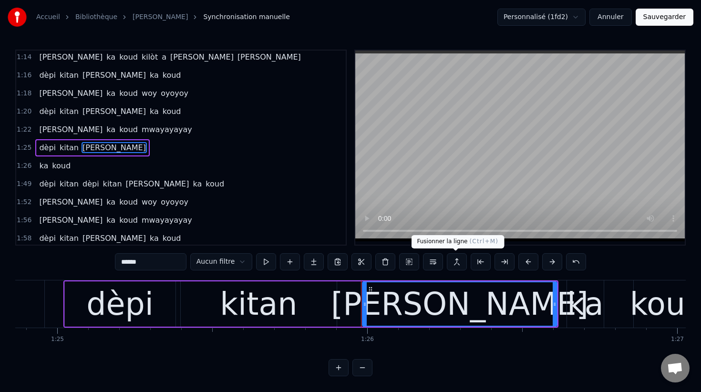
click at [456, 260] on button at bounding box center [457, 261] width 20 height 17
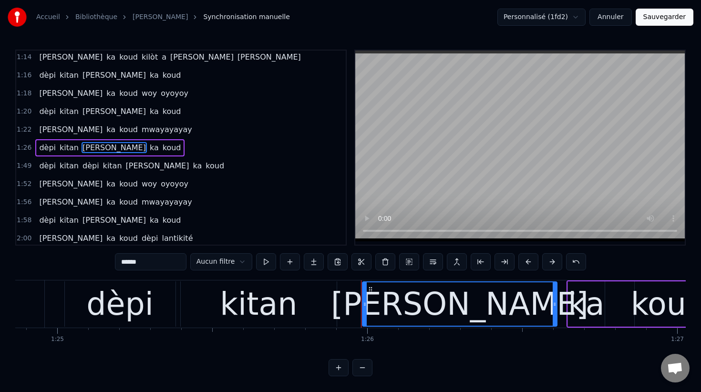
click at [49, 146] on span "dèpi" at bounding box center [47, 147] width 19 height 11
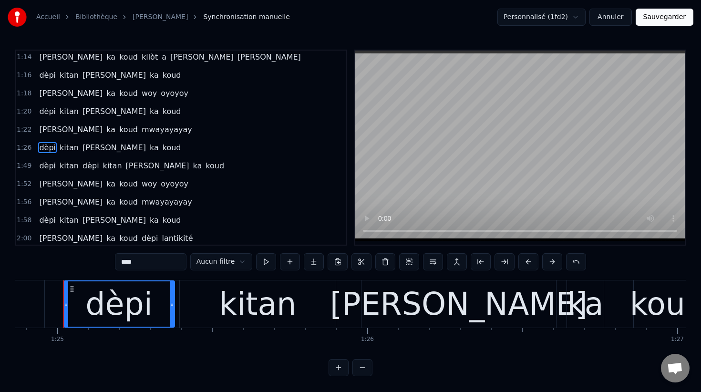
click at [64, 146] on span "kitan" at bounding box center [69, 147] width 21 height 11
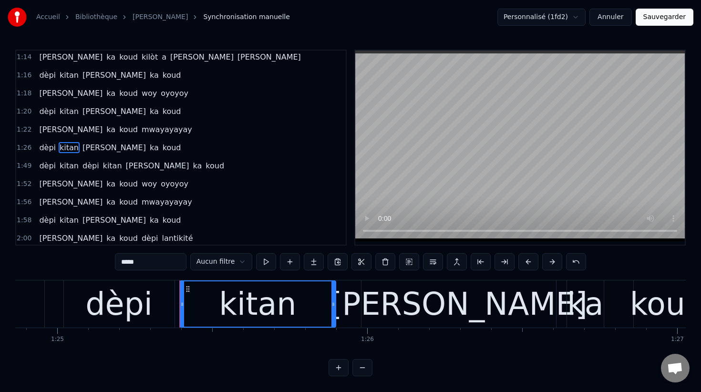
click at [88, 146] on span "[PERSON_NAME]" at bounding box center [114, 147] width 65 height 11
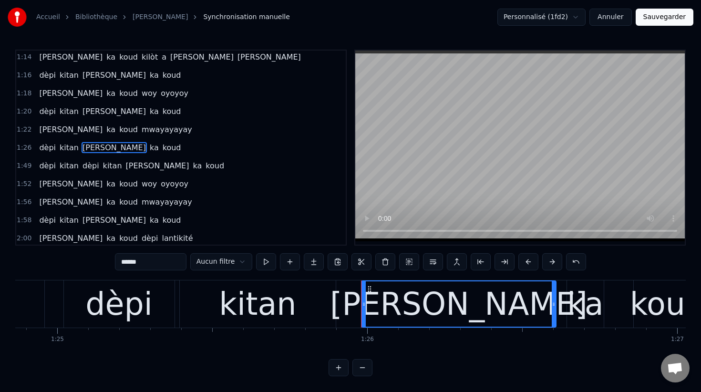
click at [149, 146] on span "ka" at bounding box center [154, 147] width 11 height 11
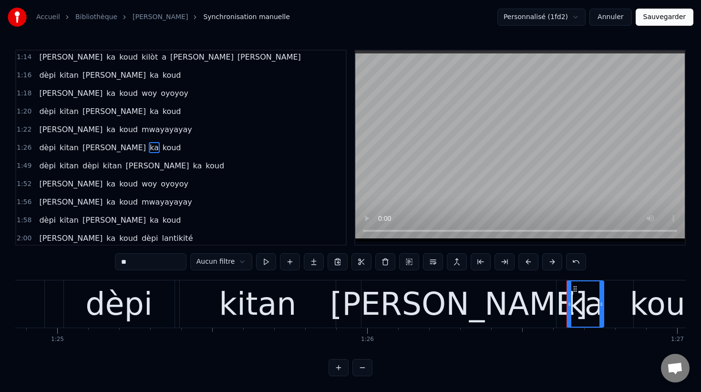
click at [162, 146] on span "koud" at bounding box center [172, 147] width 21 height 11
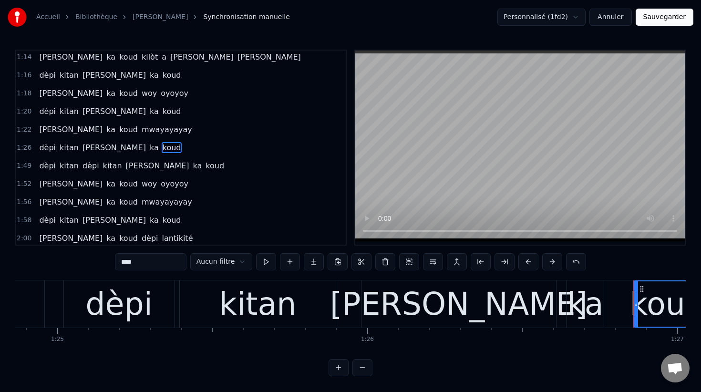
click at [53, 131] on span "[PERSON_NAME]" at bounding box center [70, 129] width 65 height 11
type input "******"
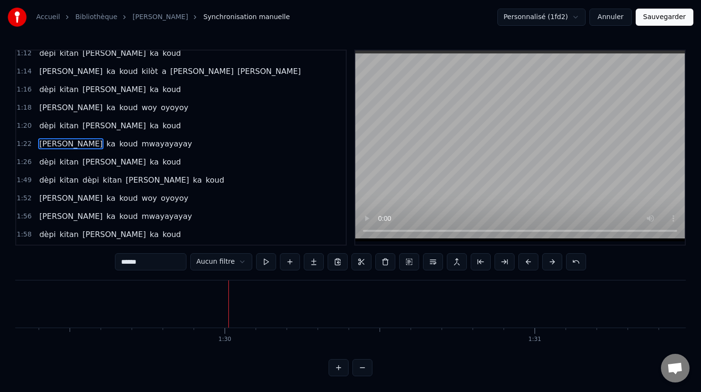
scroll to position [0, 27781]
click at [658, 18] on button "Sauvegarder" at bounding box center [665, 17] width 58 height 17
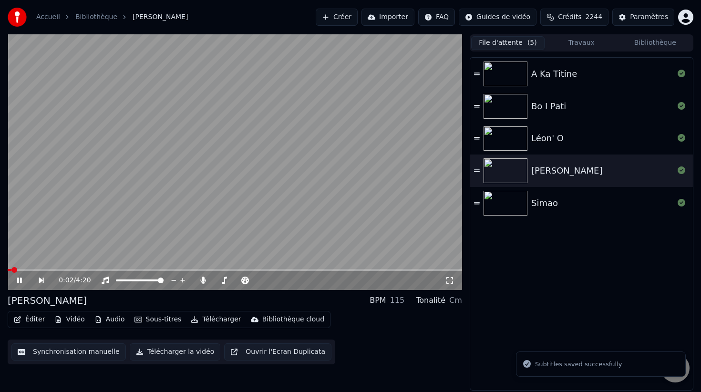
click at [34, 319] on button "Éditer" at bounding box center [29, 319] width 39 height 13
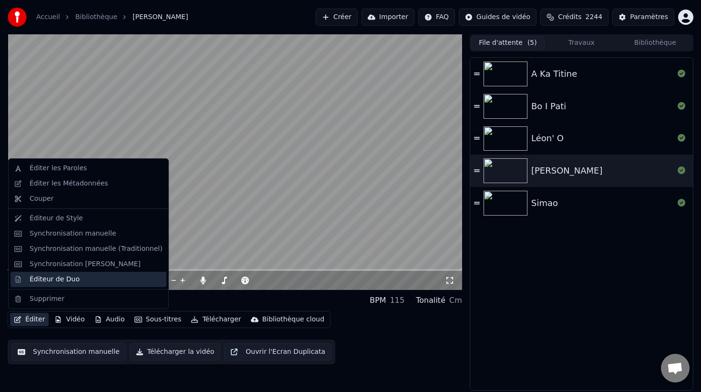
click at [51, 278] on div "Éditeur de Duo" at bounding box center [55, 280] width 50 height 10
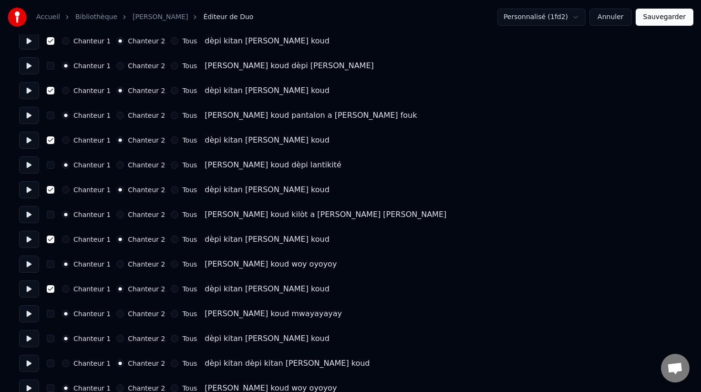
scroll to position [735, 0]
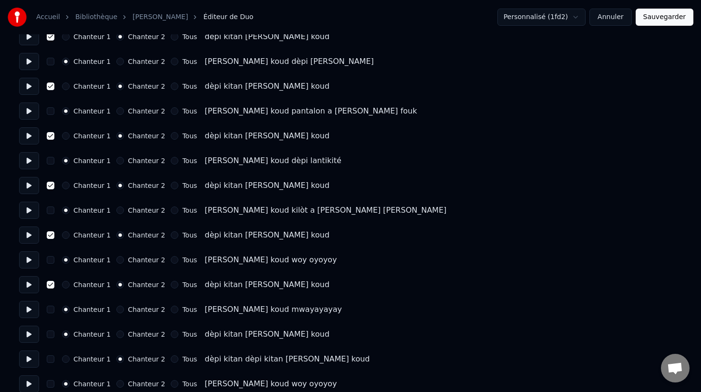
click at [50, 334] on button "button" at bounding box center [51, 334] width 8 height 8
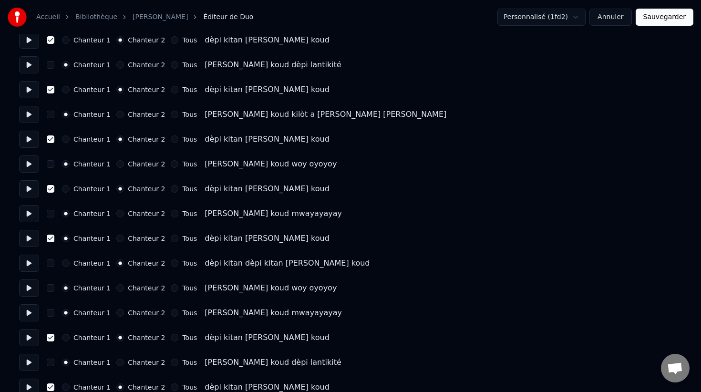
scroll to position [834, 0]
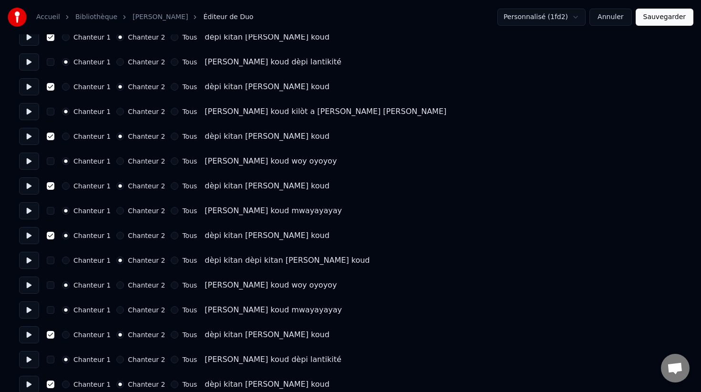
click at [117, 235] on button "Chanteur 2" at bounding box center [120, 236] width 8 height 8
click at [66, 260] on button "Chanteur 1" at bounding box center [66, 261] width 8 height 8
click at [116, 260] on button "Chanteur 2" at bounding box center [120, 261] width 8 height 8
click at [667, 19] on button "Sauvegarder" at bounding box center [665, 17] width 58 height 17
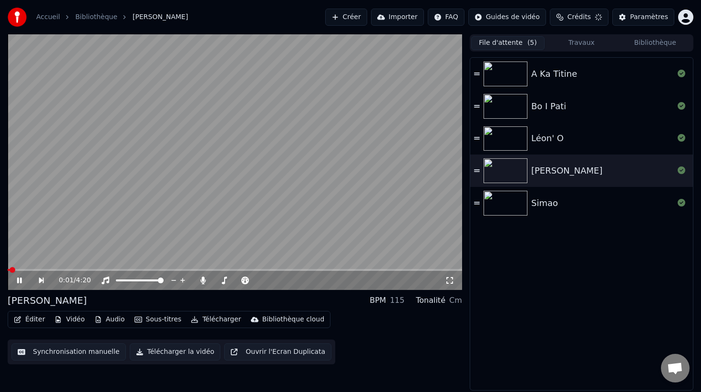
click at [53, 355] on button "Synchronisation manuelle" at bounding box center [68, 351] width 114 height 17
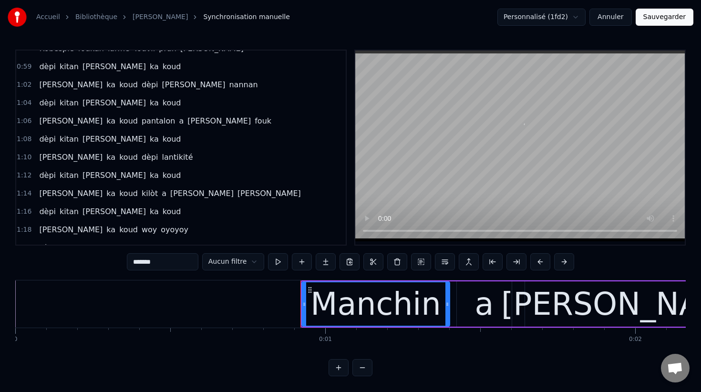
scroll to position [470, 0]
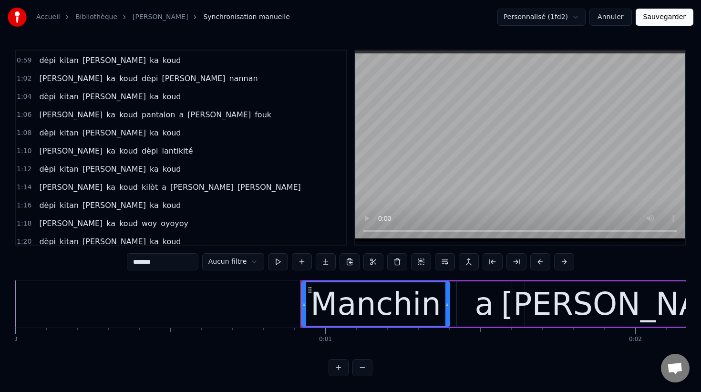
click at [48, 149] on span "[PERSON_NAME]" at bounding box center [70, 150] width 65 height 11
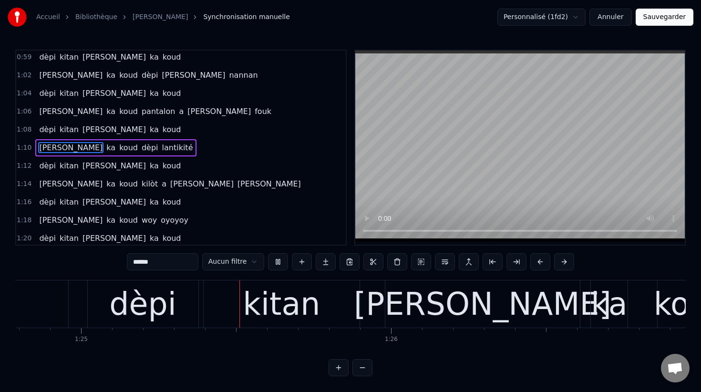
scroll to position [0, 26295]
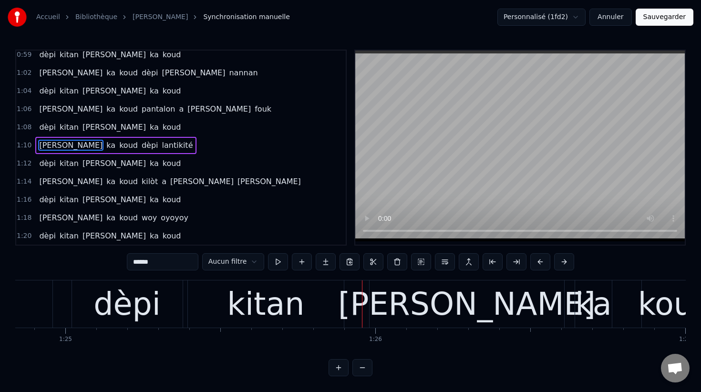
click at [143, 297] on div "dèpi" at bounding box center [126, 304] width 67 height 47
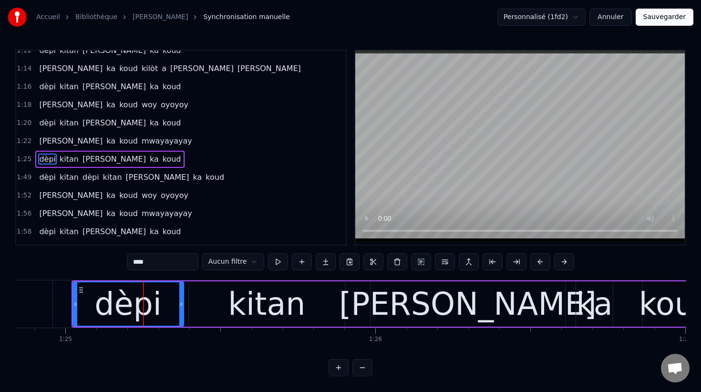
scroll to position [600, 0]
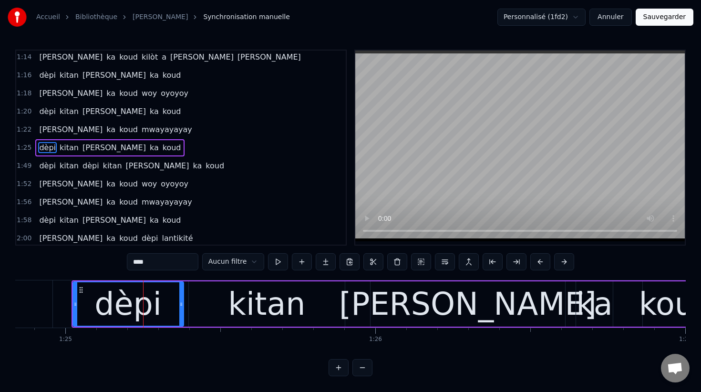
click at [141, 132] on span "mwayayayay" at bounding box center [167, 129] width 52 height 11
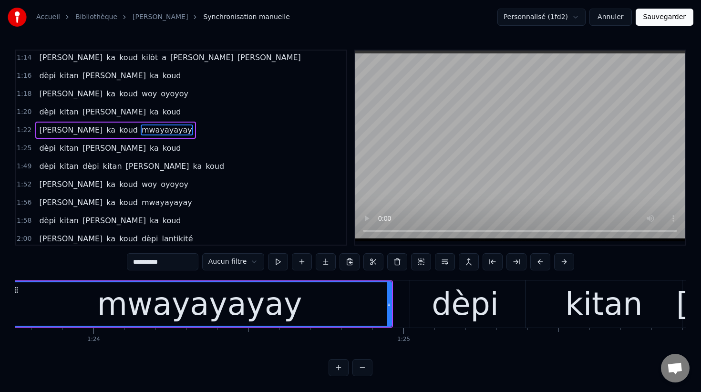
scroll to position [0, 25900]
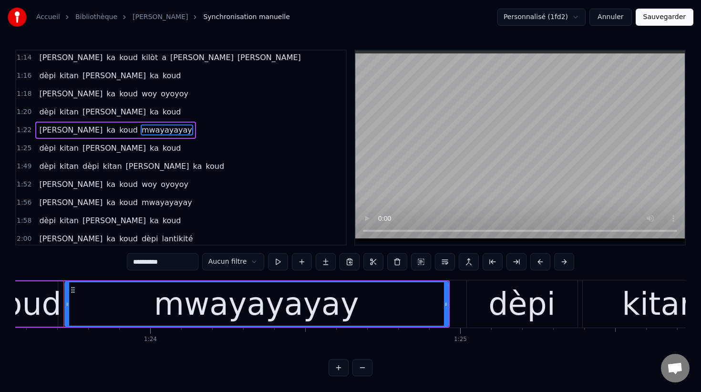
click at [140, 263] on input "**********" at bounding box center [163, 261] width 72 height 17
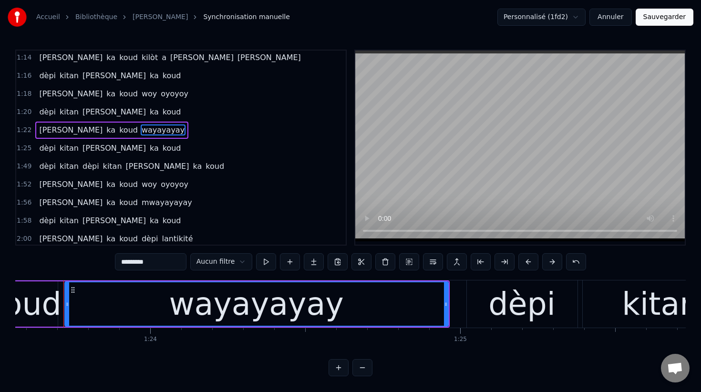
click at [160, 93] on span "oyoyoy" at bounding box center [175, 93] width 30 height 11
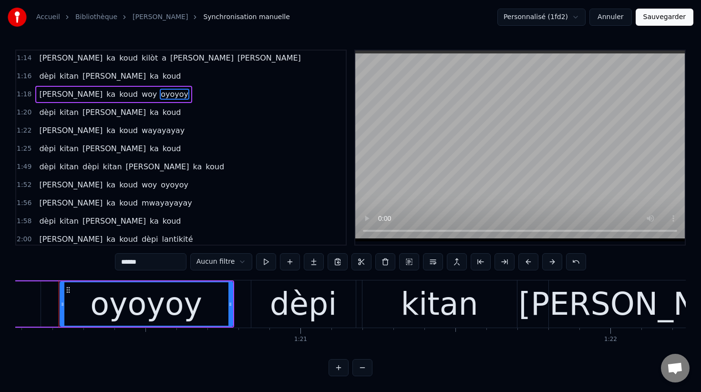
scroll to position [0, 24815]
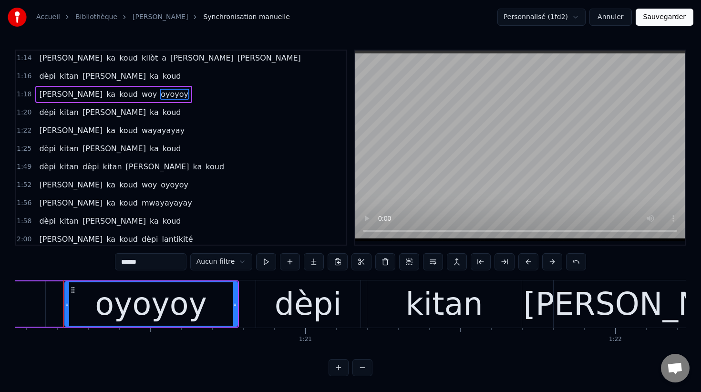
click at [122, 263] on input "******" at bounding box center [151, 261] width 72 height 17
click at [51, 132] on span "[PERSON_NAME]" at bounding box center [70, 130] width 65 height 11
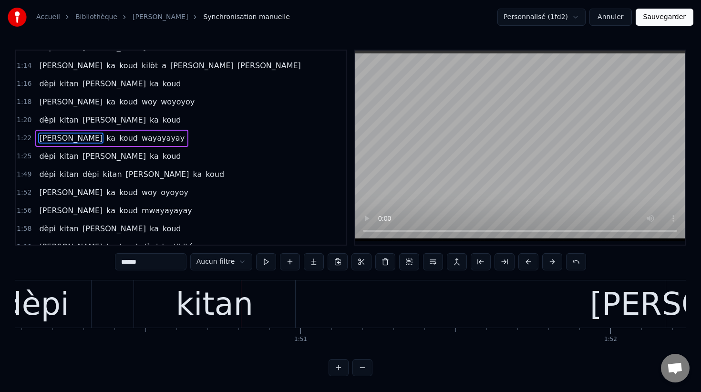
scroll to position [0, 34124]
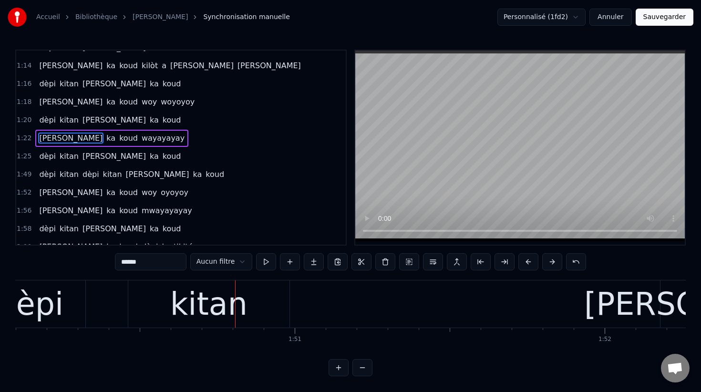
click at [33, 310] on div "dèpi" at bounding box center [30, 304] width 67 height 47
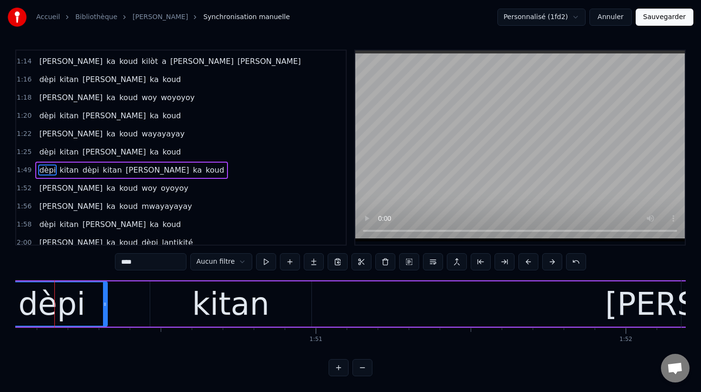
scroll to position [0, 34095]
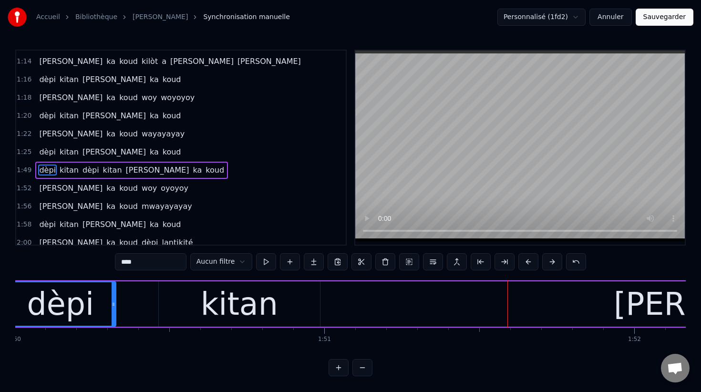
click at [69, 170] on span "kitan" at bounding box center [69, 170] width 21 height 11
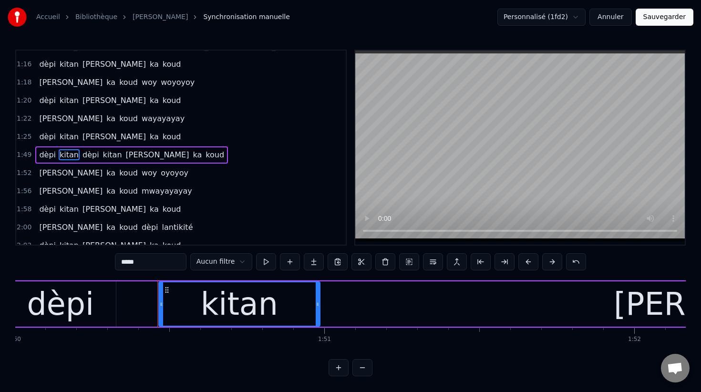
scroll to position [618, 0]
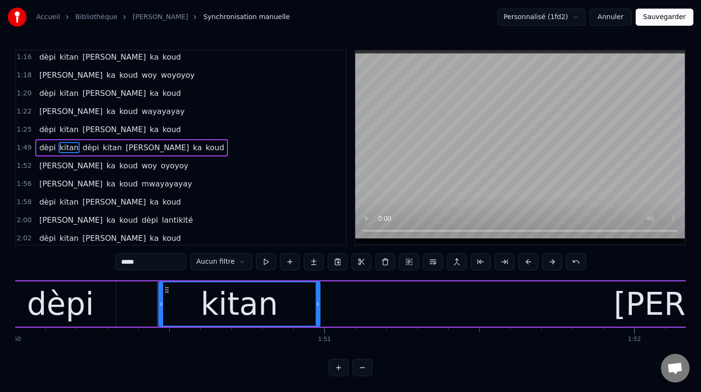
click at [86, 144] on span "dèpi" at bounding box center [91, 147] width 19 height 11
type input "****"
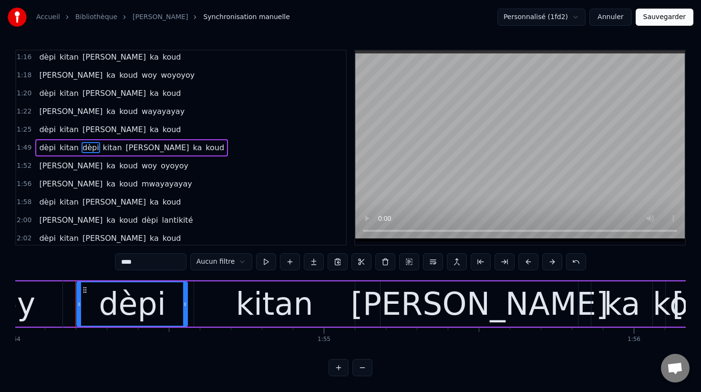
scroll to position [0, 35347]
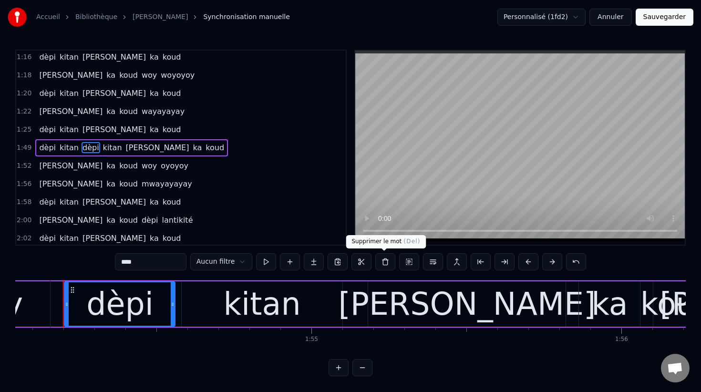
click at [383, 265] on button at bounding box center [385, 261] width 20 height 17
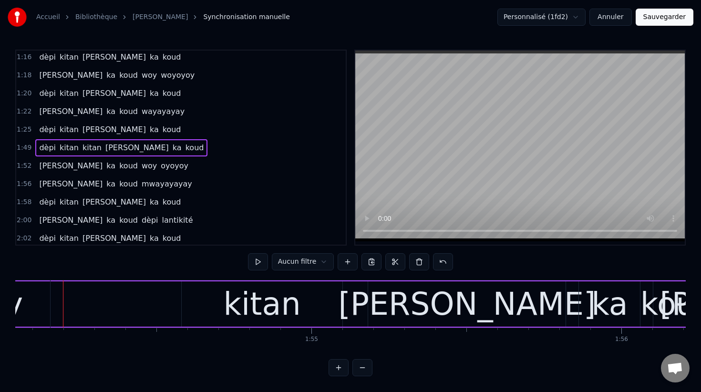
click at [84, 147] on span "kitan" at bounding box center [92, 147] width 21 height 11
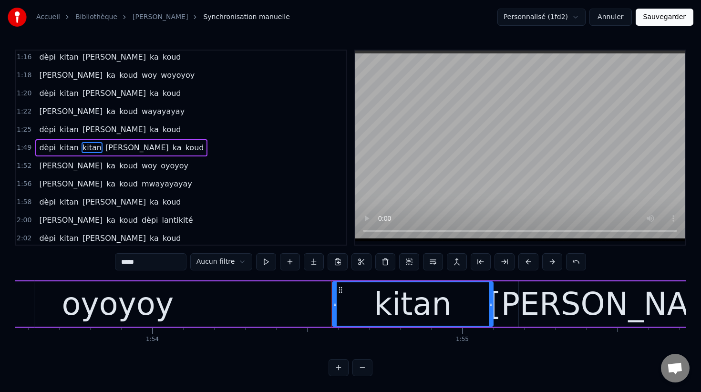
scroll to position [0, 35192]
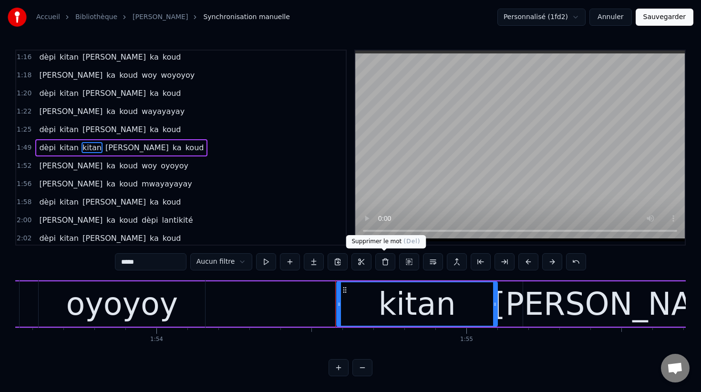
click at [385, 261] on button at bounding box center [385, 261] width 20 height 17
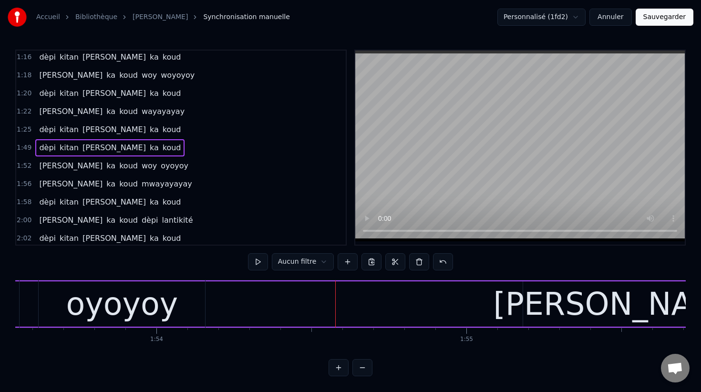
click at [91, 144] on span "[PERSON_NAME]" at bounding box center [114, 147] width 65 height 11
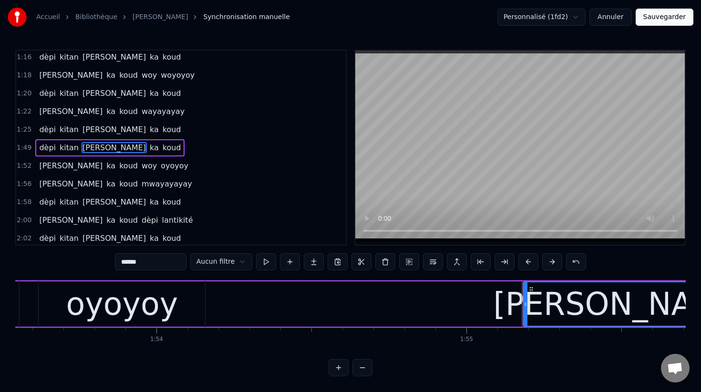
click at [149, 147] on span "ka" at bounding box center [154, 147] width 11 height 11
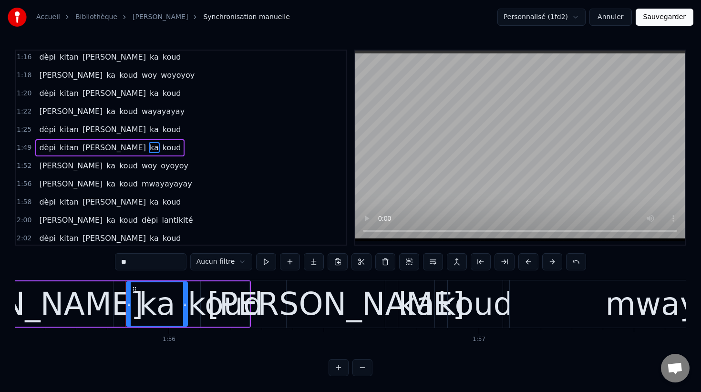
click at [162, 146] on span "koud" at bounding box center [172, 147] width 21 height 11
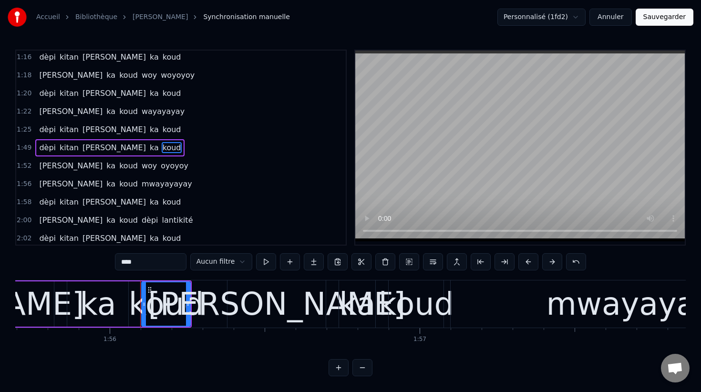
scroll to position [0, 35862]
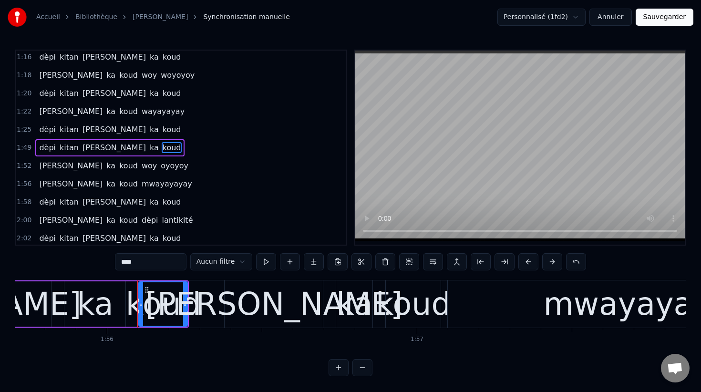
click at [43, 127] on span "dèpi" at bounding box center [47, 129] width 19 height 11
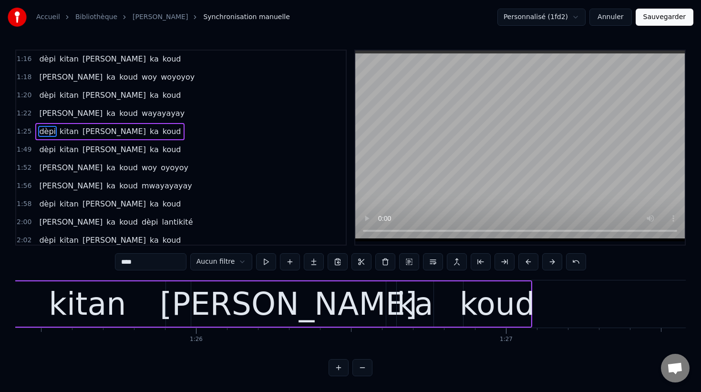
scroll to position [0, 26303]
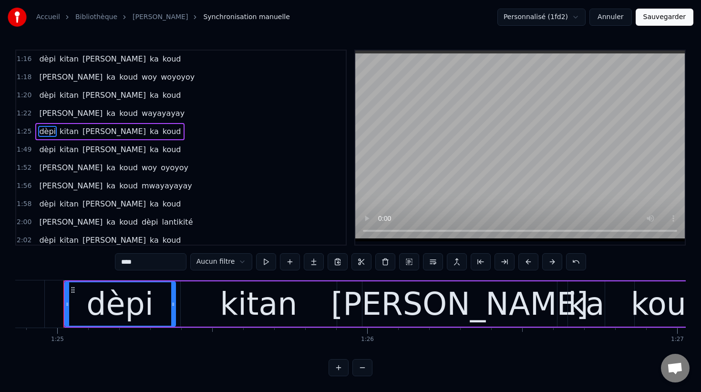
click at [45, 149] on span "dèpi" at bounding box center [47, 149] width 19 height 11
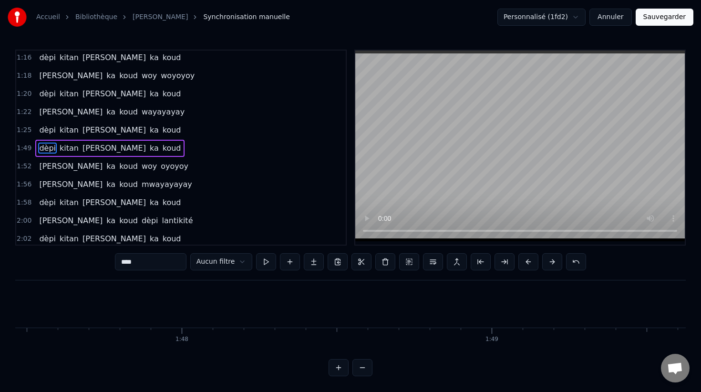
scroll to position [0, 34035]
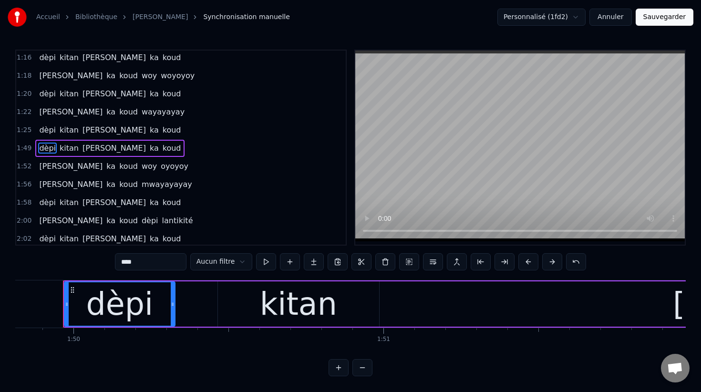
click at [63, 149] on span "kitan" at bounding box center [69, 148] width 21 height 11
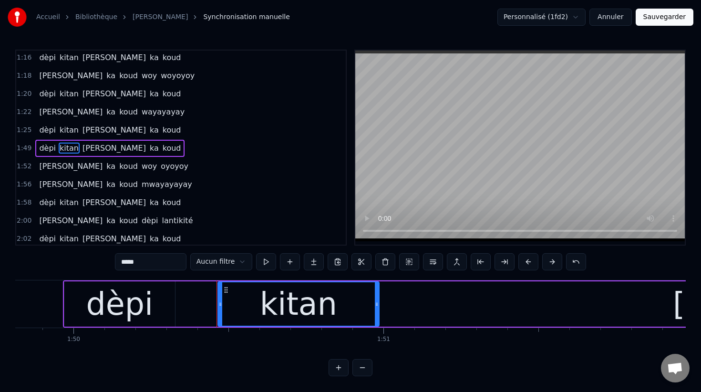
scroll to position [618, 0]
click at [84, 150] on span "[PERSON_NAME]" at bounding box center [114, 147] width 65 height 11
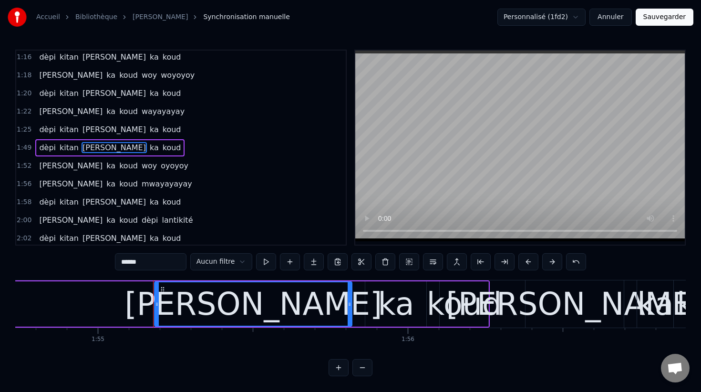
scroll to position [0, 35651]
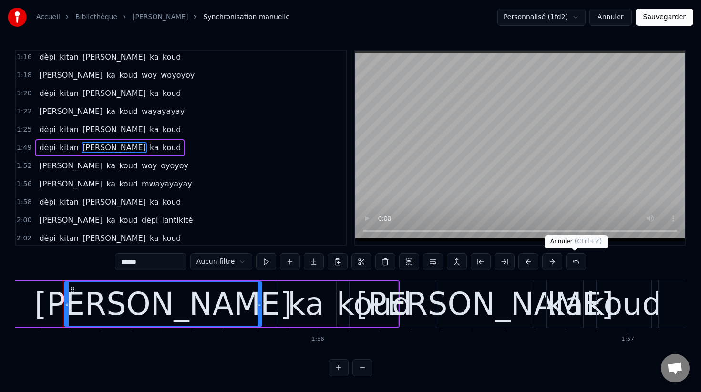
click at [574, 261] on button at bounding box center [576, 261] width 20 height 17
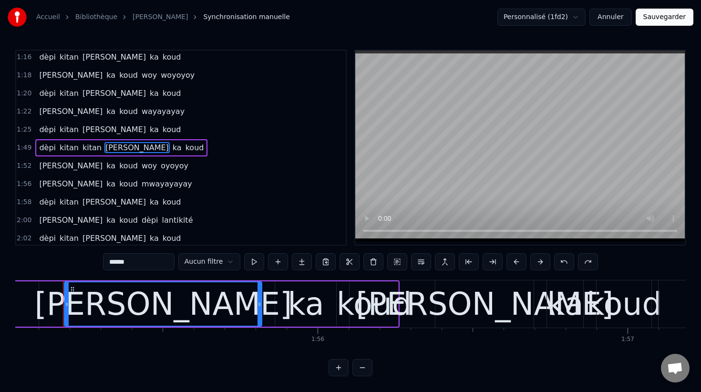
click at [574, 261] on div "****** Aucun filtre" at bounding box center [350, 261] width 495 height 17
click at [566, 262] on button at bounding box center [564, 261] width 20 height 17
click at [85, 146] on span "dèpi" at bounding box center [91, 147] width 19 height 11
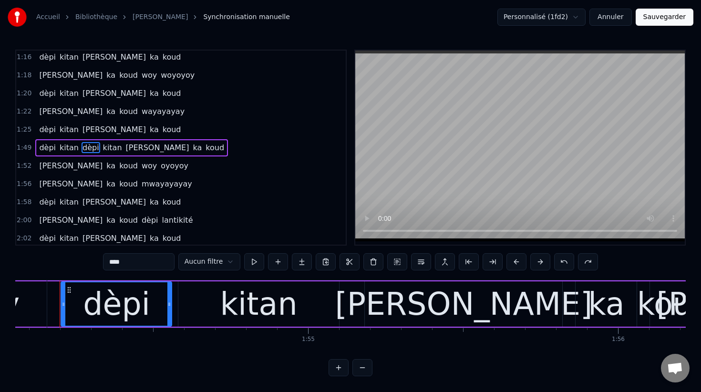
scroll to position [0, 35347]
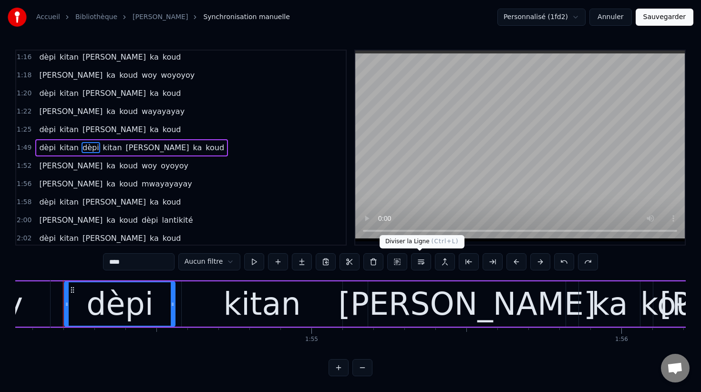
click at [422, 260] on button at bounding box center [421, 261] width 20 height 17
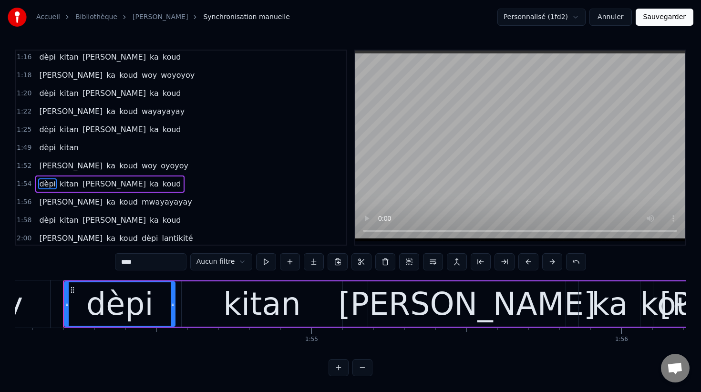
scroll to position [655, 0]
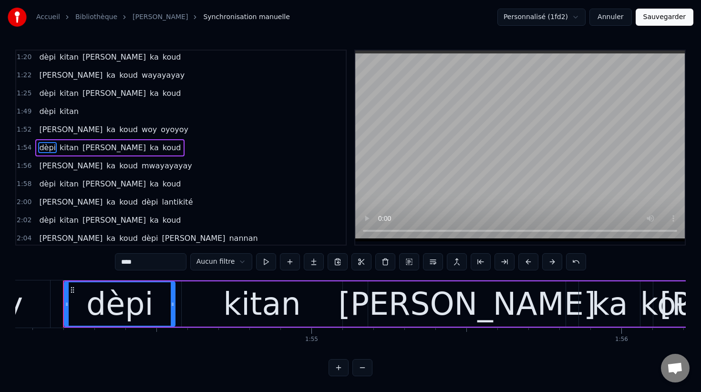
click at [45, 113] on span "dèpi" at bounding box center [47, 111] width 19 height 11
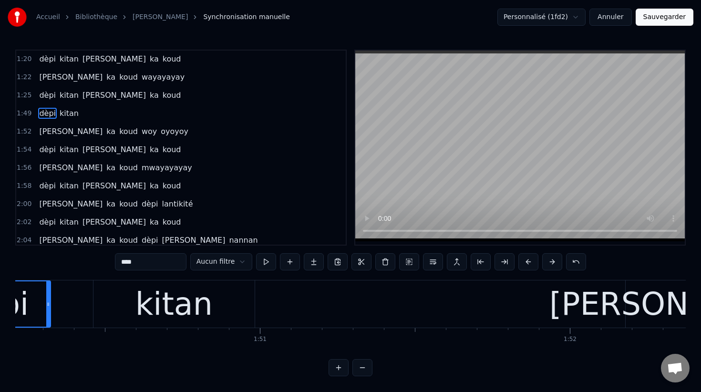
scroll to position [0, 34035]
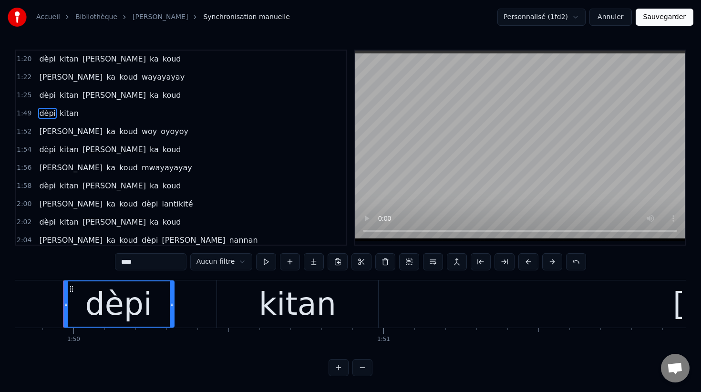
click at [59, 115] on span "kitan" at bounding box center [69, 113] width 21 height 11
type input "*****"
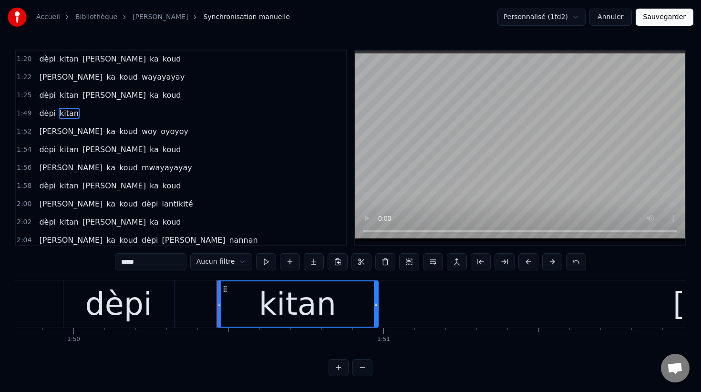
scroll to position [618, 0]
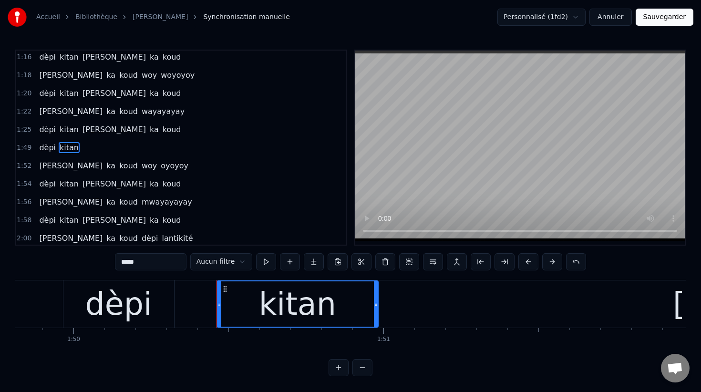
click at [71, 146] on span "kitan" at bounding box center [69, 147] width 21 height 11
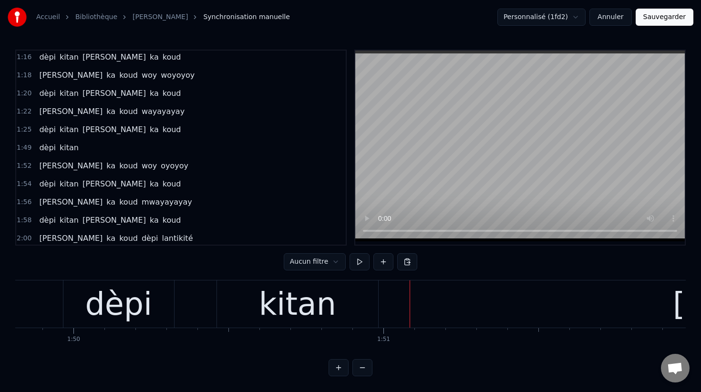
click at [379, 262] on button at bounding box center [383, 261] width 20 height 17
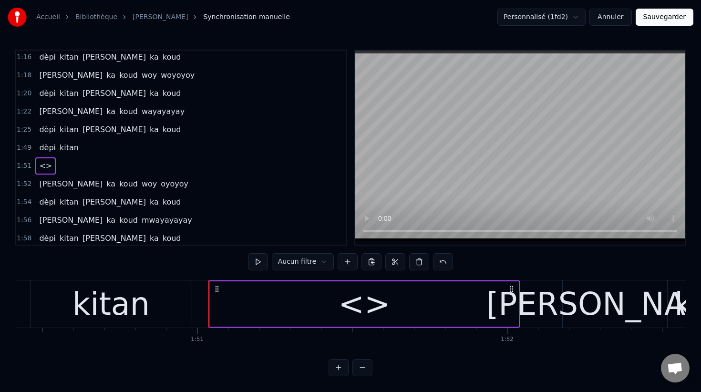
scroll to position [0, 34224]
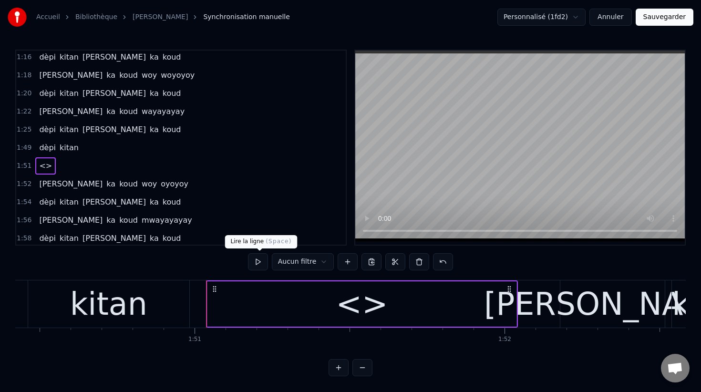
click at [310, 312] on div "<>" at bounding box center [361, 303] width 309 height 45
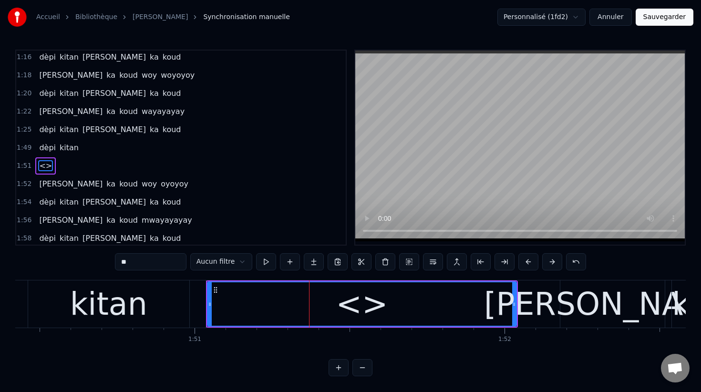
scroll to position [637, 0]
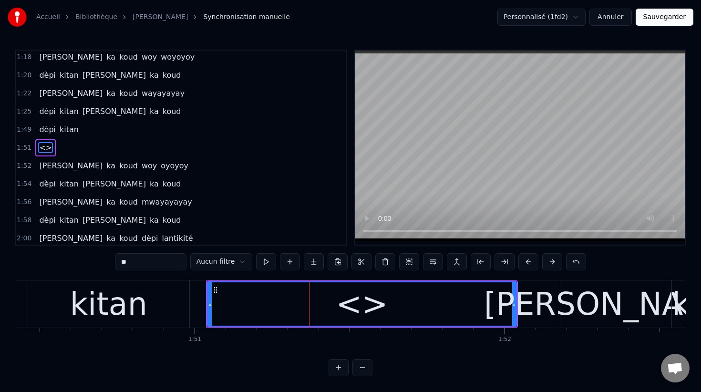
drag, startPoint x: 144, startPoint y: 263, endPoint x: 107, endPoint y: 263, distance: 36.2
click at [107, 263] on div "0:00 Manchin a [PERSON_NAME] O 0:04 [PERSON_NAME] té ka koud pantalon a [PERSON…" at bounding box center [350, 213] width 670 height 327
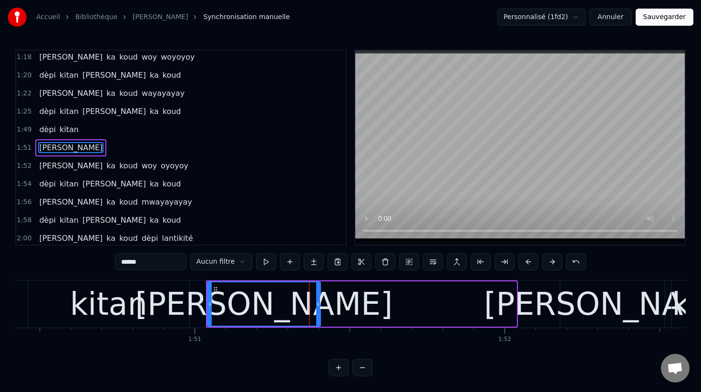
drag, startPoint x: 515, startPoint y: 304, endPoint x: 323, endPoint y: 293, distance: 193.0
click at [320, 293] on div at bounding box center [318, 303] width 4 height 43
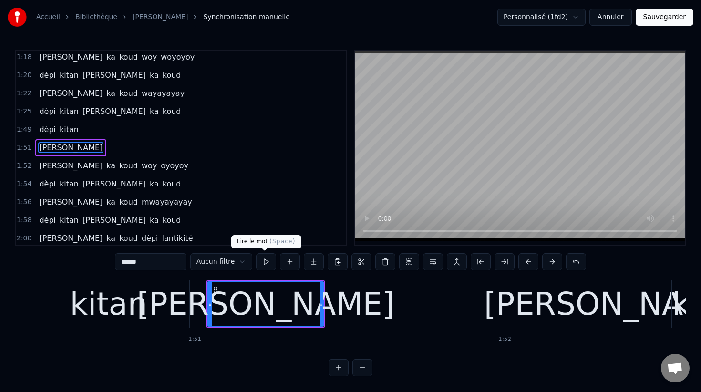
type input "******"
click at [264, 263] on button at bounding box center [266, 261] width 20 height 17
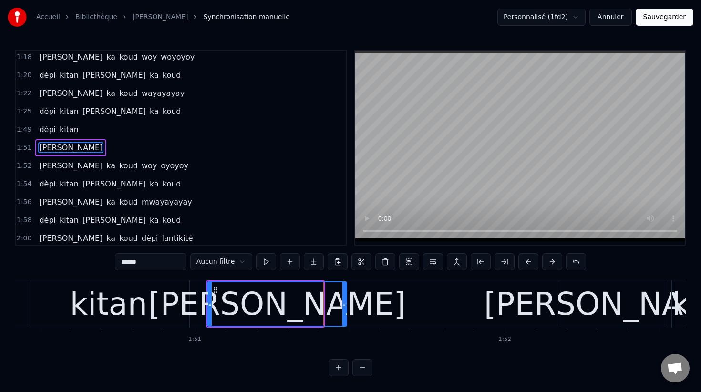
drag, startPoint x: 322, startPoint y: 304, endPoint x: 345, endPoint y: 306, distance: 23.0
click at [345, 306] on icon at bounding box center [344, 304] width 4 height 8
click at [263, 261] on button at bounding box center [266, 261] width 20 height 17
click at [286, 263] on button at bounding box center [290, 261] width 20 height 17
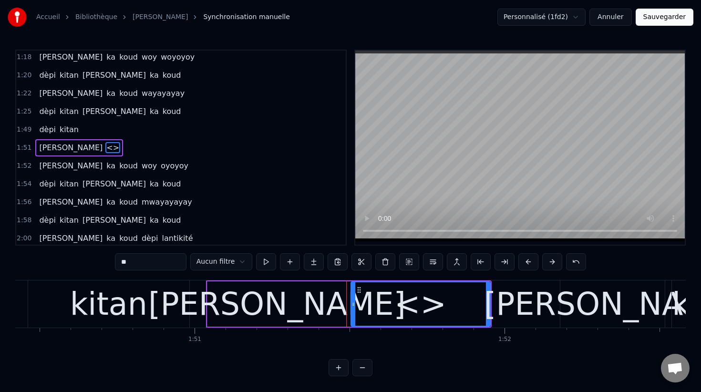
drag, startPoint x: 139, startPoint y: 262, endPoint x: 110, endPoint y: 259, distance: 29.2
click at [110, 259] on div "0:00 Manchin a [PERSON_NAME] O 0:04 [PERSON_NAME] té ka koud pantalon a [PERSON…" at bounding box center [350, 213] width 670 height 327
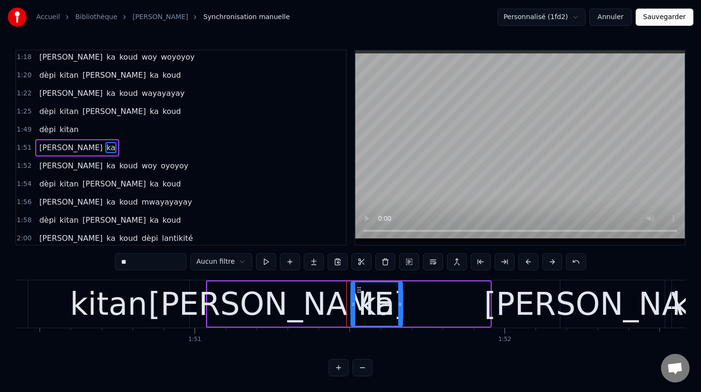
drag, startPoint x: 487, startPoint y: 304, endPoint x: 400, endPoint y: 287, distance: 88.8
click at [399, 287] on div at bounding box center [400, 303] width 4 height 43
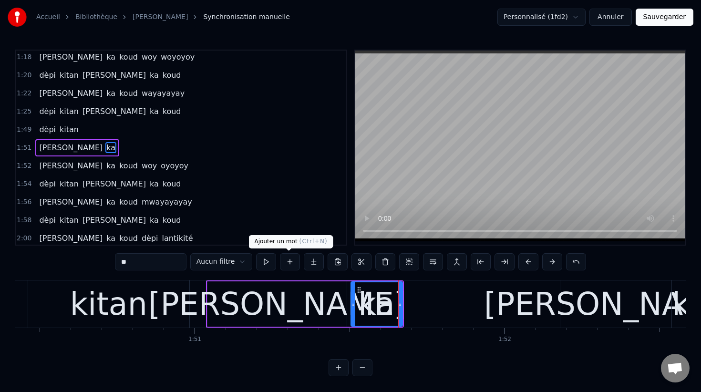
type input "**"
click at [287, 265] on button at bounding box center [290, 261] width 20 height 17
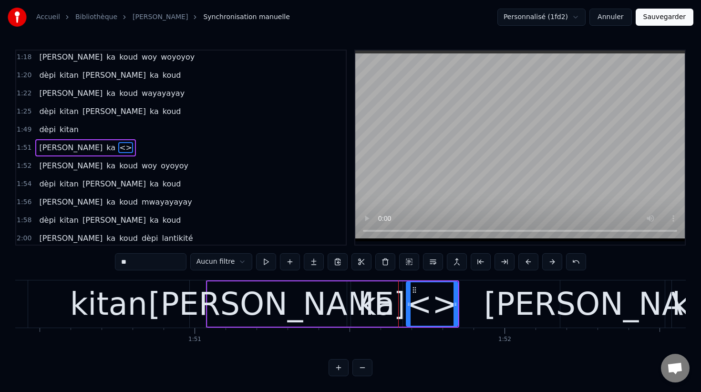
drag, startPoint x: 156, startPoint y: 260, endPoint x: 90, endPoint y: 260, distance: 66.3
click at [90, 260] on div "0:00 Manchin a [PERSON_NAME] O 0:04 [PERSON_NAME] té ka koud pantalon a [PERSON…" at bounding box center [350, 213] width 670 height 327
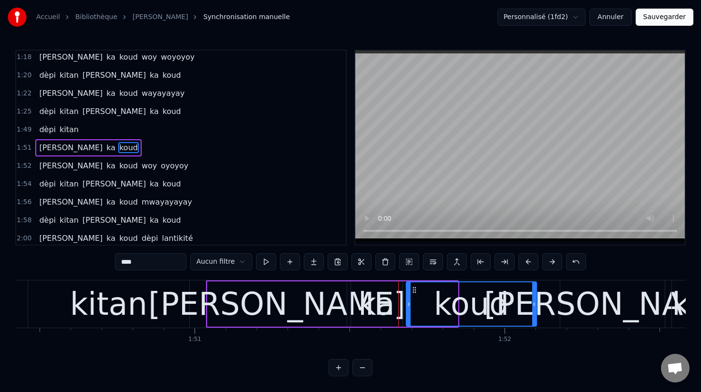
drag, startPoint x: 455, startPoint y: 304, endPoint x: 535, endPoint y: 316, distance: 80.5
click at [535, 316] on div at bounding box center [534, 303] width 4 height 43
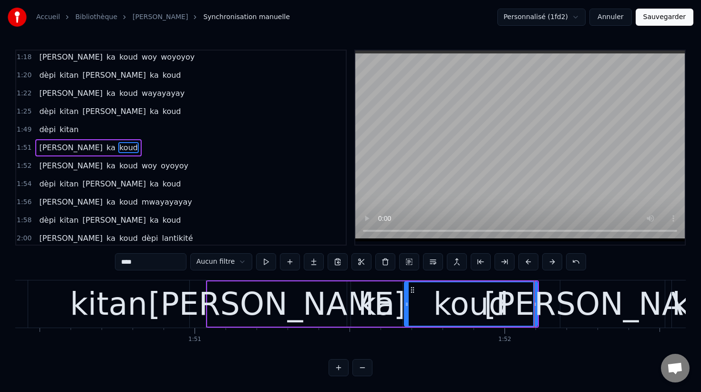
click at [406, 305] on circle at bounding box center [406, 305] width 0 height 0
click at [262, 258] on button at bounding box center [266, 261] width 20 height 17
drag, startPoint x: 406, startPoint y: 305, endPoint x: 416, endPoint y: 306, distance: 10.1
click at [416, 306] on icon at bounding box center [417, 304] width 4 height 8
click at [386, 300] on div "ka" at bounding box center [376, 304] width 36 height 47
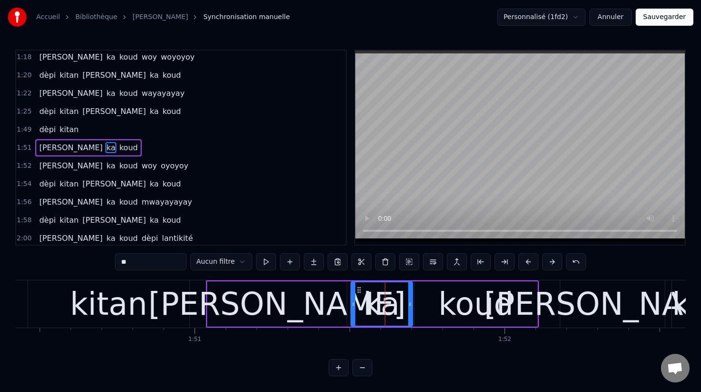
drag, startPoint x: 401, startPoint y: 304, endPoint x: 411, endPoint y: 305, distance: 10.1
click at [411, 305] on icon at bounding box center [410, 304] width 4 height 8
click at [46, 145] on span "[PERSON_NAME]" at bounding box center [70, 147] width 65 height 11
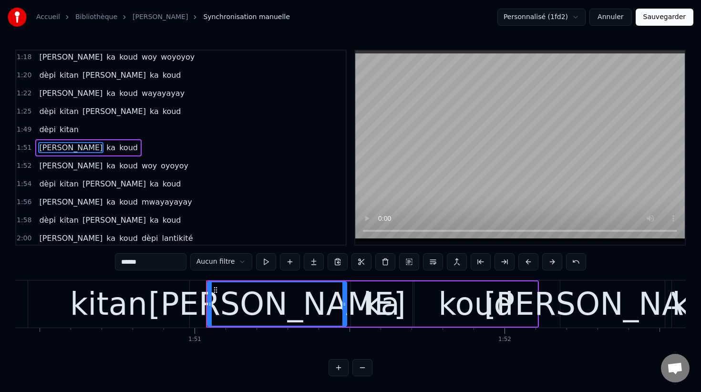
click at [65, 131] on span "kitan" at bounding box center [69, 129] width 21 height 11
type input "*****"
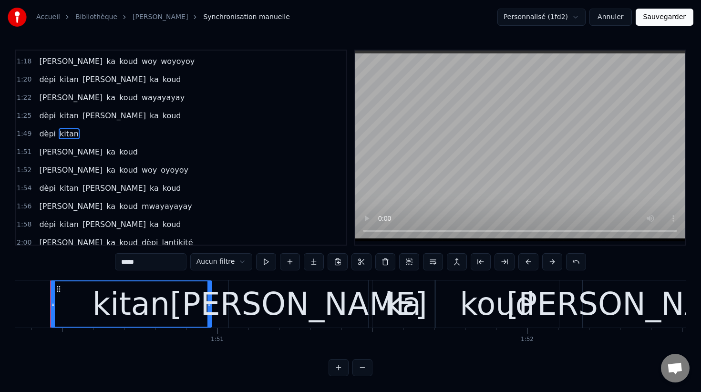
scroll to position [0, 34189]
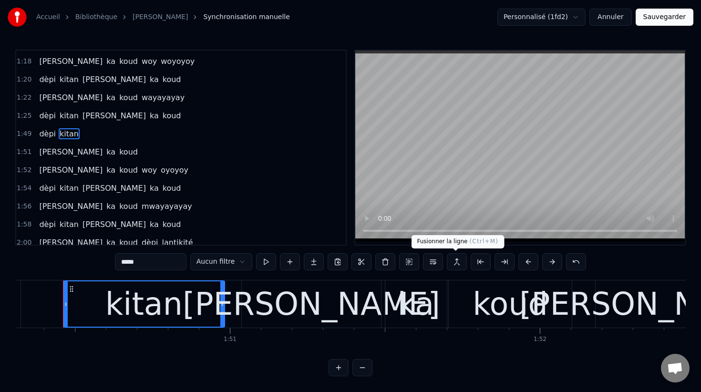
click at [455, 262] on button at bounding box center [457, 261] width 20 height 17
click at [660, 16] on button "Sauvegarder" at bounding box center [665, 17] width 58 height 17
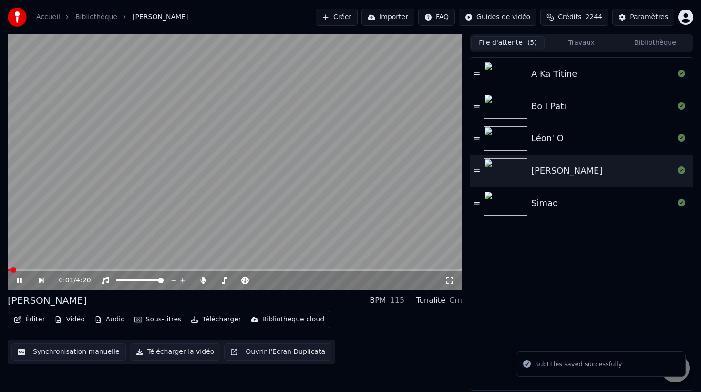
click at [28, 319] on button "Éditer" at bounding box center [29, 319] width 39 height 13
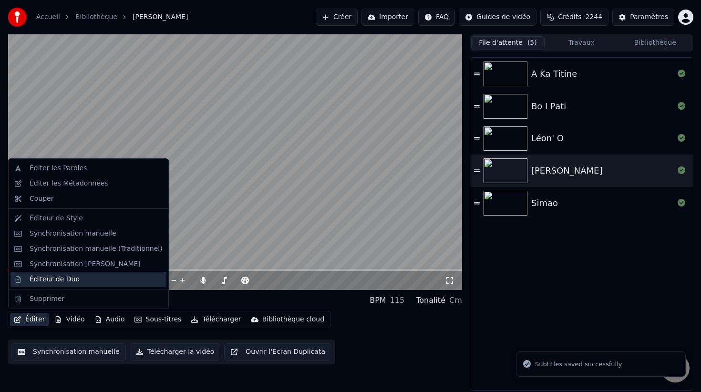
click at [77, 279] on div "Éditeur de Duo" at bounding box center [96, 280] width 133 height 10
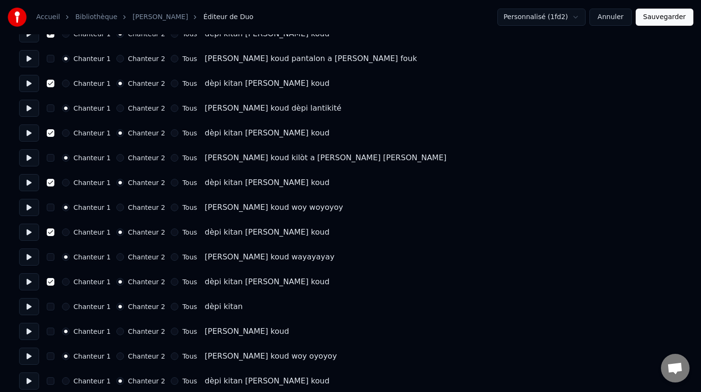
scroll to position [792, 0]
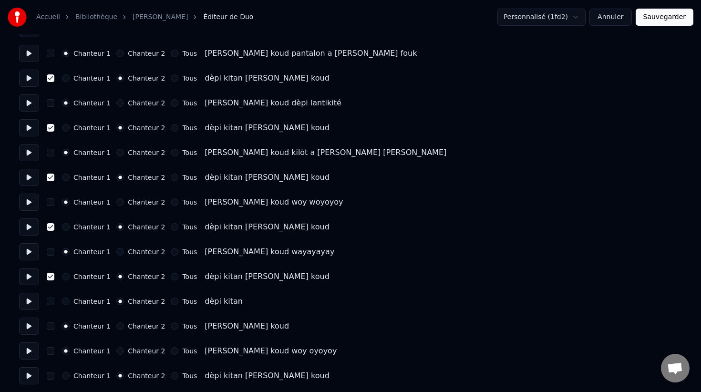
click at [116, 325] on button "Chanteur 2" at bounding box center [120, 326] width 8 height 8
click at [50, 298] on button "button" at bounding box center [51, 302] width 8 height 8
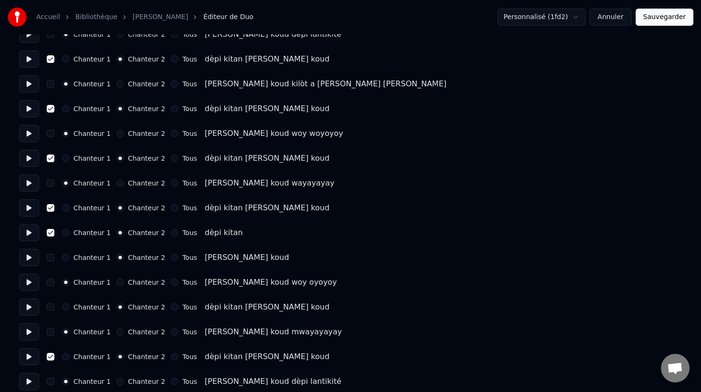
scroll to position [862, 0]
click at [51, 307] on button "button" at bounding box center [51, 307] width 8 height 8
click at [672, 18] on button "Sauvegarder" at bounding box center [665, 17] width 58 height 17
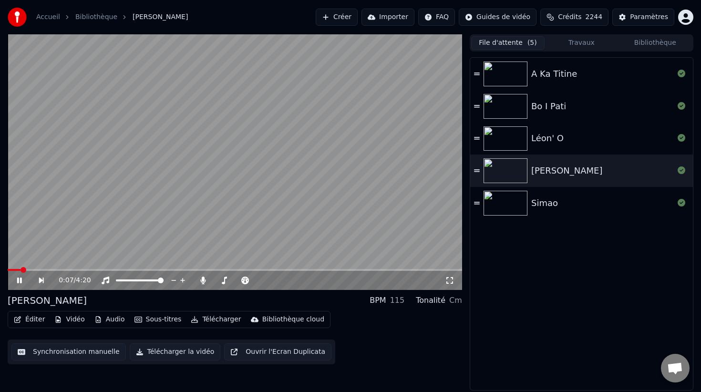
click at [62, 350] on button "Synchronisation manuelle" at bounding box center [68, 351] width 114 height 17
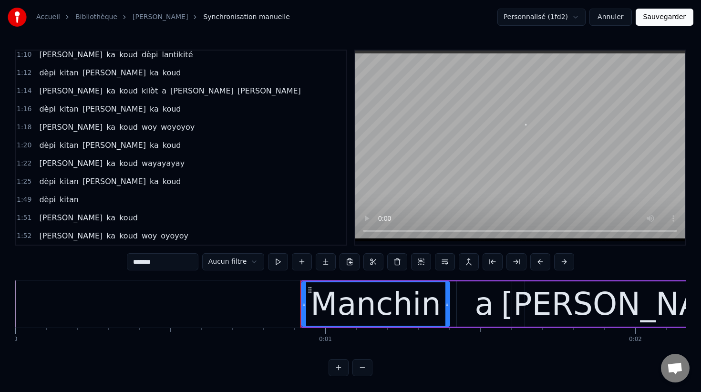
scroll to position [568, 0]
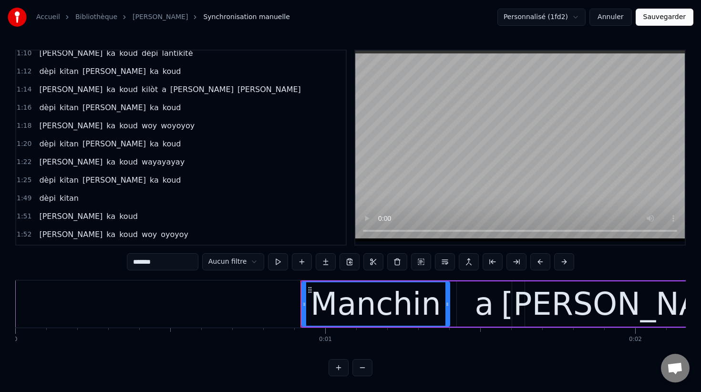
click at [43, 164] on span "[PERSON_NAME]" at bounding box center [70, 161] width 65 height 11
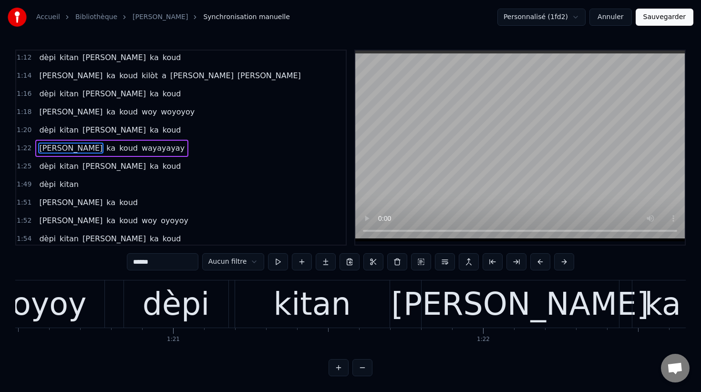
scroll to position [0, 25671]
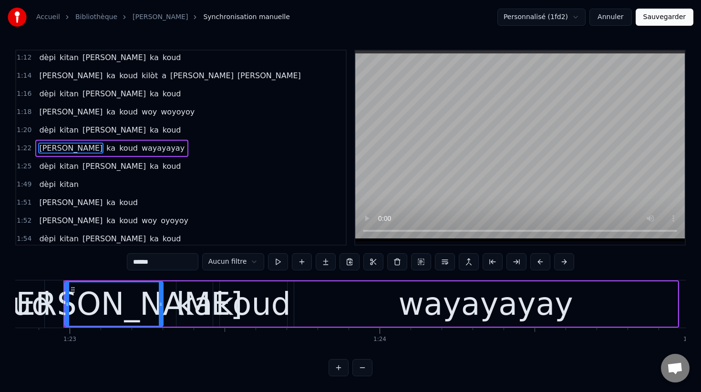
click at [49, 167] on span "dèpi" at bounding box center [47, 166] width 19 height 11
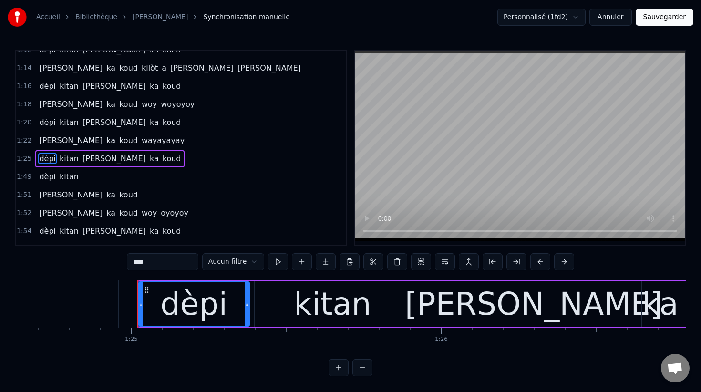
scroll to position [0, 26303]
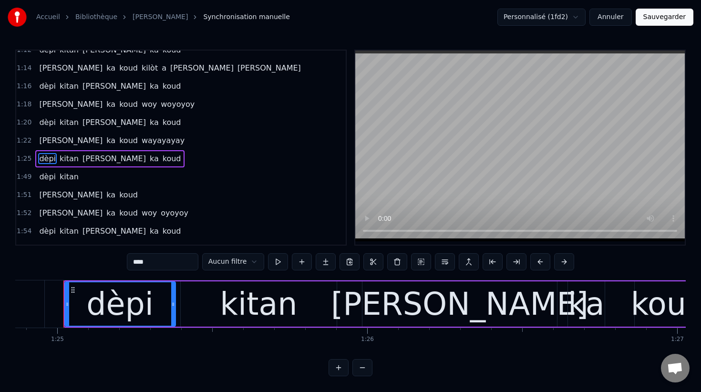
click at [162, 155] on span "koud" at bounding box center [172, 158] width 21 height 11
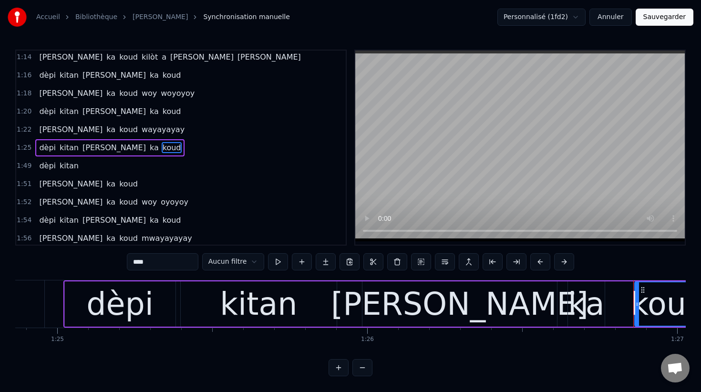
click at [47, 131] on span "[PERSON_NAME]" at bounding box center [70, 129] width 65 height 11
type input "******"
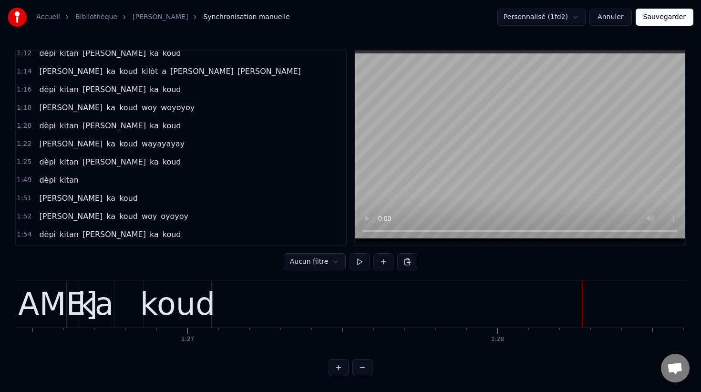
scroll to position [0, 26794]
click at [178, 304] on div "koud" at bounding box center [176, 304] width 75 height 47
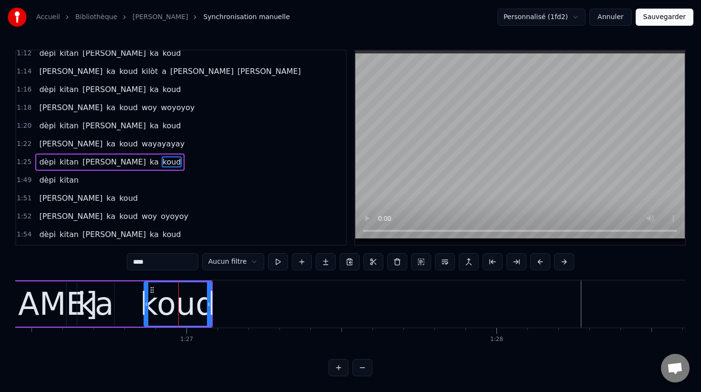
scroll to position [600, 0]
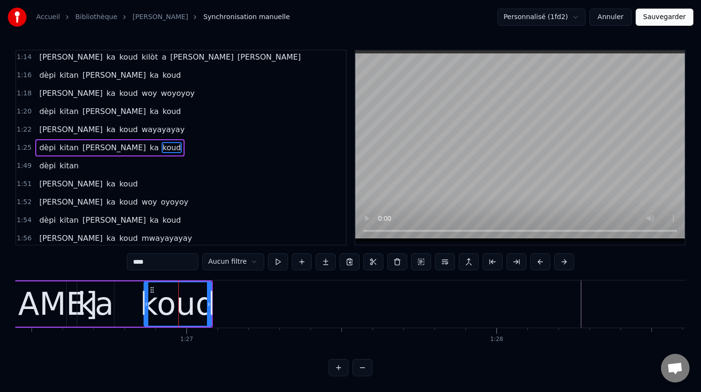
click at [42, 165] on span "dèpi" at bounding box center [47, 165] width 19 height 11
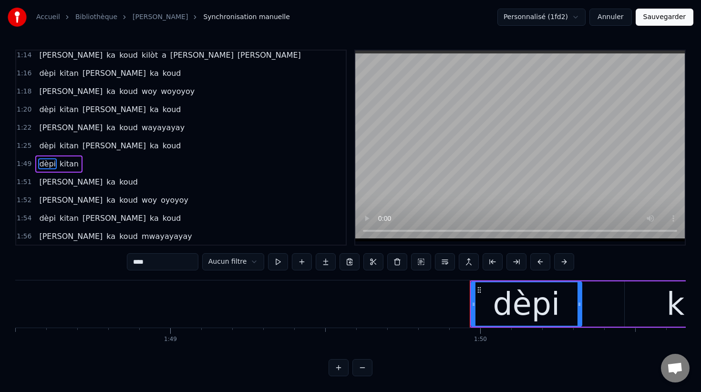
scroll to position [0, 34035]
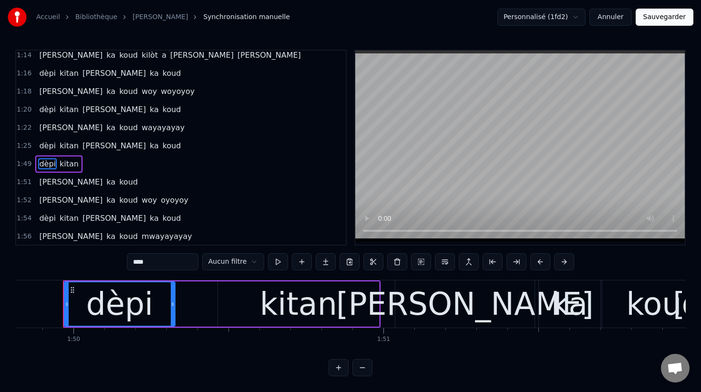
click at [64, 164] on span "kitan" at bounding box center [69, 163] width 21 height 11
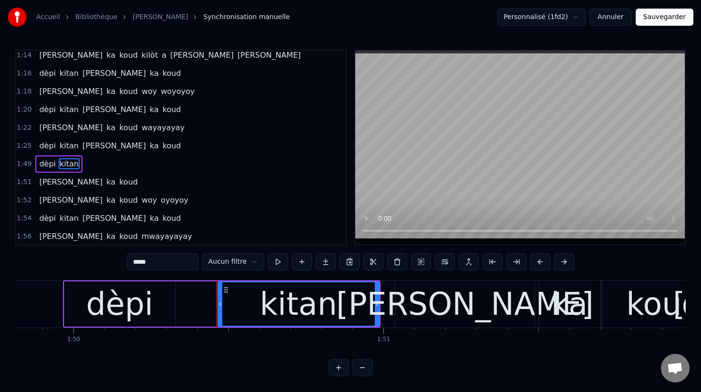
scroll to position [618, 0]
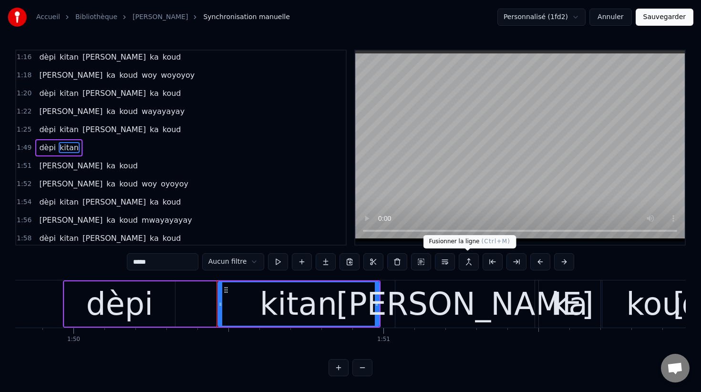
click at [469, 263] on button at bounding box center [469, 261] width 20 height 17
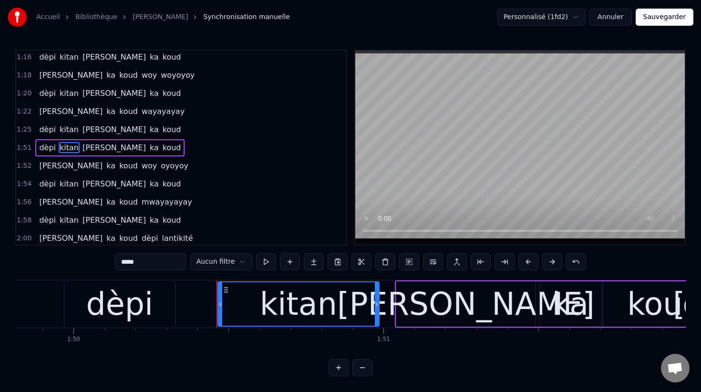
click at [43, 145] on span "dèpi" at bounding box center [47, 147] width 19 height 11
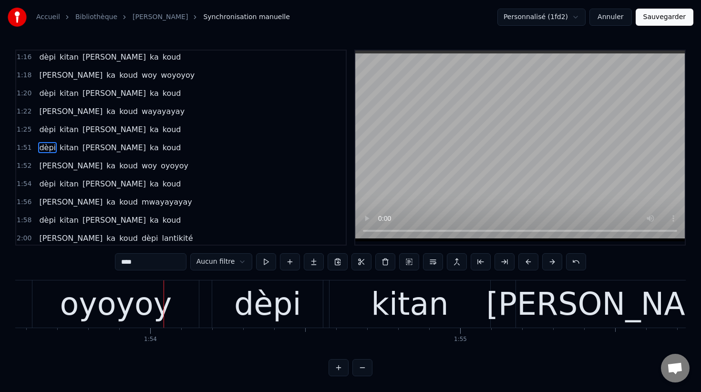
scroll to position [0, 35241]
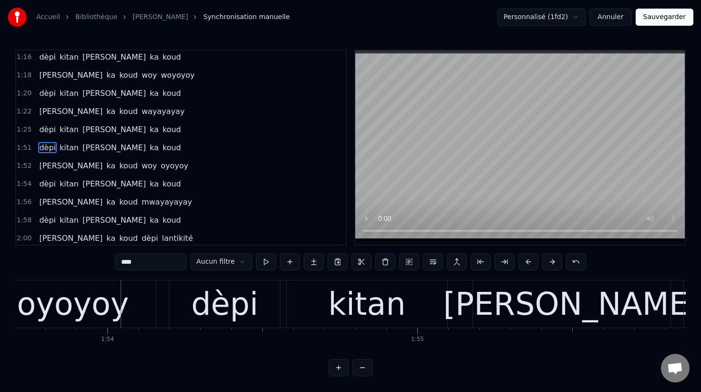
click at [160, 171] on span "oyoyoy" at bounding box center [175, 165] width 30 height 11
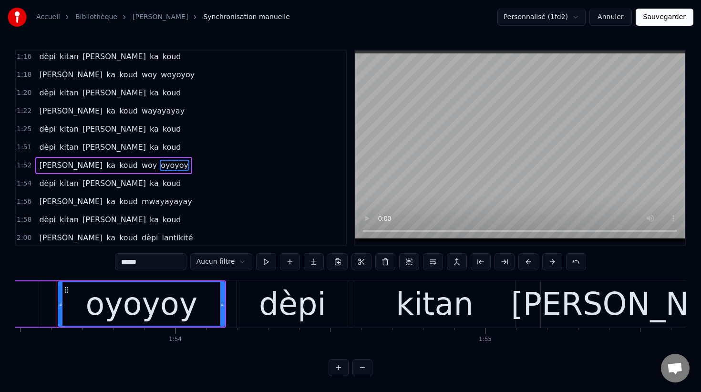
scroll to position [0, 35167]
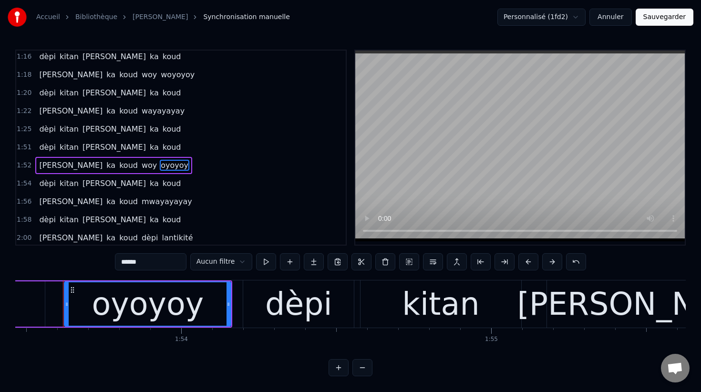
click at [122, 262] on input "******" at bounding box center [151, 261] width 72 height 17
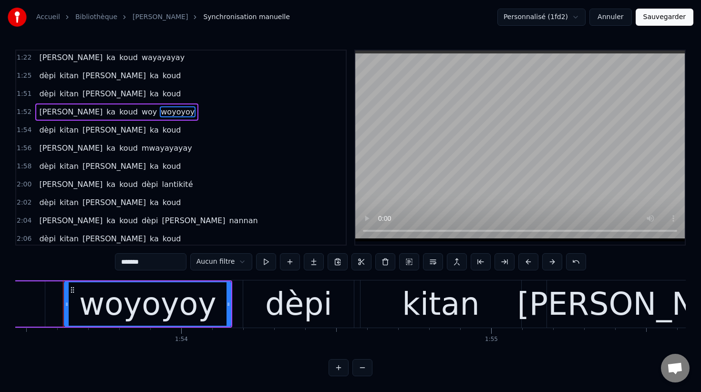
scroll to position [680, 0]
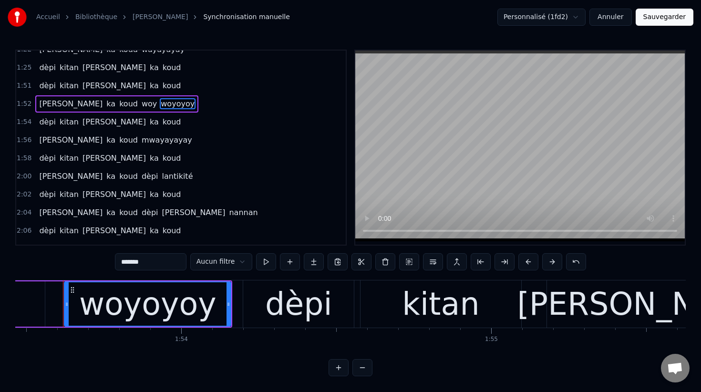
click at [46, 66] on span "dèpi" at bounding box center [47, 67] width 19 height 11
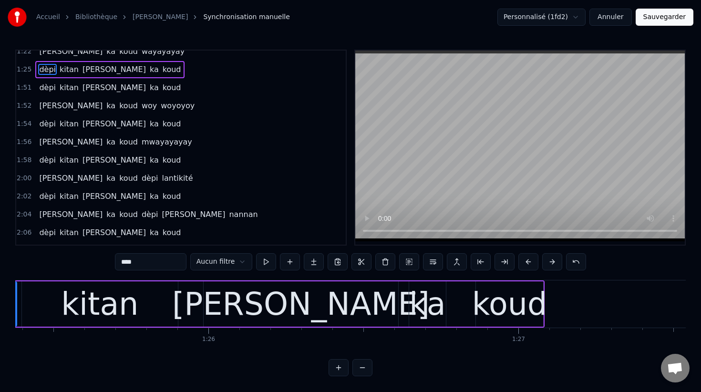
scroll to position [0, 26303]
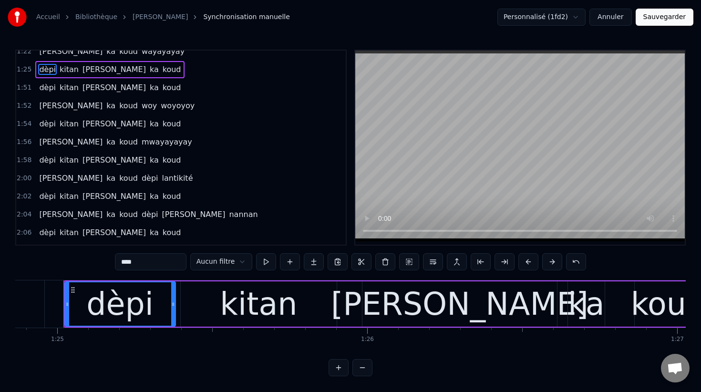
click at [47, 86] on span "dèpi" at bounding box center [47, 87] width 19 height 11
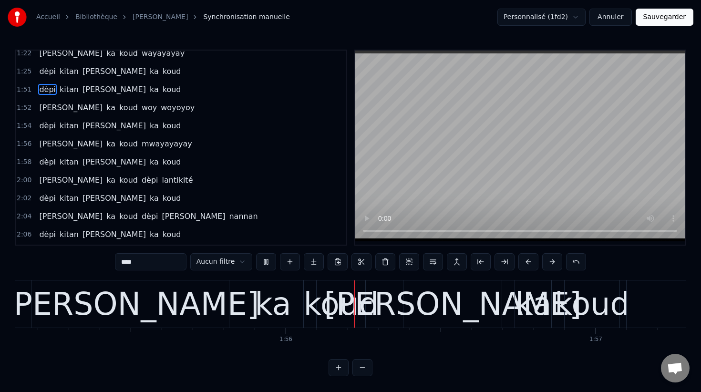
scroll to position [0, 35816]
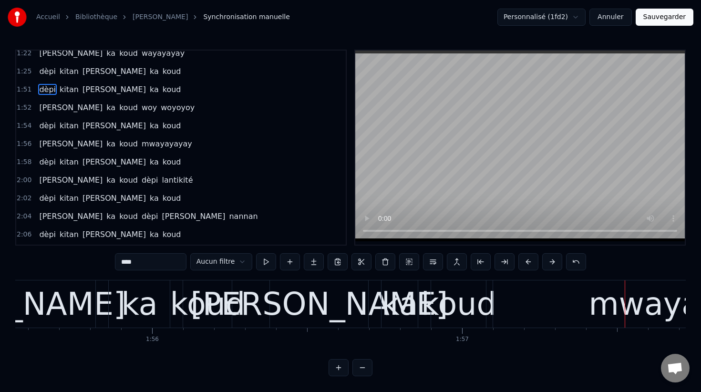
click at [618, 313] on div "mwayayayay" at bounding box center [691, 304] width 205 height 47
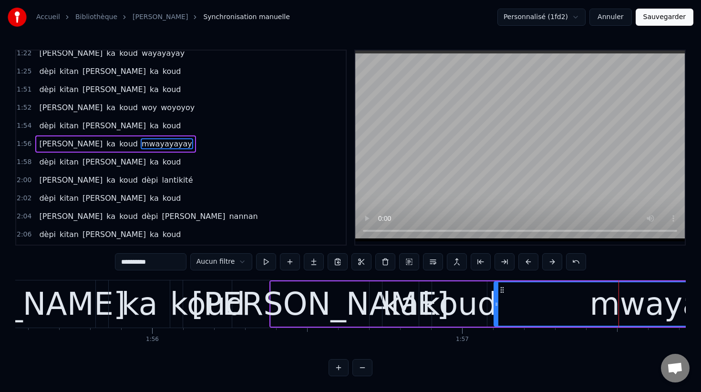
scroll to position [673, 0]
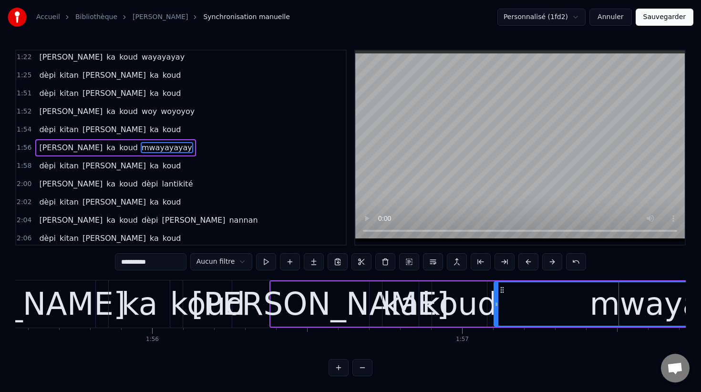
click at [127, 262] on input "**********" at bounding box center [151, 261] width 72 height 17
click at [51, 143] on span "[PERSON_NAME]" at bounding box center [70, 147] width 65 height 11
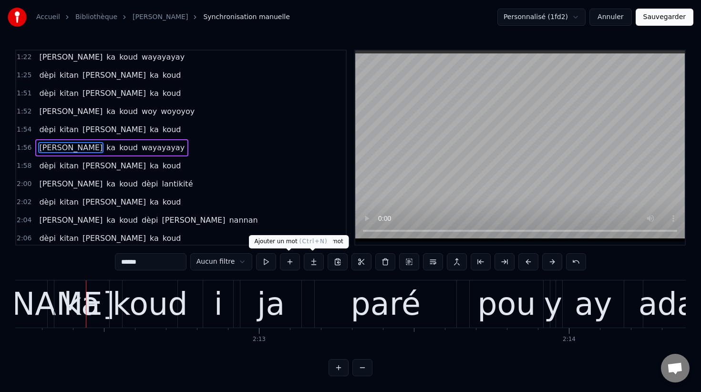
scroll to position [0, 41002]
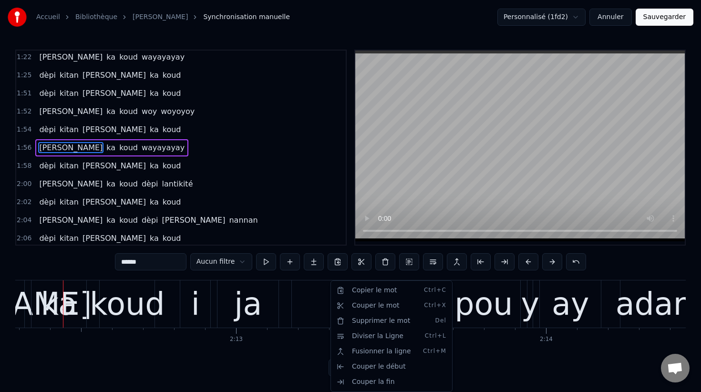
click at [241, 314] on html "Accueil Bibliothèque Osanna Synchronisation manuelle Personnalisé (1fd2) Annule…" at bounding box center [350, 195] width 701 height 391
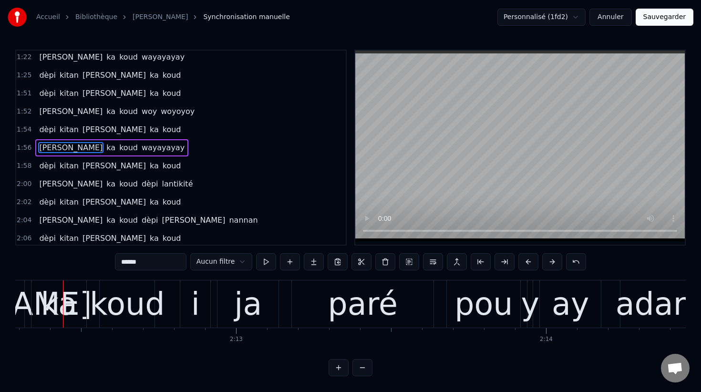
click at [121, 312] on div "koud" at bounding box center [127, 304] width 75 height 47
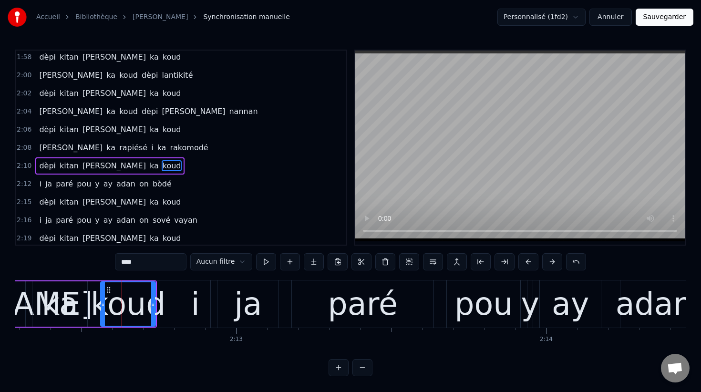
scroll to position [800, 0]
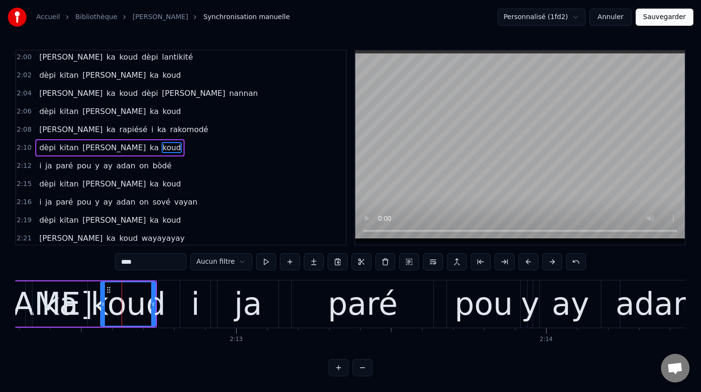
click at [49, 109] on span "dèpi" at bounding box center [47, 111] width 19 height 11
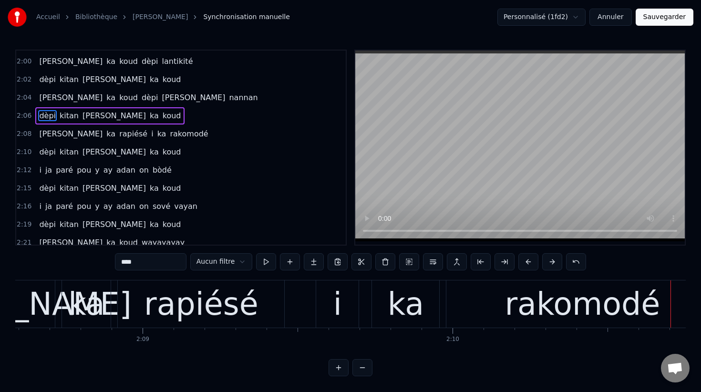
scroll to position [0, 39781]
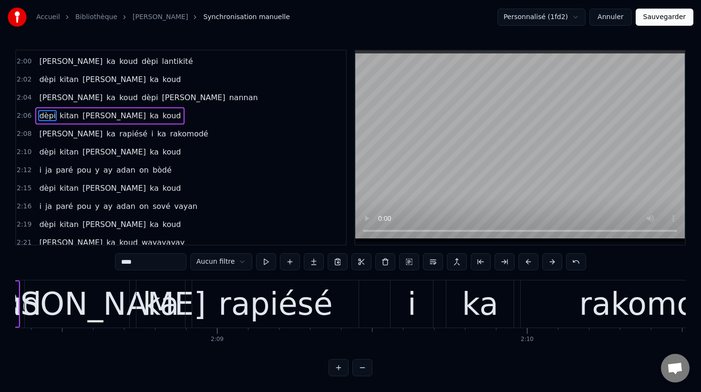
click at [280, 307] on div "rapiésé" at bounding box center [275, 304] width 114 height 47
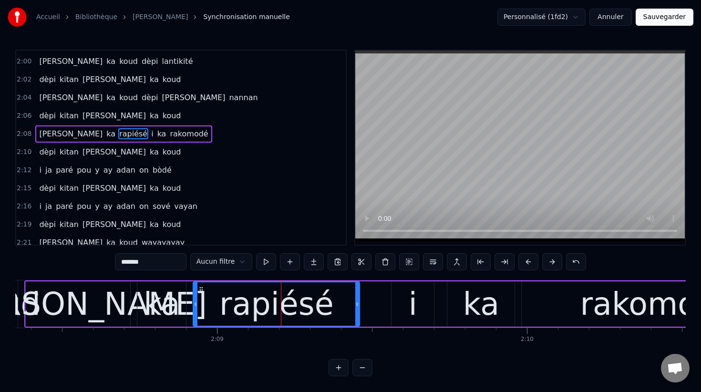
scroll to position [782, 0]
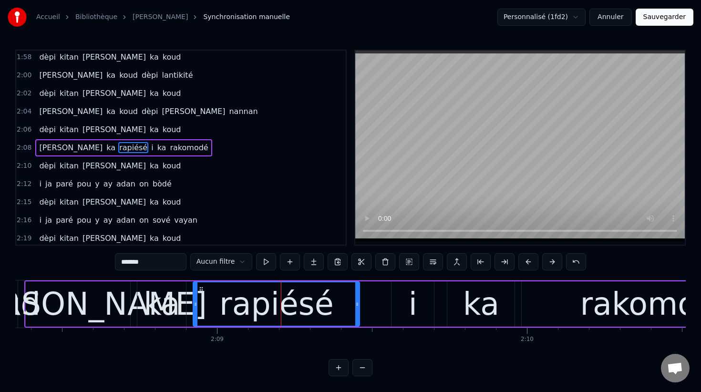
click at [265, 261] on button at bounding box center [266, 261] width 20 height 17
click at [400, 313] on div "i" at bounding box center [412, 303] width 42 height 45
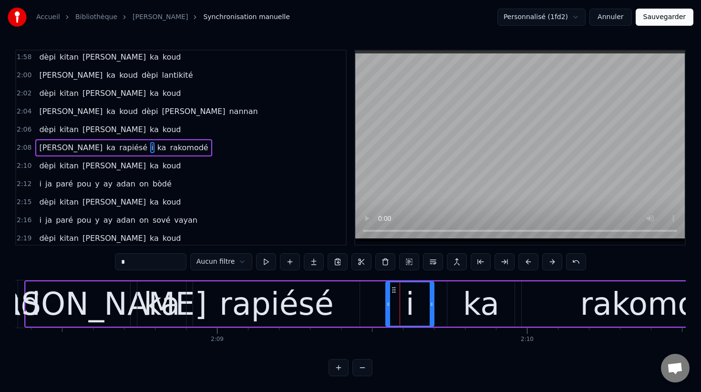
drag, startPoint x: 393, startPoint y: 304, endPoint x: 383, endPoint y: 304, distance: 9.5
click at [388, 304] on circle at bounding box center [388, 304] width 0 height 0
click at [265, 263] on button at bounding box center [266, 261] width 20 height 17
click at [471, 308] on div "ka" at bounding box center [481, 304] width 36 height 47
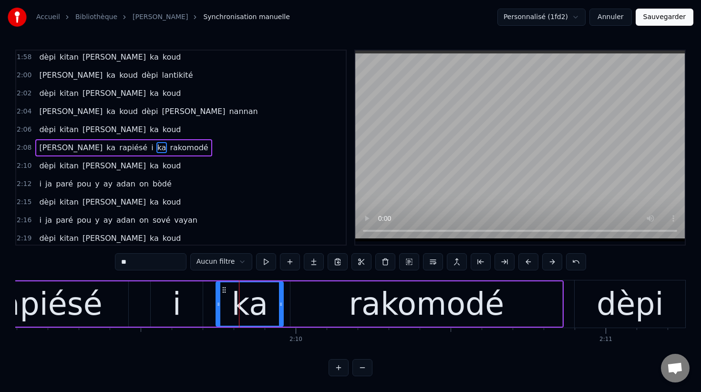
scroll to position [0, 40015]
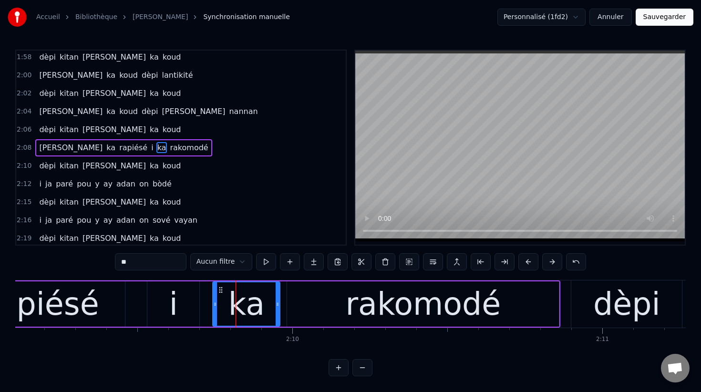
click at [371, 305] on div "rakomodé" at bounding box center [422, 304] width 155 height 47
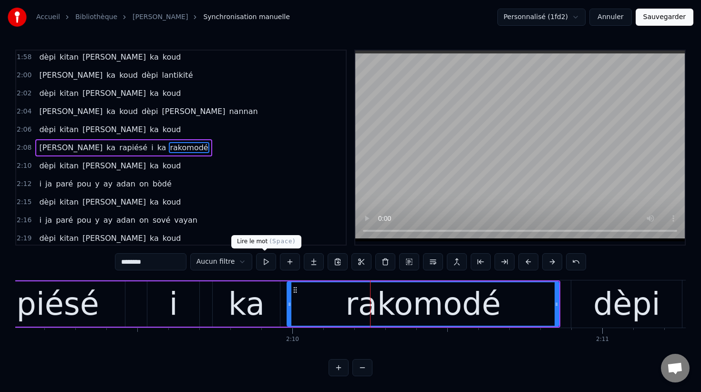
click at [262, 262] on button at bounding box center [266, 261] width 20 height 17
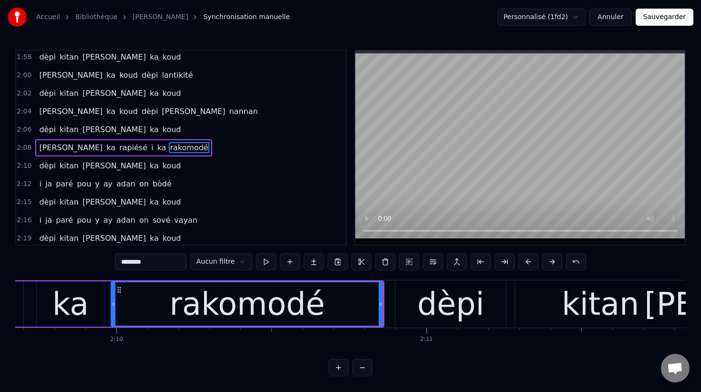
scroll to position [0, 40206]
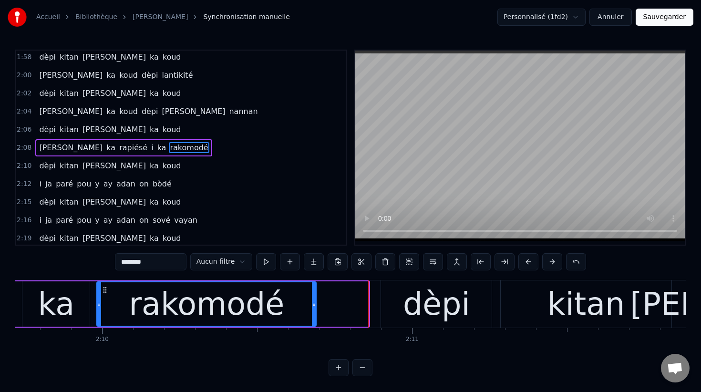
drag, startPoint x: 366, startPoint y: 304, endPoint x: 313, endPoint y: 297, distance: 52.9
click at [313, 297] on div at bounding box center [314, 303] width 4 height 43
click at [262, 261] on button at bounding box center [266, 261] width 20 height 17
click at [398, 310] on div "dèpi" at bounding box center [436, 303] width 111 height 47
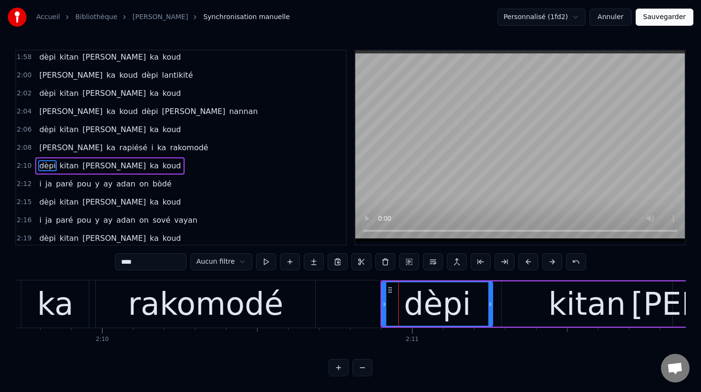
scroll to position [800, 0]
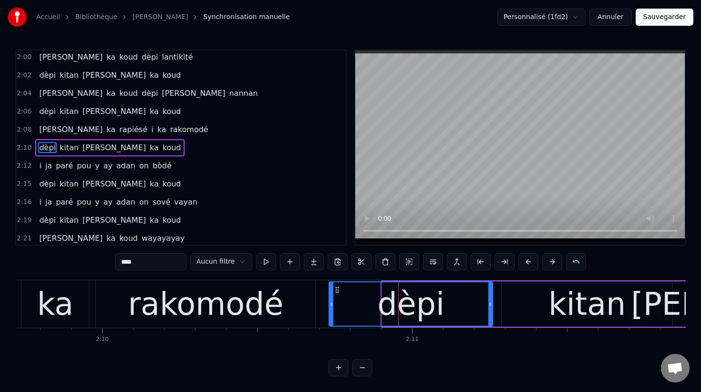
drag, startPoint x: 383, startPoint y: 303, endPoint x: 319, endPoint y: 298, distance: 63.6
click at [329, 298] on div at bounding box center [331, 303] width 4 height 43
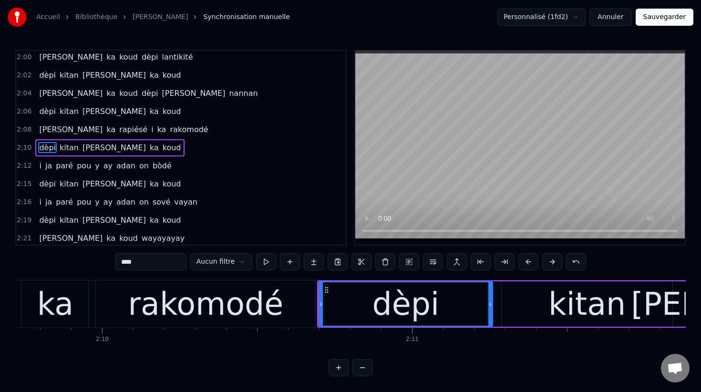
click at [283, 306] on div "rakomodé" at bounding box center [205, 303] width 219 height 47
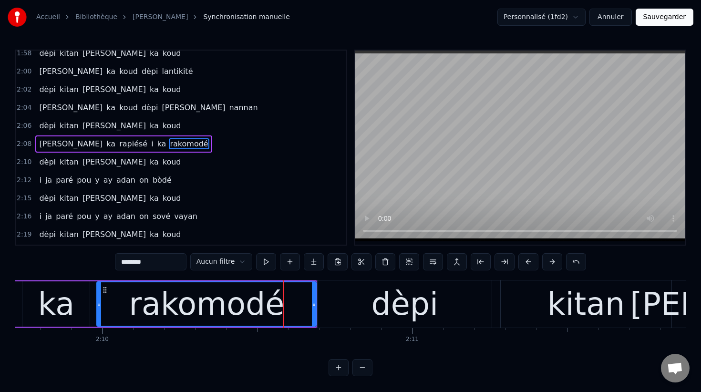
scroll to position [782, 0]
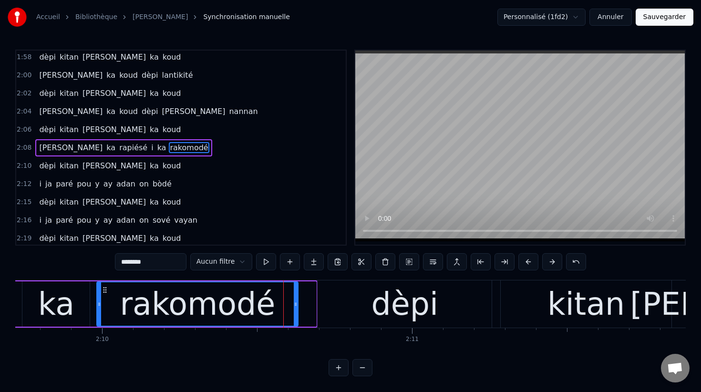
drag, startPoint x: 313, startPoint y: 306, endPoint x: 295, endPoint y: 306, distance: 18.1
click at [295, 306] on icon at bounding box center [296, 304] width 4 height 8
click at [362, 305] on div "dèpi" at bounding box center [405, 303] width 174 height 47
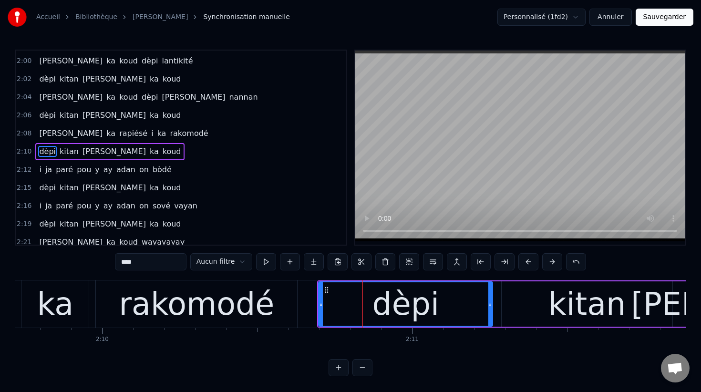
scroll to position [800, 0]
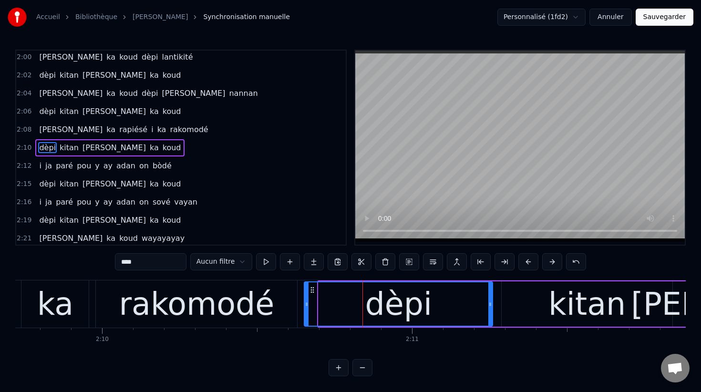
drag, startPoint x: 320, startPoint y: 306, endPoint x: 304, endPoint y: 306, distance: 15.7
click at [305, 306] on icon at bounding box center [307, 304] width 4 height 8
click at [266, 259] on button at bounding box center [266, 261] width 20 height 17
drag, startPoint x: 305, startPoint y: 305, endPoint x: 311, endPoint y: 305, distance: 6.2
click at [311, 305] on icon at bounding box center [311, 304] width 4 height 8
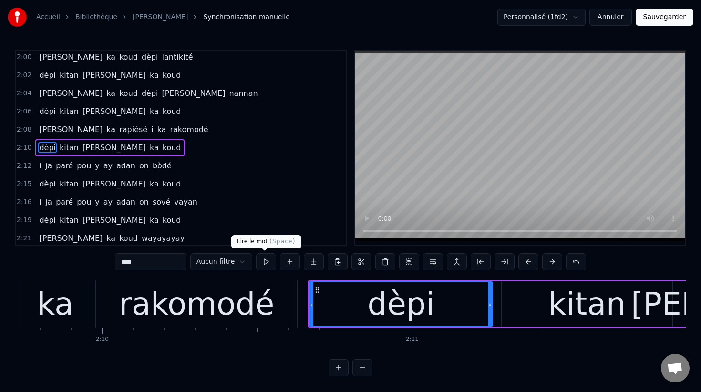
click at [259, 262] on button at bounding box center [266, 261] width 20 height 17
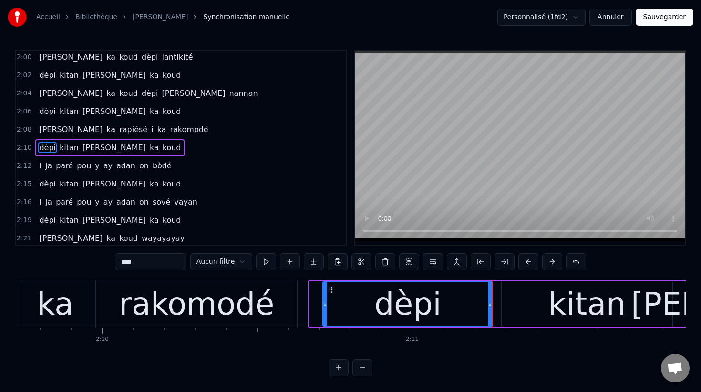
drag, startPoint x: 312, startPoint y: 305, endPoint x: 326, endPoint y: 307, distance: 14.0
click at [326, 307] on icon at bounding box center [325, 304] width 4 height 8
click at [265, 262] on button at bounding box center [266, 261] width 20 height 17
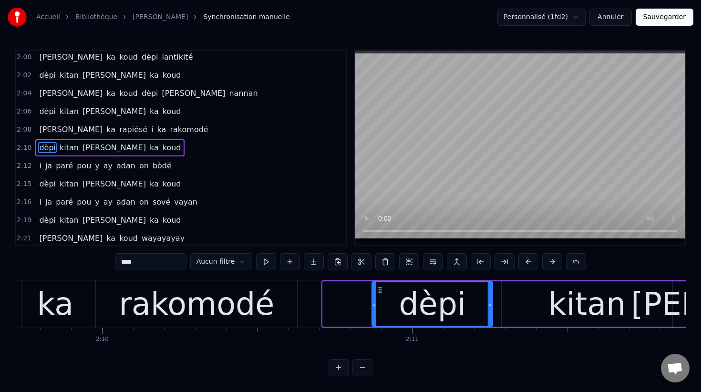
drag, startPoint x: 326, startPoint y: 305, endPoint x: 376, endPoint y: 306, distance: 50.1
click at [376, 306] on icon at bounding box center [374, 304] width 4 height 8
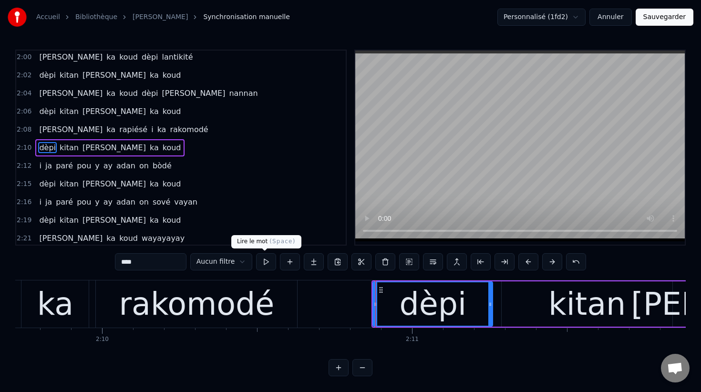
click at [265, 260] on button at bounding box center [266, 261] width 20 height 17
click at [257, 309] on div "rakomodé" at bounding box center [196, 304] width 155 height 47
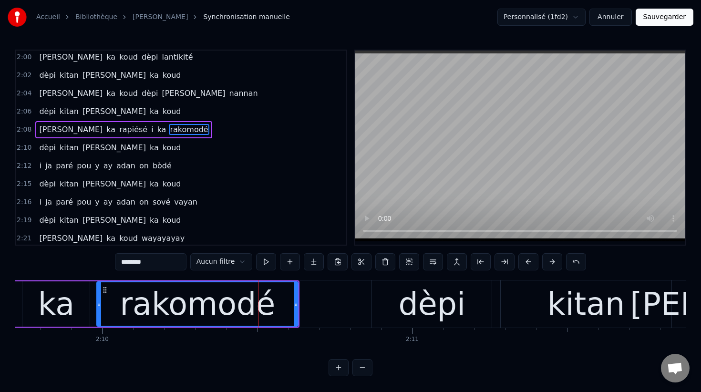
scroll to position [782, 0]
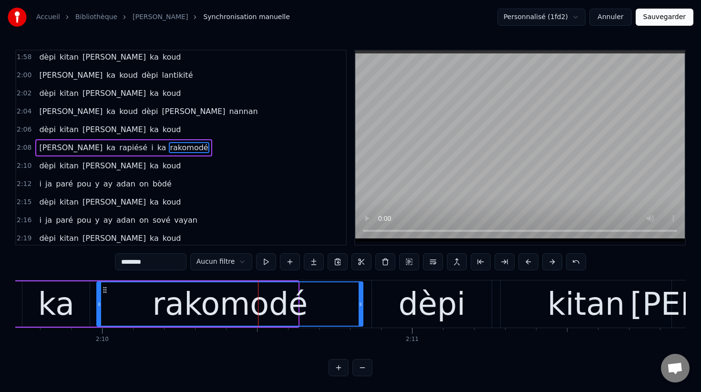
drag, startPoint x: 296, startPoint y: 304, endPoint x: 360, endPoint y: 311, distance: 65.2
click at [360, 311] on div at bounding box center [361, 303] width 4 height 43
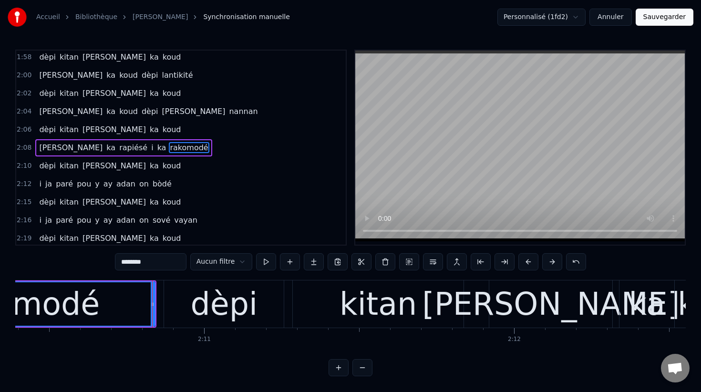
scroll to position [0, 40416]
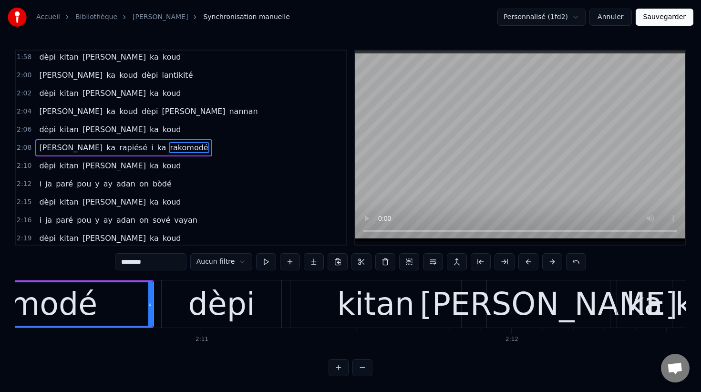
click at [333, 313] on div "kitan" at bounding box center [375, 303] width 171 height 47
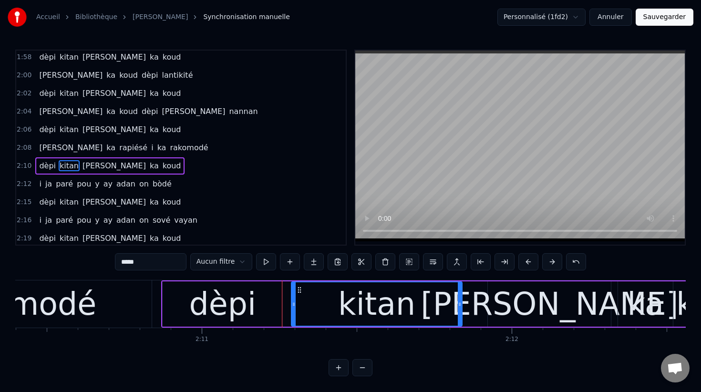
scroll to position [800, 0]
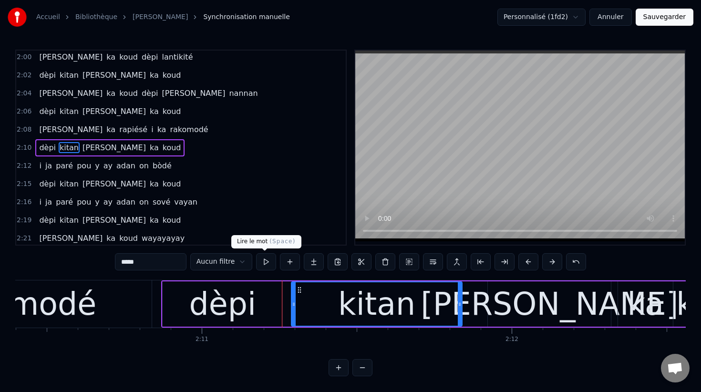
click at [265, 261] on button at bounding box center [266, 261] width 20 height 17
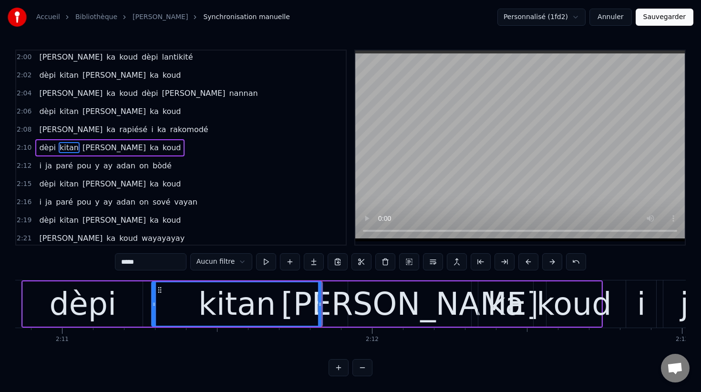
scroll to position [0, 40593]
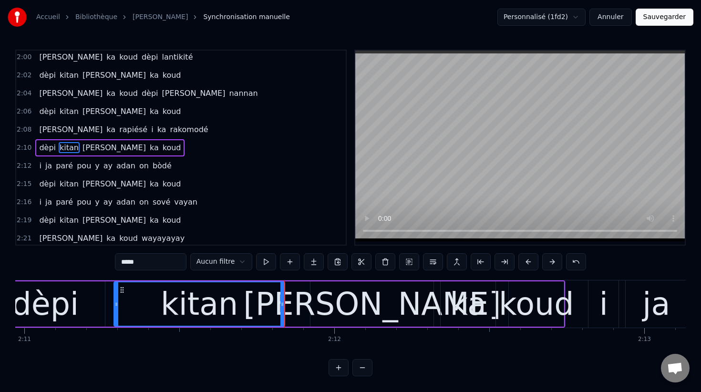
click at [356, 305] on div "[PERSON_NAME]" at bounding box center [371, 304] width 257 height 47
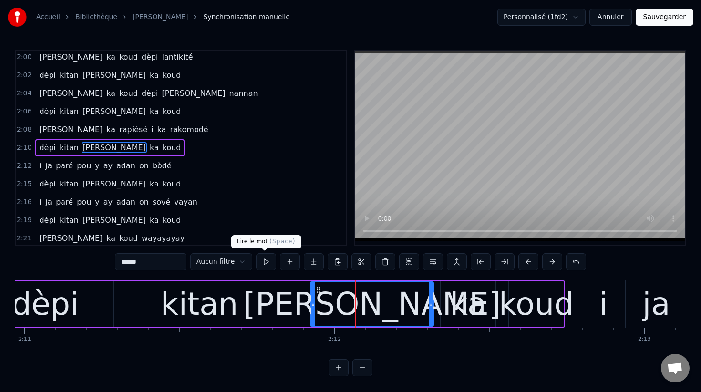
click at [264, 262] on button at bounding box center [266, 261] width 20 height 17
click at [470, 315] on div "ka" at bounding box center [468, 304] width 36 height 47
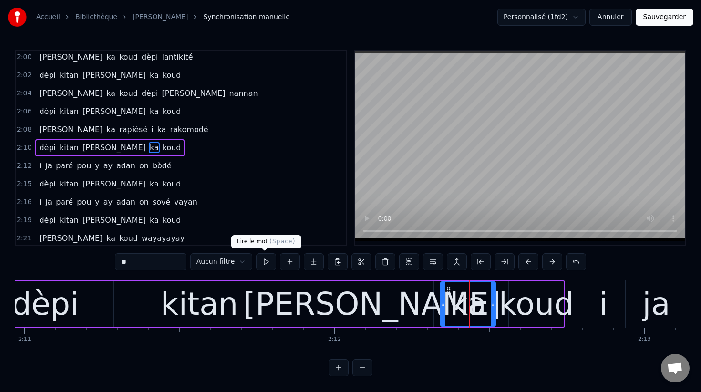
click at [268, 261] on button at bounding box center [266, 261] width 20 height 17
click at [550, 316] on div "koud" at bounding box center [536, 304] width 75 height 47
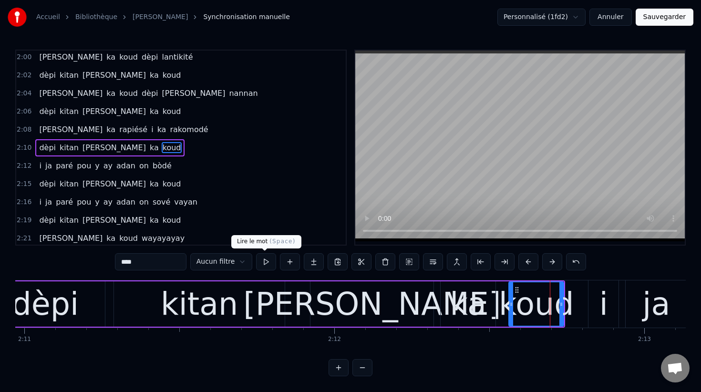
click at [265, 262] on button at bounding box center [266, 261] width 20 height 17
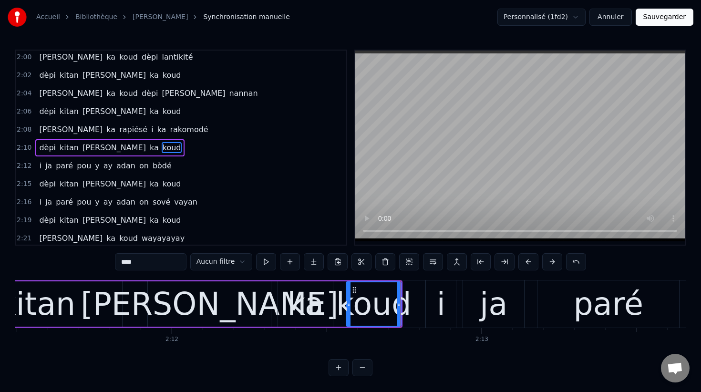
scroll to position [0, 40793]
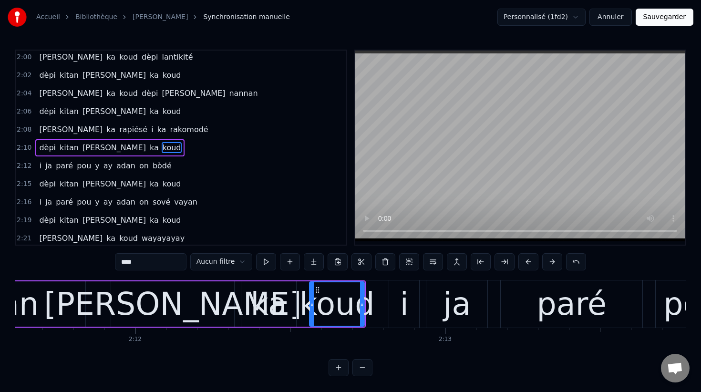
click at [403, 313] on div "i" at bounding box center [404, 304] width 9 height 47
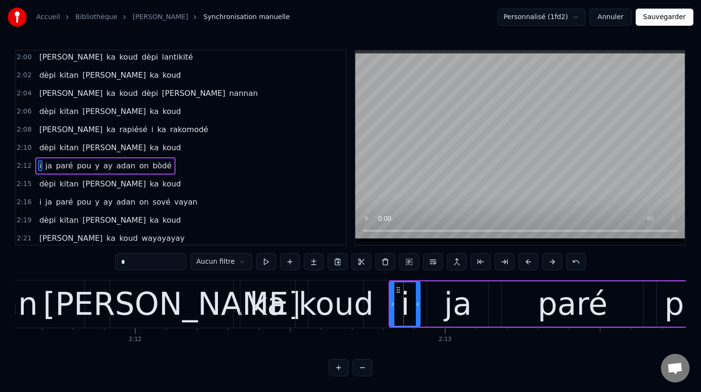
scroll to position [818, 0]
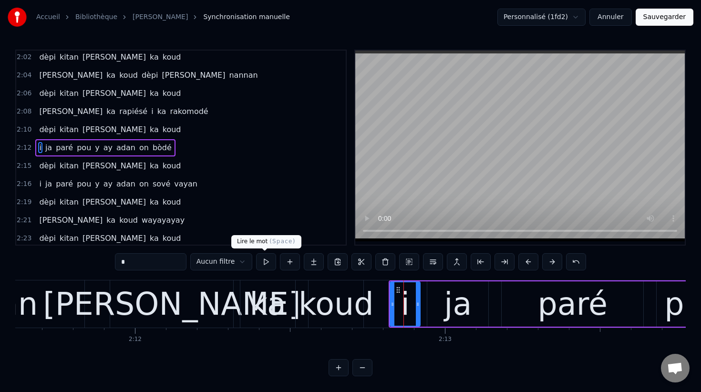
click at [264, 262] on button at bounding box center [266, 261] width 20 height 17
click at [209, 304] on div "[PERSON_NAME]" at bounding box center [171, 304] width 257 height 47
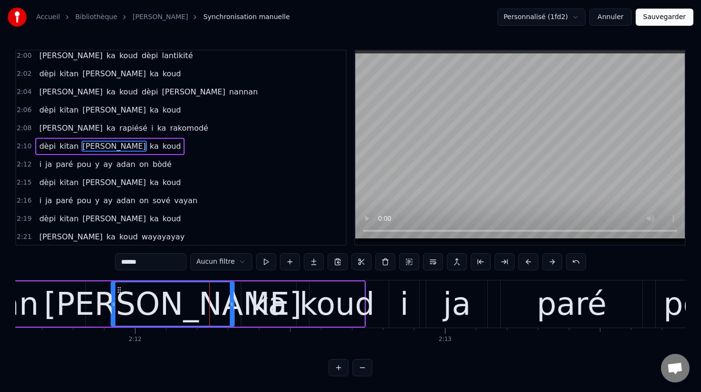
scroll to position [800, 0]
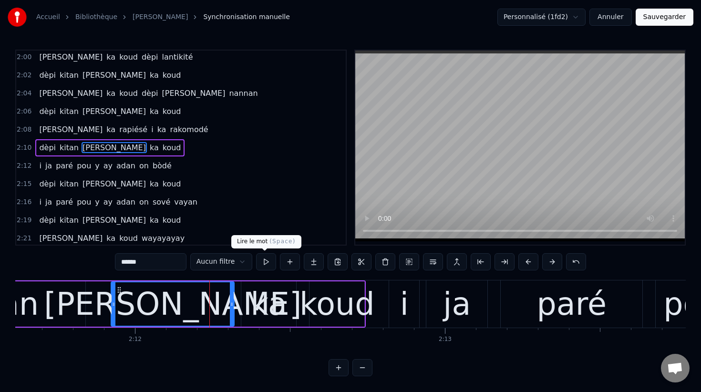
click at [267, 263] on button at bounding box center [266, 261] width 20 height 17
click at [269, 309] on div "ka" at bounding box center [269, 304] width 36 height 47
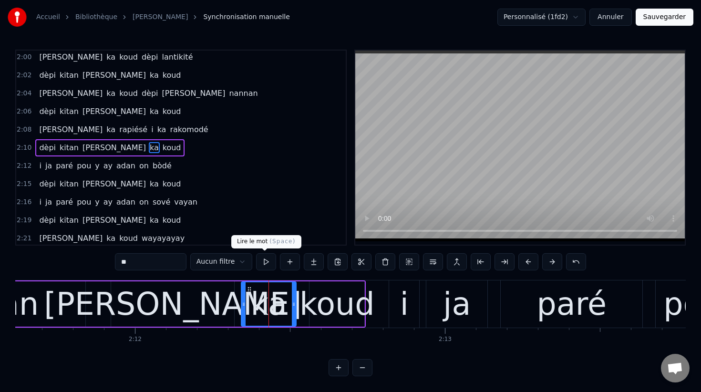
click at [265, 260] on button at bounding box center [266, 261] width 20 height 17
click at [318, 317] on div "koud" at bounding box center [336, 304] width 75 height 47
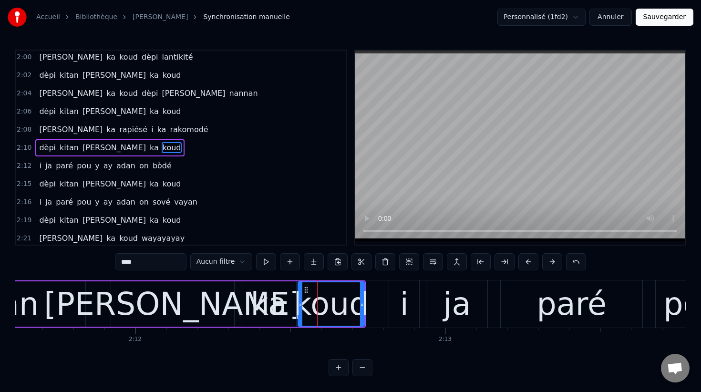
drag, startPoint x: 310, startPoint y: 305, endPoint x: 299, endPoint y: 304, distance: 11.5
click at [299, 304] on icon at bounding box center [300, 304] width 4 height 8
click at [265, 263] on button at bounding box center [266, 261] width 20 height 17
drag, startPoint x: 301, startPoint y: 304, endPoint x: 312, endPoint y: 305, distance: 11.1
click at [311, 305] on icon at bounding box center [309, 304] width 4 height 8
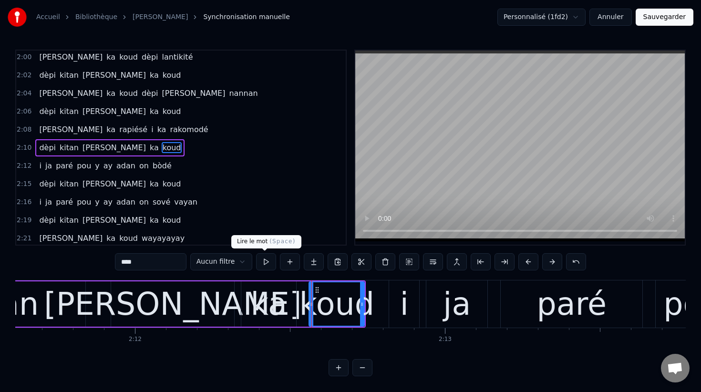
click at [266, 266] on button at bounding box center [266, 261] width 20 height 17
click at [41, 147] on span "dèpi" at bounding box center [47, 147] width 19 height 11
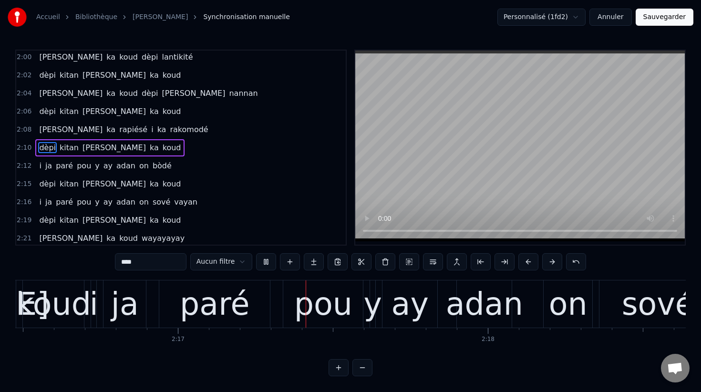
scroll to position [0, 42302]
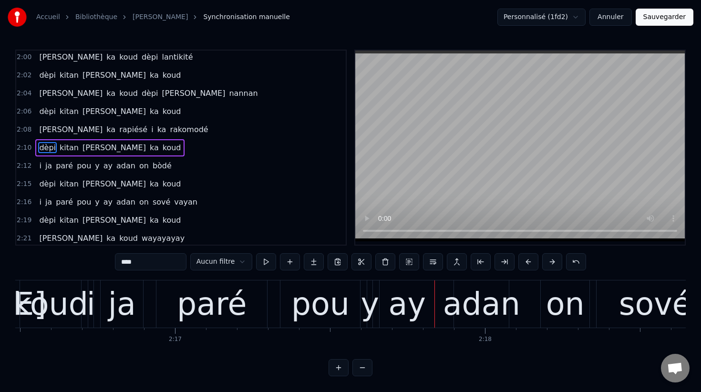
click at [404, 305] on div "ay" at bounding box center [407, 304] width 37 height 47
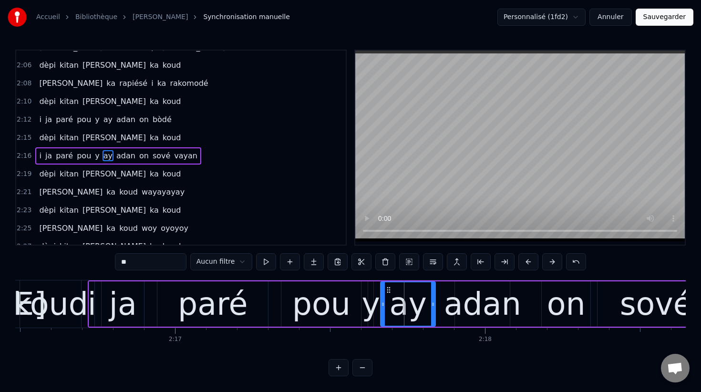
scroll to position [854, 0]
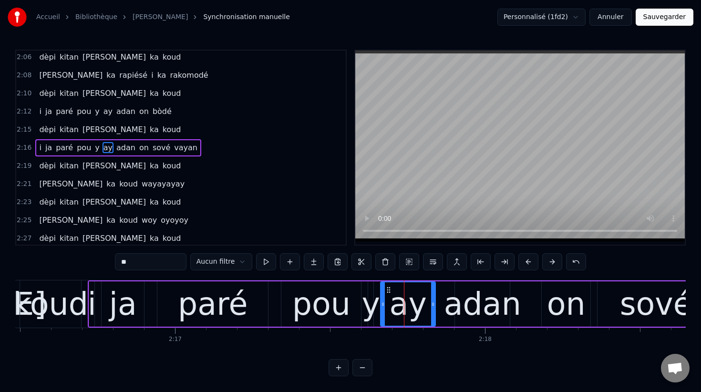
click at [82, 149] on span "pou" at bounding box center [84, 147] width 16 height 11
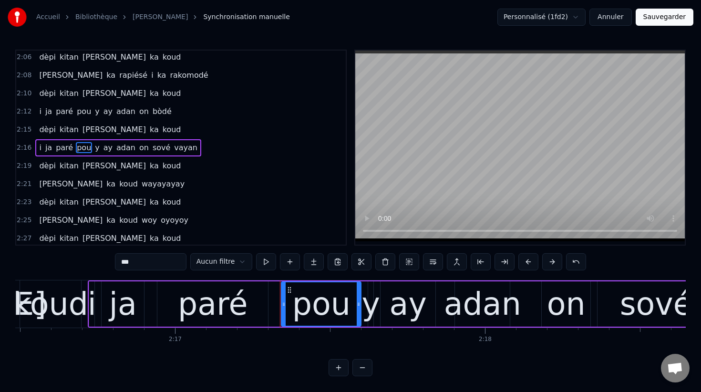
click at [136, 261] on input "***" at bounding box center [151, 261] width 72 height 17
click at [413, 314] on div "ay" at bounding box center [408, 304] width 37 height 47
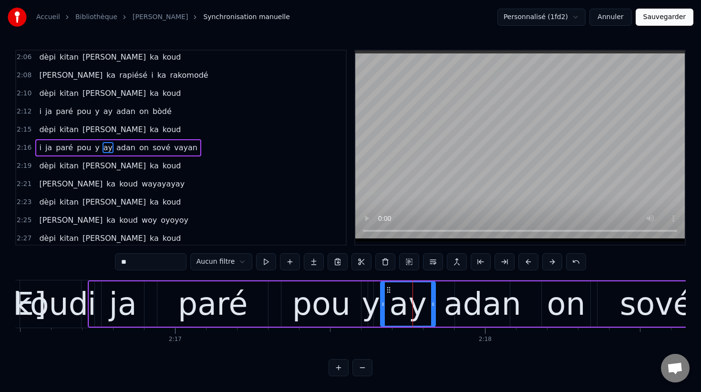
click at [126, 262] on input "**" at bounding box center [151, 261] width 72 height 17
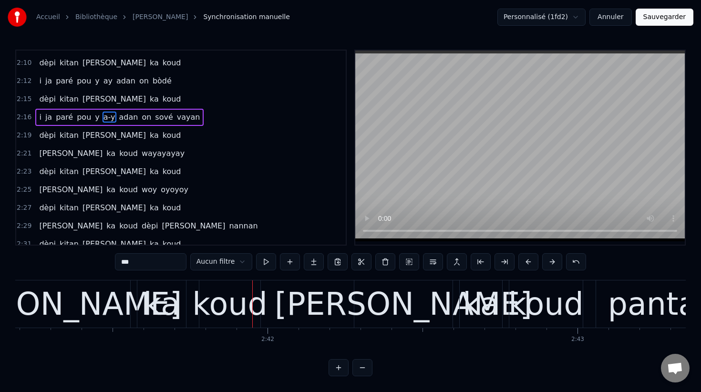
scroll to position [885, 0]
click at [204, 303] on div "koud" at bounding box center [229, 304] width 75 height 47
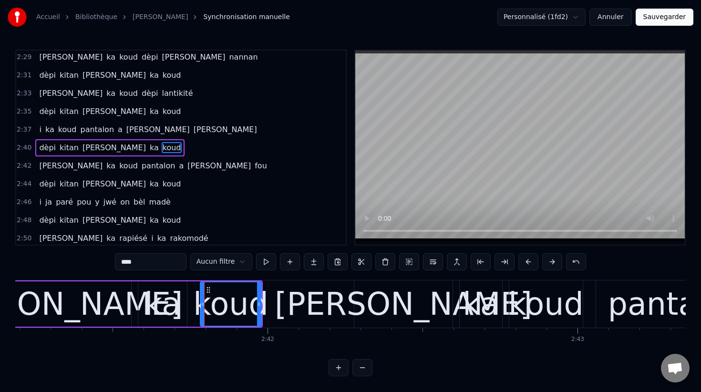
scroll to position [1053, 0]
click at [117, 130] on span "a" at bounding box center [120, 129] width 7 height 11
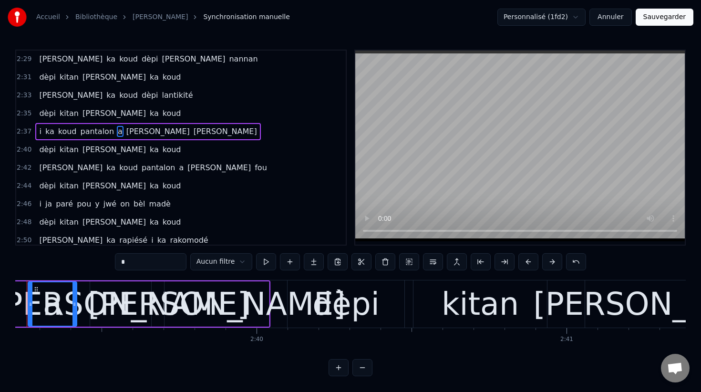
scroll to position [0, 49313]
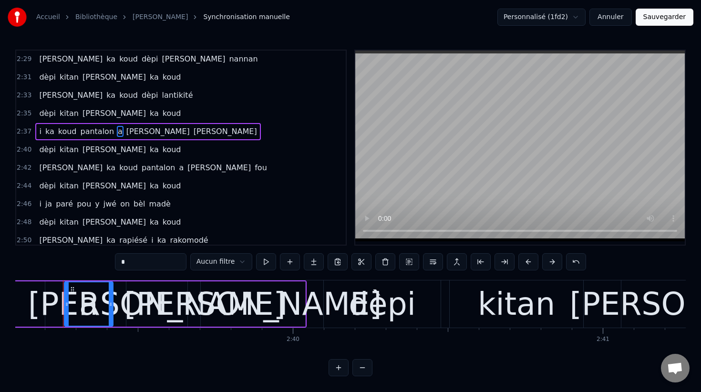
click at [146, 262] on input "*" at bounding box center [151, 261] width 72 height 17
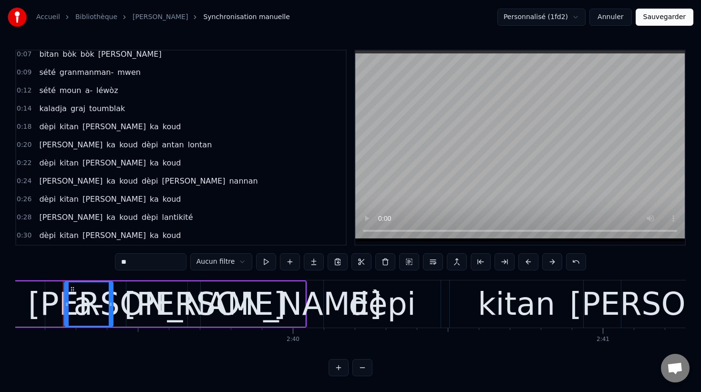
scroll to position [0, 0]
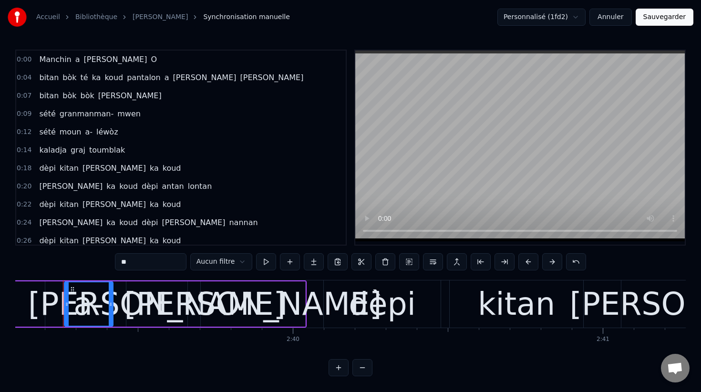
click at [164, 80] on span "a" at bounding box center [167, 77] width 7 height 11
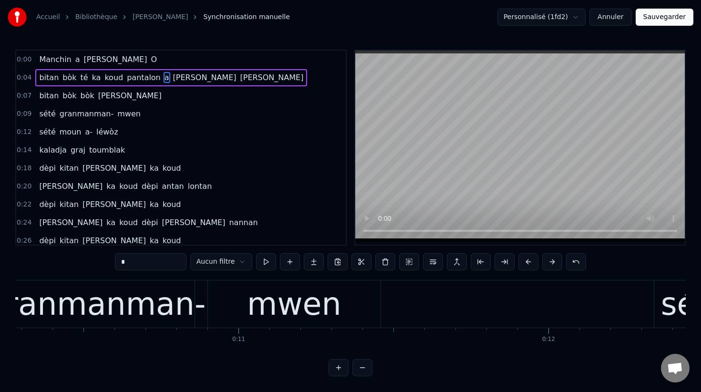
scroll to position [0, 1849]
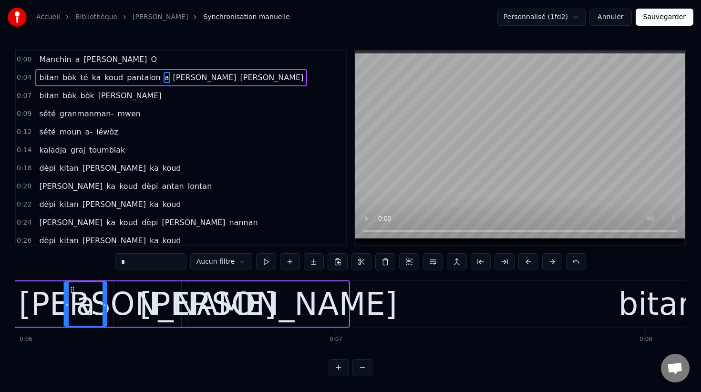
click at [145, 267] on input "*" at bounding box center [151, 261] width 72 height 17
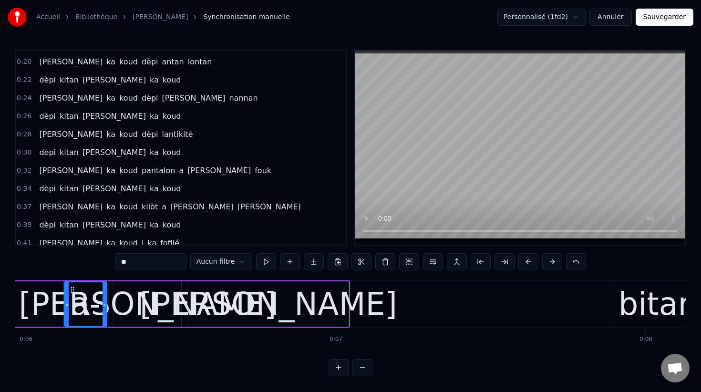
scroll to position [135, 0]
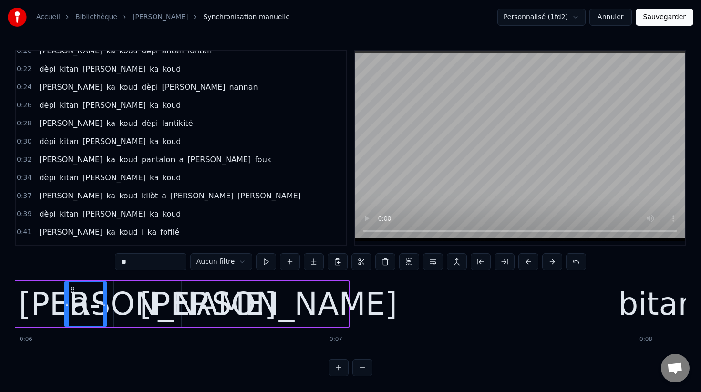
click at [178, 162] on span "a" at bounding box center [181, 159] width 7 height 11
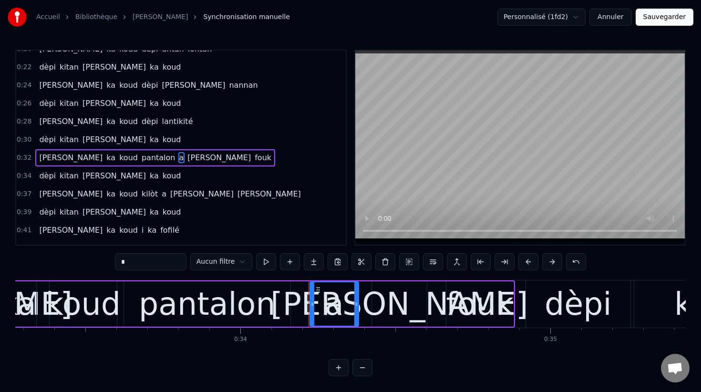
scroll to position [0, 10559]
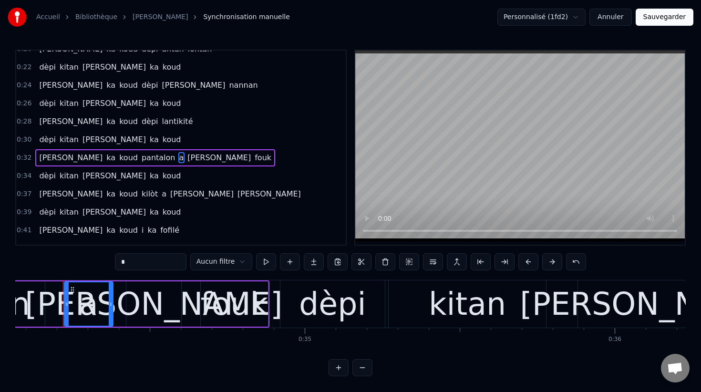
click at [155, 263] on input "*" at bounding box center [151, 261] width 72 height 17
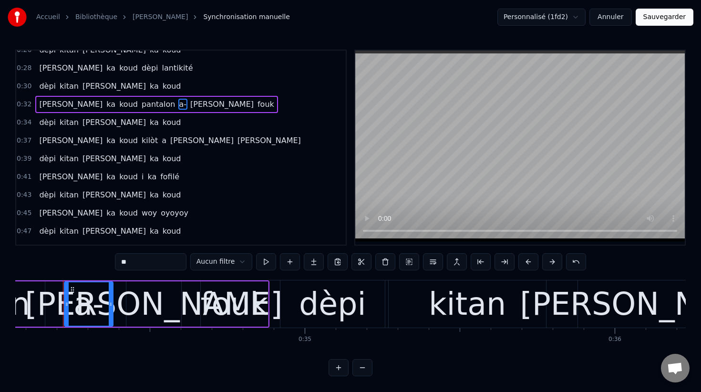
scroll to position [192, 0]
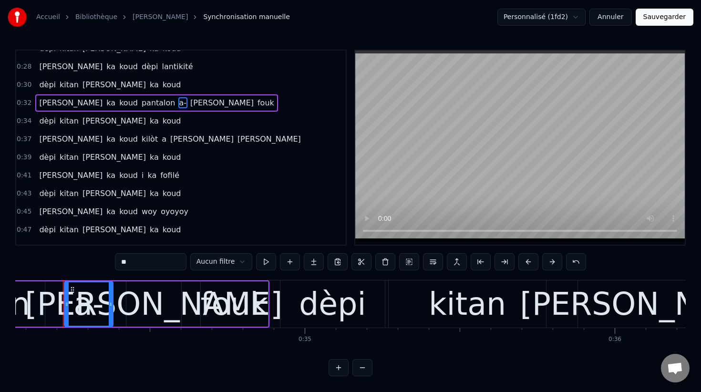
click at [161, 139] on span "a" at bounding box center [164, 139] width 7 height 11
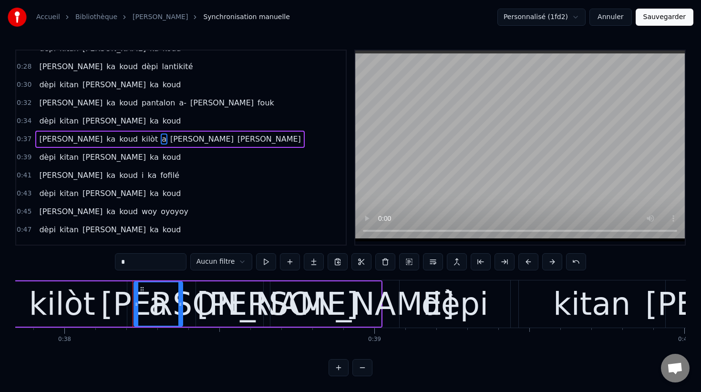
scroll to position [0, 11798]
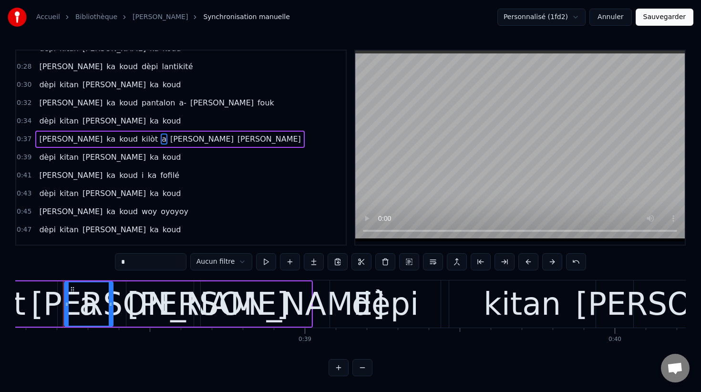
click at [158, 266] on input "*" at bounding box center [151, 261] width 72 height 17
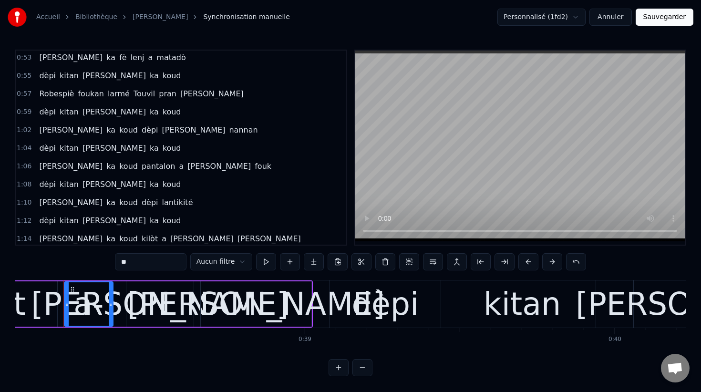
scroll to position [432, 0]
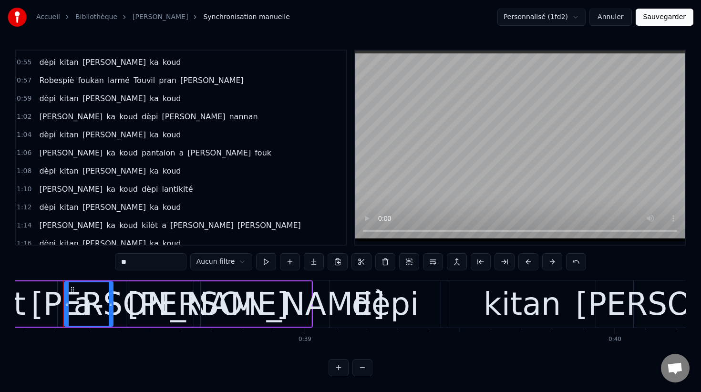
click at [178, 155] on span "a" at bounding box center [181, 152] width 7 height 11
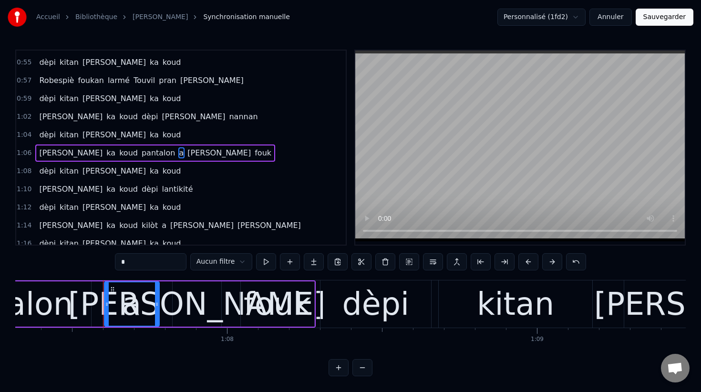
scroll to position [0, 20904]
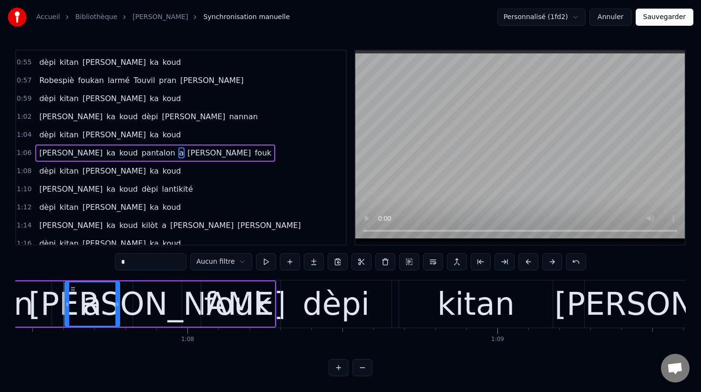
click at [134, 262] on input "*" at bounding box center [151, 261] width 72 height 17
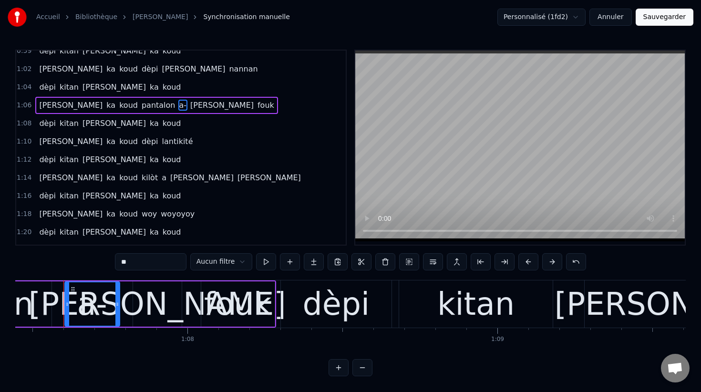
scroll to position [495, 0]
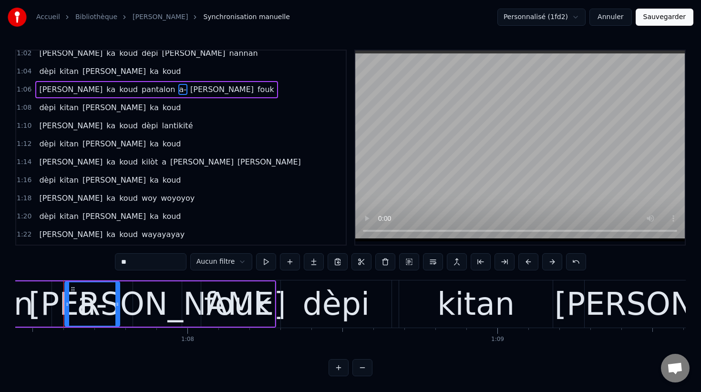
click at [161, 158] on span "a" at bounding box center [164, 161] width 7 height 11
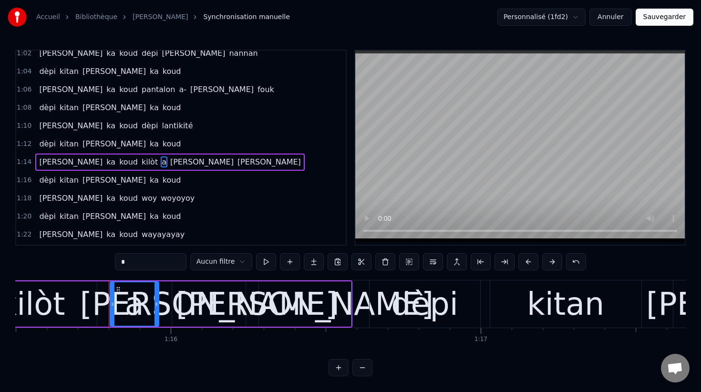
scroll to position [0, 23445]
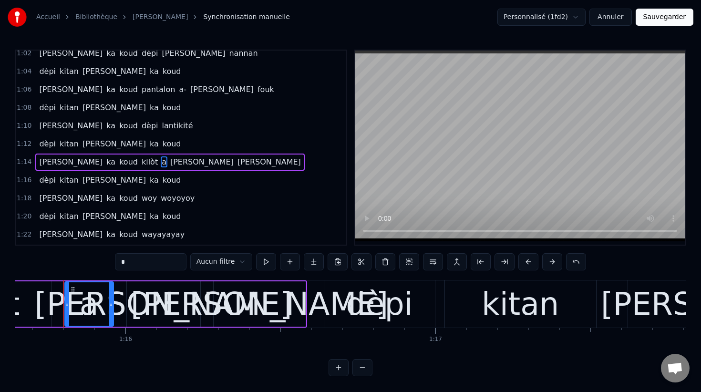
click at [139, 260] on input "*" at bounding box center [151, 261] width 72 height 17
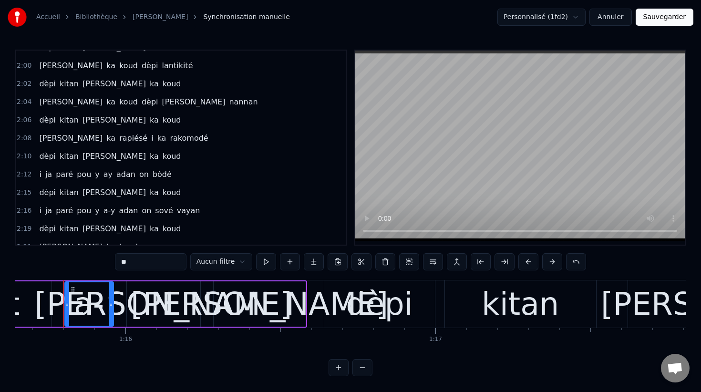
scroll to position [792, 0]
click at [103, 172] on span "ay" at bounding box center [108, 173] width 11 height 11
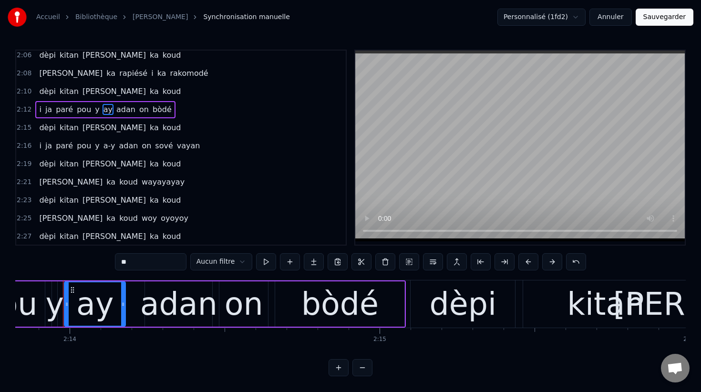
scroll to position [857, 0]
click at [104, 147] on span "a-y" at bounding box center [110, 144] width 14 height 11
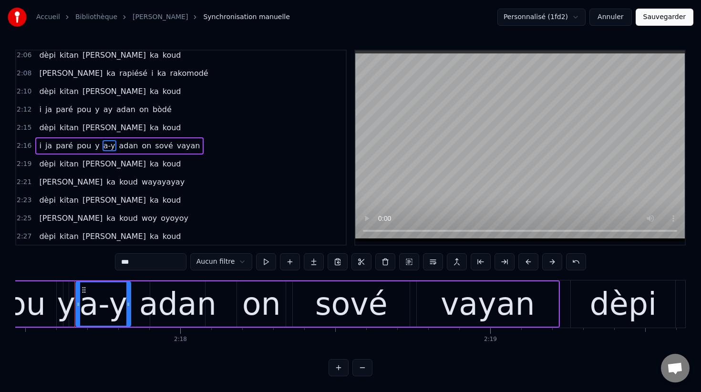
scroll to position [0, 42619]
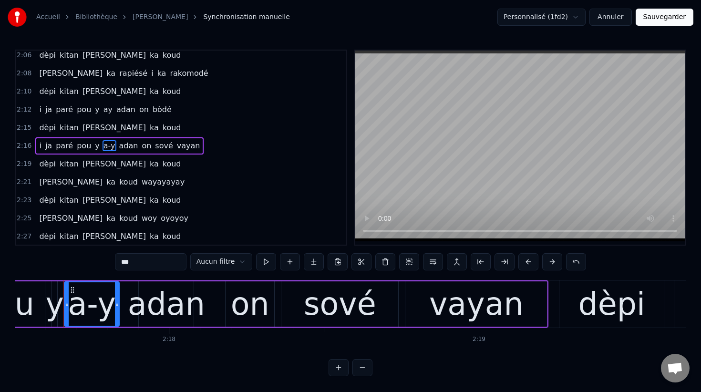
click at [129, 261] on input "***" at bounding box center [151, 261] width 72 height 17
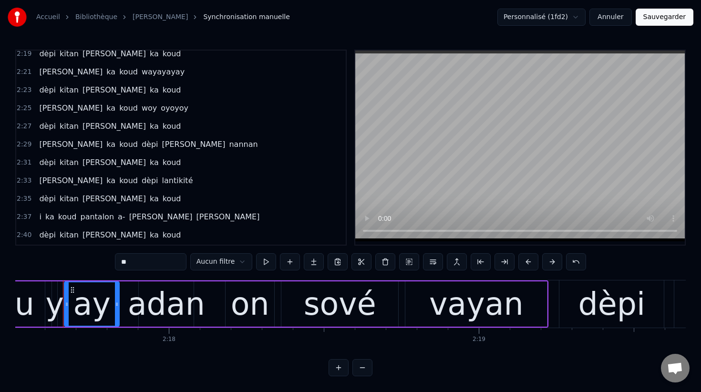
scroll to position [969, 0]
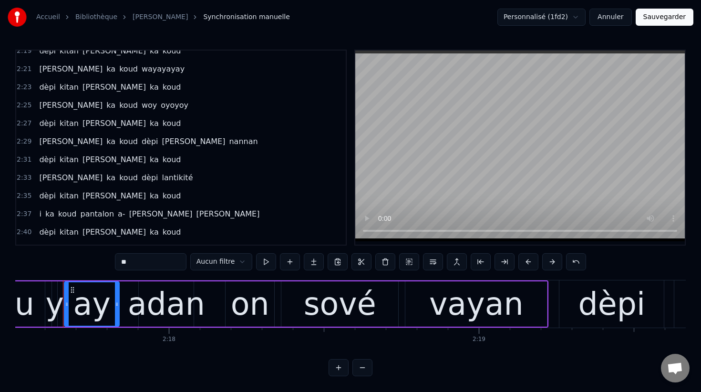
click at [160, 107] on span "oyoyoy" at bounding box center [175, 105] width 30 height 11
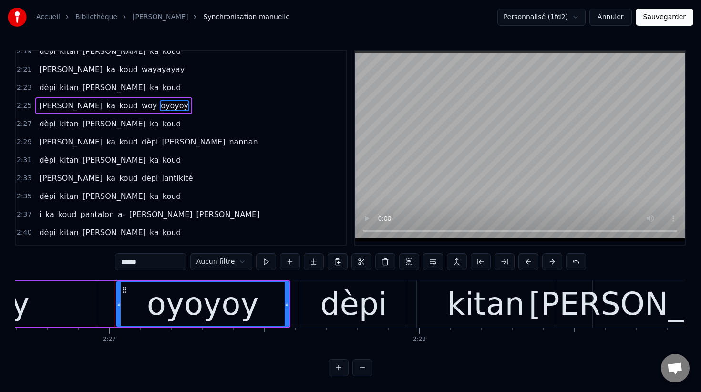
scroll to position [0, 45520]
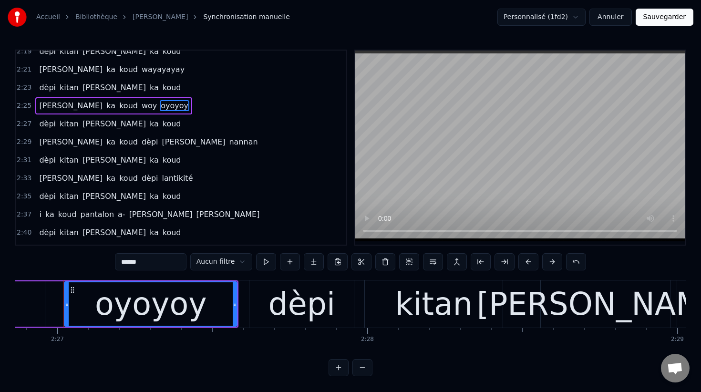
click at [122, 261] on input "******" at bounding box center [151, 261] width 72 height 17
drag, startPoint x: 141, startPoint y: 214, endPoint x: 137, endPoint y: 174, distance: 40.3
click at [137, 174] on div "0:00 Manchin a [PERSON_NAME] O 0:04 [PERSON_NAME] té ka koud pantalon a- [PERSO…" at bounding box center [180, 148] width 331 height 196
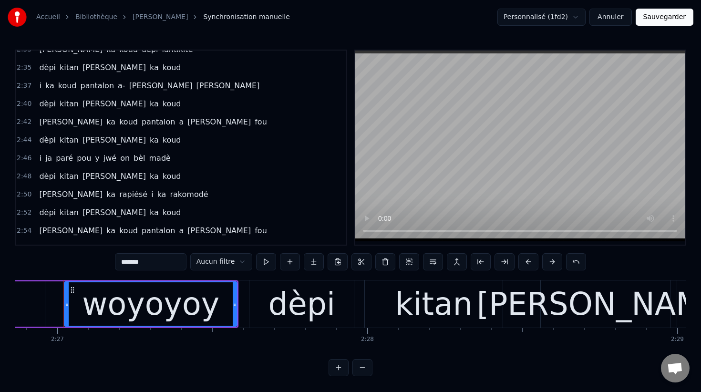
scroll to position [1101, 0]
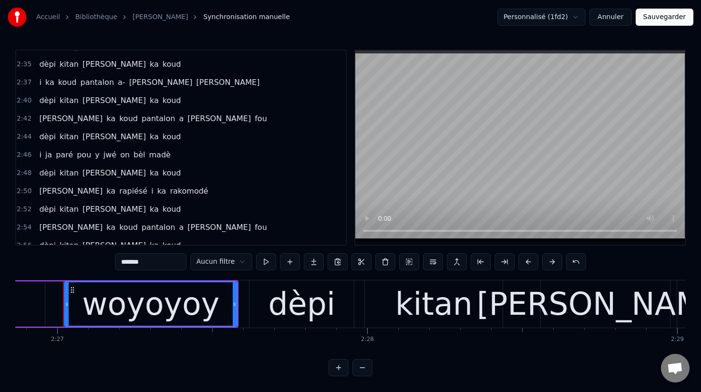
click at [178, 118] on span "a" at bounding box center [181, 118] width 7 height 11
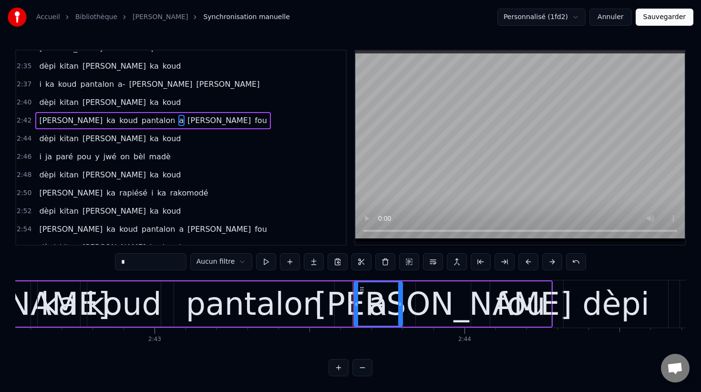
scroll to position [0, 50671]
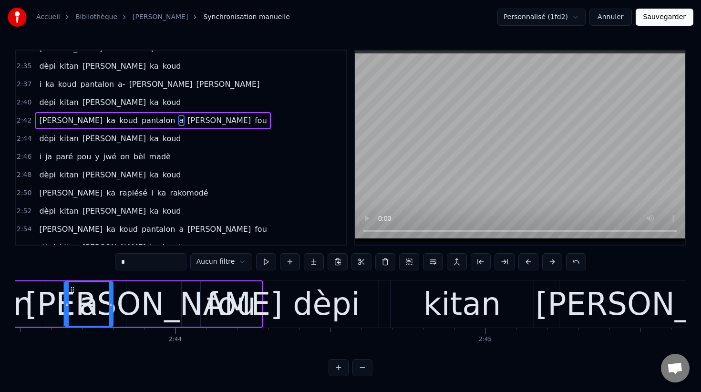
click at [133, 263] on input "*" at bounding box center [151, 261] width 72 height 17
click at [257, 120] on span "fou" at bounding box center [264, 120] width 14 height 11
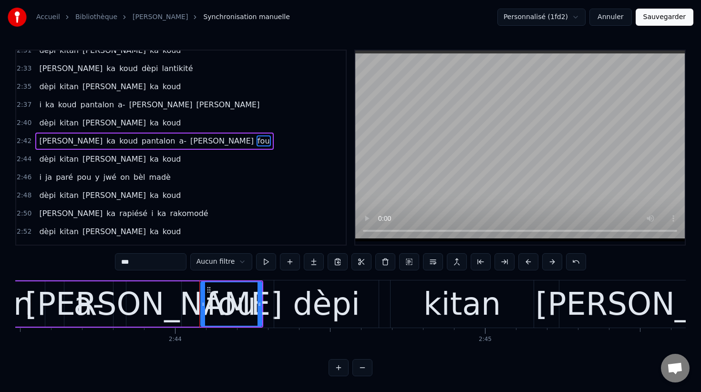
scroll to position [1071, 0]
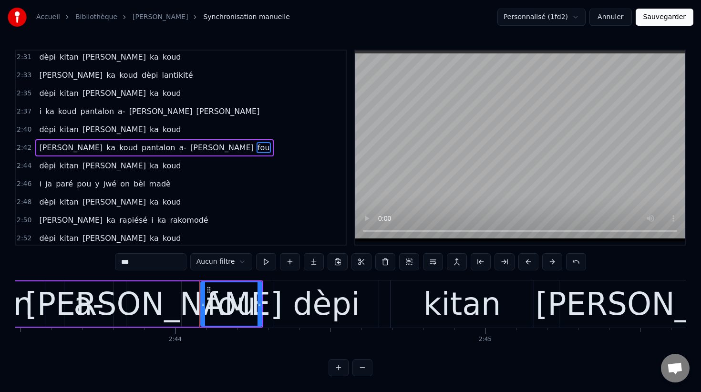
click at [154, 256] on input "***" at bounding box center [151, 261] width 72 height 17
click at [149, 262] on input "***" at bounding box center [151, 261] width 72 height 17
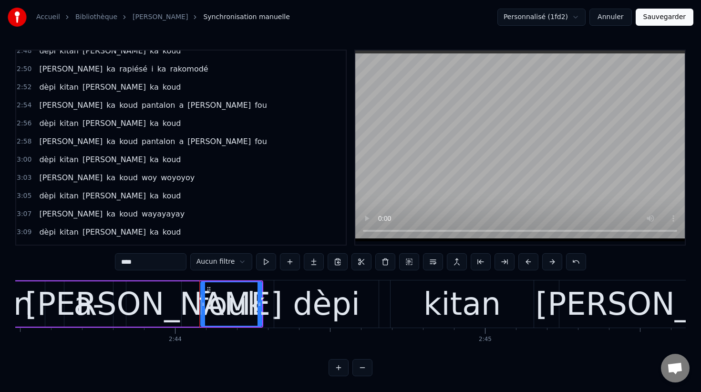
scroll to position [1226, 0]
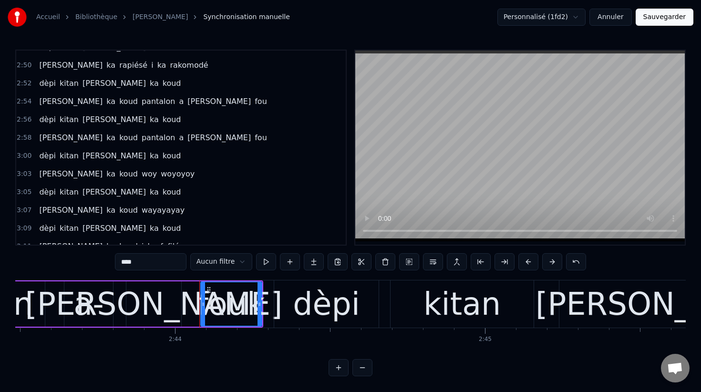
click at [178, 103] on span "a" at bounding box center [181, 101] width 7 height 11
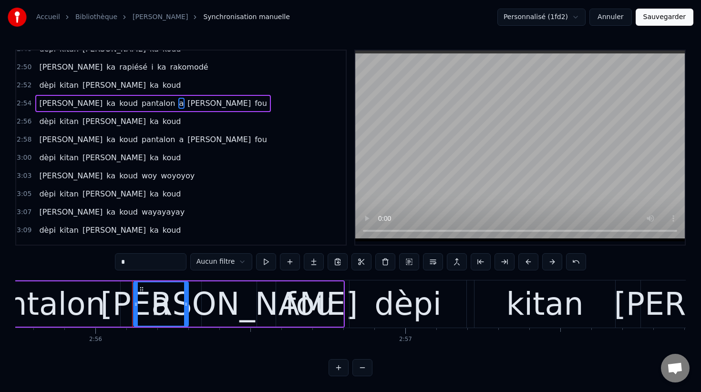
scroll to position [0, 54539]
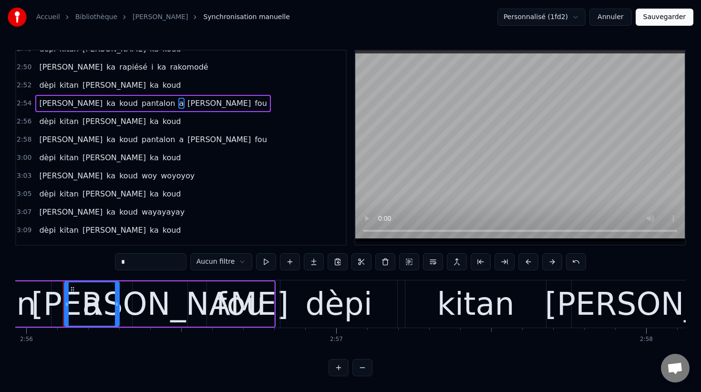
click at [134, 265] on input "*" at bounding box center [151, 261] width 72 height 17
click at [257, 104] on span "fou" at bounding box center [264, 103] width 14 height 11
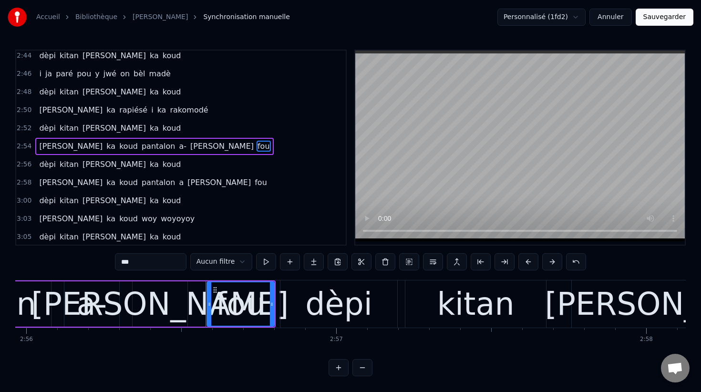
scroll to position [1180, 0]
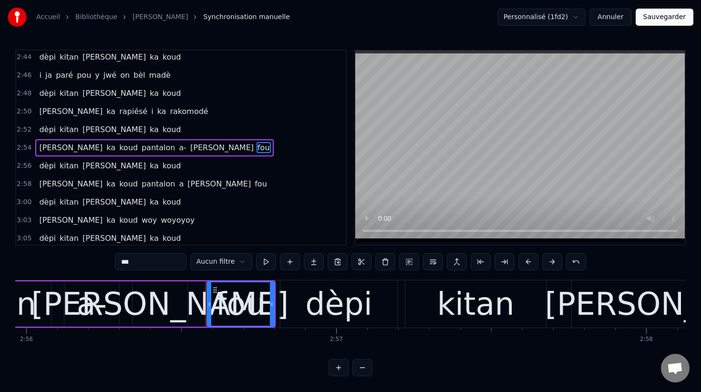
click at [151, 262] on input "***" at bounding box center [151, 261] width 72 height 17
click at [178, 185] on span "a" at bounding box center [181, 183] width 7 height 11
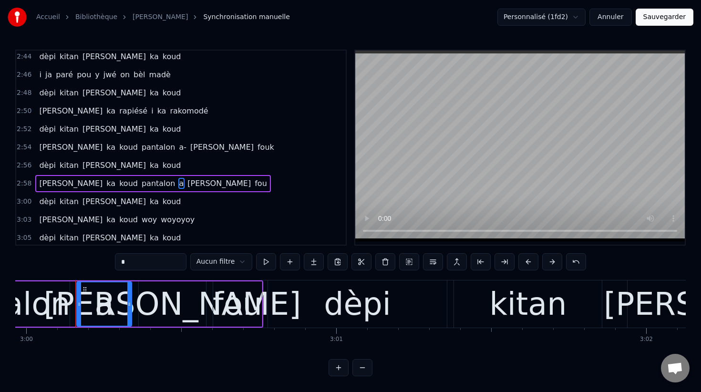
scroll to position [0, 55791]
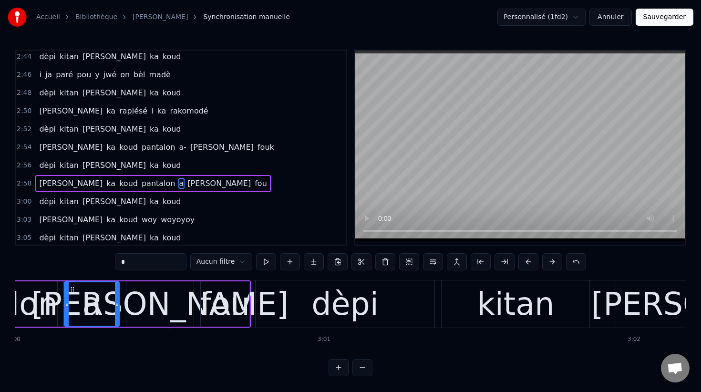
click at [134, 263] on input "*" at bounding box center [151, 261] width 72 height 17
click at [257, 185] on span "fou" at bounding box center [264, 183] width 14 height 11
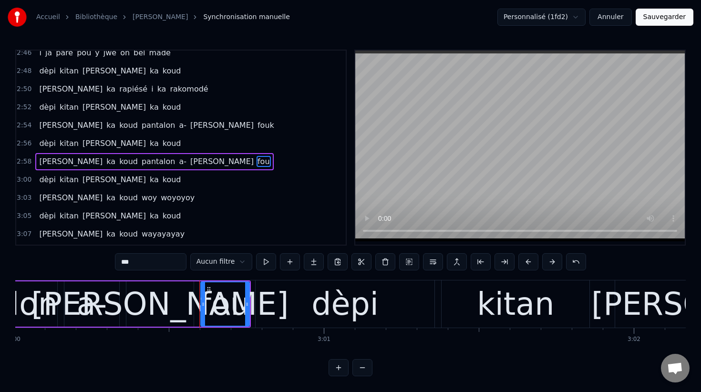
scroll to position [1216, 0]
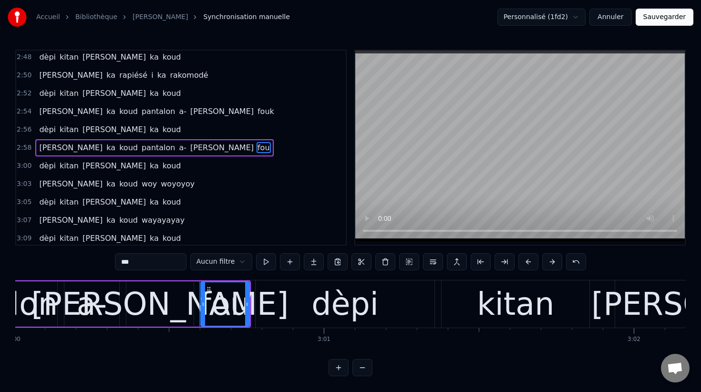
click at [151, 262] on input "***" at bounding box center [151, 261] width 72 height 17
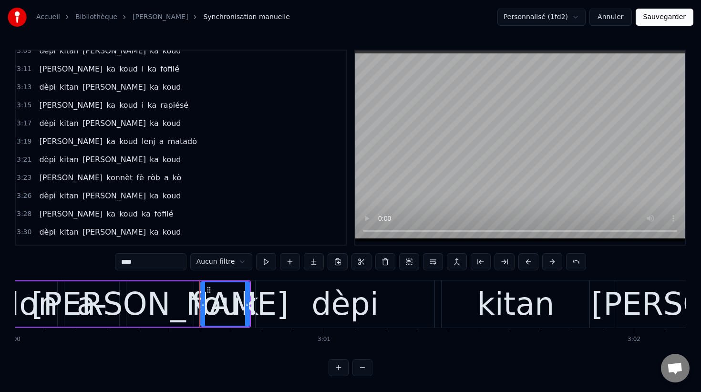
scroll to position [1408, 0]
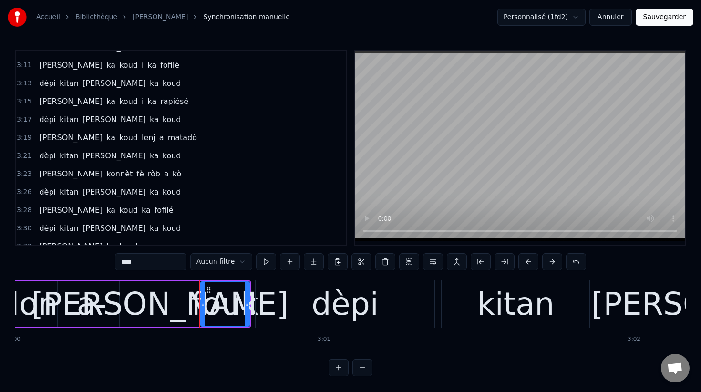
click at [158, 136] on span "a" at bounding box center [161, 137] width 7 height 11
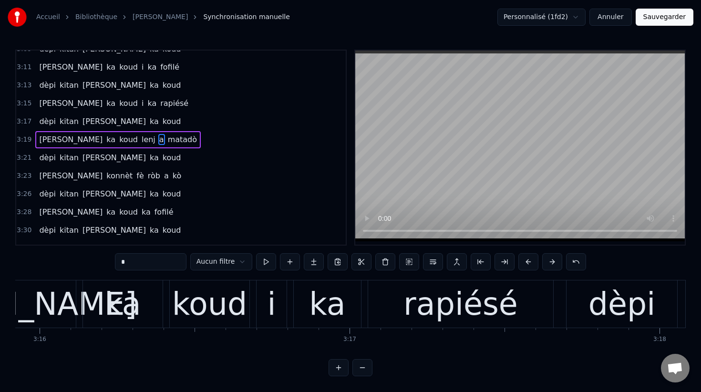
scroll to position [0, 62213]
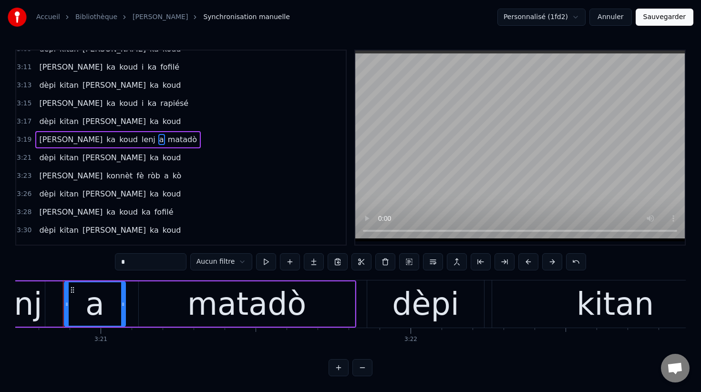
click at [134, 260] on input "*" at bounding box center [151, 261] width 72 height 17
click at [163, 178] on span "a" at bounding box center [166, 175] width 7 height 11
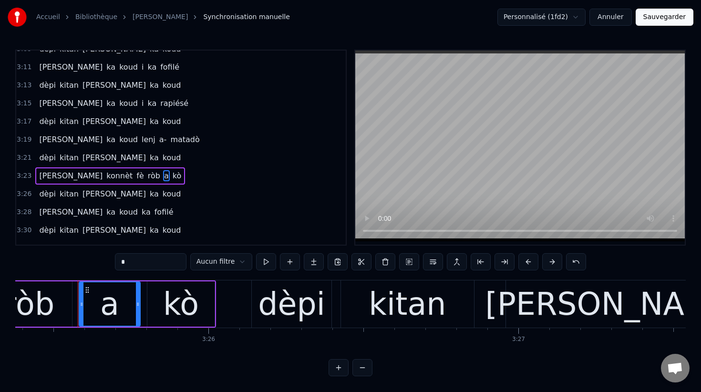
scroll to position [0, 63670]
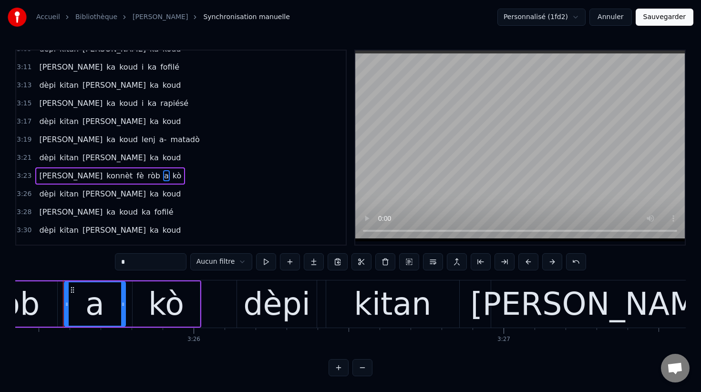
click at [136, 260] on input "*" at bounding box center [151, 261] width 72 height 17
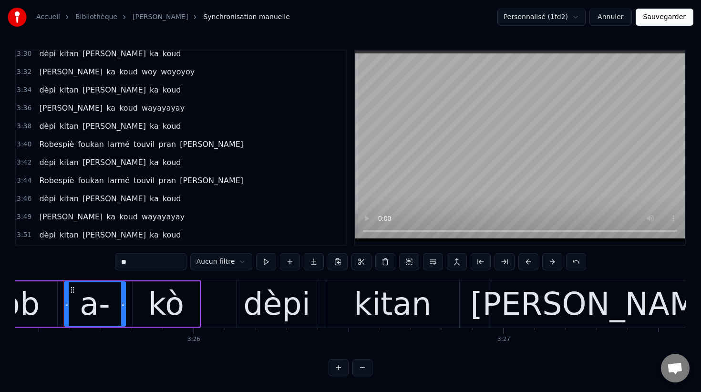
scroll to position [1585, 0]
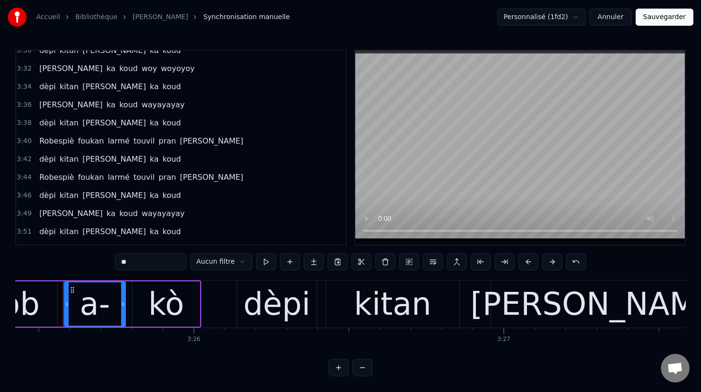
click at [133, 141] on span "touvil" at bounding box center [144, 140] width 23 height 11
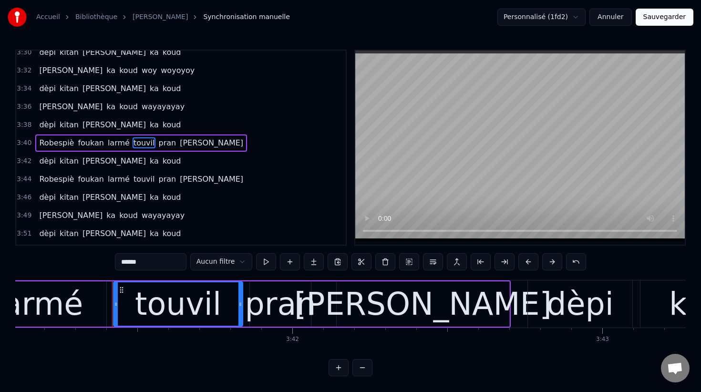
scroll to position [0, 68579]
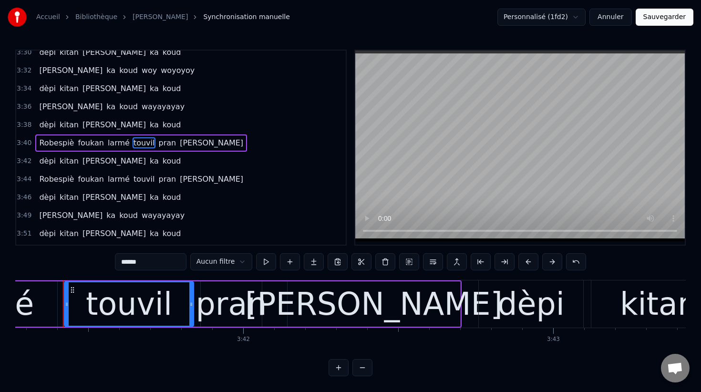
drag, startPoint x: 124, startPoint y: 265, endPoint x: 119, endPoint y: 265, distance: 5.2
click at [119, 265] on input "******" at bounding box center [151, 261] width 72 height 17
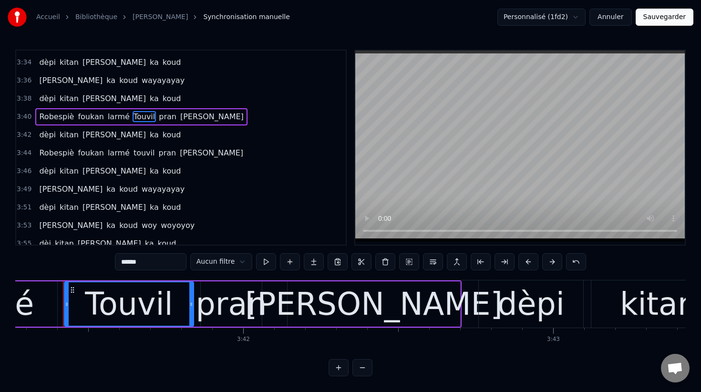
scroll to position [1614, 0]
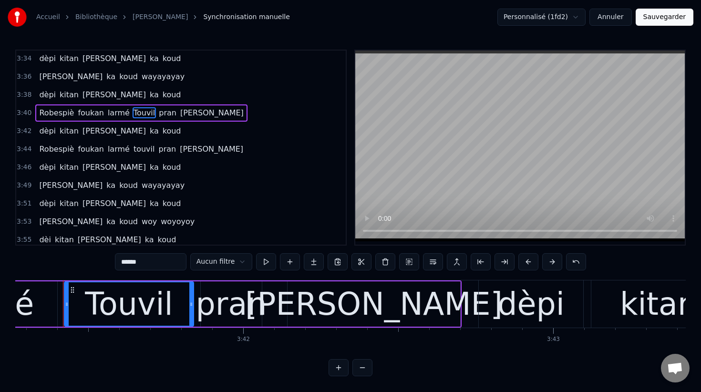
click at [137, 152] on span "touvil" at bounding box center [144, 149] width 23 height 11
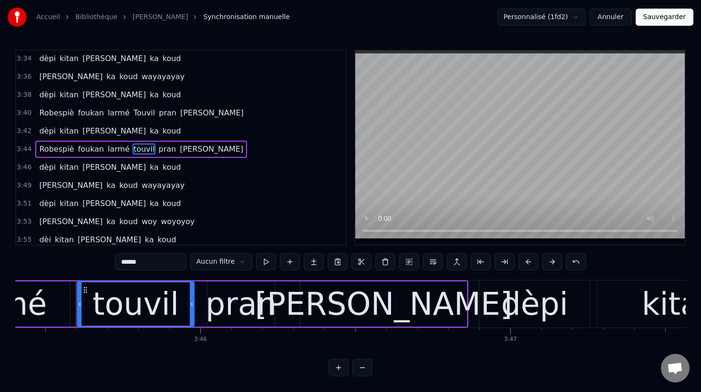
scroll to position [0, 69875]
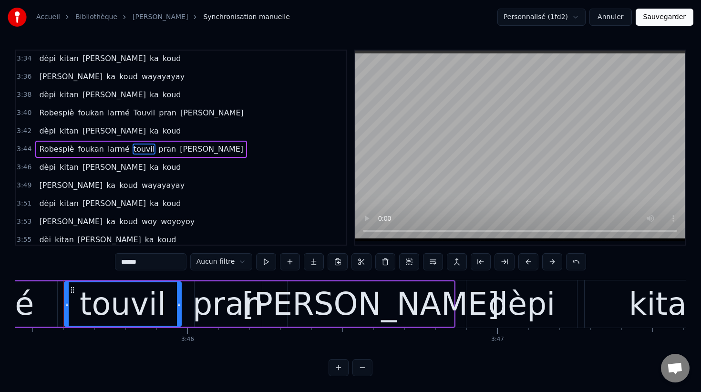
drag, startPoint x: 124, startPoint y: 261, endPoint x: 119, endPoint y: 260, distance: 5.0
click at [119, 260] on input "******" at bounding box center [151, 261] width 72 height 17
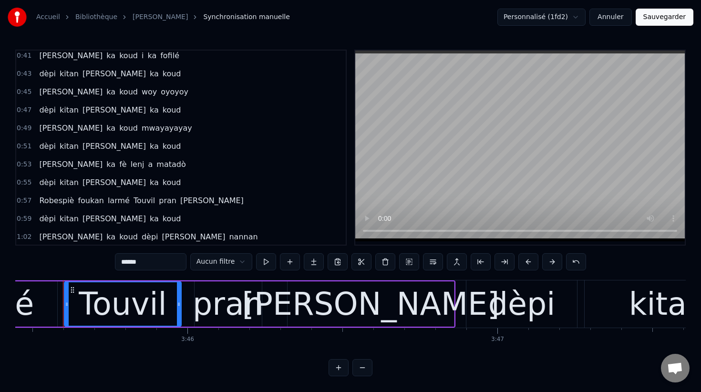
scroll to position [310, 0]
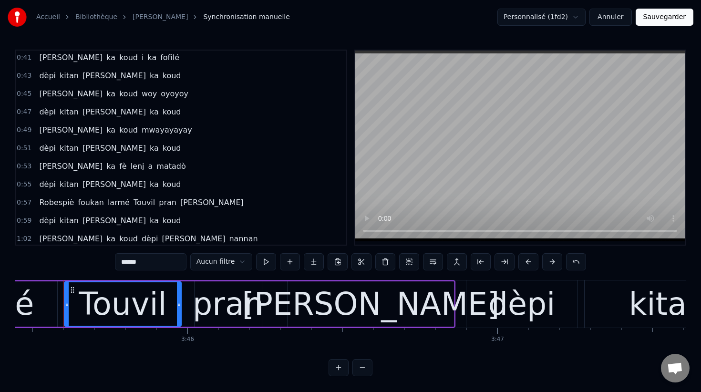
click at [147, 165] on span "a" at bounding box center [150, 166] width 7 height 11
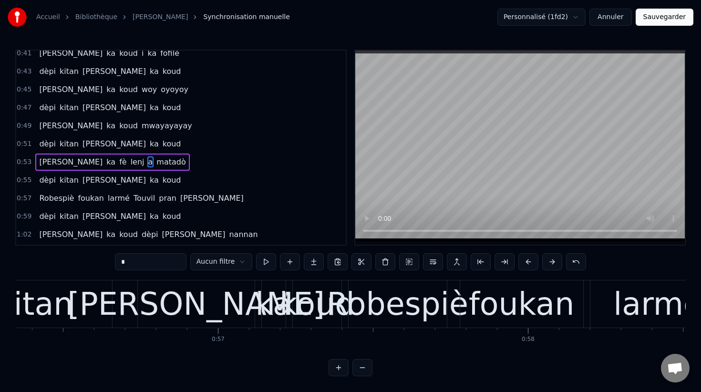
scroll to position [0, 16937]
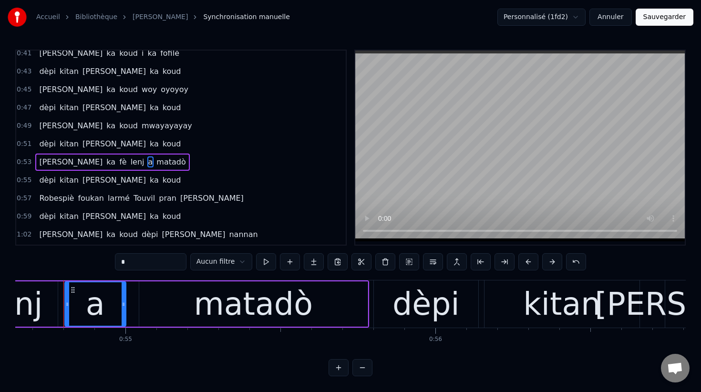
click at [140, 262] on input "*" at bounding box center [151, 261] width 72 height 17
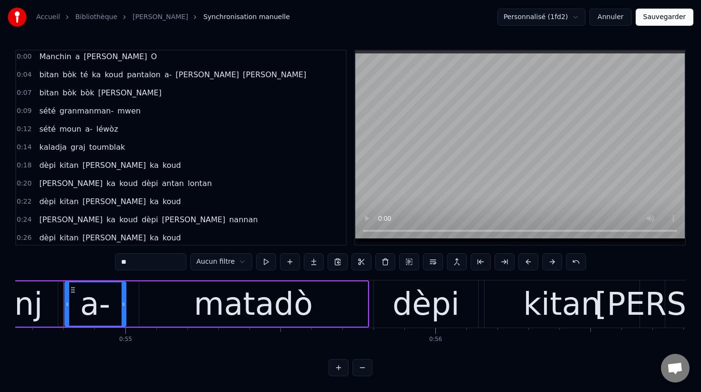
scroll to position [0, 0]
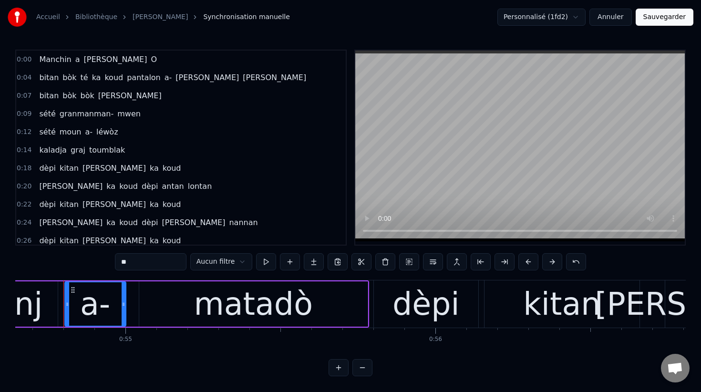
click at [74, 60] on span "a" at bounding box center [77, 59] width 7 height 11
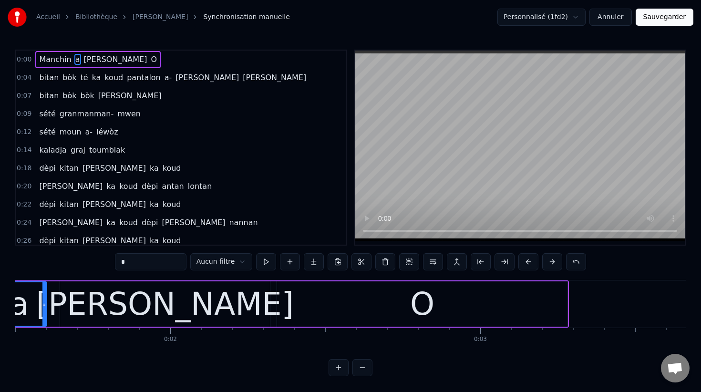
scroll to position [0, 392]
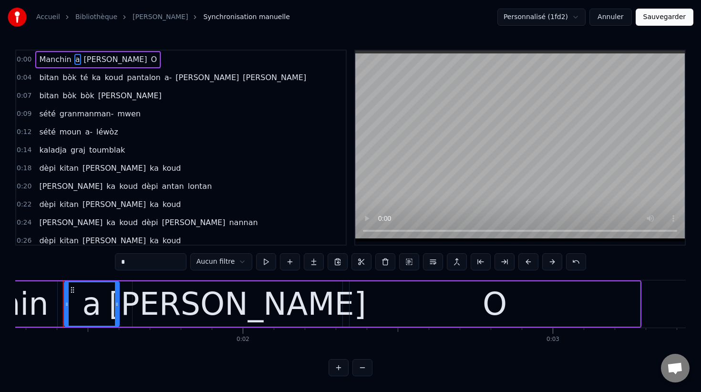
click at [161, 265] on input "*" at bounding box center [151, 261] width 72 height 17
type input "**"
click at [669, 18] on button "Sauvegarder" at bounding box center [665, 17] width 58 height 17
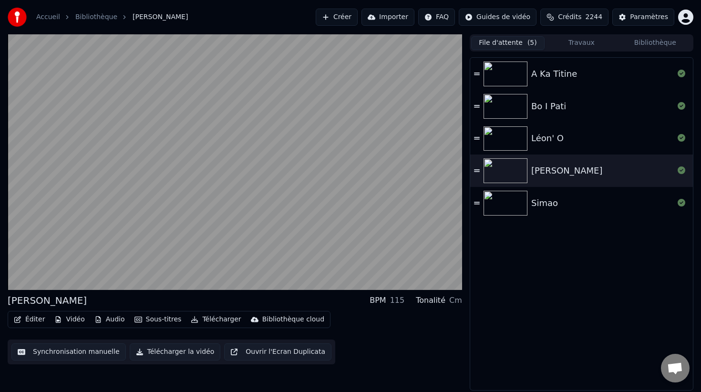
click at [163, 351] on button "Télécharger la vidéo" at bounding box center [175, 351] width 91 height 17
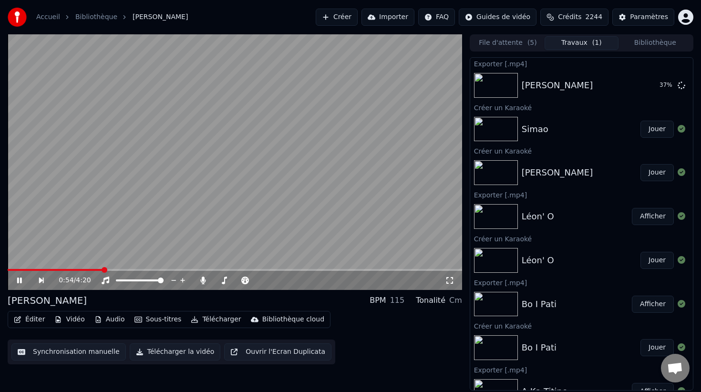
click at [493, 128] on img at bounding box center [496, 129] width 44 height 25
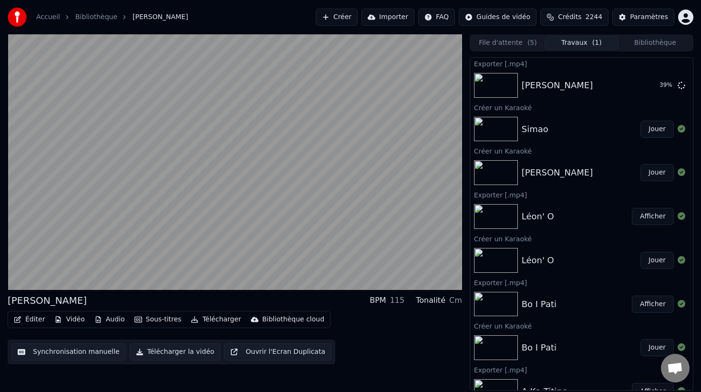
click at [510, 41] on button "File d'attente ( 5 )" at bounding box center [507, 43] width 73 height 14
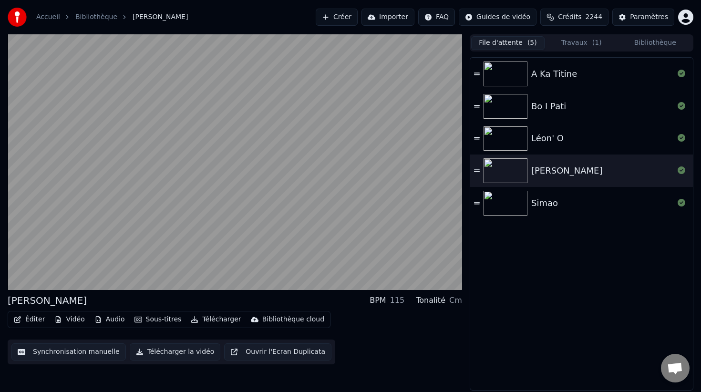
click at [515, 205] on img at bounding box center [506, 203] width 44 height 25
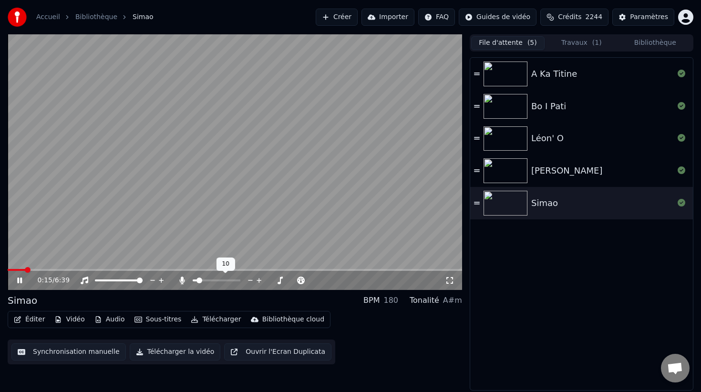
click at [197, 280] on span at bounding box center [199, 281] width 6 height 6
click at [175, 350] on button "Télécharger la vidéo" at bounding box center [175, 351] width 91 height 17
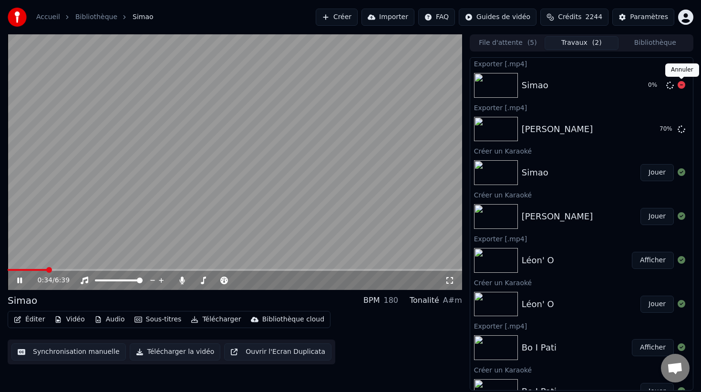
click at [683, 85] on icon at bounding box center [682, 85] width 8 height 8
click at [31, 319] on button "Éditer" at bounding box center [29, 319] width 39 height 13
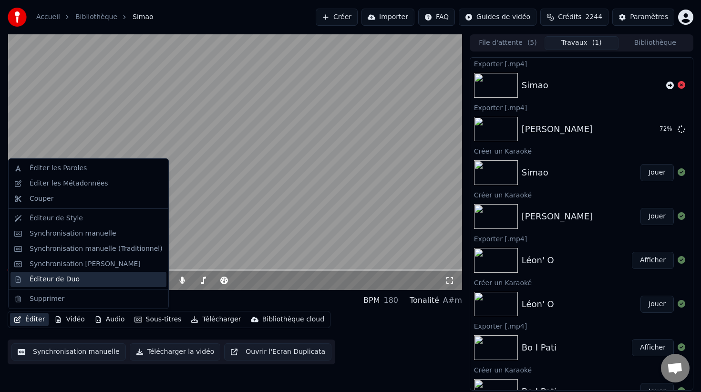
click at [65, 280] on div "Éditeur de Duo" at bounding box center [55, 280] width 50 height 10
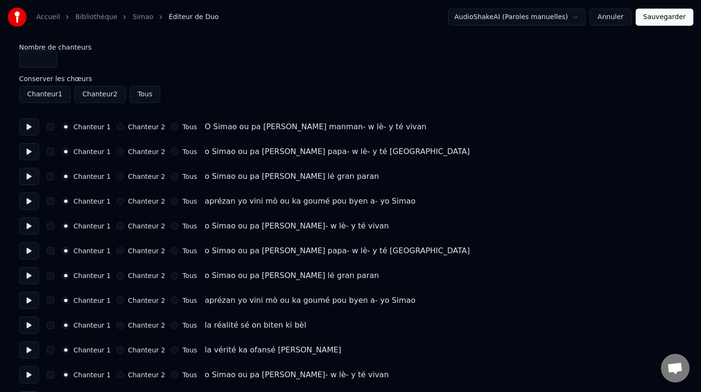
click at [30, 227] on button at bounding box center [29, 225] width 20 height 17
click at [52, 227] on button "button" at bounding box center [51, 226] width 8 height 8
click at [116, 225] on button "Chanteur 2" at bounding box center [120, 226] width 8 height 8
click at [116, 251] on button "Chanteur 2" at bounding box center [120, 251] width 8 height 8
click at [120, 276] on button "Chanteur 2" at bounding box center [120, 276] width 8 height 8
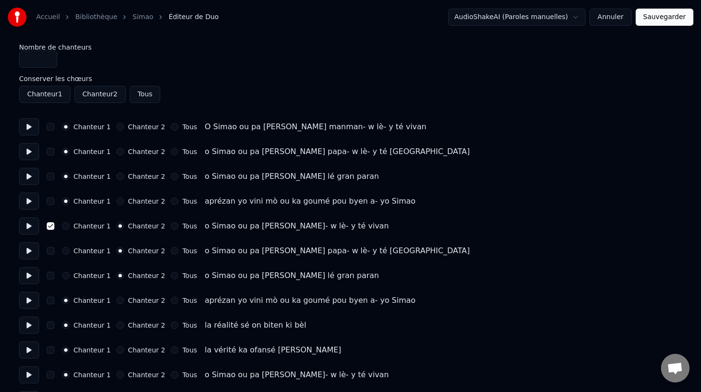
click at [116, 299] on button "Chanteur 2" at bounding box center [120, 301] width 8 height 8
click at [53, 301] on button "button" at bounding box center [51, 301] width 8 height 8
click at [51, 272] on button "button" at bounding box center [51, 276] width 8 height 8
click at [51, 252] on button "button" at bounding box center [51, 251] width 8 height 8
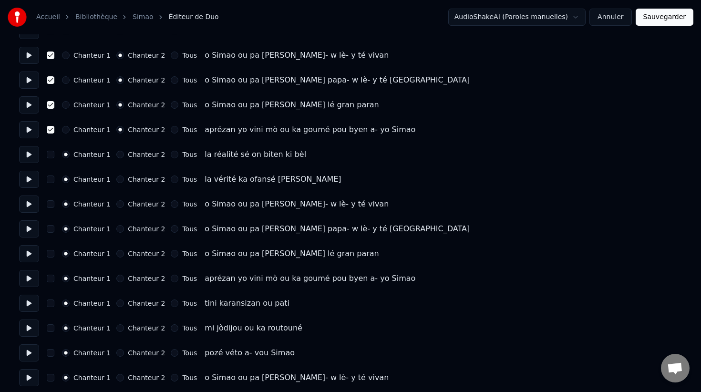
scroll to position [175, 0]
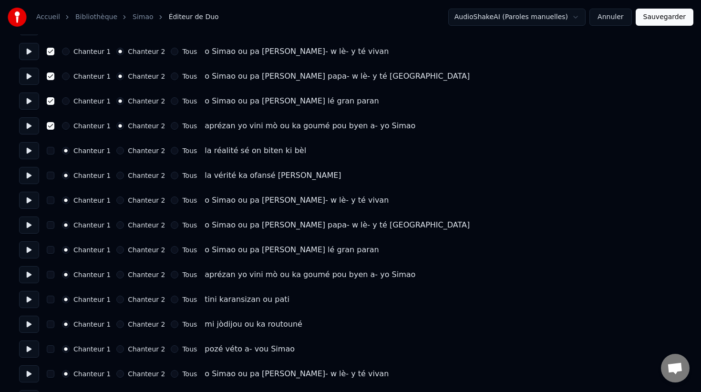
click at [116, 201] on button "Chanteur 2" at bounding box center [120, 200] width 8 height 8
click at [116, 226] on button "Chanteur 2" at bounding box center [120, 225] width 8 height 8
click at [118, 251] on button "Chanteur 2" at bounding box center [120, 250] width 8 height 8
click at [116, 277] on button "Chanteur 2" at bounding box center [120, 275] width 8 height 8
click at [51, 275] on button "button" at bounding box center [51, 275] width 8 height 8
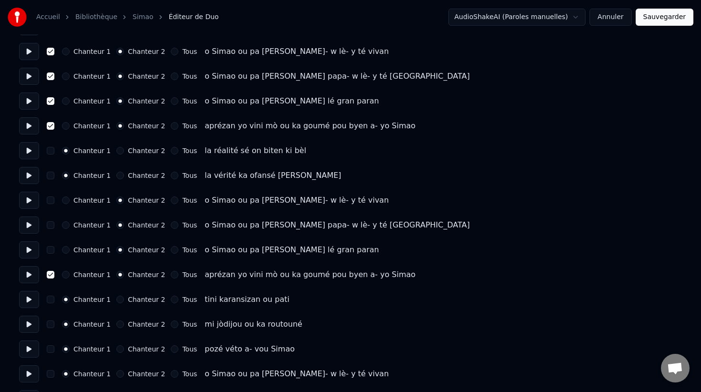
click at [50, 251] on button "button" at bounding box center [51, 250] width 8 height 8
click at [50, 224] on button "button" at bounding box center [51, 225] width 8 height 8
click at [50, 198] on button "button" at bounding box center [51, 200] width 8 height 8
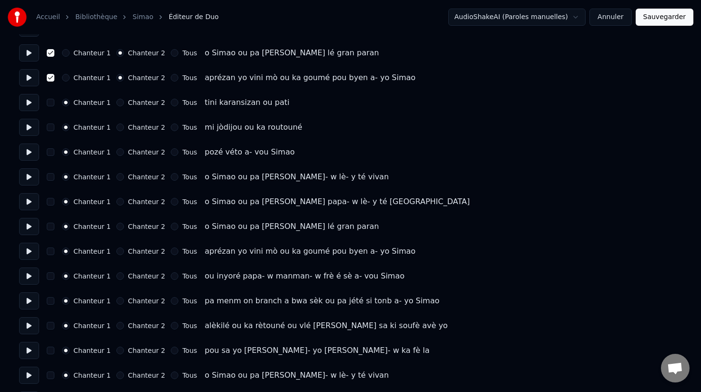
scroll to position [379, 0]
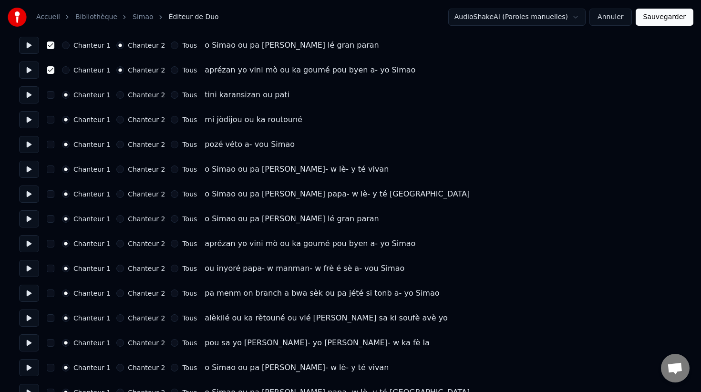
click at [117, 169] on button "Chanteur 2" at bounding box center [120, 169] width 8 height 8
click at [116, 196] on button "Chanteur 2" at bounding box center [120, 194] width 8 height 8
click at [116, 219] on button "Chanteur 2" at bounding box center [120, 219] width 8 height 8
click at [118, 246] on button "Chanteur 2" at bounding box center [120, 244] width 8 height 8
click at [50, 243] on button "button" at bounding box center [51, 244] width 8 height 8
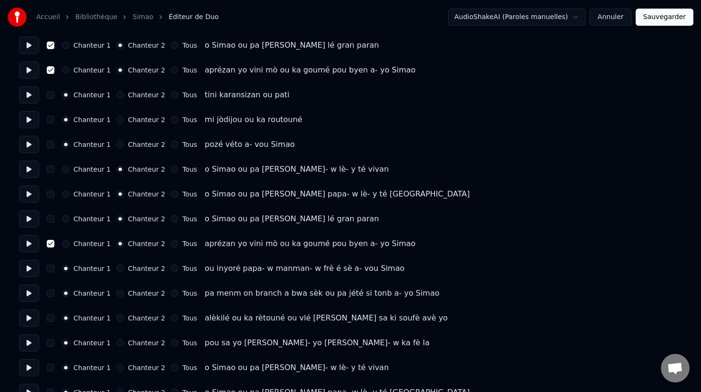
click at [50, 219] on button "button" at bounding box center [51, 219] width 8 height 8
click at [50, 196] on button "button" at bounding box center [51, 194] width 8 height 8
click at [51, 169] on button "button" at bounding box center [51, 169] width 8 height 8
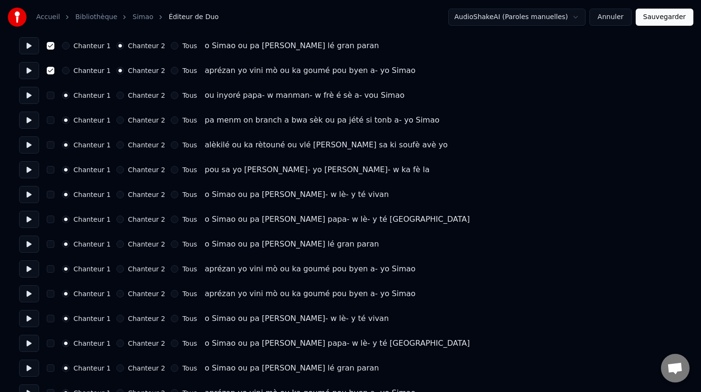
scroll to position [553, 0]
click at [117, 195] on button "Chanteur 2" at bounding box center [120, 194] width 8 height 8
click at [116, 218] on button "Chanteur 2" at bounding box center [120, 219] width 8 height 8
click at [116, 247] on div "Chanteur 1 Chanteur 2 Tous o Simao ou pa [PERSON_NAME] lé gran paran" at bounding box center [350, 243] width 663 height 17
click at [117, 241] on button "Chanteur 2" at bounding box center [120, 244] width 8 height 8
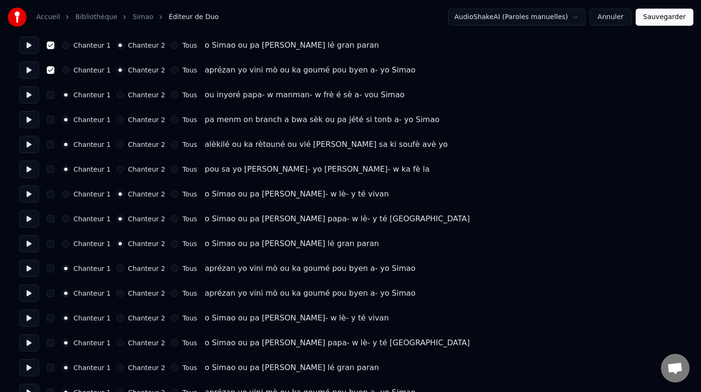
click at [119, 270] on button "Chanteur 2" at bounding box center [120, 269] width 8 height 8
click at [50, 271] on button "button" at bounding box center [51, 269] width 8 height 8
click at [50, 240] on button "button" at bounding box center [51, 244] width 8 height 8
click at [49, 216] on button "button" at bounding box center [51, 219] width 8 height 8
click at [50, 194] on button "button" at bounding box center [51, 194] width 8 height 8
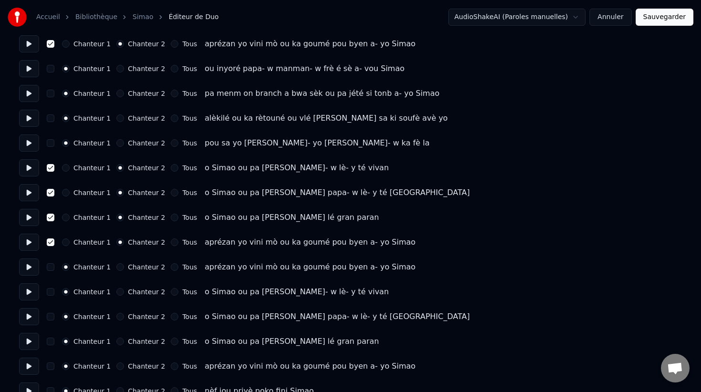
scroll to position [579, 0]
click at [49, 292] on button "button" at bounding box center [51, 292] width 8 height 8
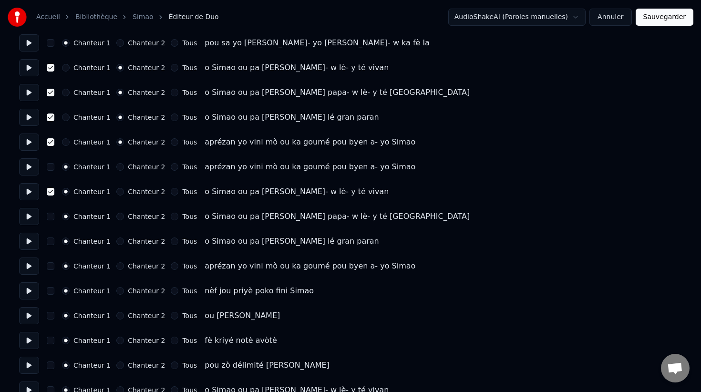
scroll to position [710, 0]
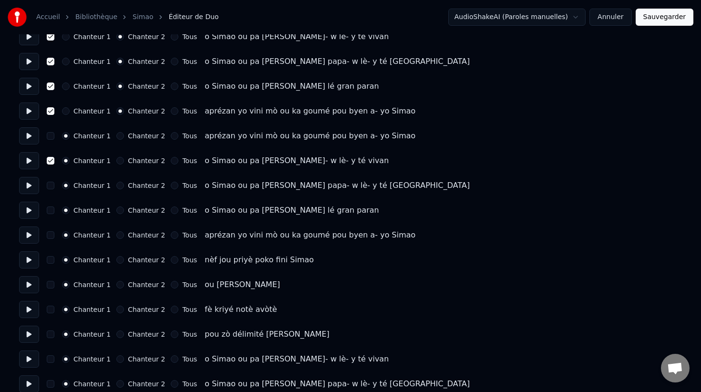
click at [116, 163] on button "Chanteur 2" at bounding box center [120, 161] width 8 height 8
click at [116, 188] on button "Chanteur 2" at bounding box center [120, 186] width 8 height 8
click at [116, 212] on button "Chanteur 2" at bounding box center [120, 210] width 8 height 8
click at [118, 237] on button "Chanteur 2" at bounding box center [120, 235] width 8 height 8
click at [48, 238] on button "button" at bounding box center [51, 235] width 8 height 8
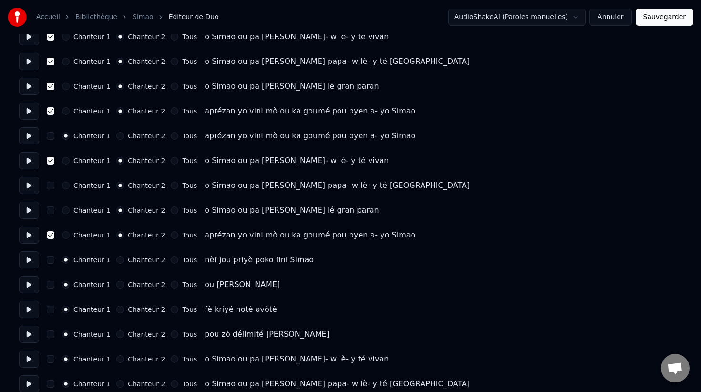
click at [50, 210] on button "button" at bounding box center [51, 210] width 8 height 8
click at [52, 185] on button "button" at bounding box center [51, 186] width 8 height 8
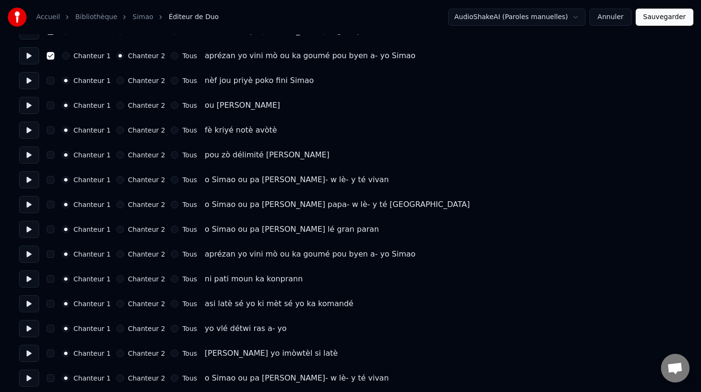
scroll to position [899, 0]
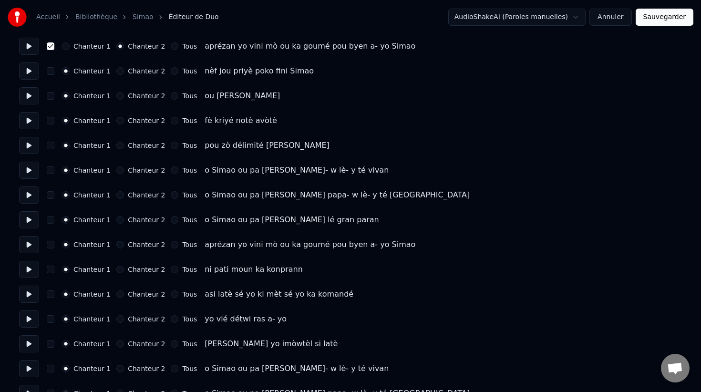
click at [116, 171] on button "Chanteur 2" at bounding box center [120, 170] width 8 height 8
click at [116, 196] on button "Chanteur 2" at bounding box center [120, 195] width 8 height 8
click at [116, 223] on button "Chanteur 2" at bounding box center [120, 220] width 8 height 8
click at [116, 246] on button "Chanteur 2" at bounding box center [120, 245] width 8 height 8
click at [51, 245] on button "button" at bounding box center [51, 245] width 8 height 8
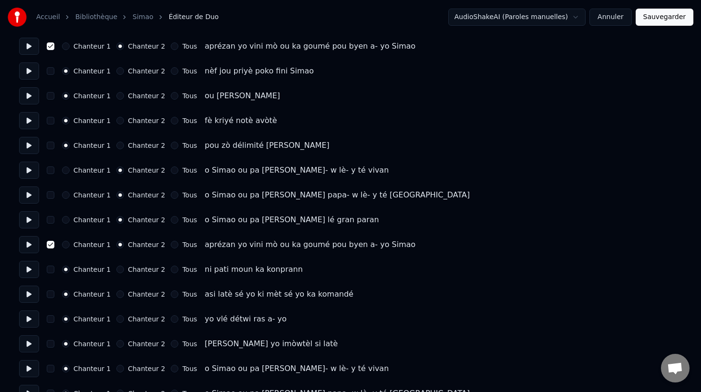
click at [50, 222] on button "button" at bounding box center [51, 220] width 8 height 8
click at [50, 195] on button "button" at bounding box center [51, 195] width 8 height 8
click at [50, 171] on button "button" at bounding box center [51, 170] width 8 height 8
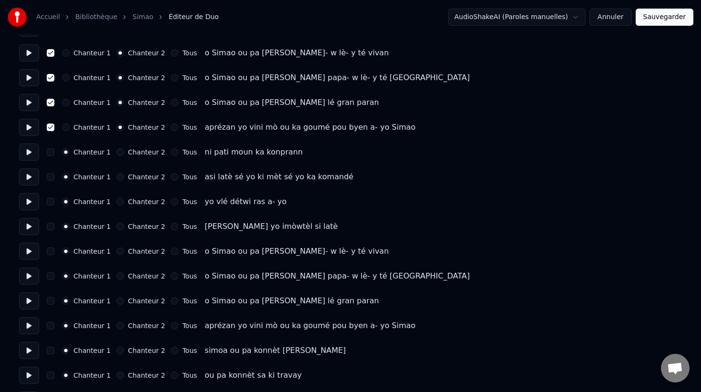
scroll to position [1028, 0]
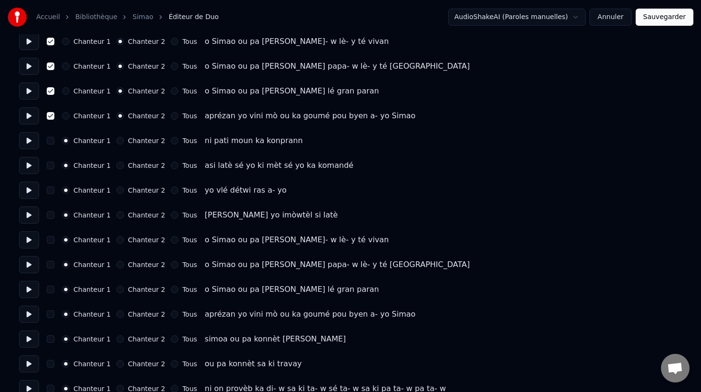
click at [116, 241] on button "Chanteur 2" at bounding box center [120, 240] width 8 height 8
click at [116, 266] on button "Chanteur 2" at bounding box center [120, 265] width 8 height 8
click at [118, 292] on button "Chanteur 2" at bounding box center [120, 290] width 8 height 8
click at [117, 315] on button "Chanteur 2" at bounding box center [120, 314] width 8 height 8
click at [51, 313] on button "button" at bounding box center [51, 314] width 8 height 8
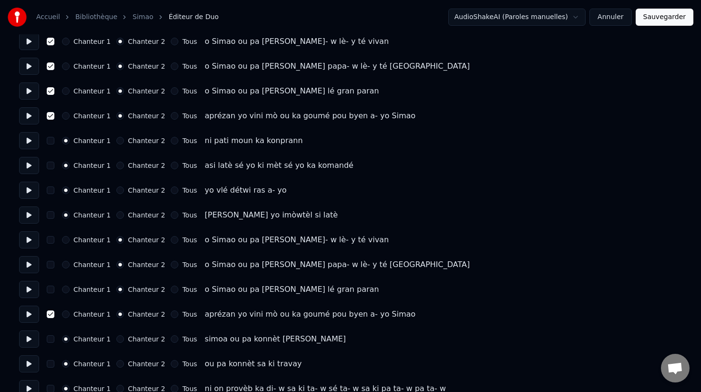
click at [51, 288] on button "button" at bounding box center [51, 290] width 8 height 8
click at [51, 267] on button "button" at bounding box center [51, 265] width 8 height 8
click at [51, 238] on button "button" at bounding box center [51, 240] width 8 height 8
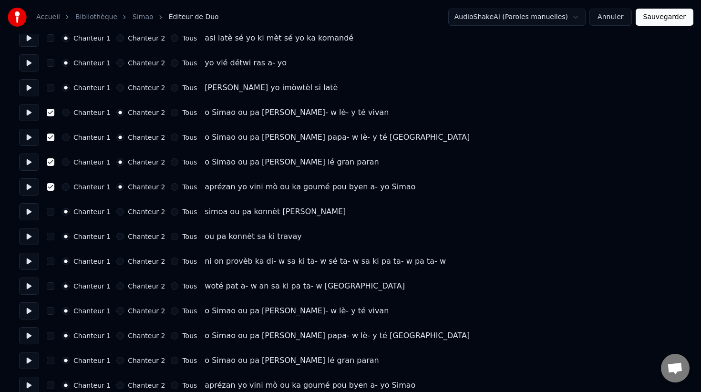
scroll to position [1166, 0]
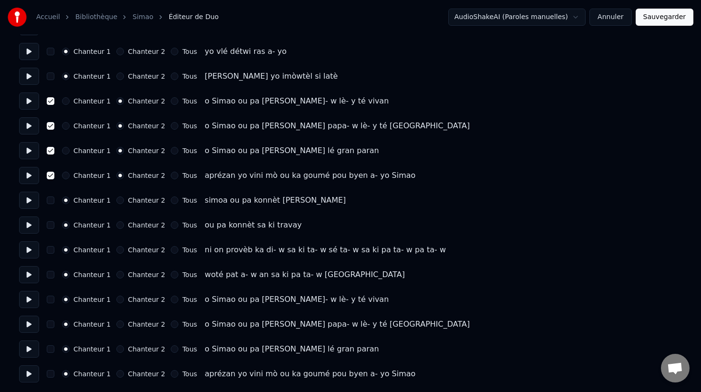
click at [118, 300] on button "Chanteur 2" at bounding box center [120, 300] width 8 height 8
click at [118, 326] on button "Chanteur 2" at bounding box center [120, 324] width 8 height 8
click at [116, 350] on button "Chanteur 2" at bounding box center [120, 349] width 8 height 8
click at [116, 376] on button "Chanteur 2" at bounding box center [120, 374] width 8 height 8
click at [49, 374] on button "button" at bounding box center [51, 374] width 8 height 8
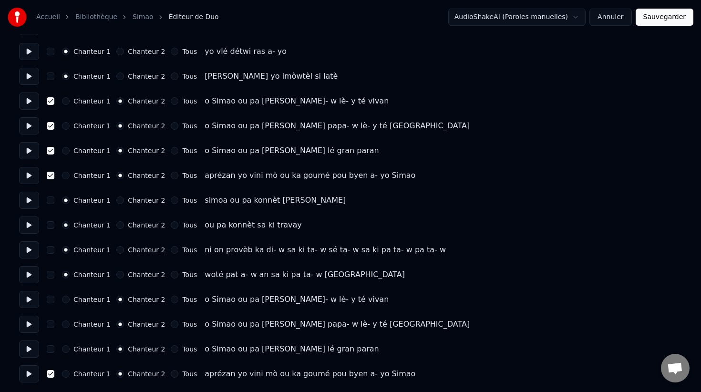
click at [50, 346] on button "button" at bounding box center [51, 349] width 8 height 8
click at [51, 325] on button "button" at bounding box center [51, 324] width 8 height 8
click at [51, 300] on button "button" at bounding box center [51, 300] width 8 height 8
click at [665, 17] on button "Sauvegarder" at bounding box center [665, 17] width 58 height 17
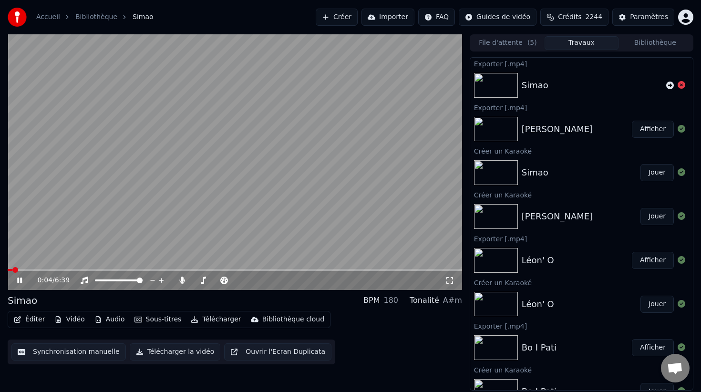
click at [157, 351] on button "Télécharger la vidéo" at bounding box center [175, 351] width 91 height 17
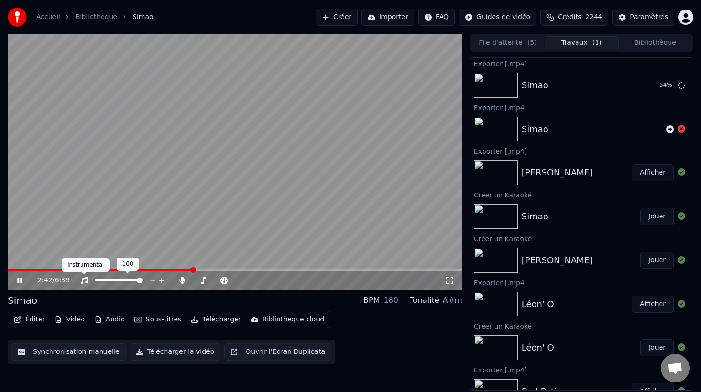
click at [167, 268] on video at bounding box center [235, 162] width 454 height 256
click at [167, 271] on div "2:42 / 6:39" at bounding box center [235, 280] width 454 height 19
click at [166, 269] on span at bounding box center [100, 270] width 185 height 2
click at [20, 280] on icon at bounding box center [20, 280] width 6 height 7
click at [89, 351] on button "Synchronisation manuelle" at bounding box center [68, 351] width 114 height 17
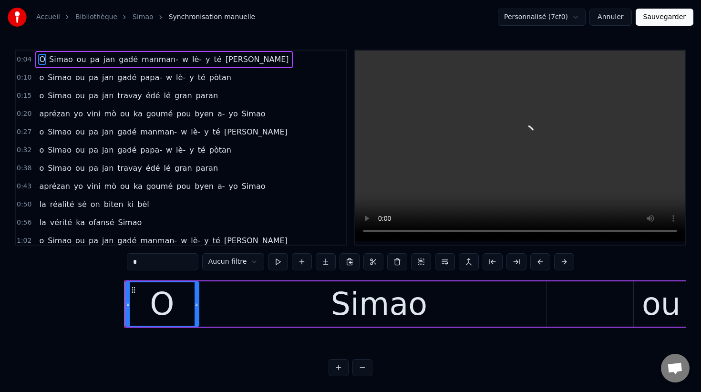
scroll to position [0, 1502]
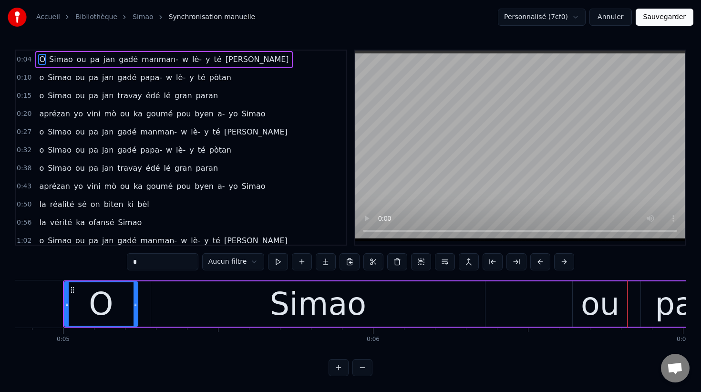
click at [50, 17] on link "Accueil" at bounding box center [48, 17] width 24 height 10
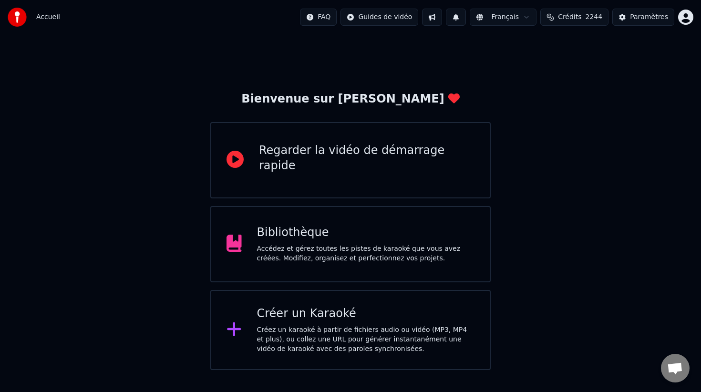
click at [327, 253] on div "Accédez et gérez toutes les pistes de karaoké que vous avez créées. Modifiez, o…" at bounding box center [366, 253] width 218 height 19
